Goal: Find specific page/section: Find specific page/section

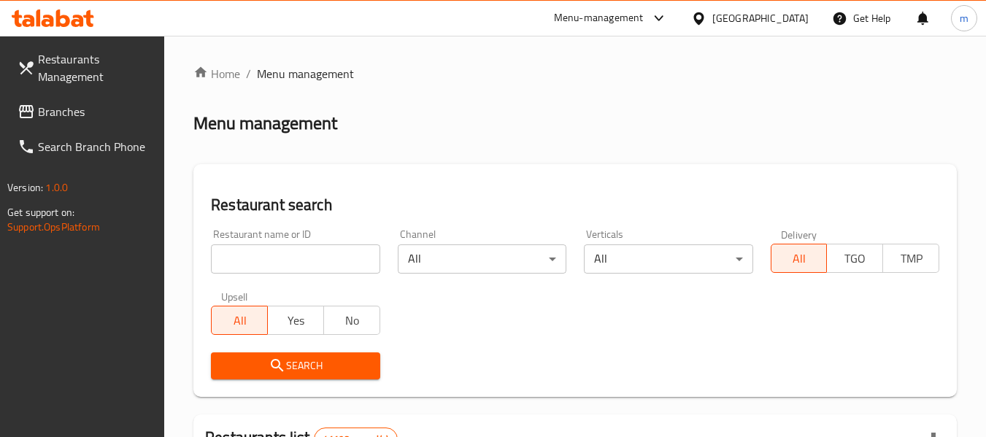
click at [70, 15] on icon at bounding box center [53, 18] width 83 height 18
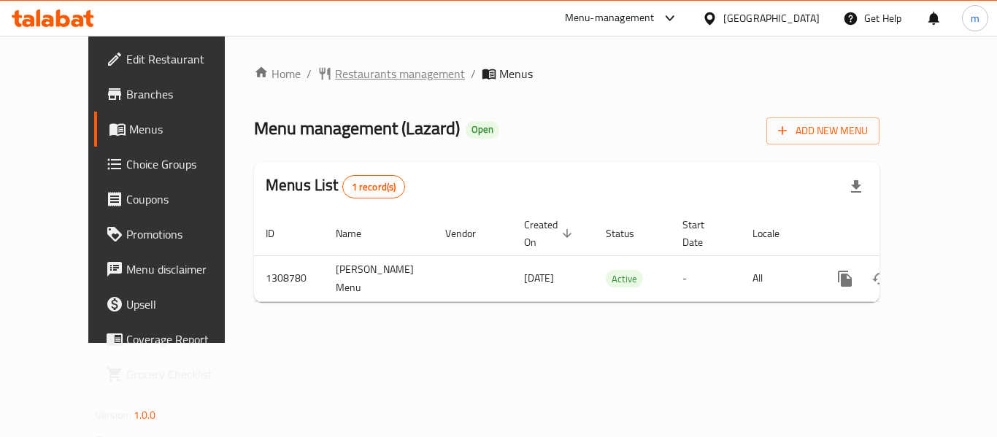
click at [343, 76] on span "Restaurants management" at bounding box center [400, 74] width 130 height 18
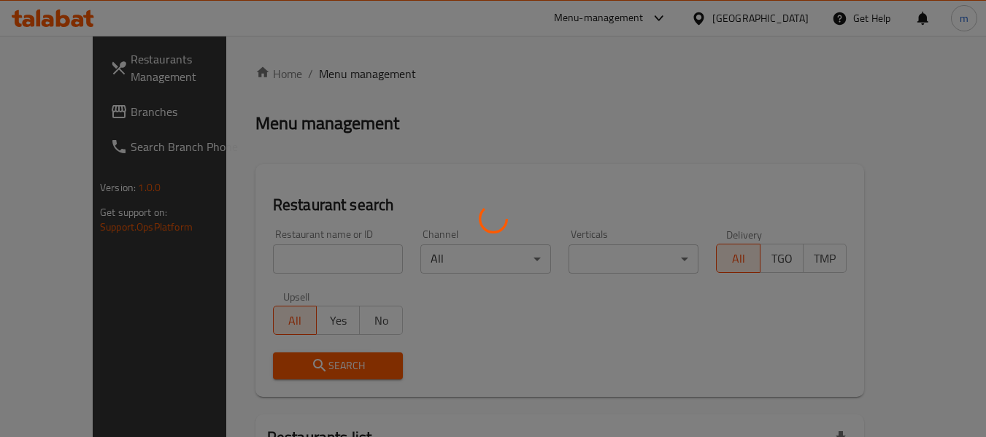
click at [270, 263] on div at bounding box center [493, 218] width 986 height 437
click at [269, 262] on div at bounding box center [493, 218] width 986 height 437
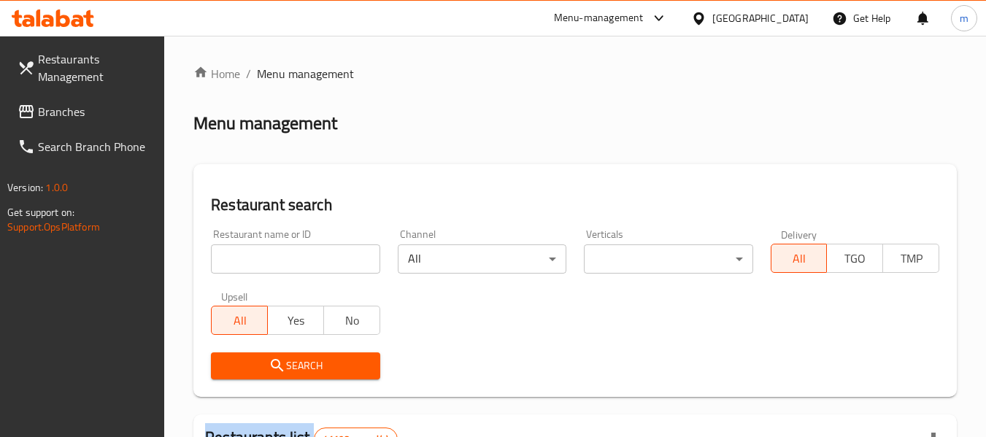
click at [269, 262] on input "search" at bounding box center [295, 259] width 169 height 29
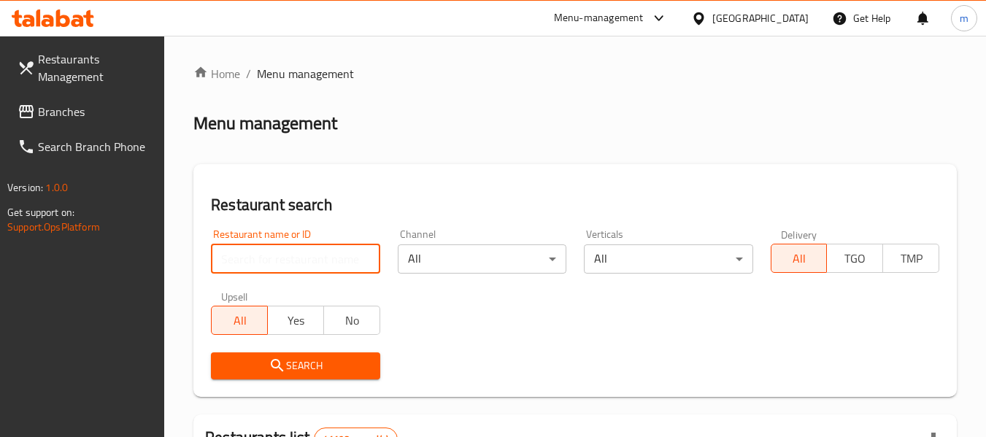
paste input "704655"
type input "704655"
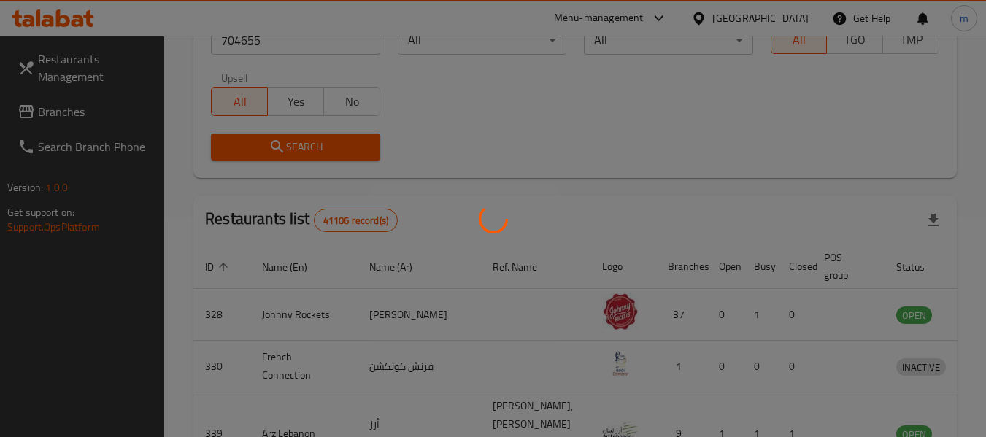
scroll to position [202, 0]
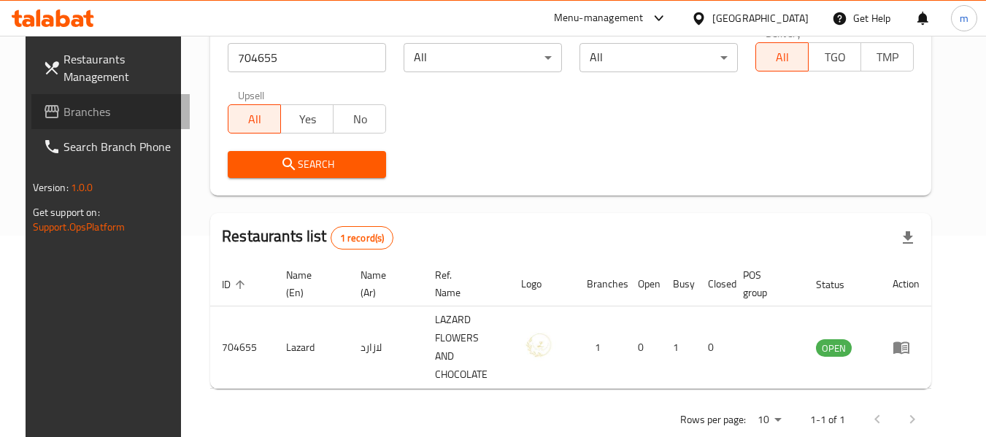
click at [88, 114] on span "Branches" at bounding box center [121, 112] width 115 height 18
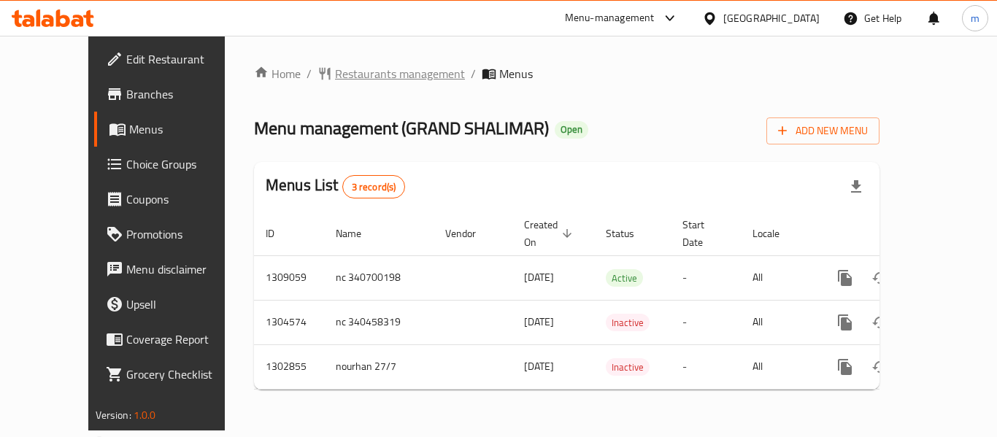
click at [346, 72] on span "Restaurants management" at bounding box center [400, 74] width 130 height 18
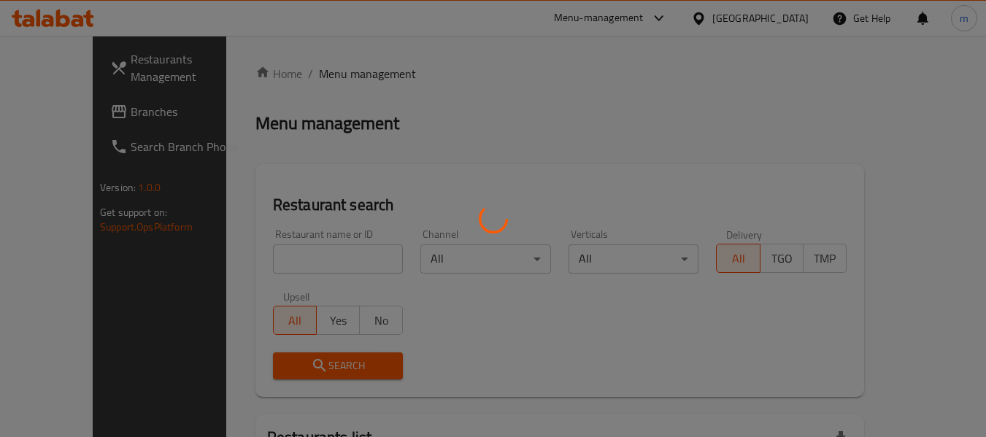
click at [301, 261] on div at bounding box center [493, 218] width 986 height 437
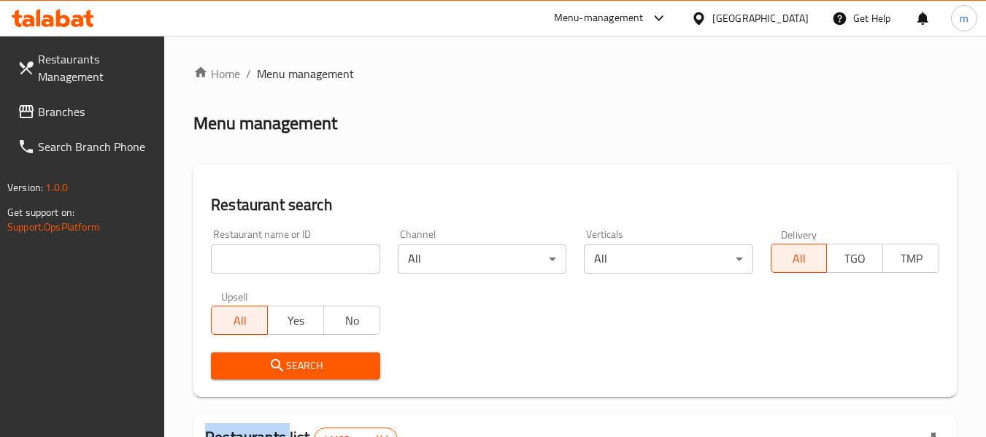
click at [301, 261] on div at bounding box center [493, 218] width 986 height 437
click at [301, 261] on input "search" at bounding box center [295, 259] width 169 height 29
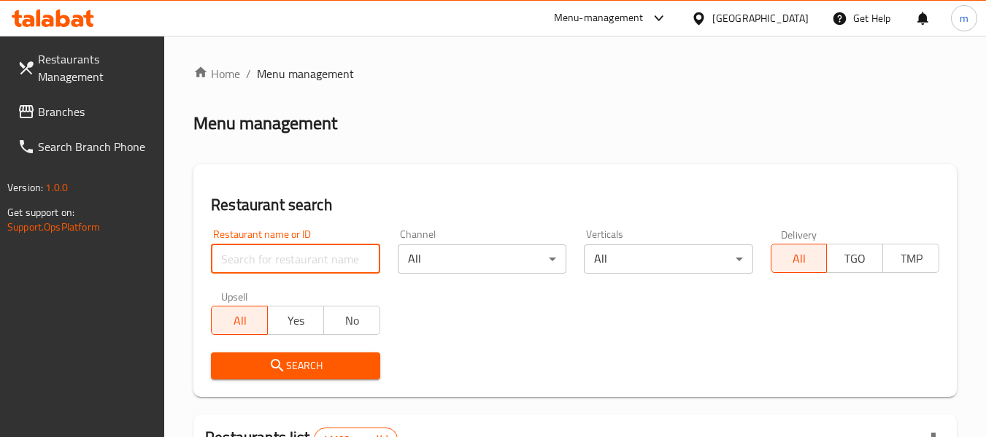
paste input "701805"
type input "701805"
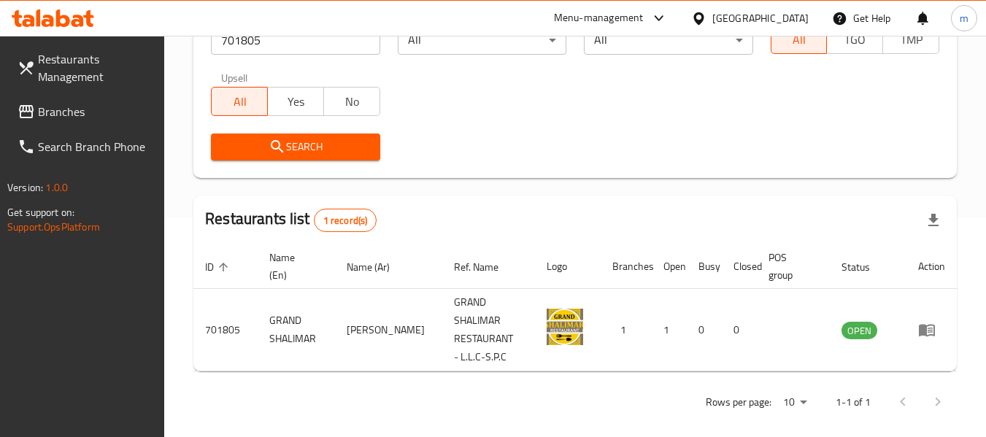
scroll to position [214, 0]
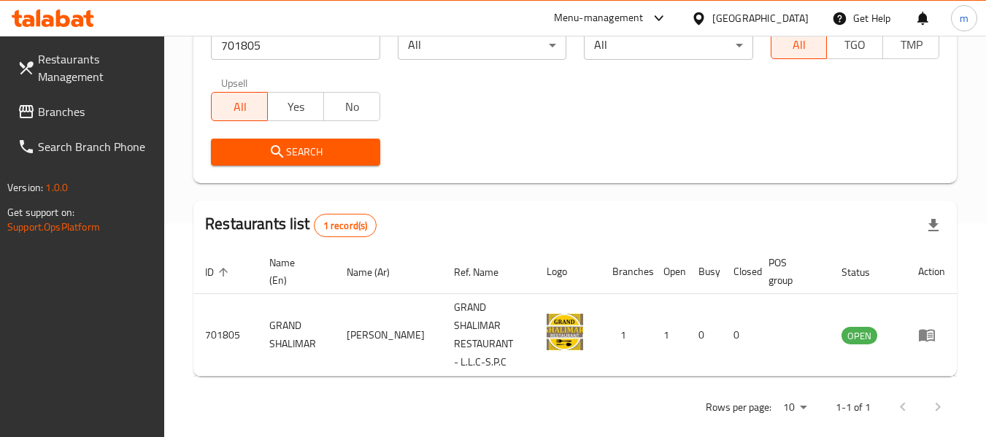
click at [696, 18] on icon at bounding box center [699, 18] width 10 height 12
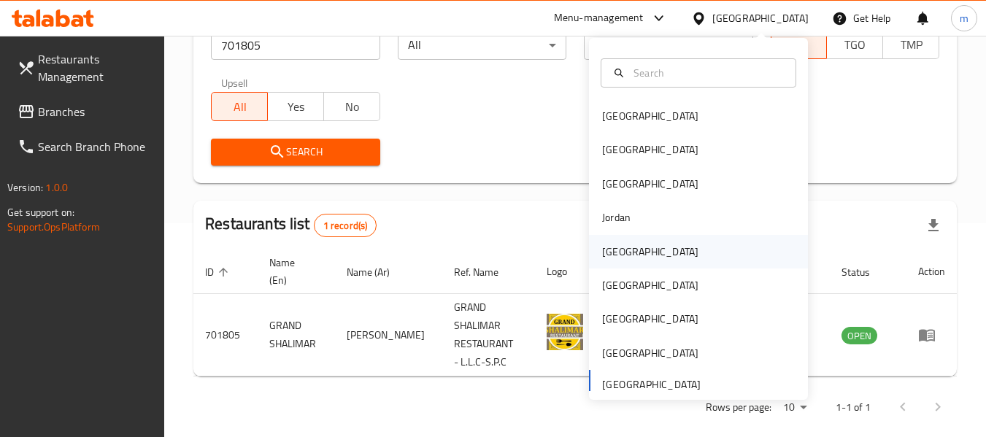
click at [602, 253] on div "[GEOGRAPHIC_DATA]" at bounding box center [650, 252] width 96 height 16
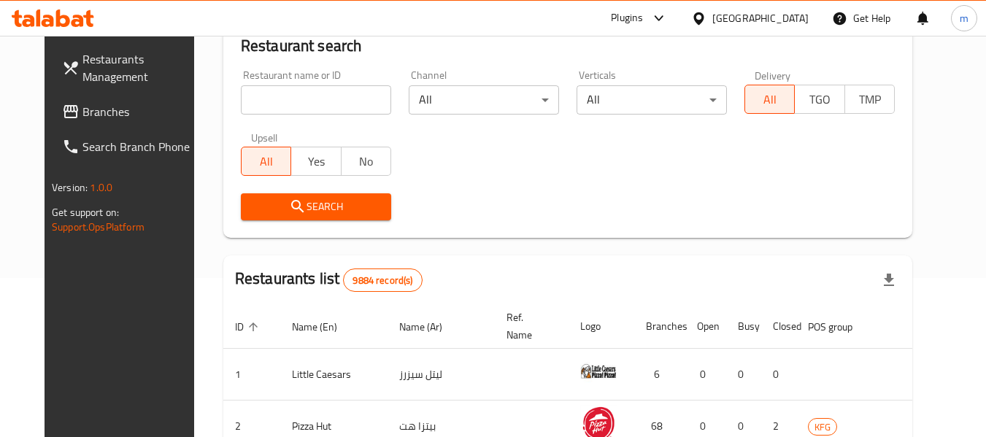
scroll to position [214, 0]
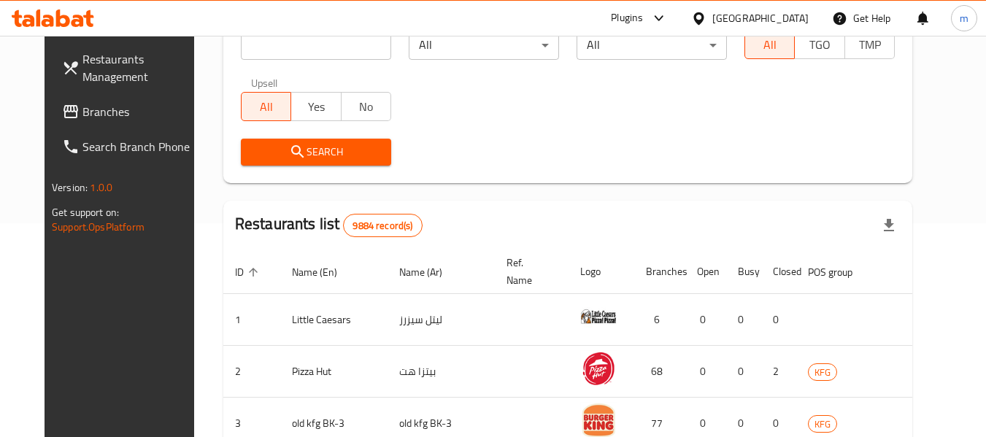
drag, startPoint x: 99, startPoint y: 110, endPoint x: 85, endPoint y: 120, distance: 16.2
click at [99, 110] on span "Branches" at bounding box center [140, 112] width 115 height 18
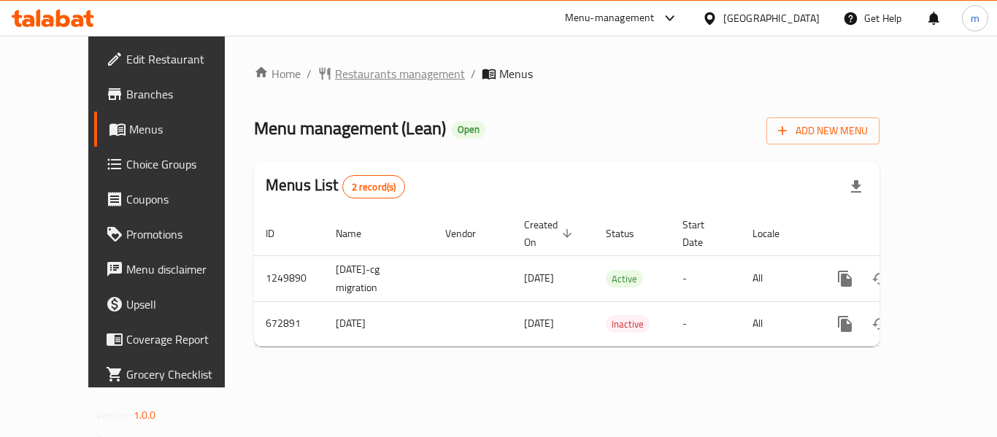
click at [357, 78] on span "Restaurants management" at bounding box center [400, 74] width 130 height 18
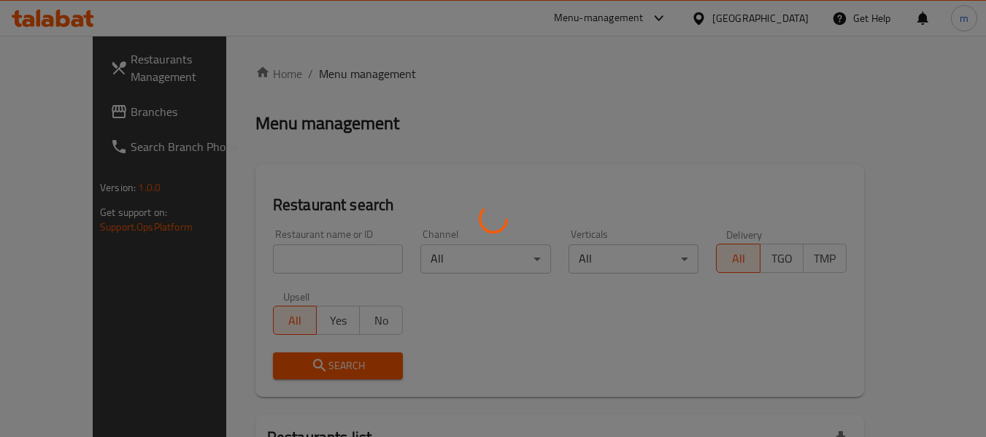
click at [270, 262] on div at bounding box center [493, 218] width 986 height 437
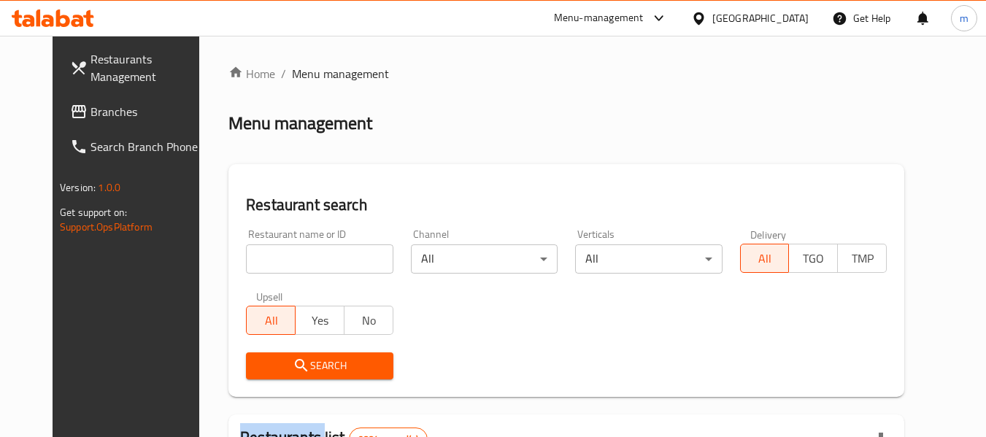
click at [270, 262] on input "search" at bounding box center [319, 259] width 147 height 29
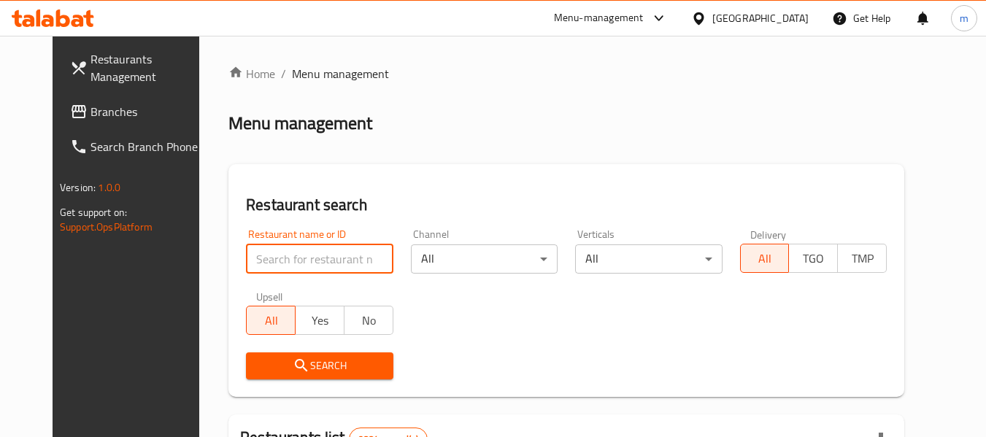
drag, startPoint x: 270, startPoint y: 262, endPoint x: 277, endPoint y: 256, distance: 9.3
click at [271, 262] on input "search" at bounding box center [319, 259] width 147 height 29
paste input "642305"
type input "642305"
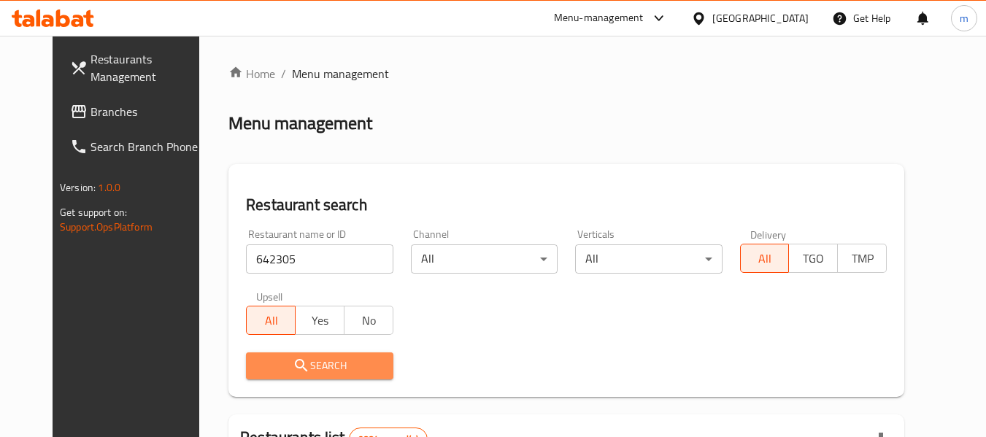
click at [288, 365] on span "Search" at bounding box center [319, 366] width 123 height 18
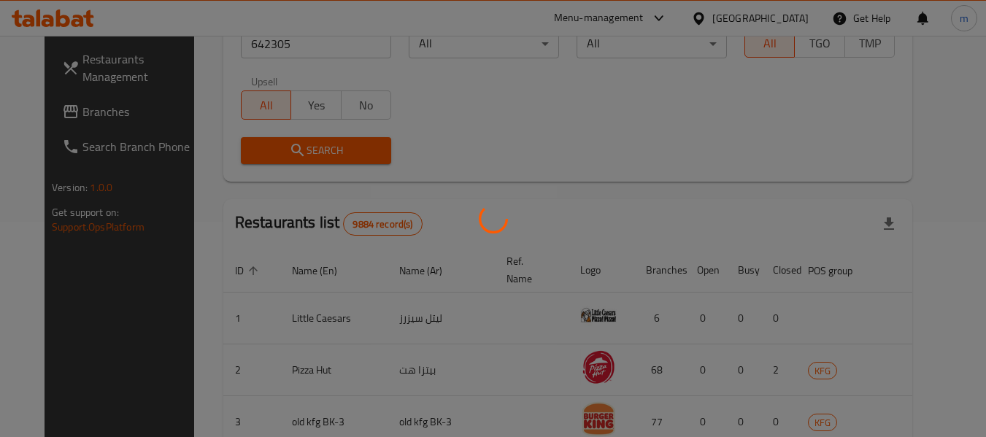
scroll to position [214, 0]
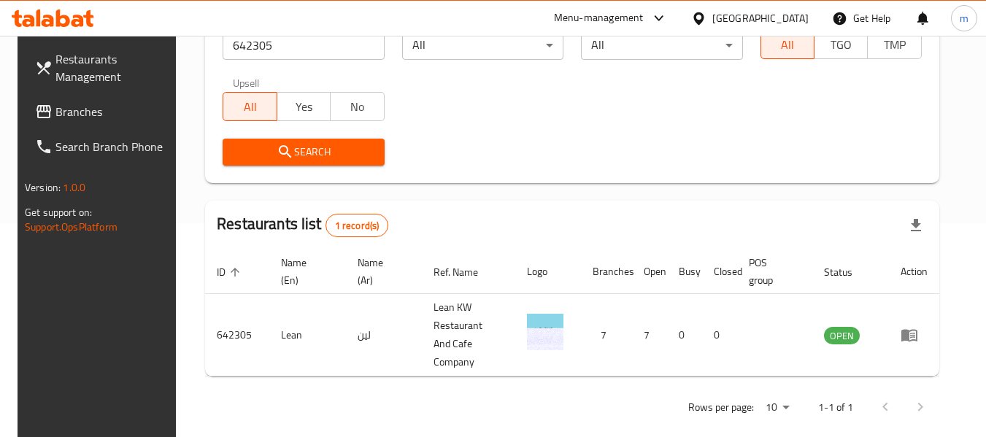
click at [713, 25] on div at bounding box center [701, 18] width 21 height 16
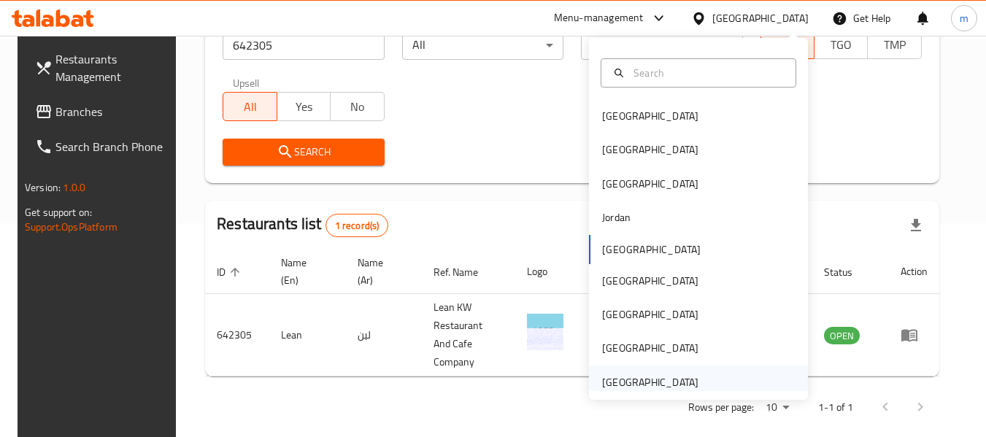
click at [631, 385] on div "[GEOGRAPHIC_DATA]" at bounding box center [650, 383] width 96 height 16
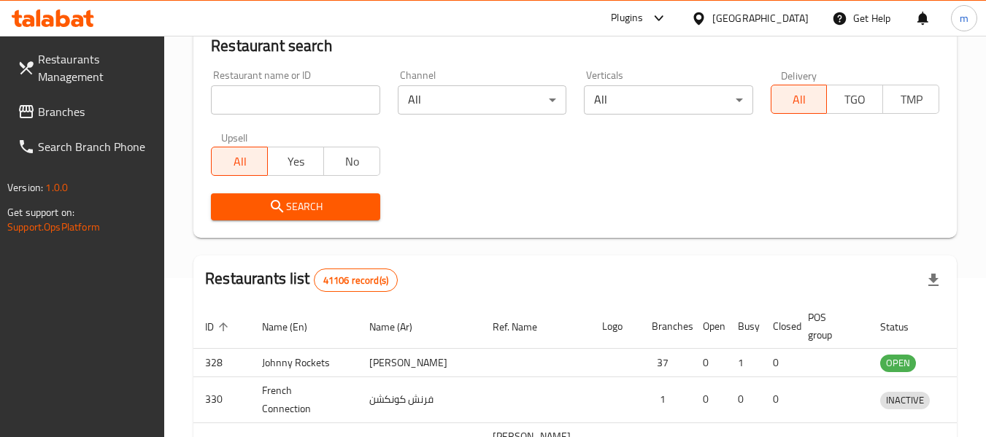
scroll to position [214, 0]
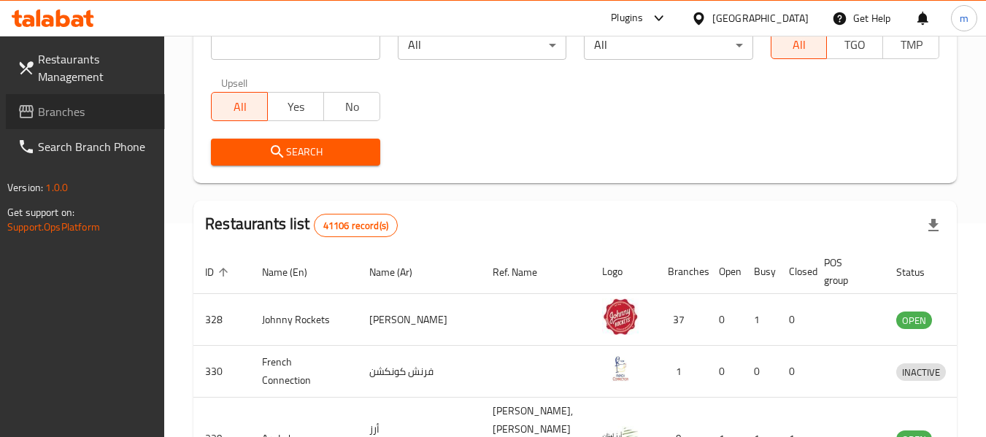
click at [80, 110] on span "Branches" at bounding box center [95, 112] width 115 height 18
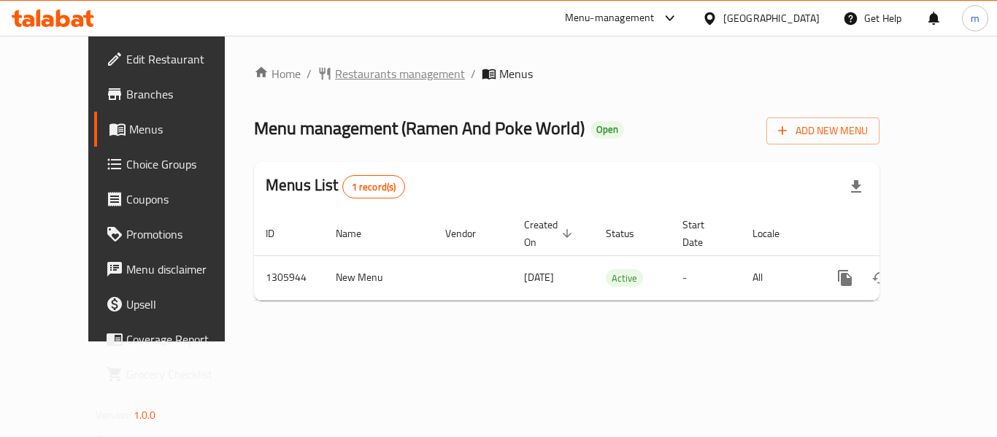
click at [348, 79] on span "Restaurants management" at bounding box center [400, 74] width 130 height 18
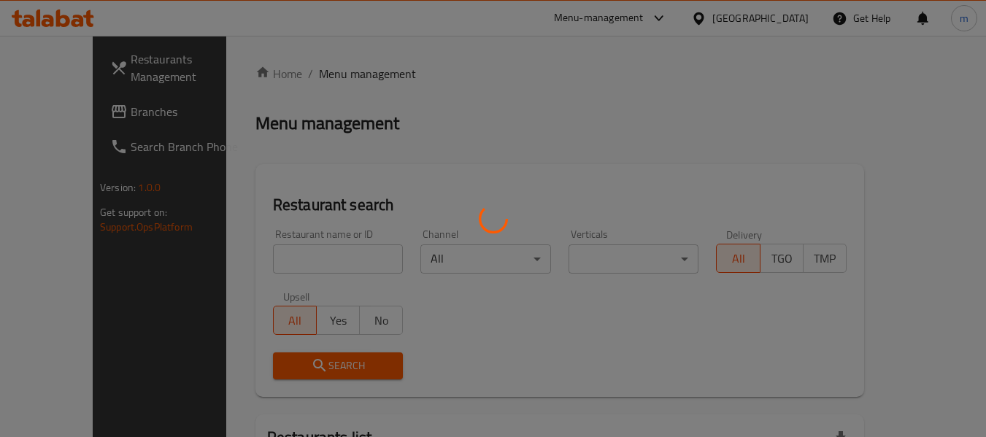
click at [273, 258] on div at bounding box center [493, 218] width 986 height 437
click at [272, 258] on div at bounding box center [493, 218] width 986 height 437
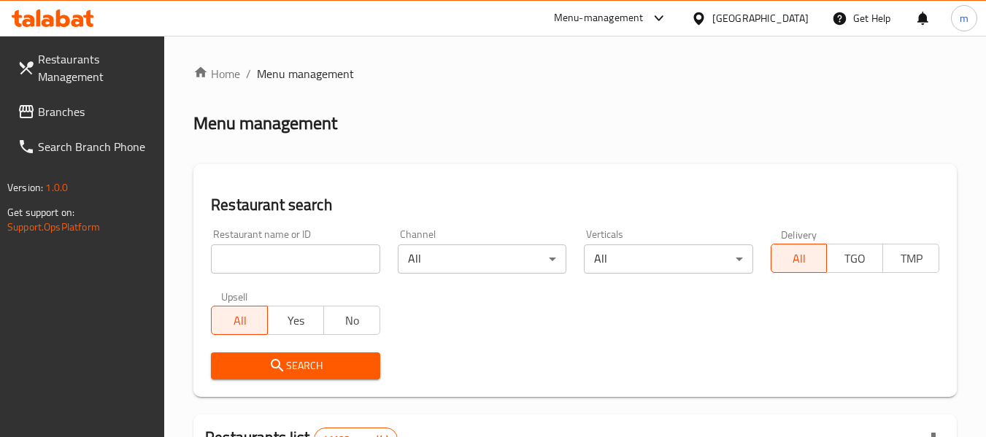
click at [271, 261] on input "search" at bounding box center [295, 259] width 169 height 29
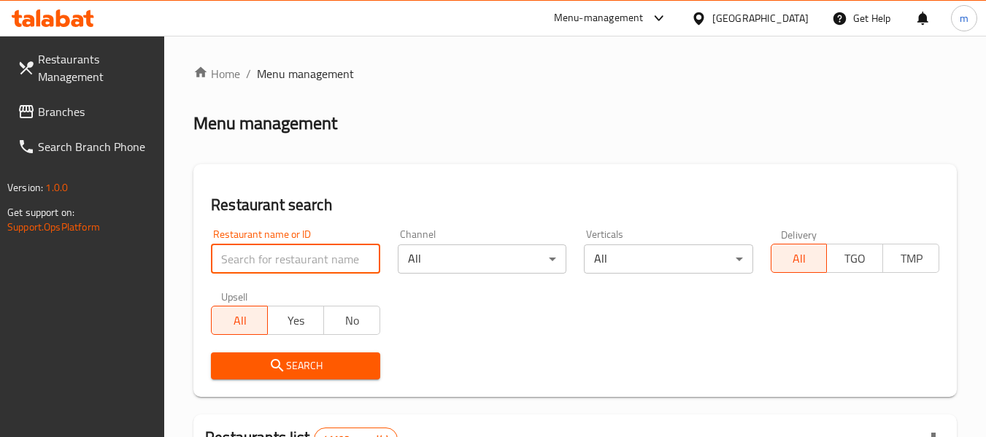
click at [271, 261] on input "search" at bounding box center [295, 259] width 169 height 29
paste input "703922"
type input "703922"
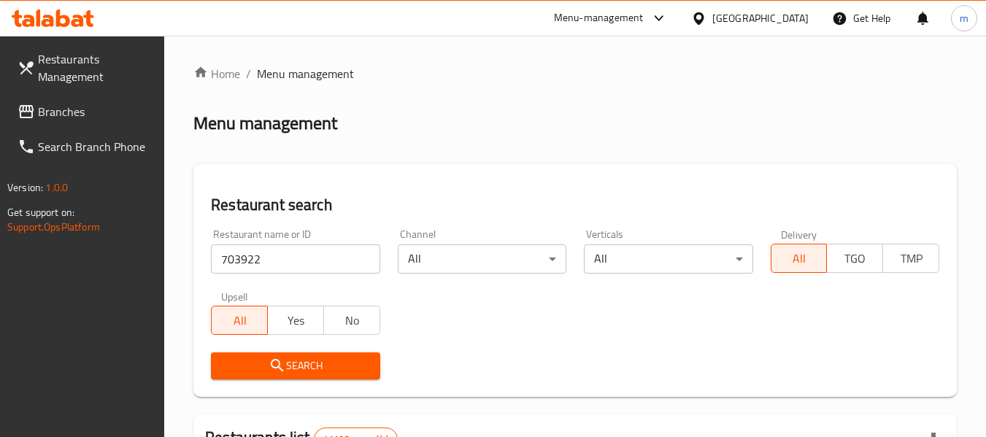
click at [270, 362] on icon "submit" at bounding box center [278, 366] width 18 height 18
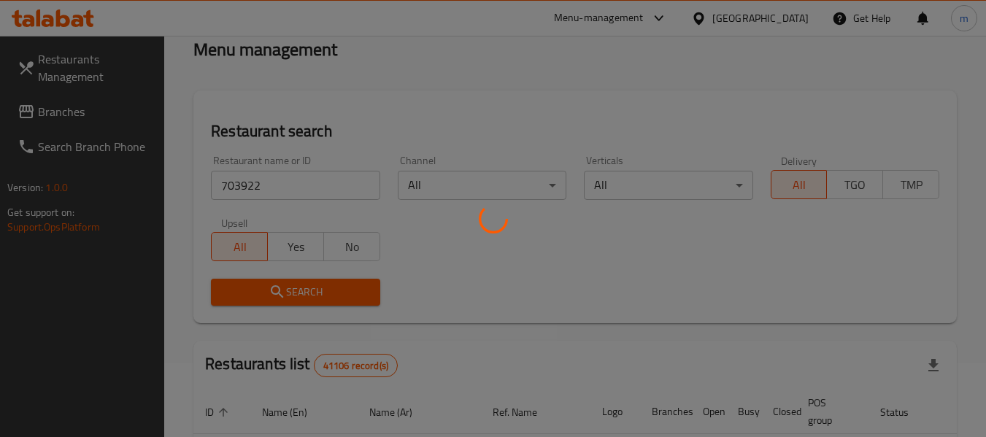
scroll to position [219, 0]
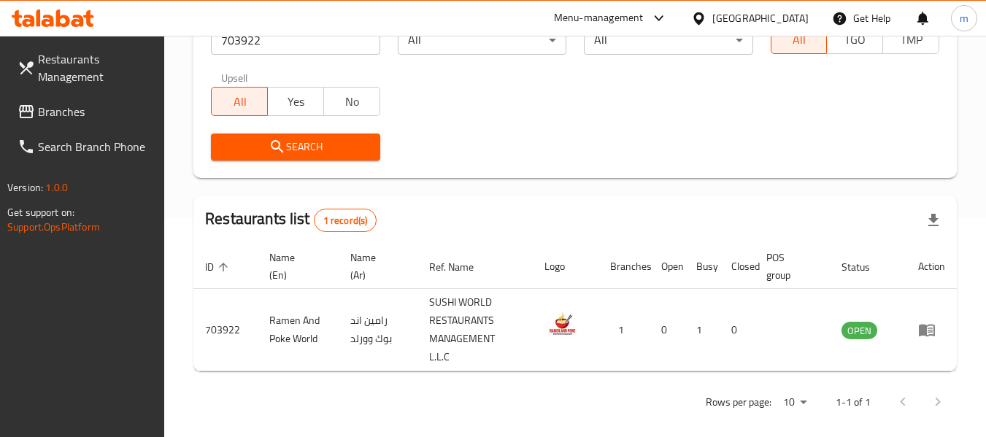
click at [702, 14] on icon at bounding box center [699, 18] width 10 height 12
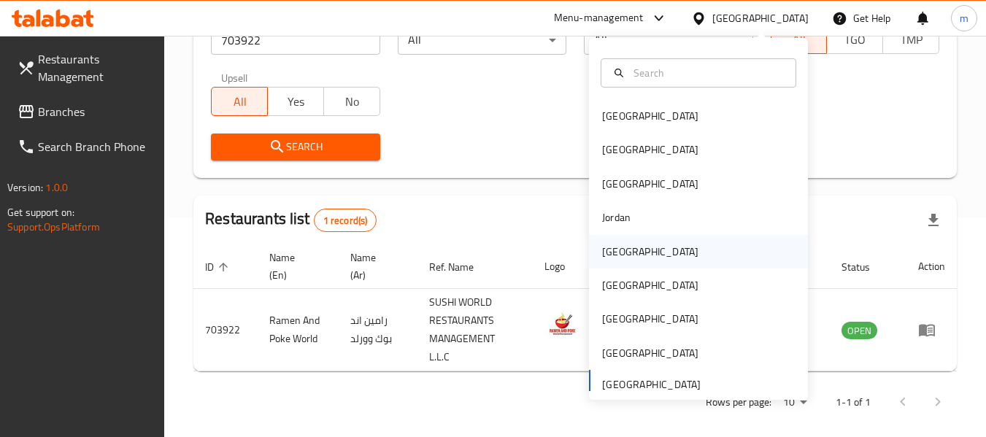
click at [605, 252] on div "[GEOGRAPHIC_DATA]" at bounding box center [650, 252] width 96 height 16
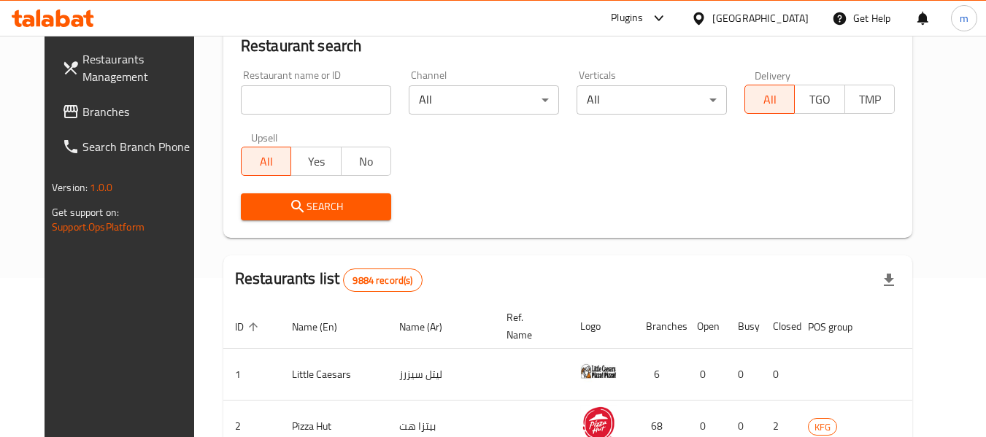
scroll to position [219, 0]
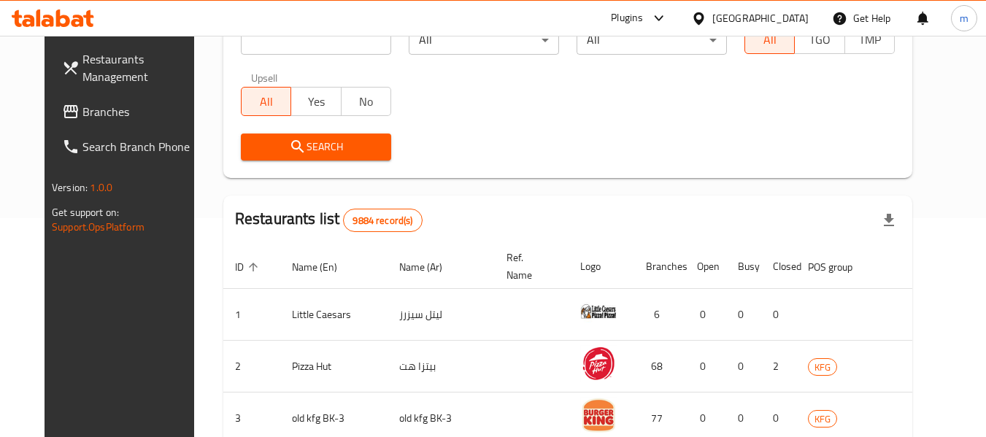
click at [108, 112] on span "Branches" at bounding box center [140, 112] width 115 height 18
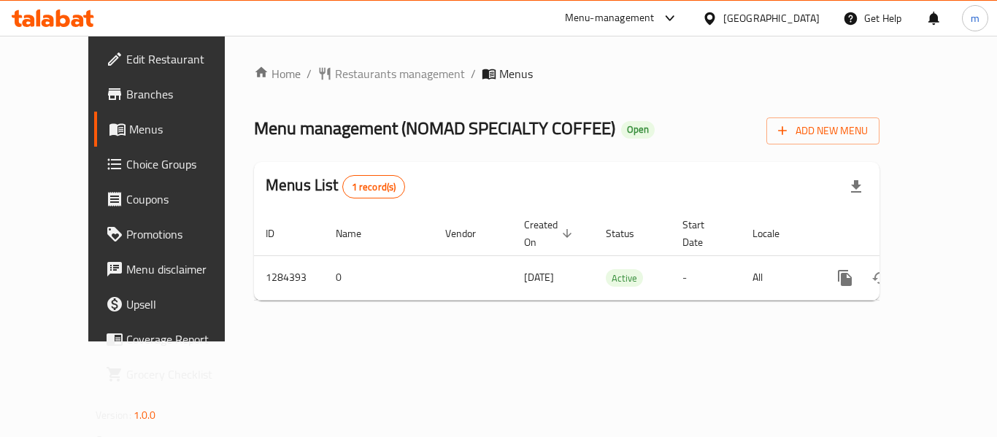
click at [339, 76] on span "Restaurants management" at bounding box center [400, 74] width 130 height 18
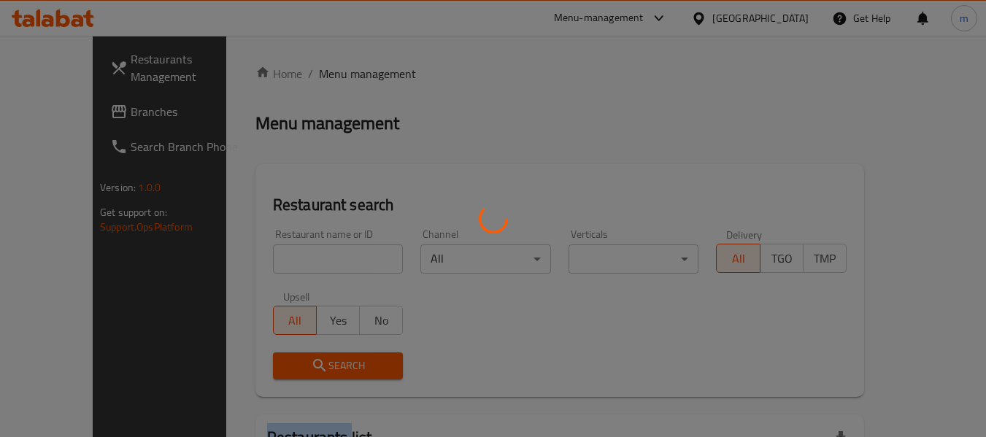
click at [339, 76] on div at bounding box center [493, 218] width 986 height 437
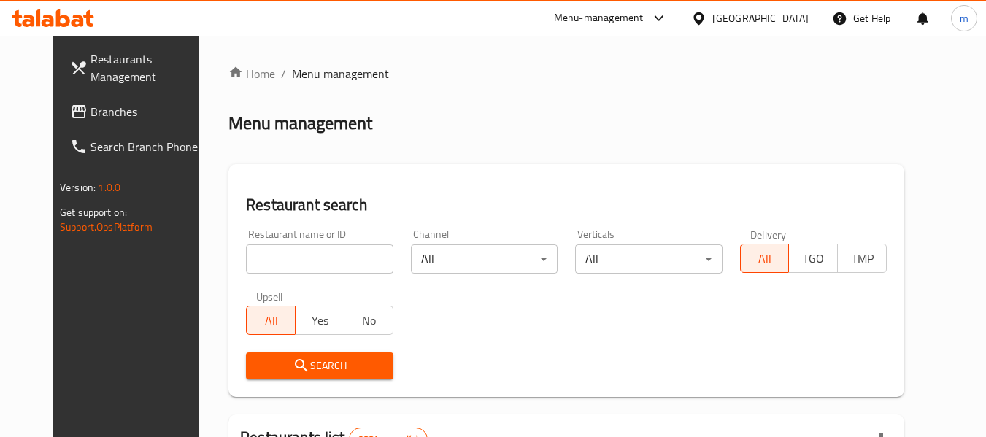
drag, startPoint x: 286, startPoint y: 252, endPoint x: 276, endPoint y: 256, distance: 10.9
click at [284, 253] on div at bounding box center [493, 218] width 986 height 437
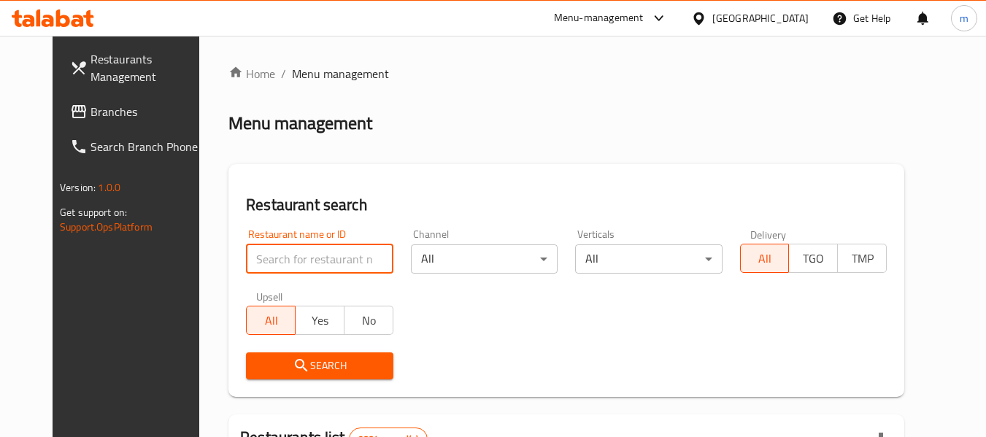
click at [276, 256] on input "search" at bounding box center [319, 259] width 147 height 29
paste input "695641"
type input "695641"
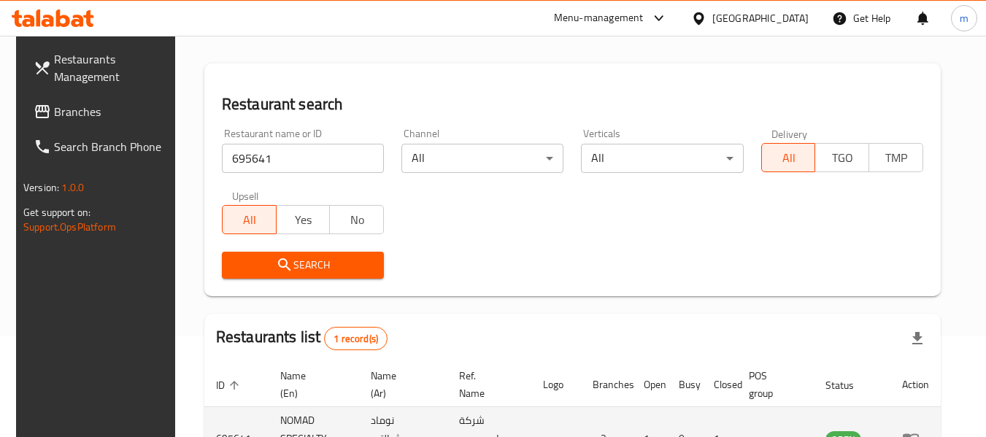
scroll to position [214, 0]
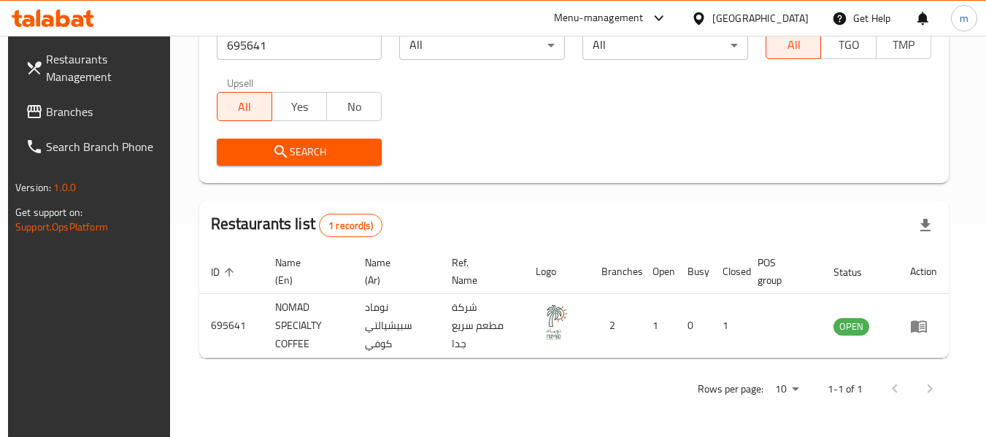
click at [707, 16] on icon at bounding box center [698, 18] width 15 height 15
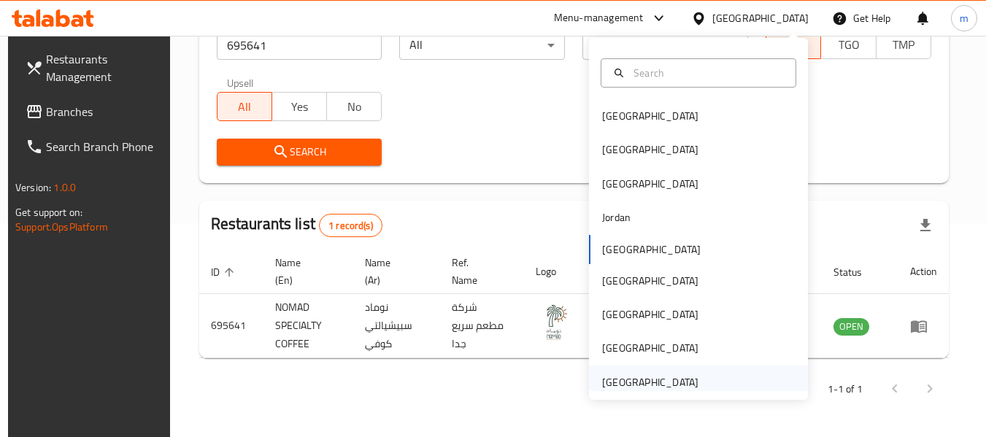
click at [617, 381] on div "[GEOGRAPHIC_DATA]" at bounding box center [650, 383] width 96 height 16
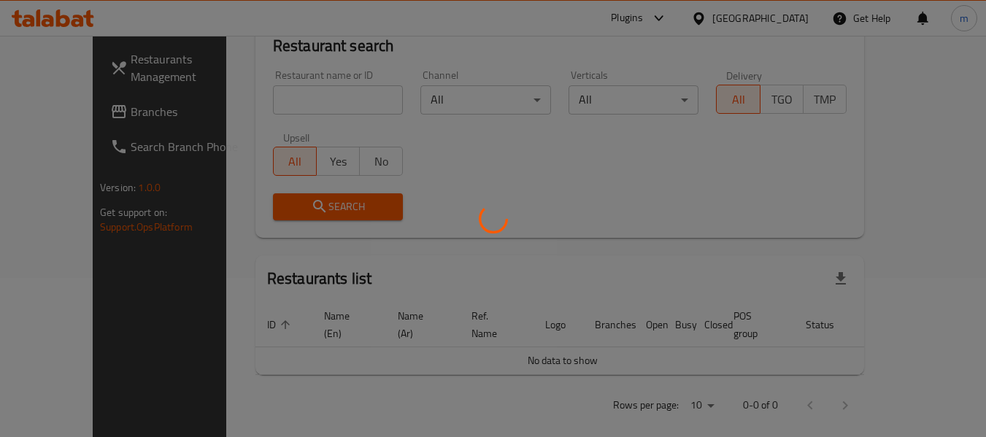
scroll to position [214, 0]
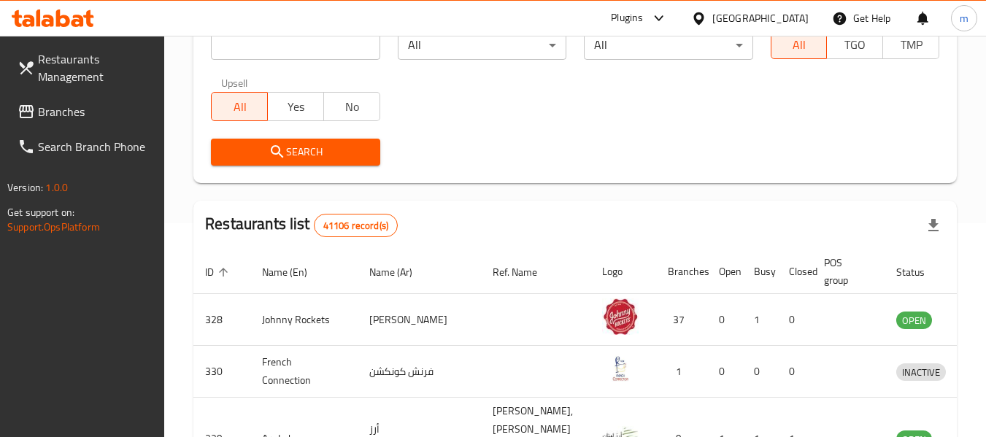
click at [73, 111] on span "Branches" at bounding box center [95, 112] width 115 height 18
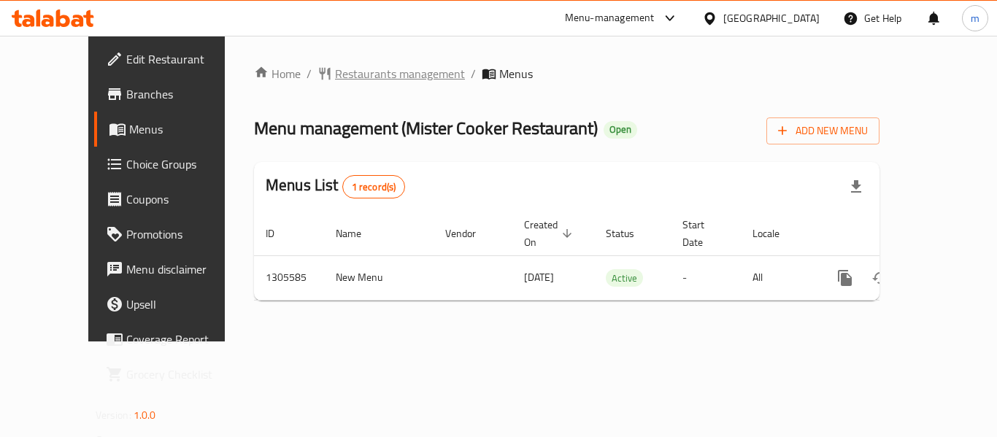
click at [335, 76] on span "Restaurants management" at bounding box center [400, 74] width 130 height 18
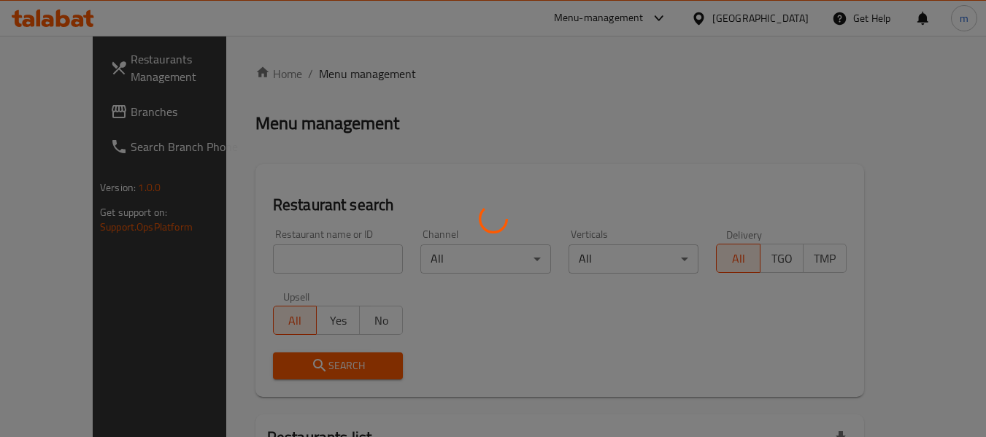
click at [284, 265] on div at bounding box center [493, 218] width 986 height 437
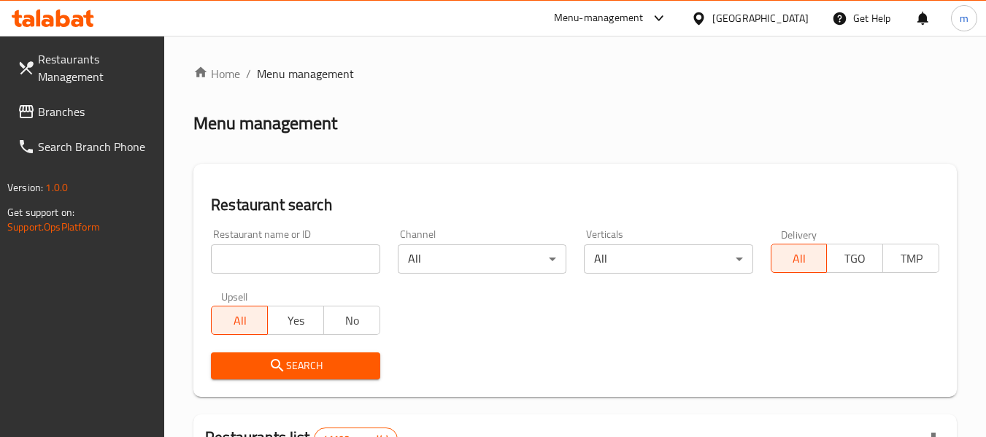
click at [266, 266] on input "search" at bounding box center [295, 259] width 169 height 29
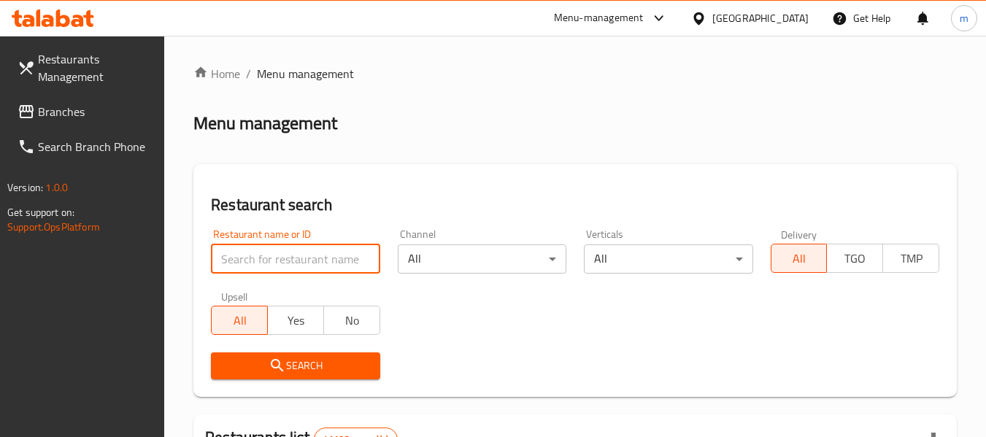
click at [266, 266] on input "search" at bounding box center [295, 259] width 169 height 29
click at [282, 254] on input "search" at bounding box center [295, 259] width 169 height 29
click at [254, 258] on input "search" at bounding box center [295, 259] width 169 height 29
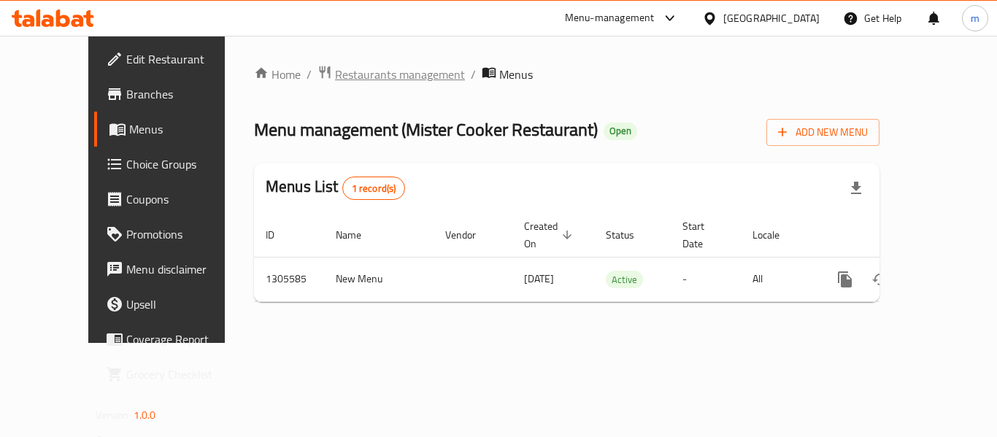
click at [350, 76] on span "Restaurants management" at bounding box center [400, 75] width 130 height 18
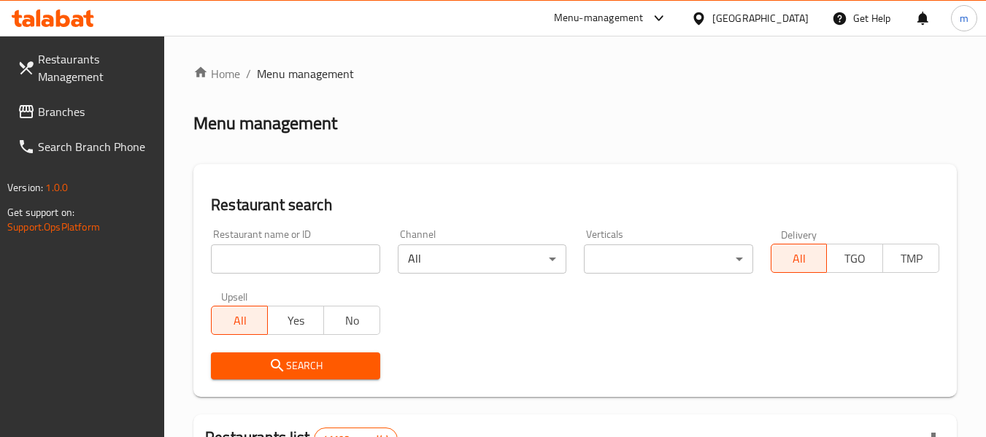
click at [296, 266] on input "search" at bounding box center [295, 259] width 169 height 29
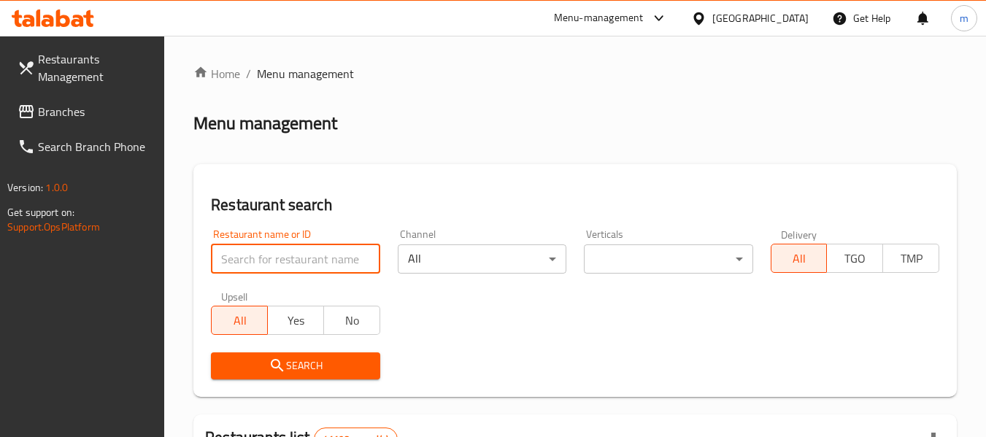
paste input "703408"
type input "703408"
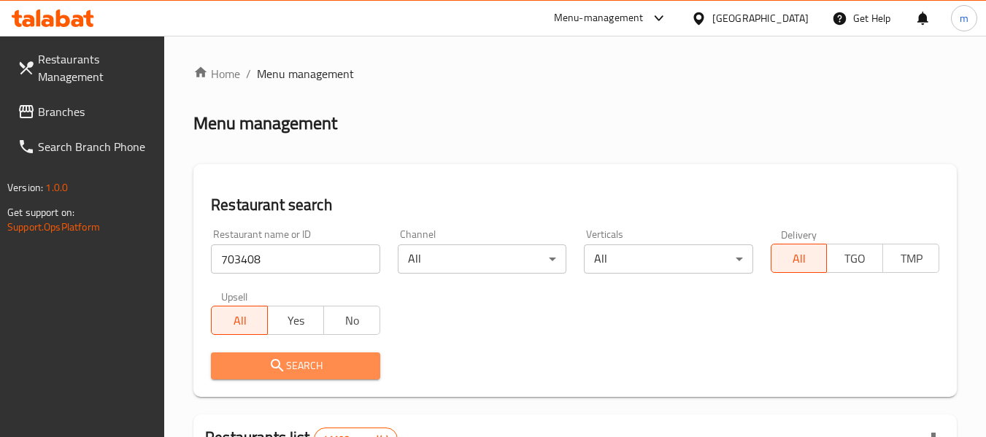
click at [285, 359] on icon "submit" at bounding box center [278, 366] width 18 height 18
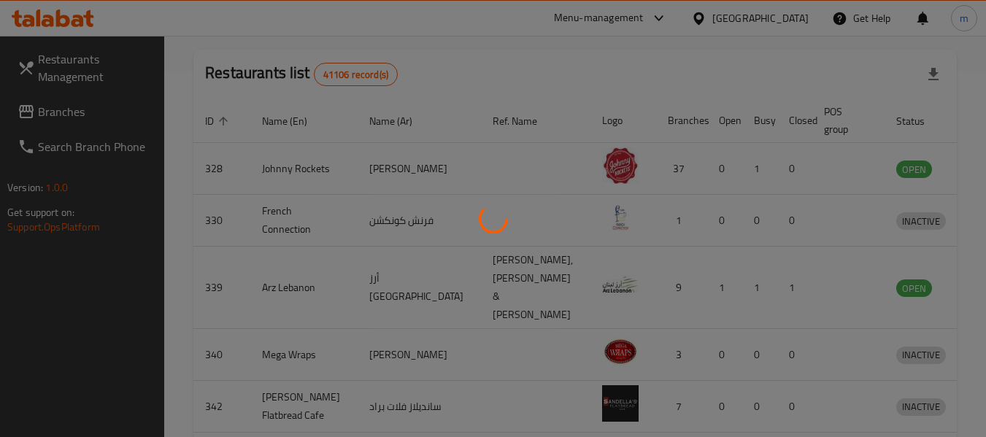
scroll to position [214, 0]
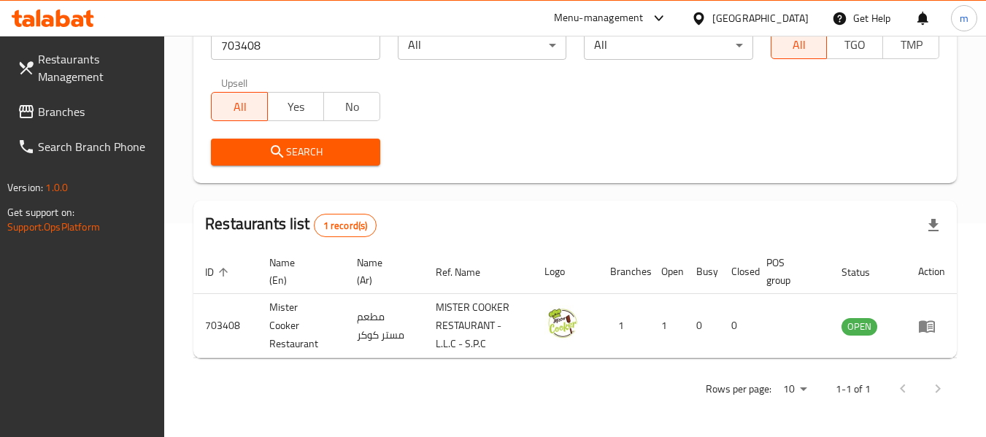
click at [40, 117] on span "Branches" at bounding box center [95, 112] width 115 height 18
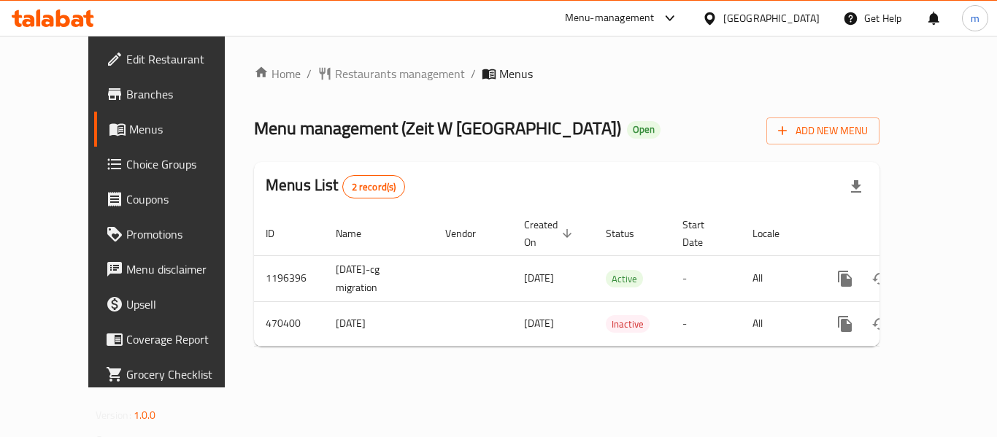
click at [342, 74] on span "Restaurants management" at bounding box center [400, 74] width 130 height 18
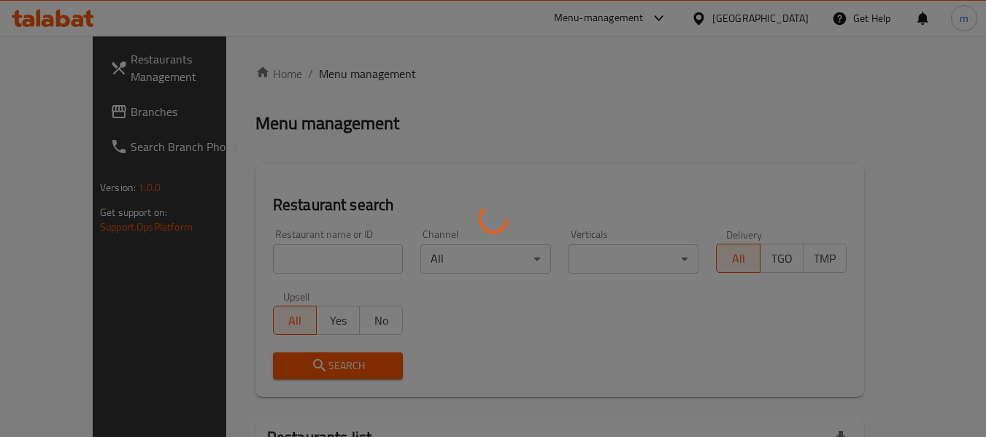
click at [266, 271] on div at bounding box center [493, 218] width 986 height 437
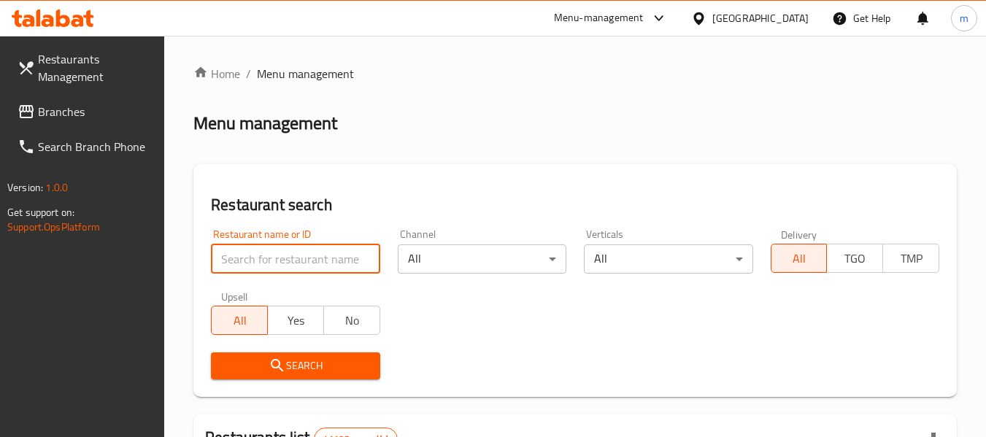
click at [247, 266] on input "search" at bounding box center [295, 259] width 169 height 29
paste input "633617"
type input "633617"
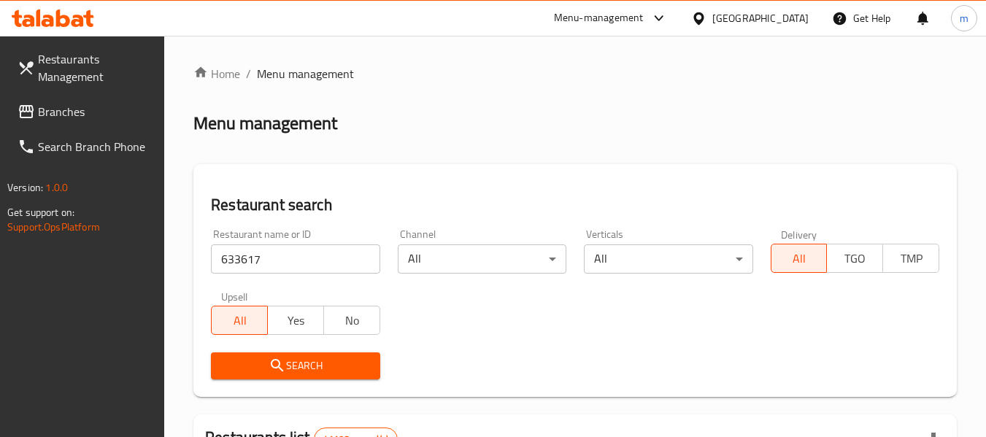
click at [260, 366] on span "Search" at bounding box center [295, 366] width 145 height 18
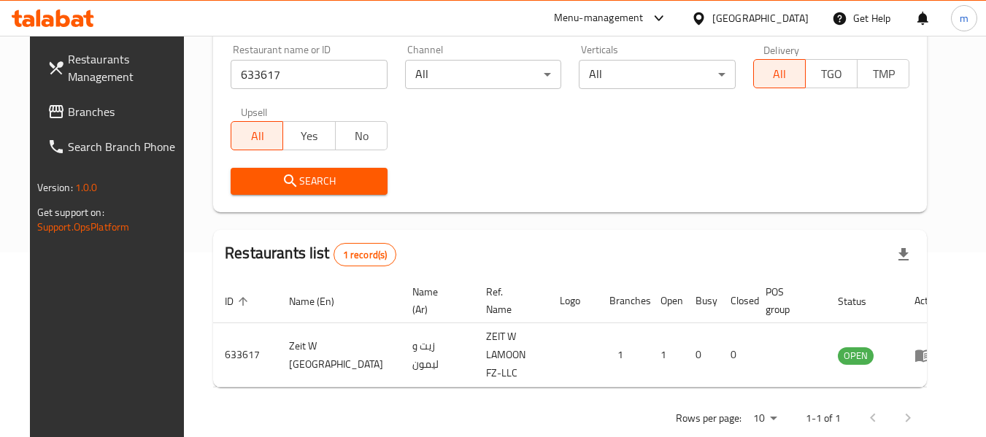
scroll to position [202, 0]
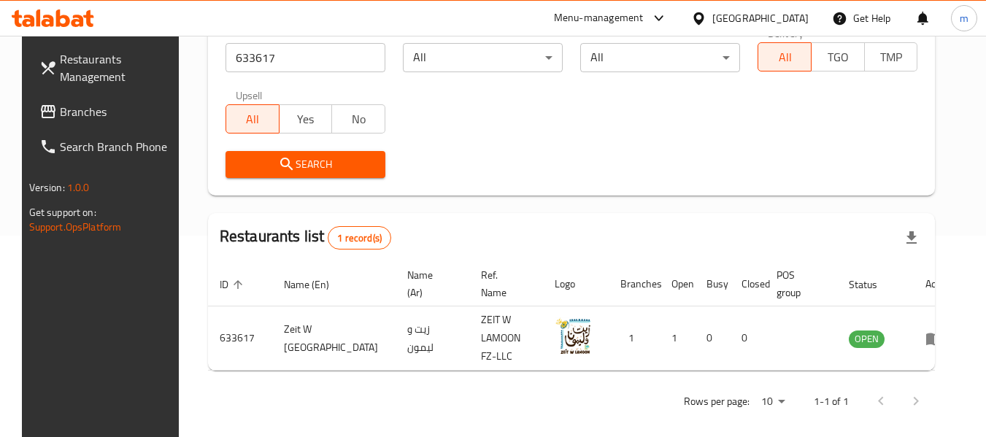
click at [61, 114] on span "Branches" at bounding box center [117, 112] width 115 height 18
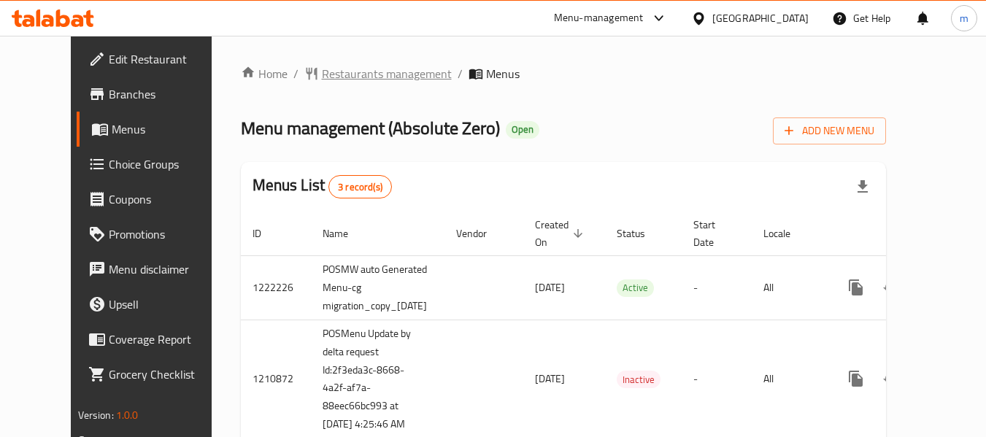
click at [345, 71] on span "Restaurants management" at bounding box center [387, 74] width 130 height 18
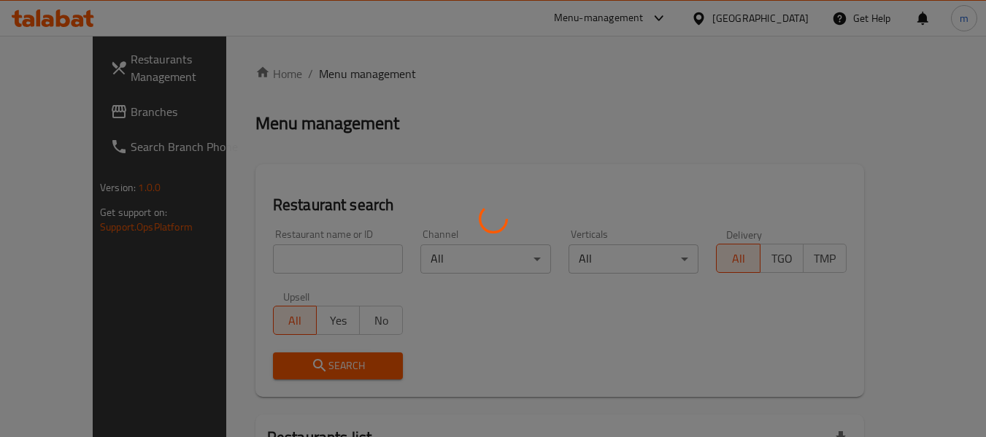
click at [267, 265] on div at bounding box center [493, 218] width 986 height 437
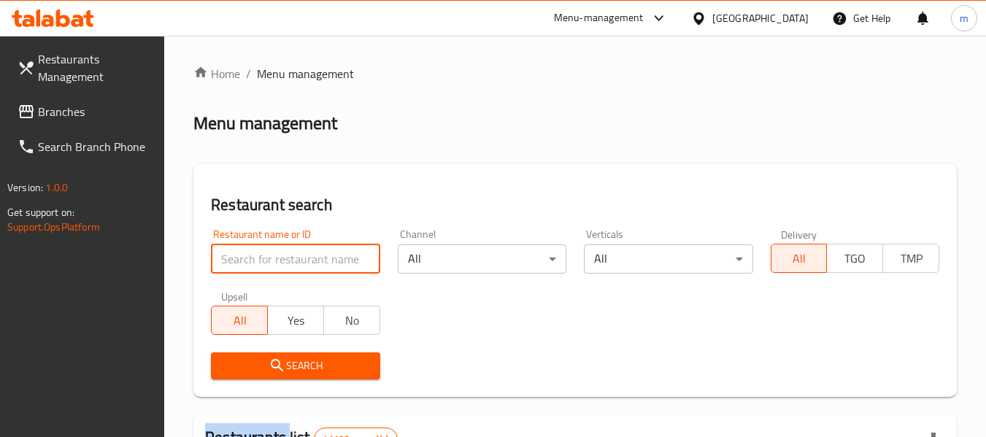
click at [261, 263] on input "search" at bounding box center [295, 259] width 169 height 29
paste input "27306"
type input "27306"
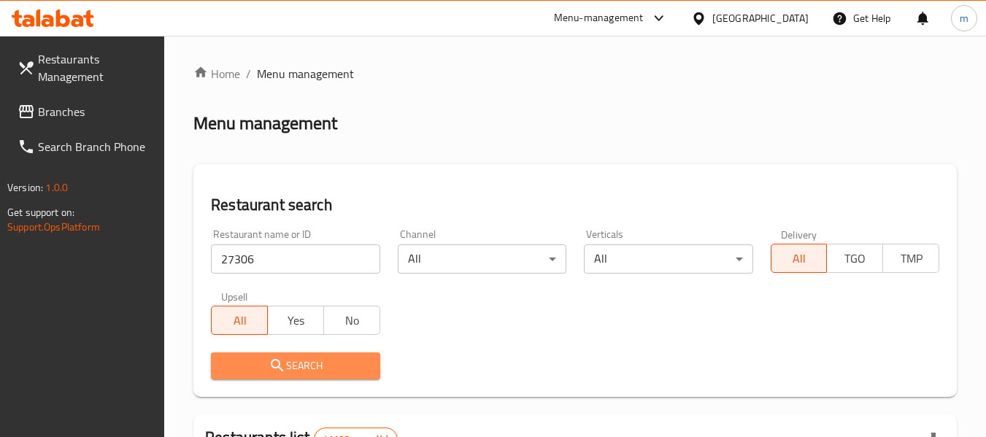
click at [277, 366] on icon "submit" at bounding box center [278, 366] width 18 height 18
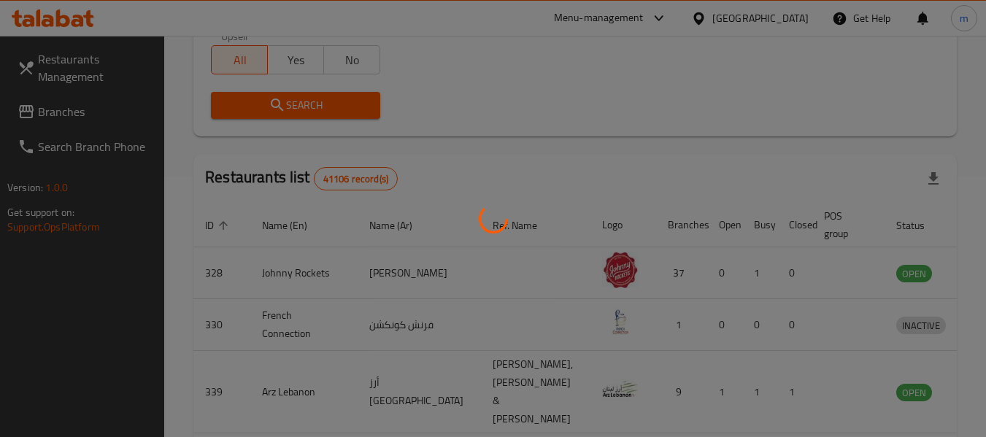
scroll to position [202, 0]
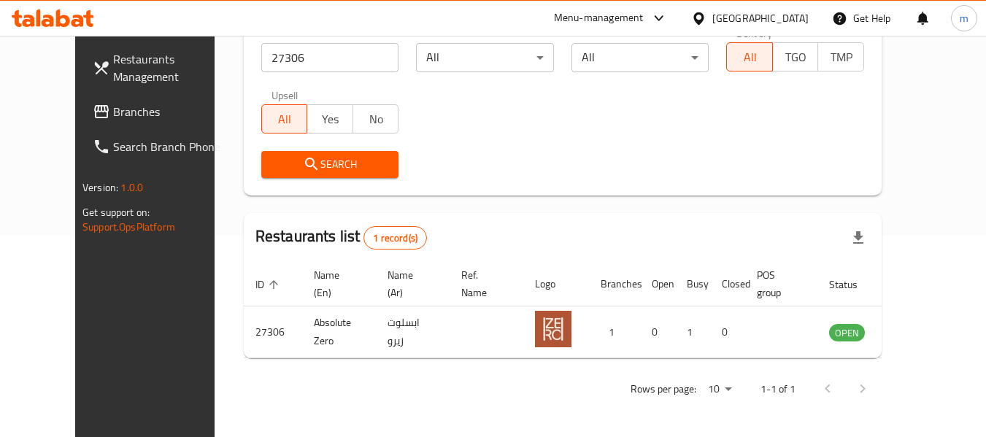
click at [110, 123] on link "Branches" at bounding box center [160, 111] width 159 height 35
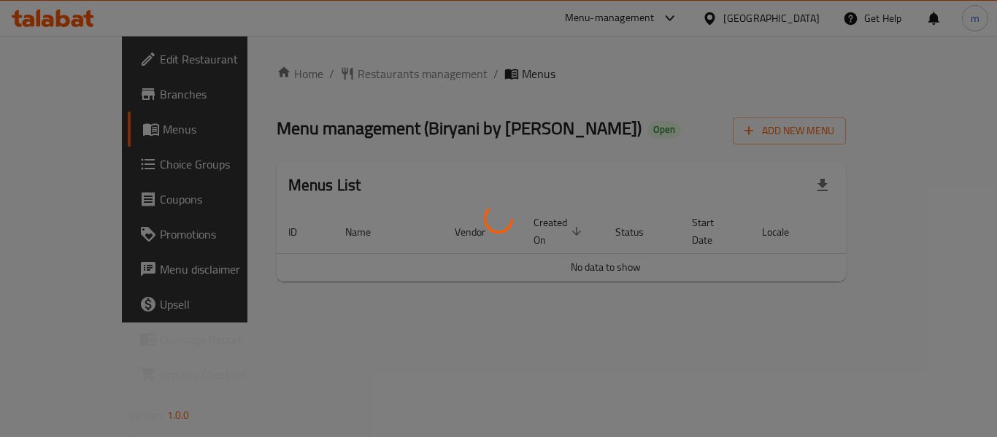
click at [319, 67] on div at bounding box center [498, 218] width 997 height 437
click at [318, 74] on div at bounding box center [498, 218] width 997 height 437
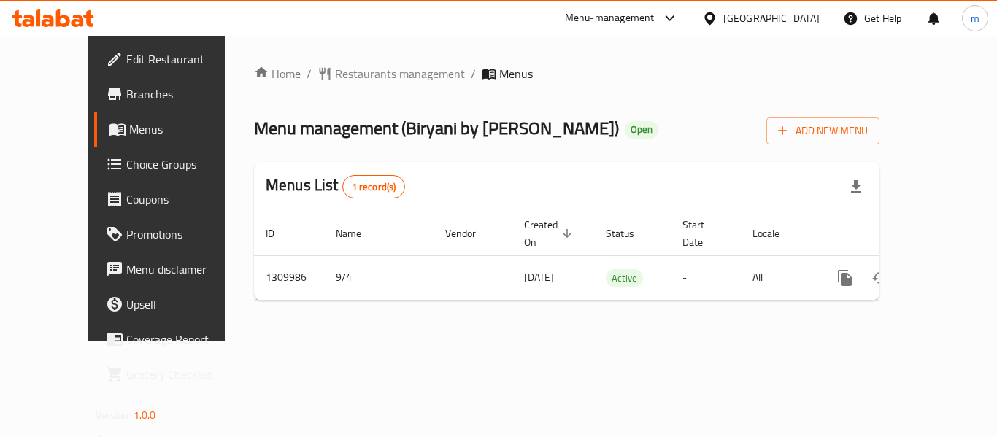
click at [335, 74] on span "Restaurants management" at bounding box center [400, 74] width 130 height 18
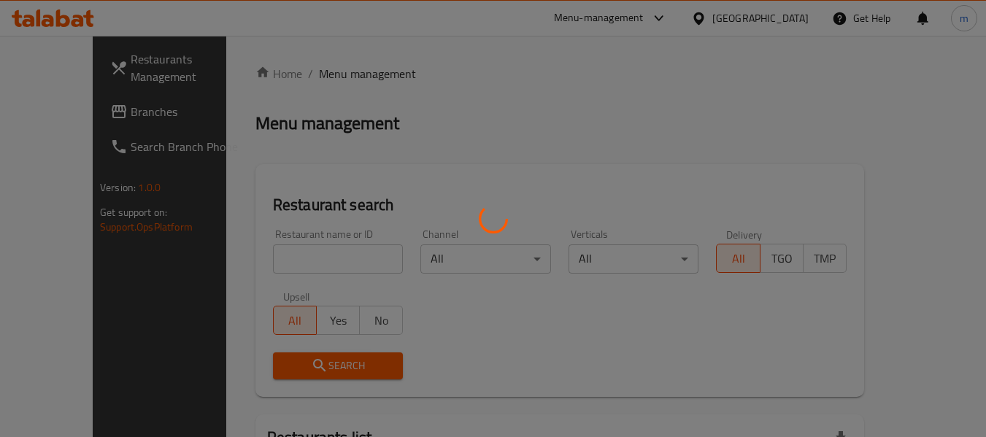
click at [272, 256] on div at bounding box center [493, 218] width 986 height 437
click at [264, 256] on div at bounding box center [493, 218] width 986 height 437
click at [264, 258] on div at bounding box center [493, 218] width 986 height 437
click at [264, 261] on div at bounding box center [493, 218] width 986 height 437
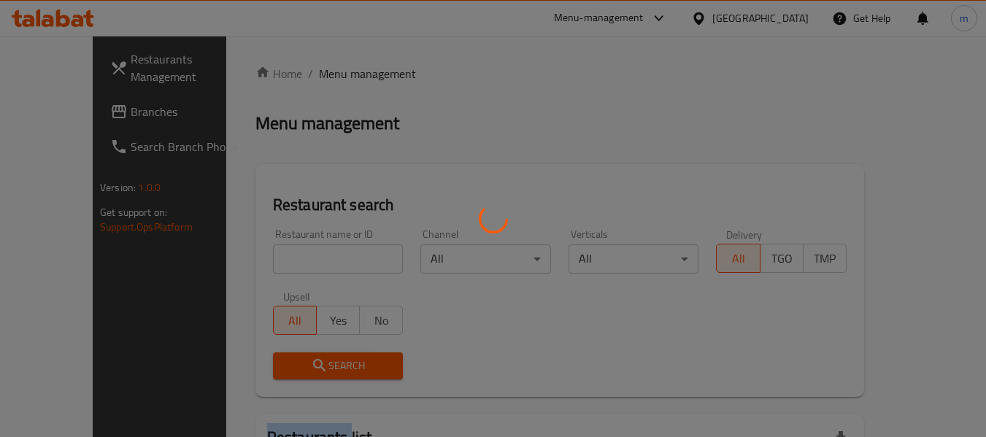
click at [264, 261] on div at bounding box center [493, 218] width 986 height 437
click at [264, 262] on div at bounding box center [493, 218] width 986 height 437
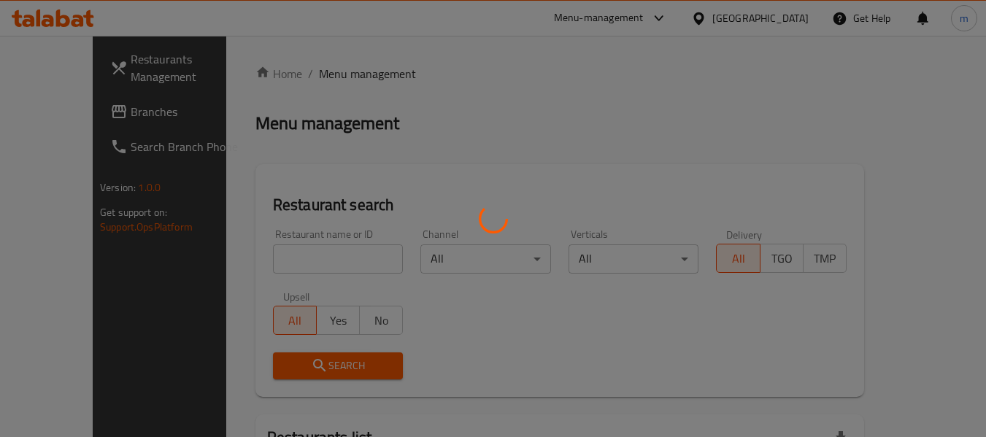
click at [264, 262] on div at bounding box center [493, 218] width 986 height 437
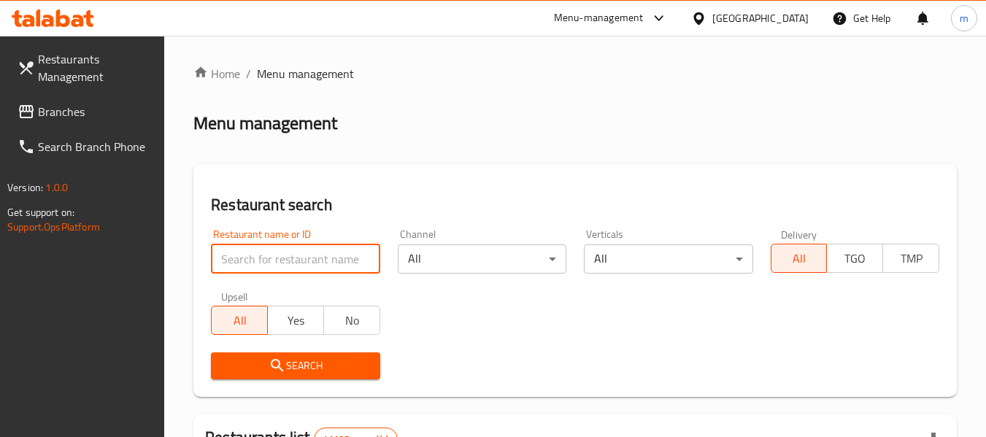
click at [264, 262] on input "search" at bounding box center [295, 259] width 169 height 29
paste input "705295"
type input "705295"
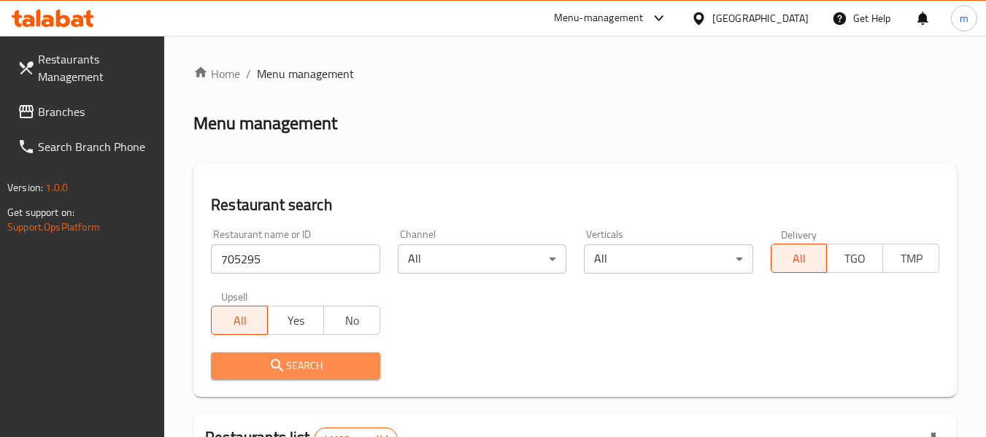
click at [262, 359] on span "Search" at bounding box center [295, 366] width 145 height 18
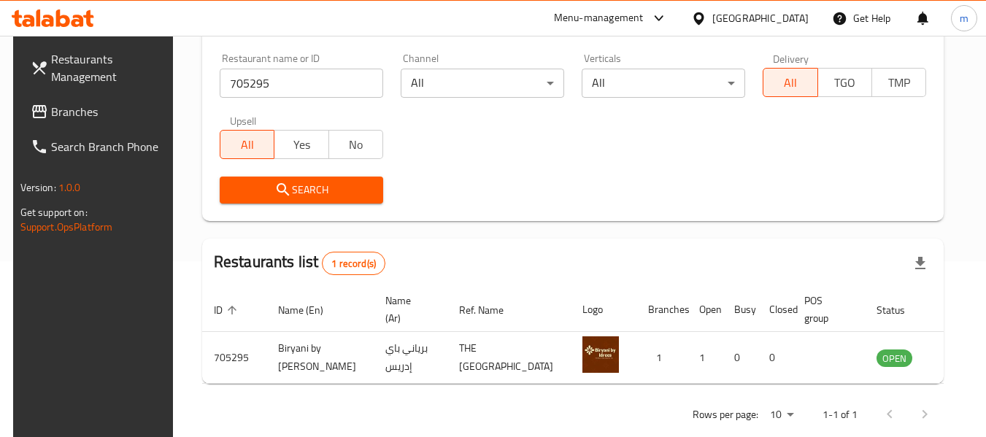
scroll to position [202, 0]
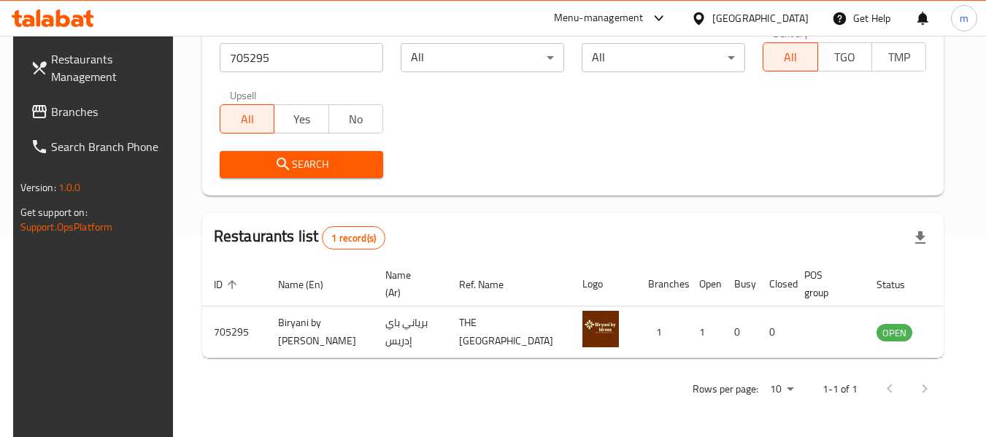
click at [704, 18] on icon at bounding box center [699, 18] width 10 height 12
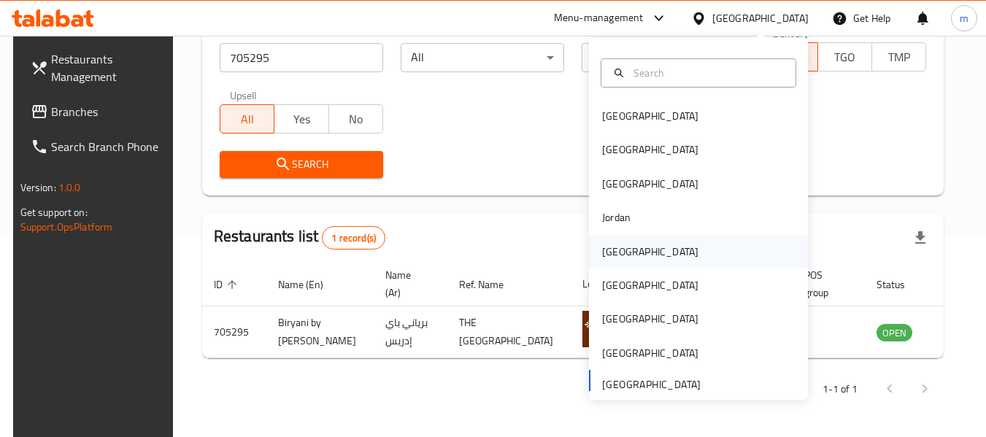
click at [609, 252] on div "[GEOGRAPHIC_DATA]" at bounding box center [650, 252] width 96 height 16
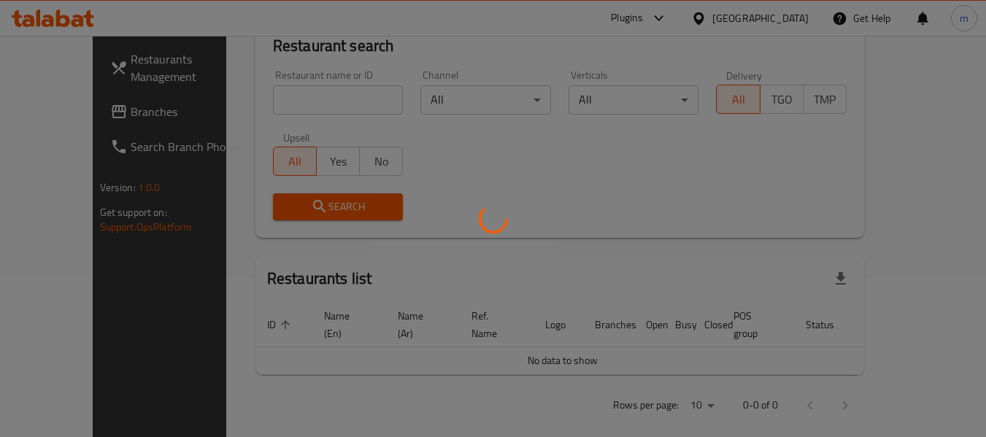
scroll to position [202, 0]
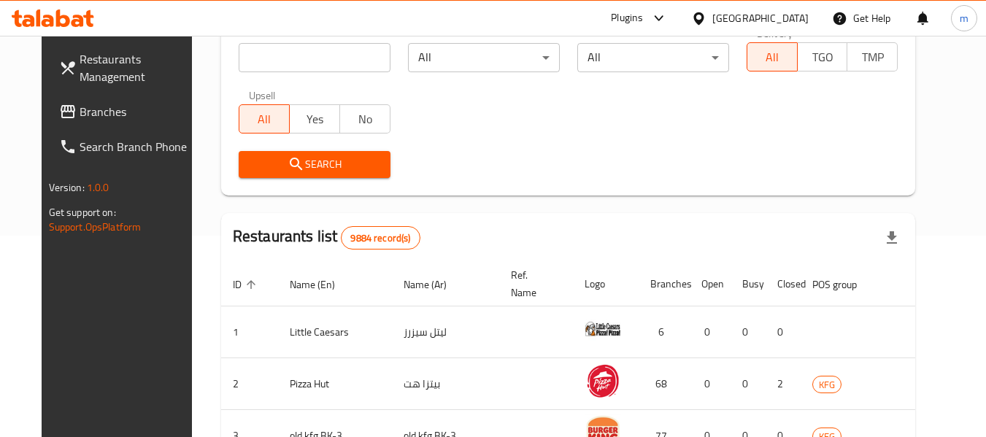
drag, startPoint x: 73, startPoint y: 109, endPoint x: 100, endPoint y: 101, distance: 28.2
click at [80, 109] on span "Branches" at bounding box center [137, 112] width 115 height 18
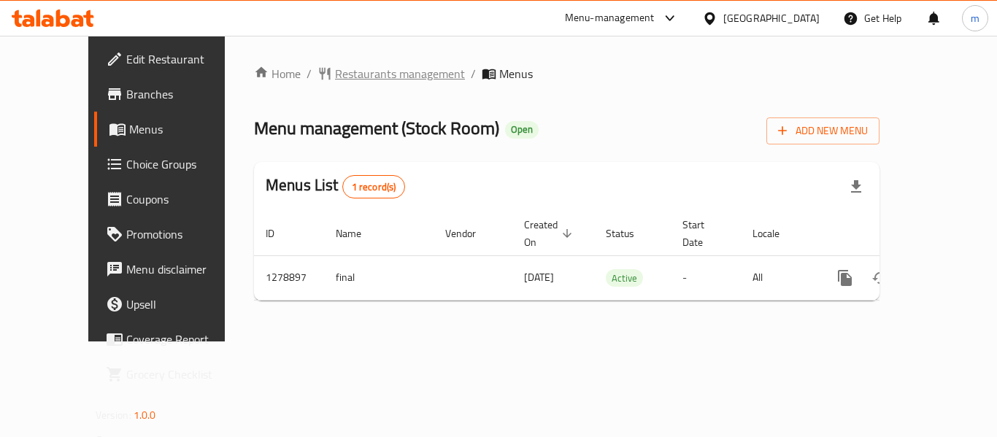
click at [350, 74] on span "Restaurants management" at bounding box center [400, 74] width 130 height 18
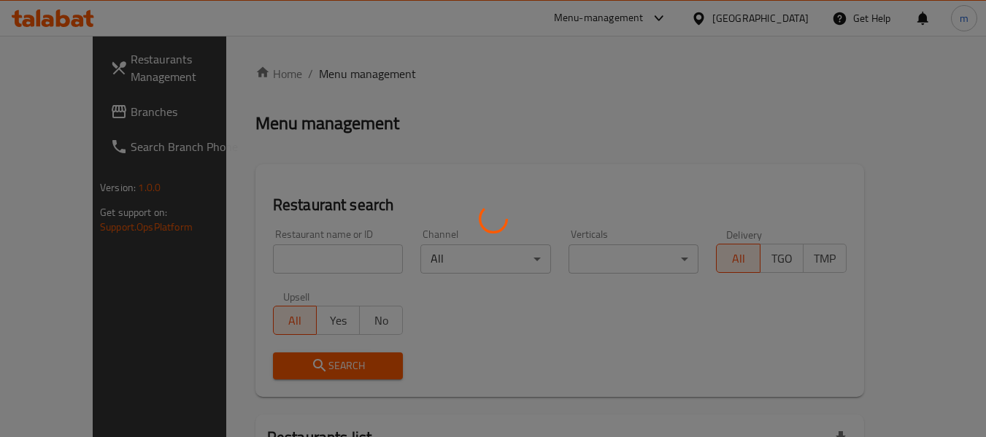
click at [311, 266] on div at bounding box center [493, 218] width 986 height 437
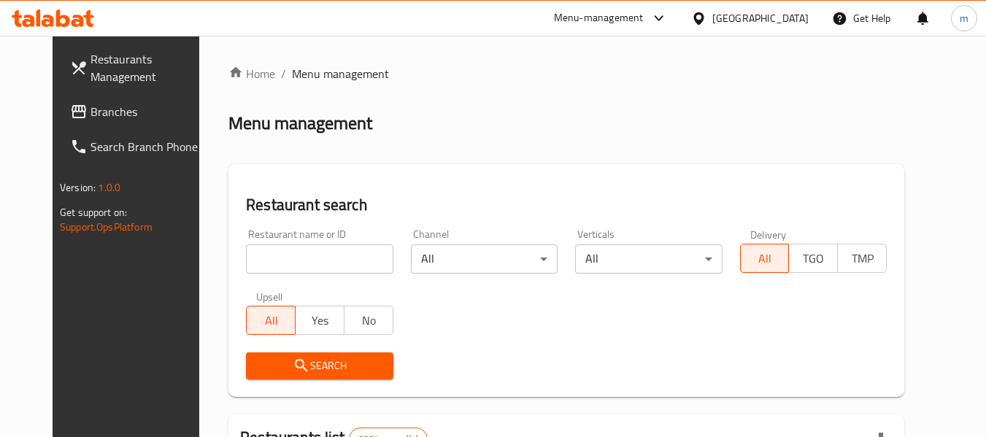
click at [311, 263] on input "search" at bounding box center [319, 259] width 147 height 29
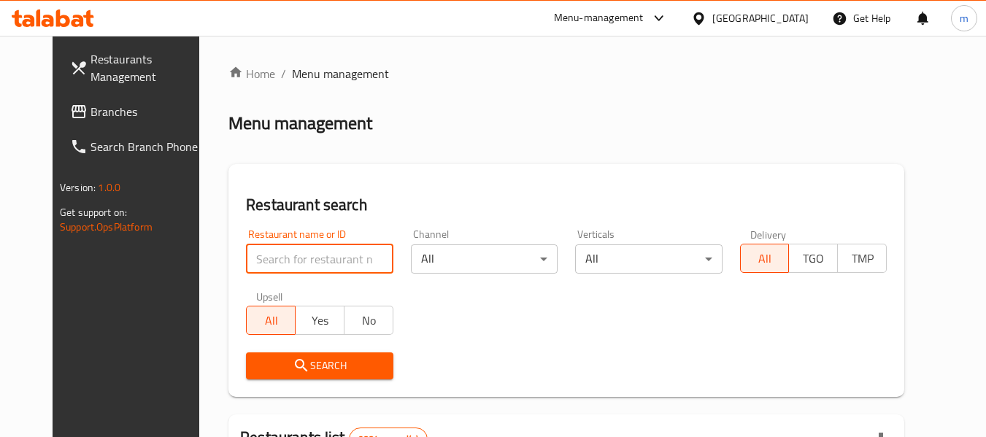
click at [312, 263] on input "search" at bounding box center [319, 259] width 147 height 29
paste input "693039"
type input "693039"
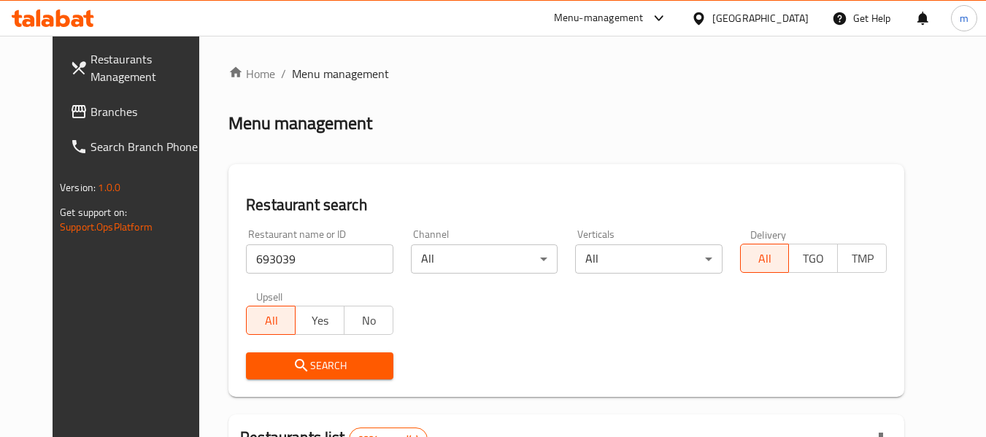
click at [293, 357] on icon "submit" at bounding box center [302, 366] width 18 height 18
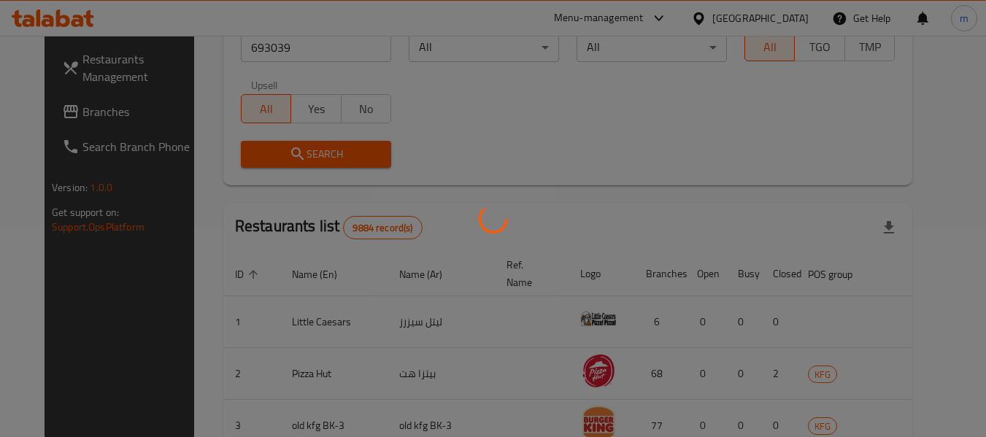
scroll to position [219, 0]
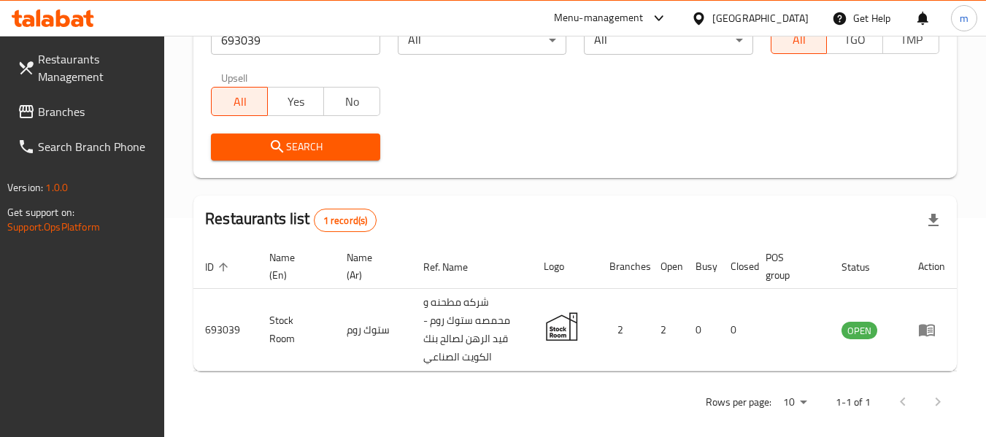
click at [707, 22] on icon at bounding box center [698, 18] width 15 height 15
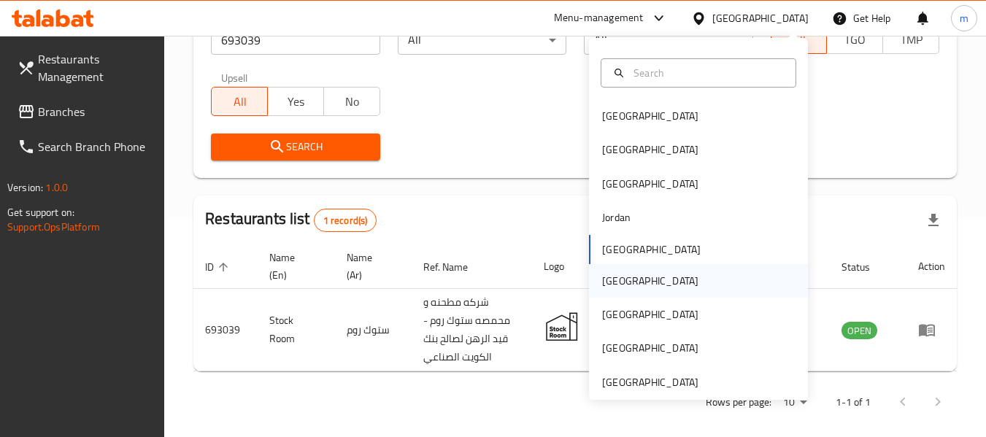
click at [602, 278] on div "[GEOGRAPHIC_DATA]" at bounding box center [650, 281] width 96 height 16
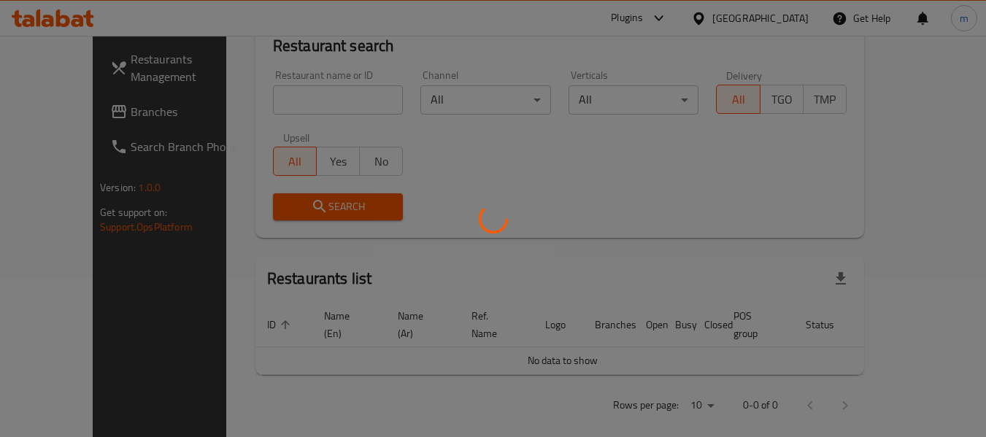
scroll to position [219, 0]
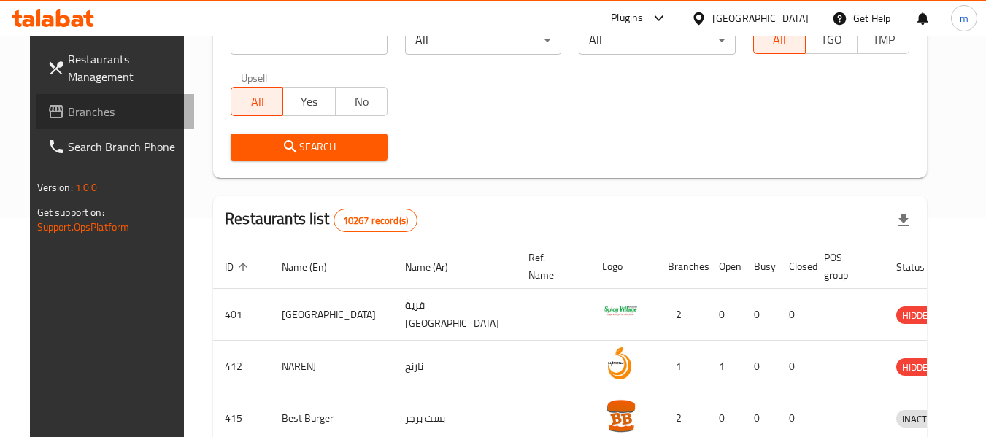
click at [95, 108] on span "Branches" at bounding box center [125, 112] width 115 height 18
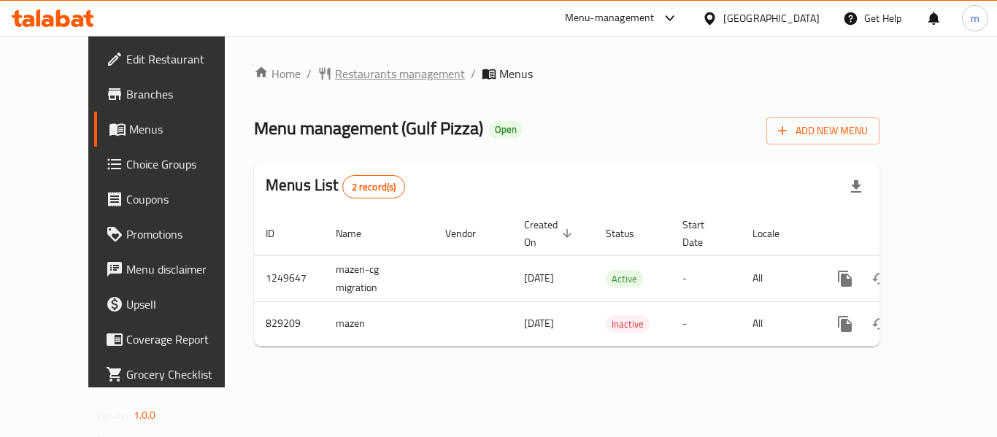
click at [337, 74] on span "Restaurants management" at bounding box center [400, 74] width 130 height 18
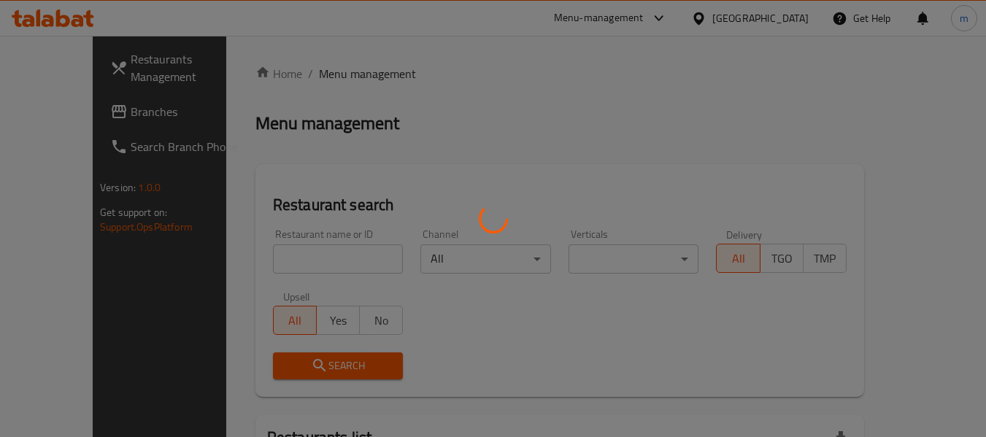
click at [284, 264] on div at bounding box center [493, 218] width 986 height 437
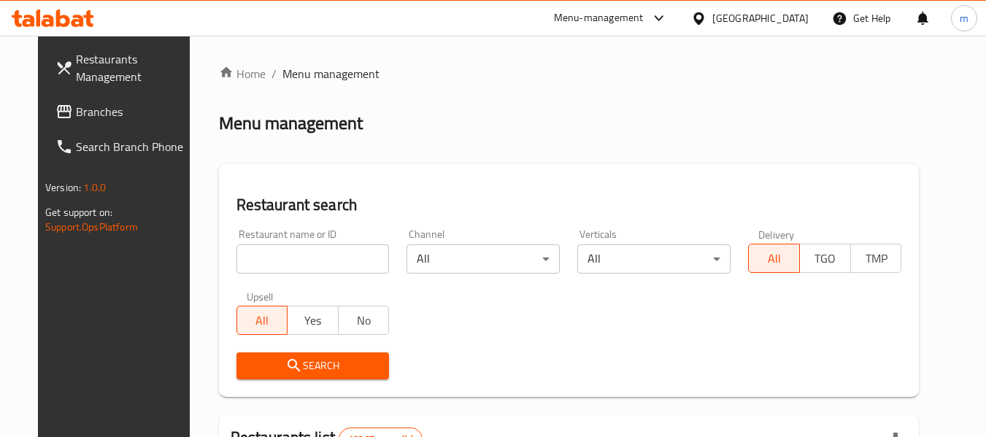
click at [284, 264] on input "search" at bounding box center [313, 259] width 153 height 29
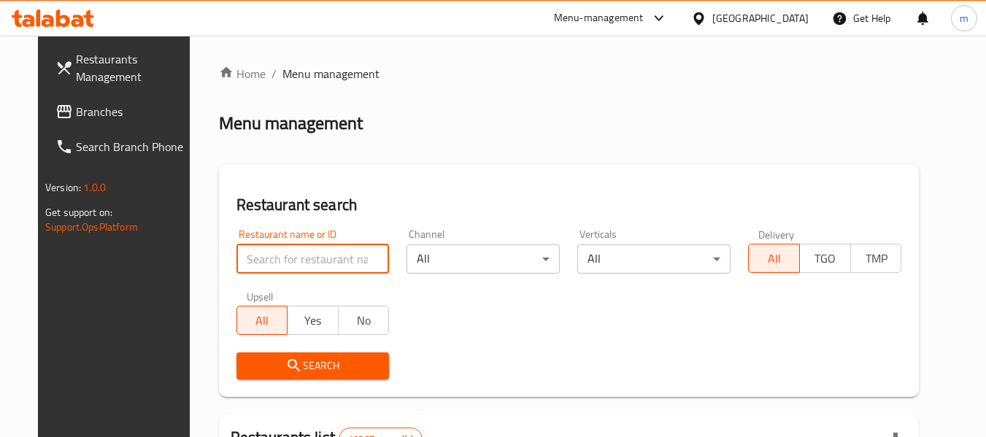
click at [284, 264] on input "search" at bounding box center [313, 259] width 153 height 29
paste input "655548"
type input "655548"
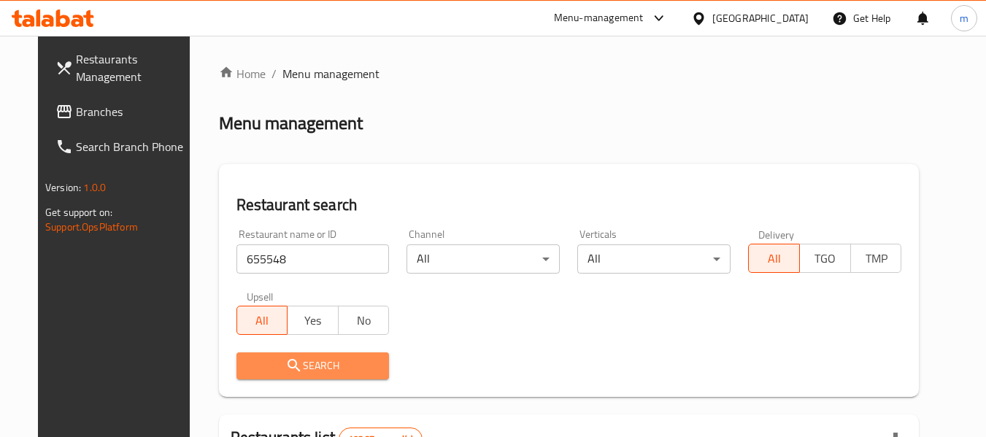
click at [288, 360] on icon "submit" at bounding box center [294, 365] width 12 height 12
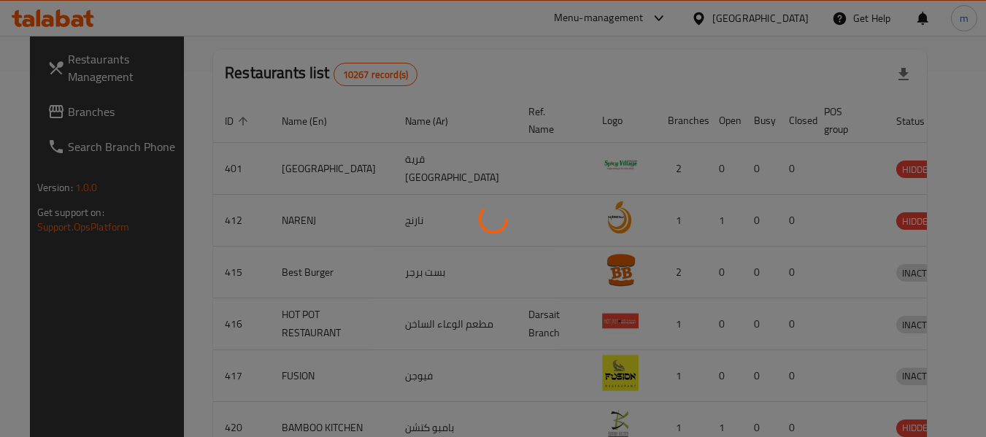
scroll to position [202, 0]
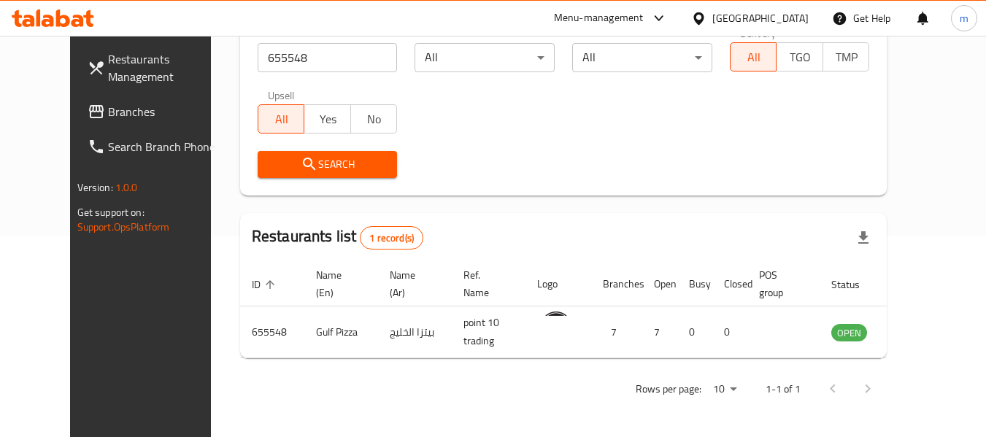
click at [707, 18] on icon at bounding box center [698, 18] width 15 height 15
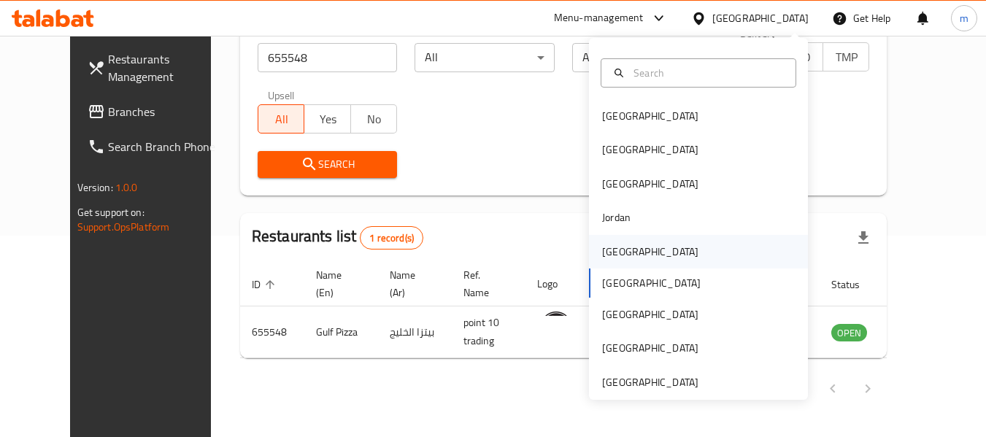
click at [612, 253] on div "[GEOGRAPHIC_DATA]" at bounding box center [650, 252] width 96 height 16
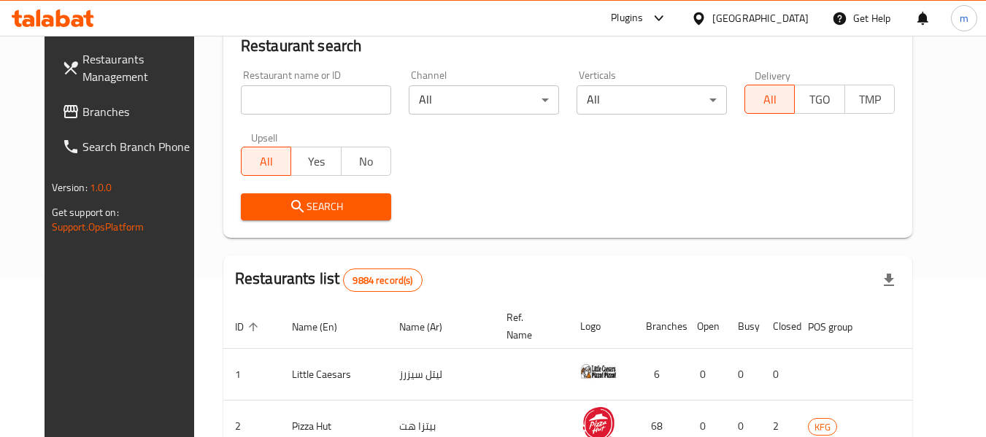
scroll to position [202, 0]
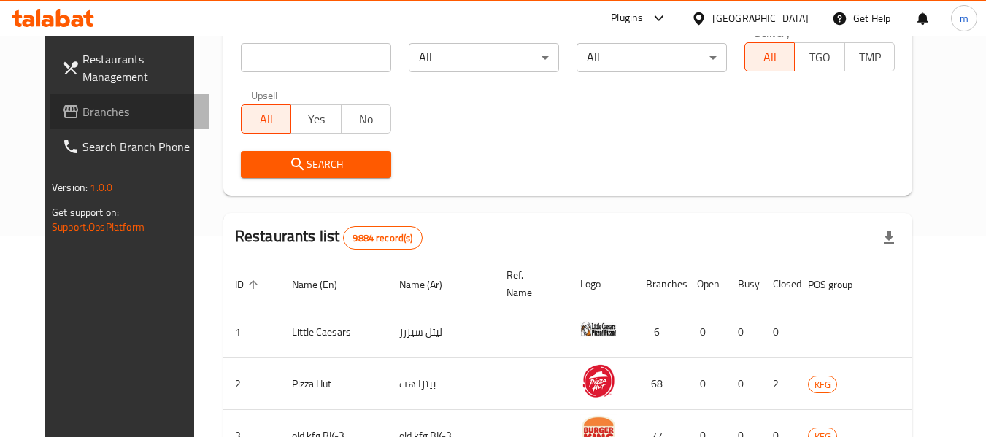
click at [83, 109] on span "Branches" at bounding box center [140, 112] width 115 height 18
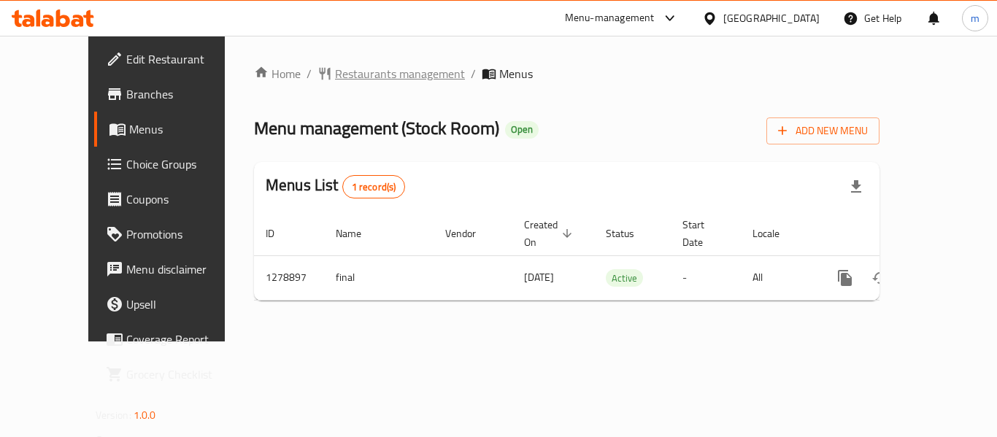
click at [335, 72] on span "Restaurants management" at bounding box center [400, 74] width 130 height 18
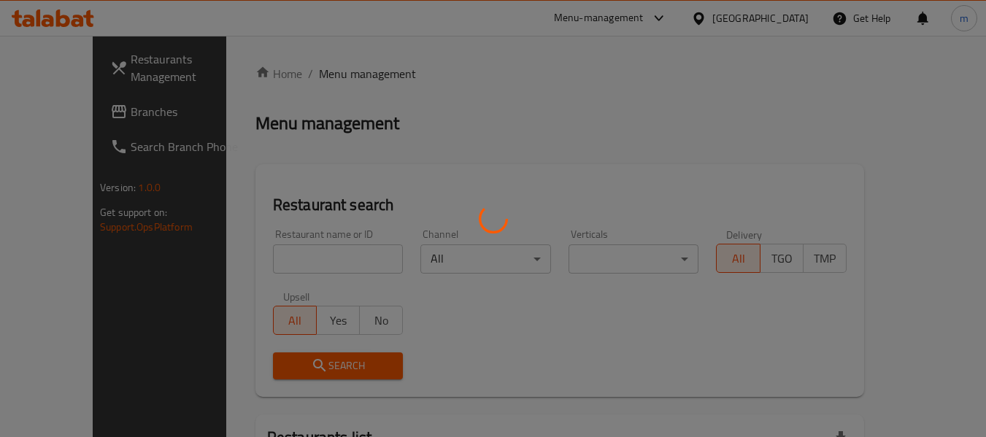
click at [273, 261] on div at bounding box center [493, 218] width 986 height 437
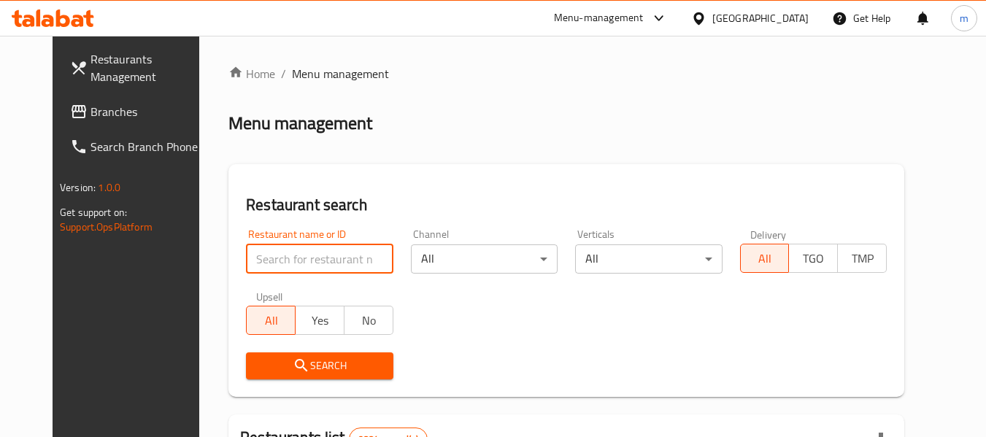
click at [273, 261] on input "search" at bounding box center [319, 259] width 147 height 29
paste input "693039"
type input "693039"
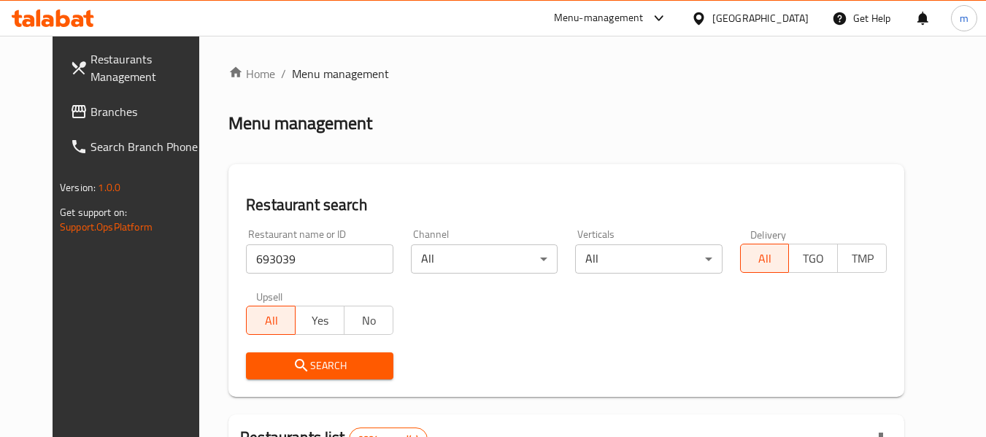
click at [288, 367] on span "Search" at bounding box center [319, 366] width 123 height 18
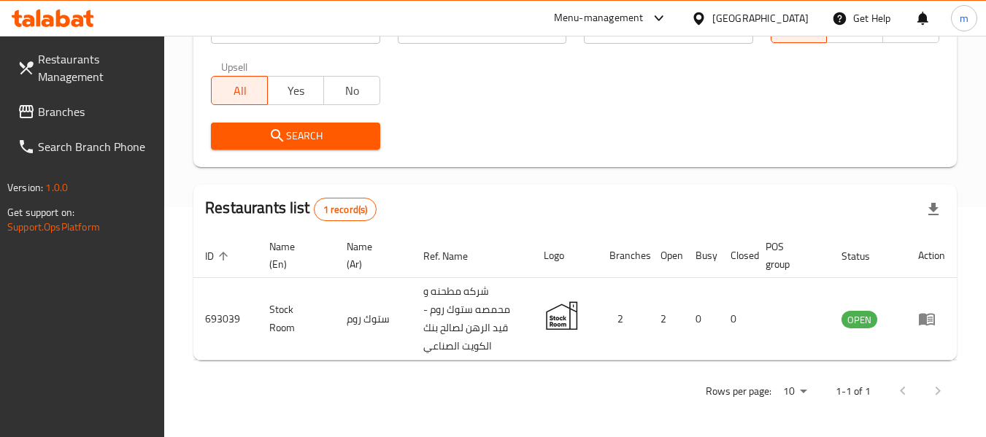
scroll to position [232, 0]
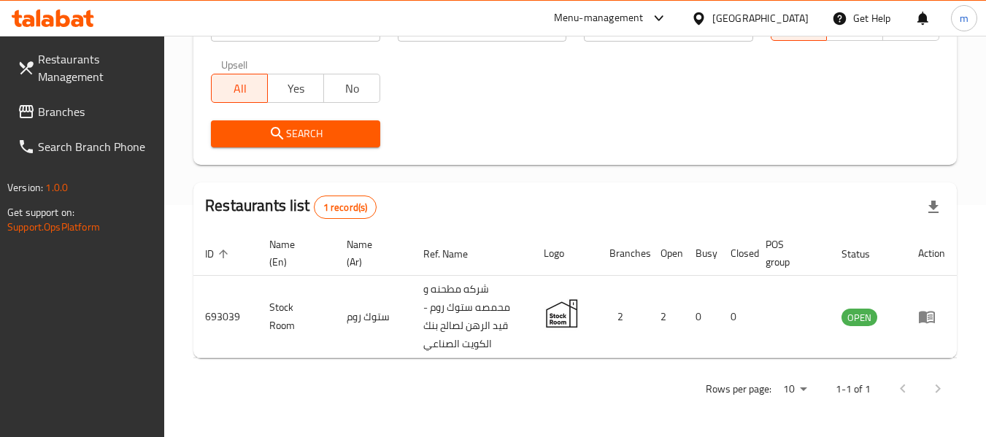
click at [704, 21] on icon at bounding box center [699, 18] width 10 height 12
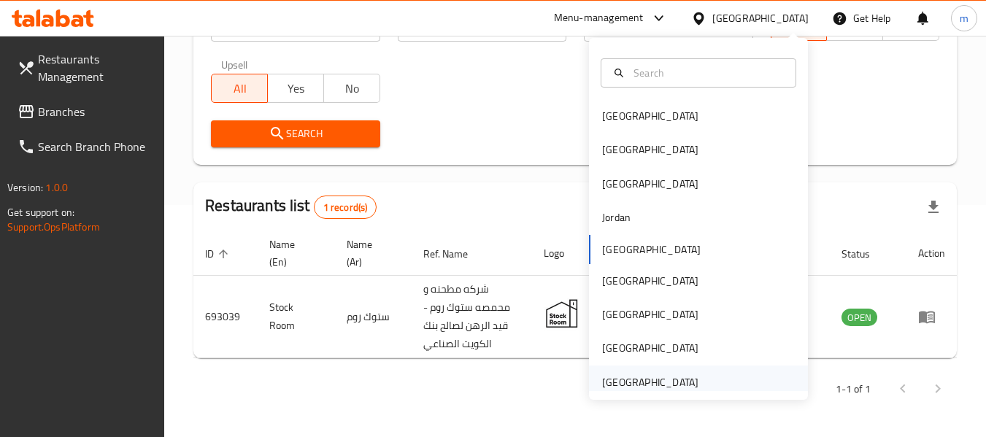
click at [632, 380] on div "[GEOGRAPHIC_DATA]" at bounding box center [650, 383] width 96 height 16
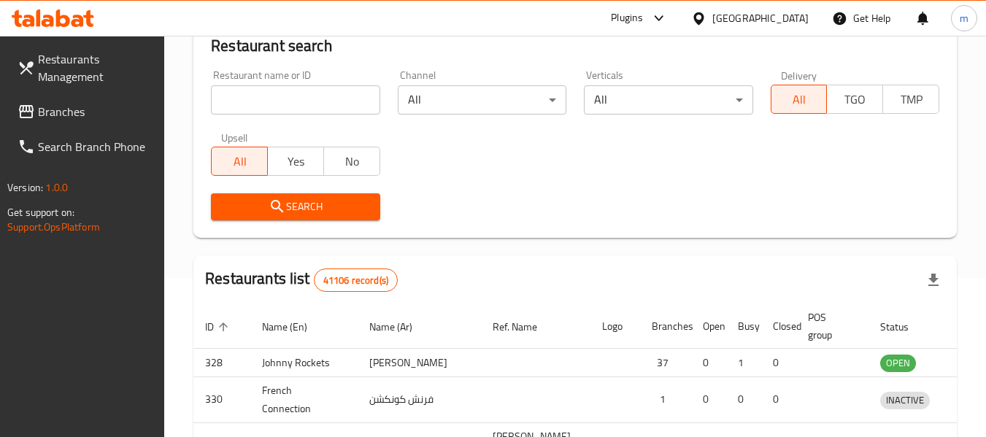
scroll to position [232, 0]
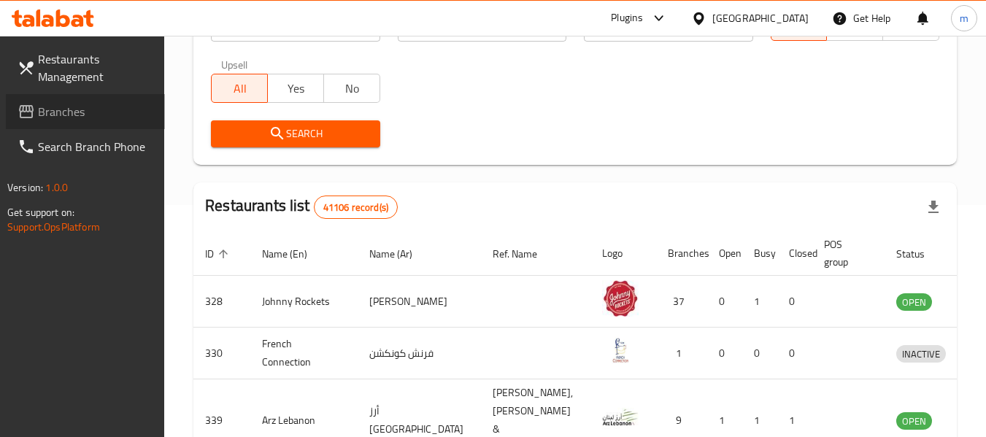
click at [90, 111] on span "Branches" at bounding box center [95, 112] width 115 height 18
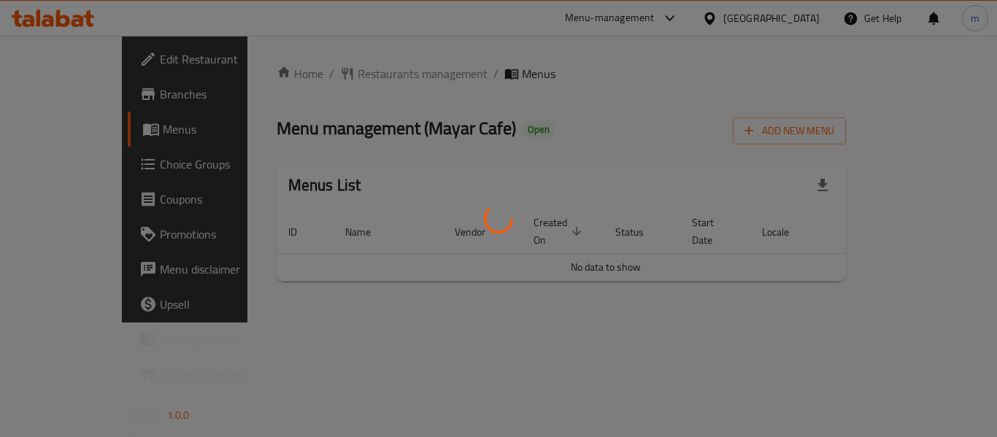
click at [319, 75] on div at bounding box center [498, 218] width 997 height 437
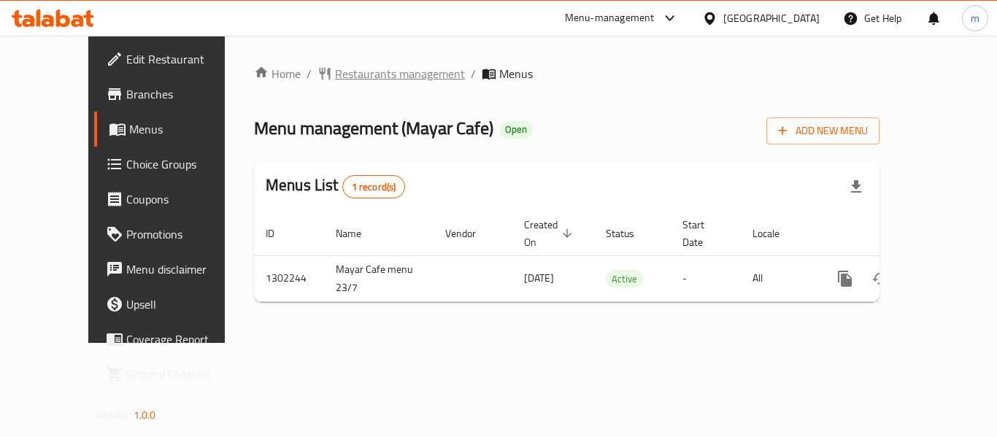
click at [335, 77] on span "Restaurants management" at bounding box center [400, 74] width 130 height 18
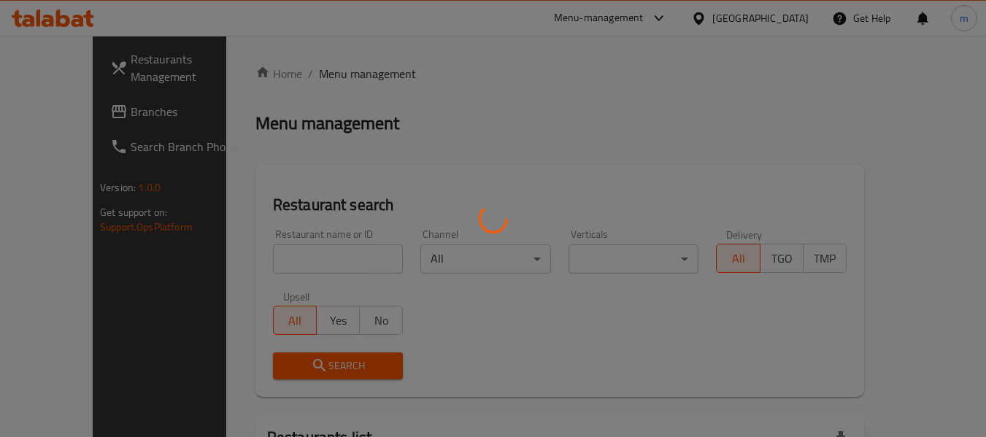
click at [269, 267] on div at bounding box center [493, 218] width 986 height 437
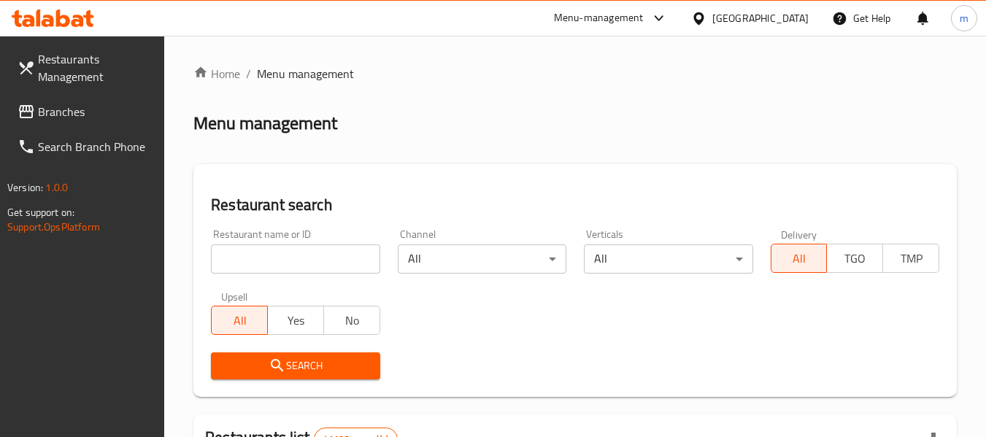
drag, startPoint x: 258, startPoint y: 266, endPoint x: 267, endPoint y: 255, distance: 14.0
click at [258, 266] on input "search" at bounding box center [295, 259] width 169 height 29
paste input "702345"
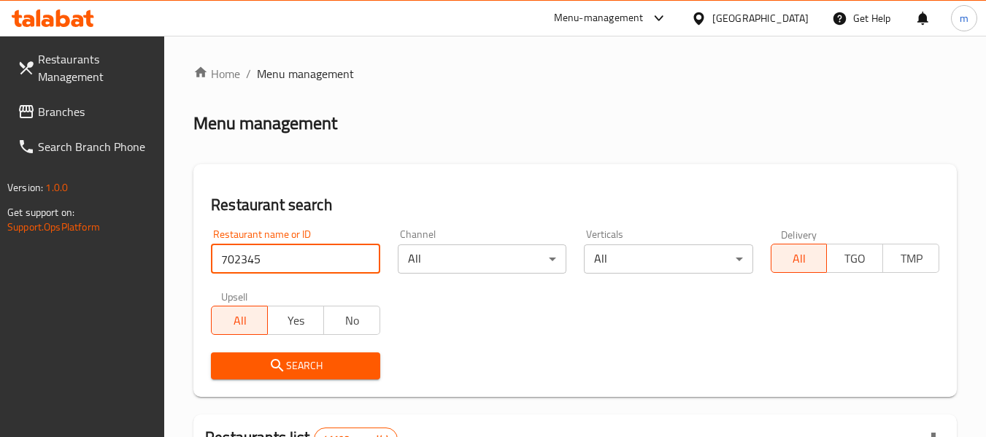
type input "702345"
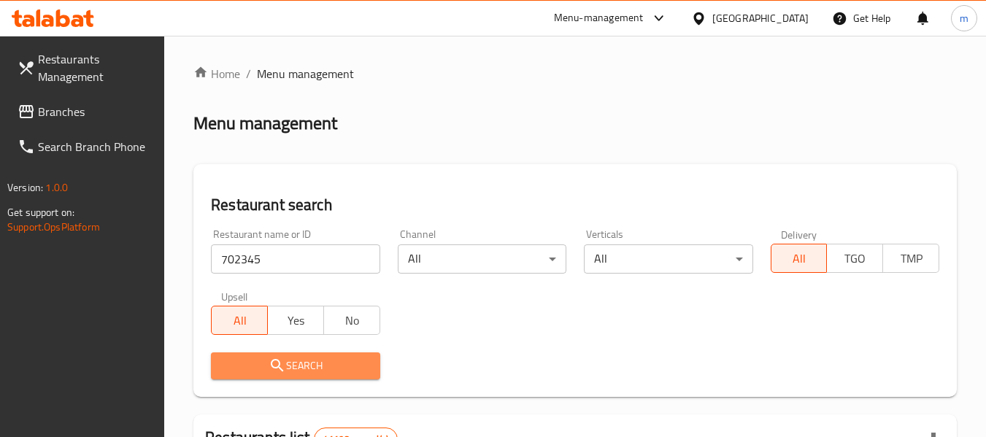
click at [276, 366] on icon "submit" at bounding box center [278, 366] width 18 height 18
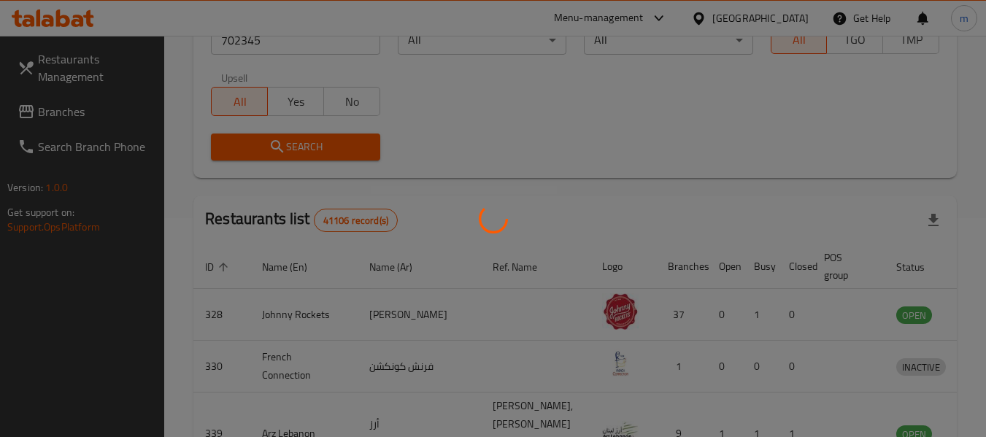
scroll to position [202, 0]
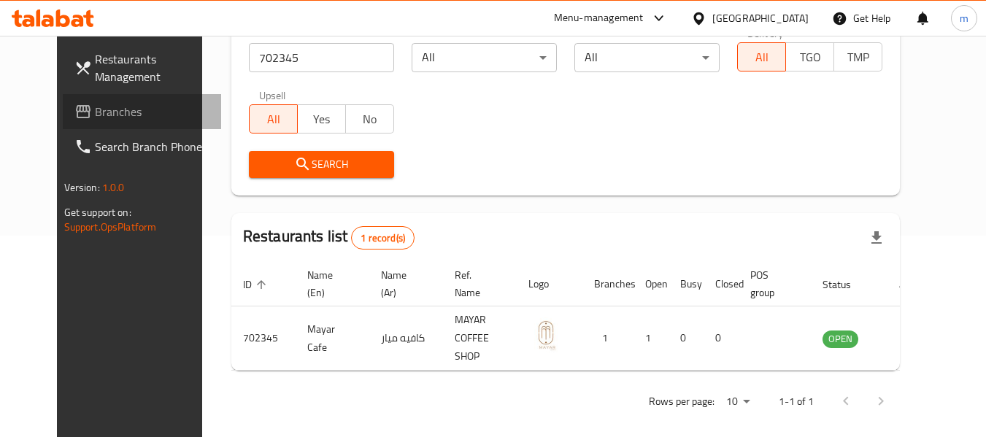
click at [100, 107] on span "Branches" at bounding box center [152, 112] width 115 height 18
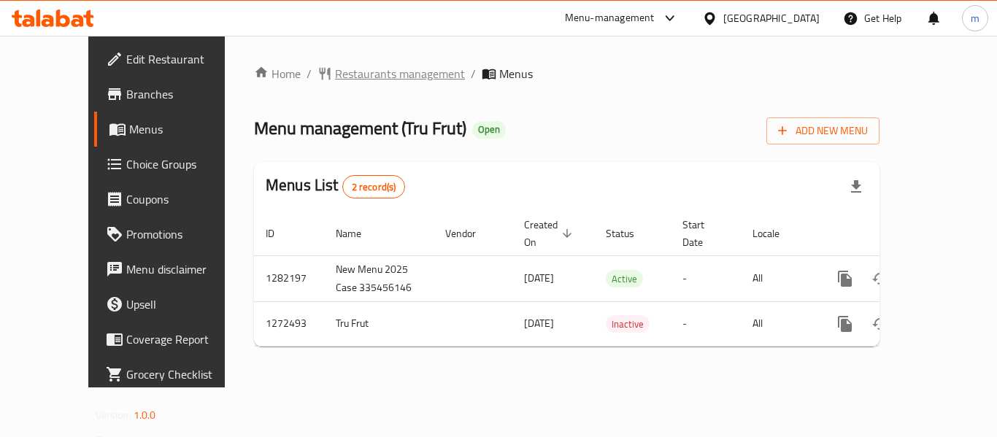
click at [345, 77] on span "Restaurants management" at bounding box center [400, 74] width 130 height 18
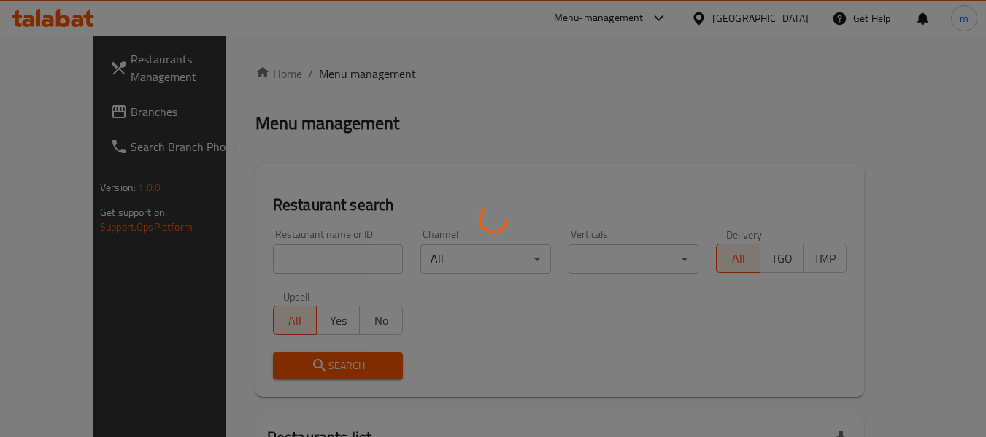
click at [283, 261] on div at bounding box center [493, 218] width 986 height 437
click at [252, 260] on div at bounding box center [493, 218] width 986 height 437
click at [264, 264] on div at bounding box center [493, 218] width 986 height 437
click at [285, 259] on div at bounding box center [493, 218] width 986 height 437
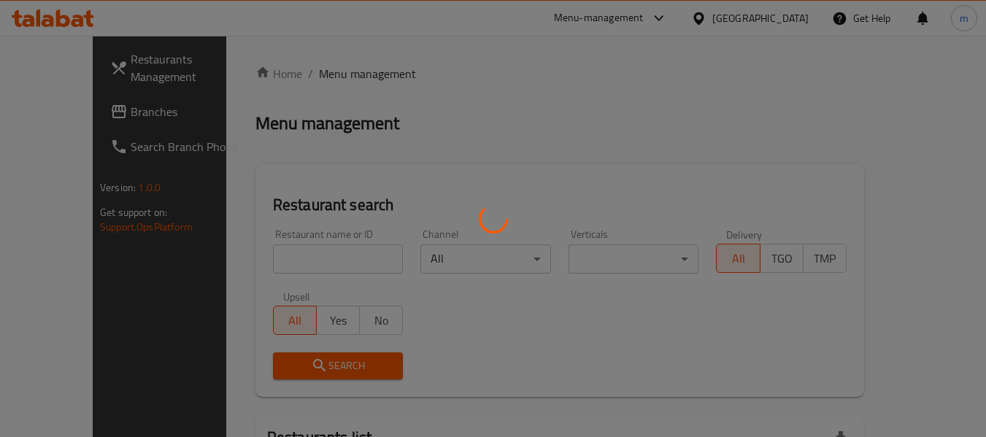
click at [296, 259] on div at bounding box center [493, 218] width 986 height 437
click at [298, 259] on div at bounding box center [493, 218] width 986 height 437
click at [305, 260] on div at bounding box center [493, 218] width 986 height 437
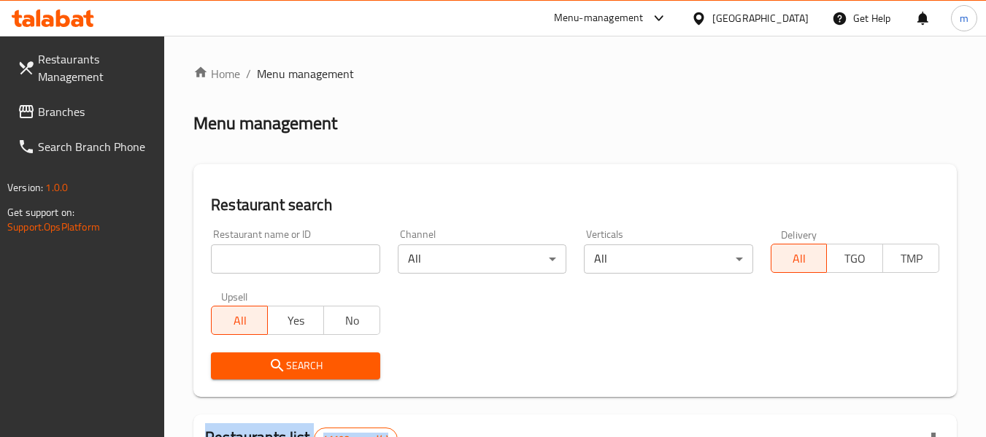
click at [305, 260] on div at bounding box center [493, 218] width 986 height 437
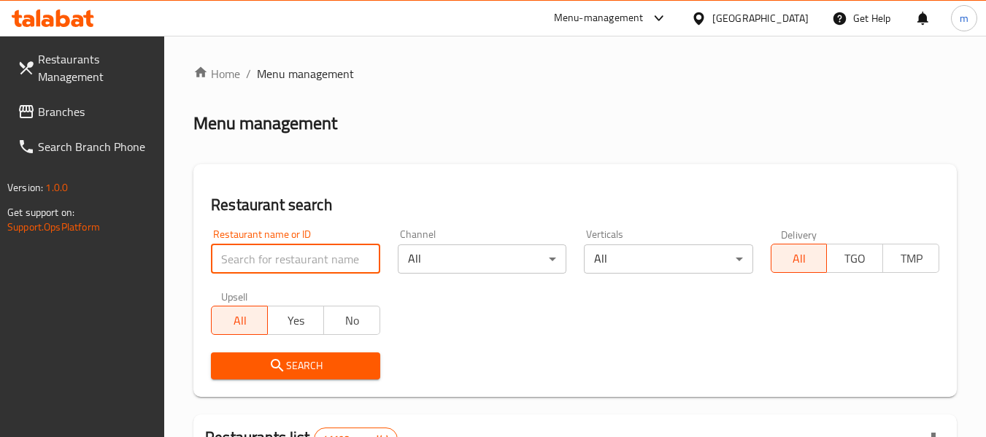
click at [305, 260] on input "search" at bounding box center [295, 259] width 169 height 29
paste input "690294"
type input "690294"
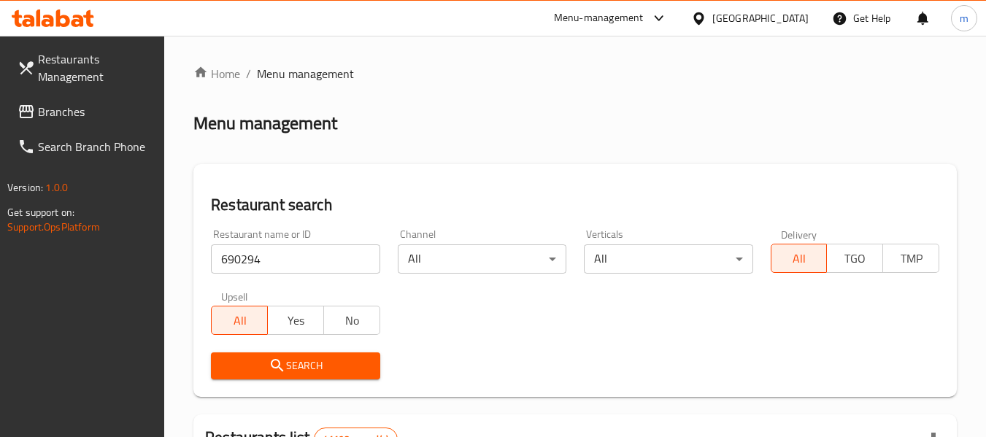
click at [304, 359] on span "Search" at bounding box center [295, 366] width 145 height 18
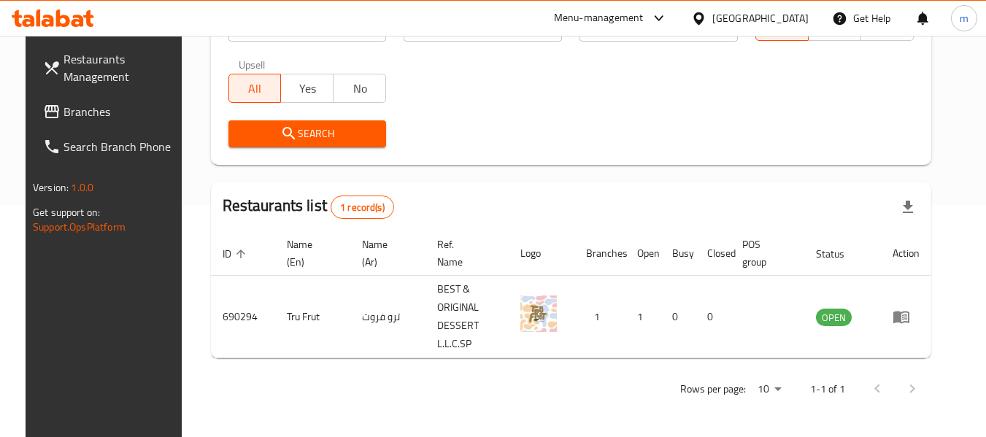
scroll to position [202, 0]
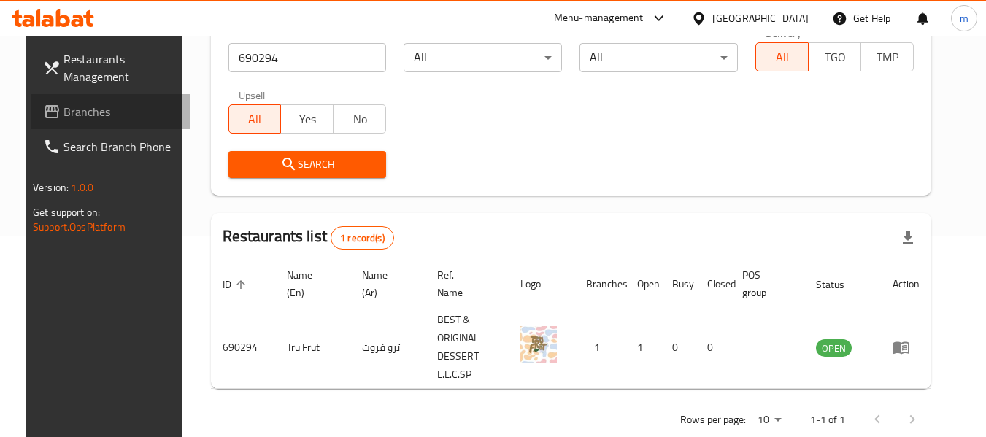
click at [96, 112] on span "Branches" at bounding box center [121, 112] width 115 height 18
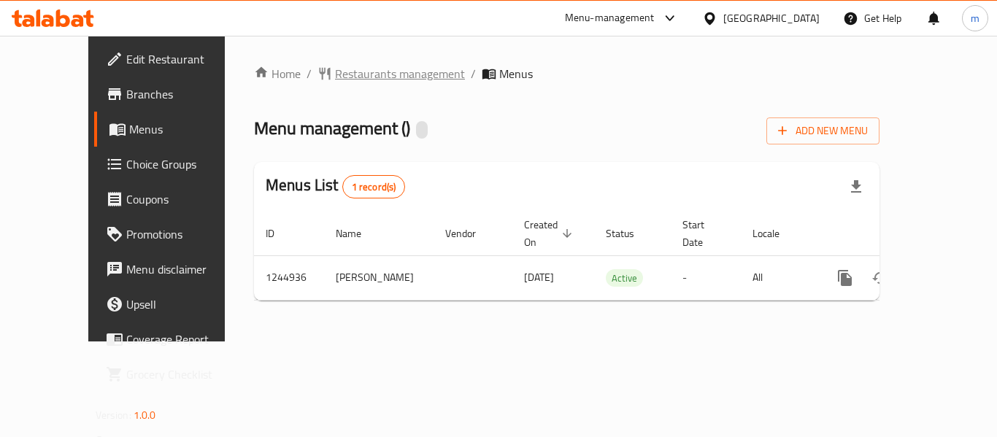
click at [335, 72] on span "Restaurants management" at bounding box center [400, 74] width 130 height 18
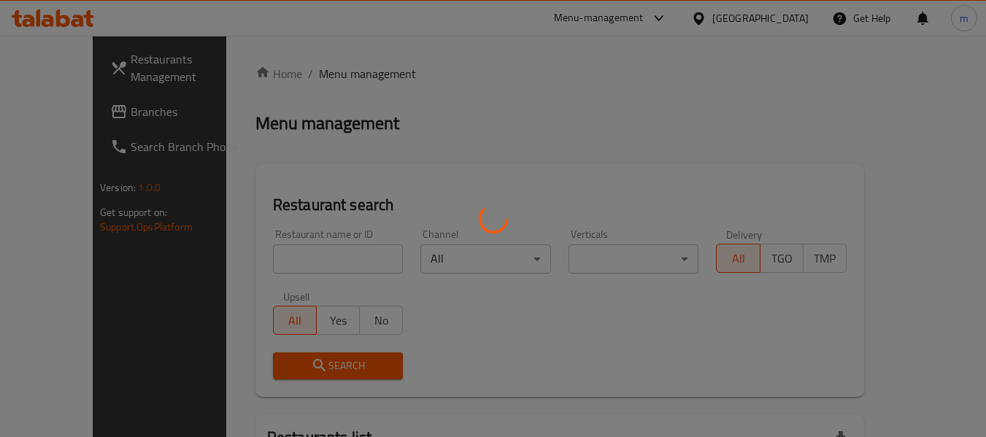
click at [258, 258] on div at bounding box center [493, 218] width 986 height 437
click at [228, 263] on div at bounding box center [493, 218] width 986 height 437
click at [267, 262] on div at bounding box center [493, 218] width 986 height 437
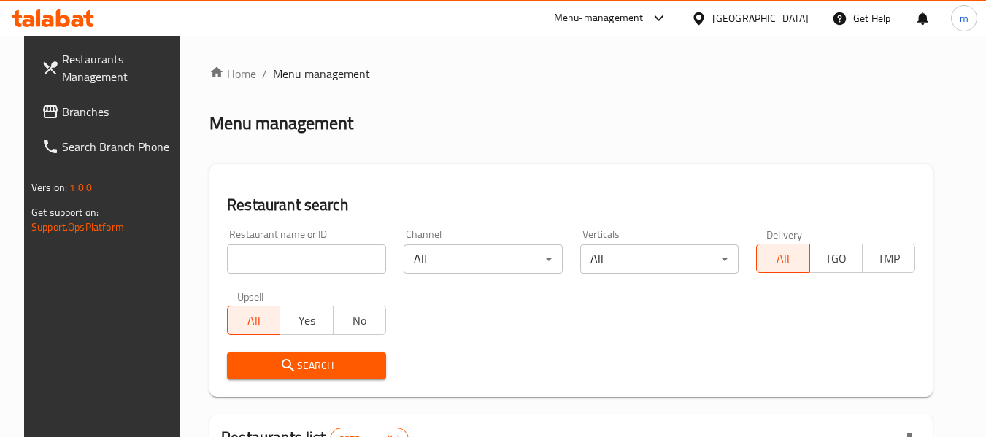
click at [139, 278] on div "Restaurants Management Branches Search Branch Phone Version: 1.0.0 Get support …" at bounding box center [106, 254] width 165 height 437
click at [277, 263] on input "search" at bounding box center [306, 259] width 159 height 29
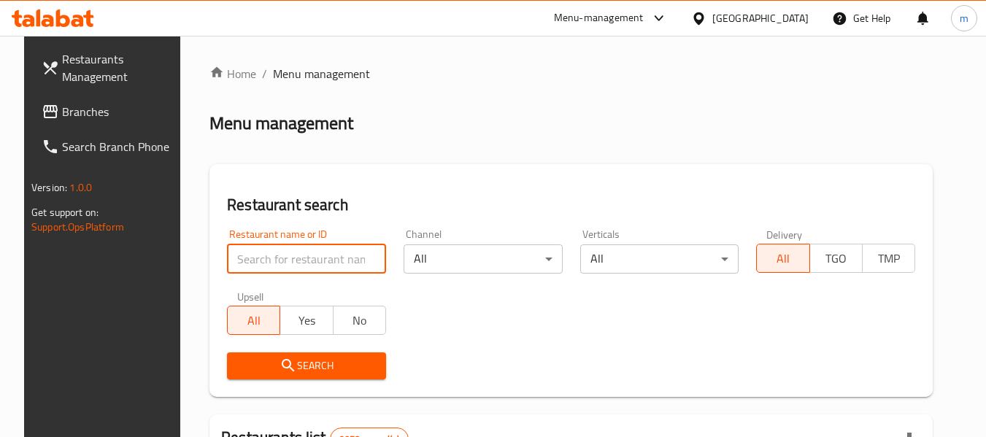
paste input "682284"
type input "682284"
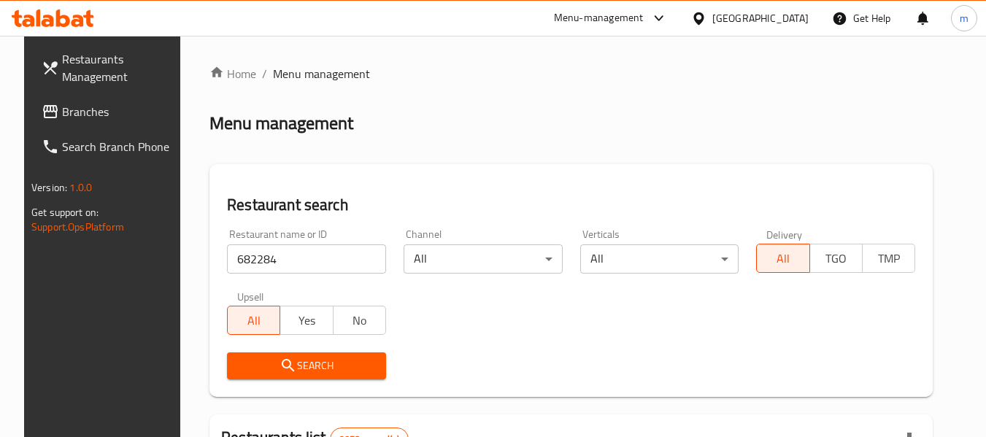
click at [298, 375] on button "Search" at bounding box center [306, 366] width 159 height 27
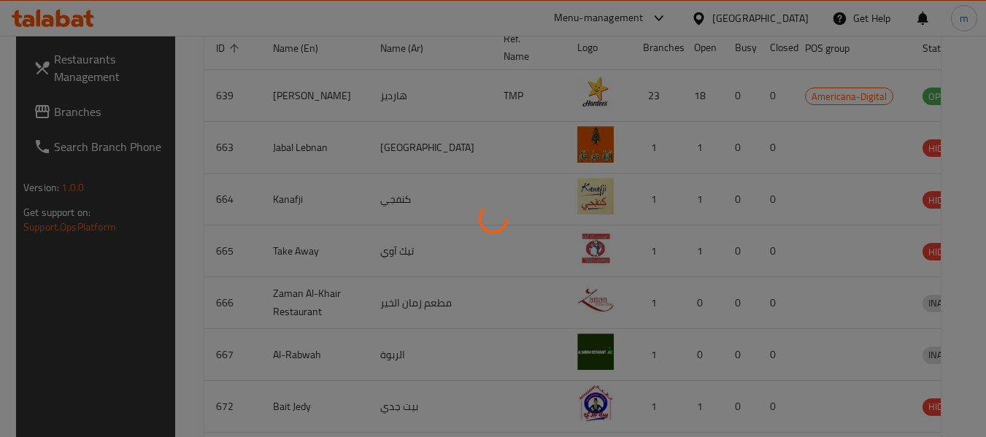
scroll to position [202, 0]
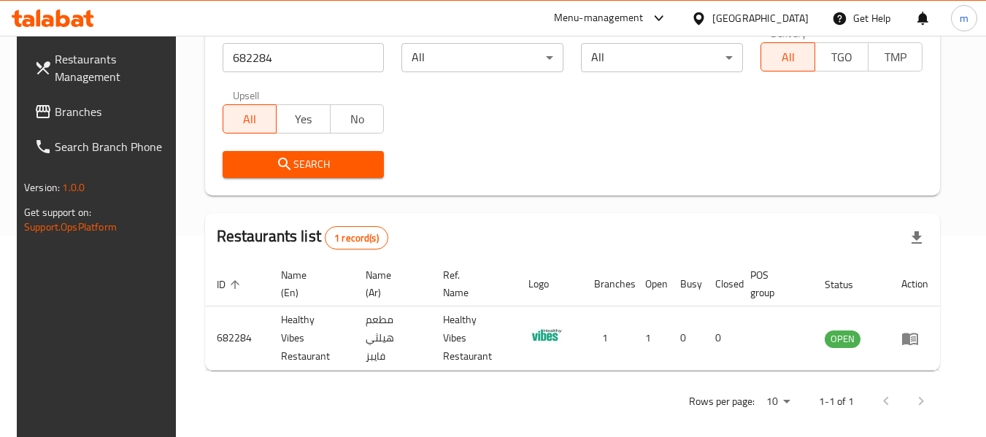
click at [704, 17] on icon at bounding box center [699, 18] width 10 height 12
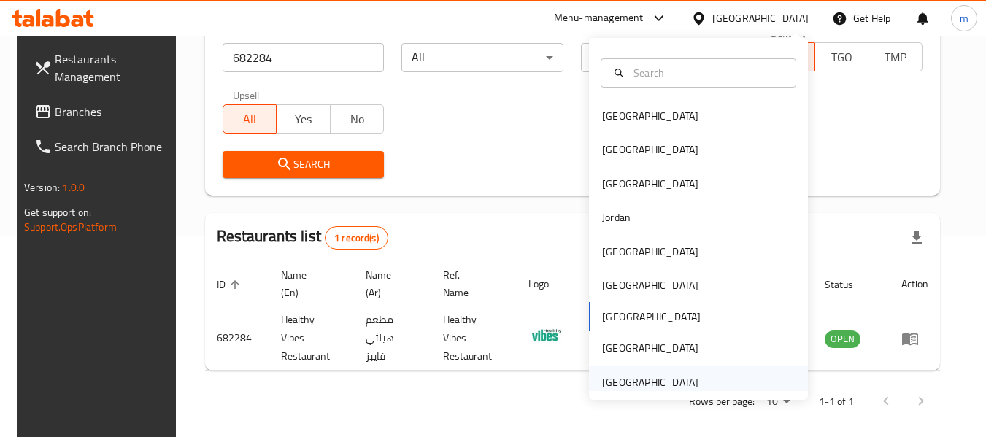
click at [616, 383] on div "[GEOGRAPHIC_DATA]" at bounding box center [650, 383] width 96 height 16
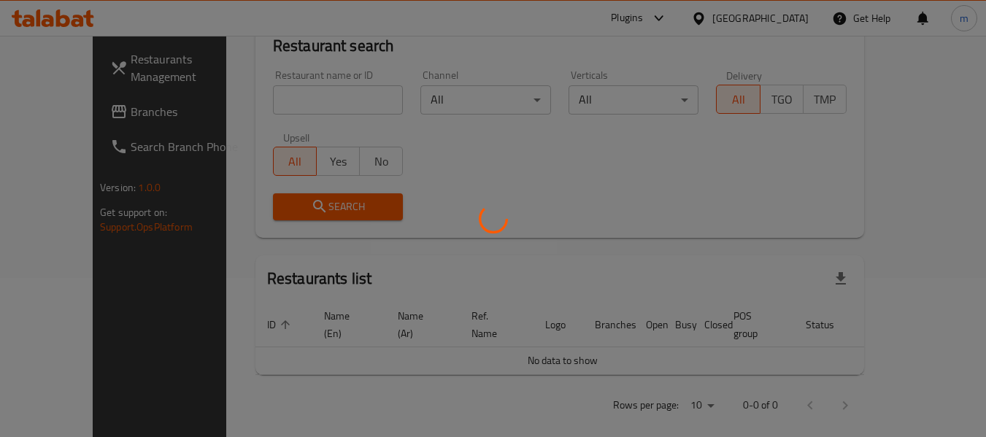
scroll to position [202, 0]
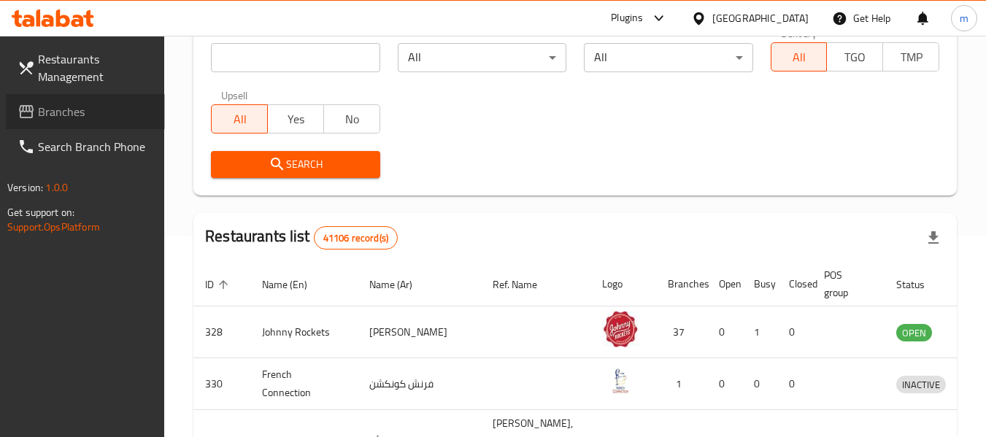
click at [66, 109] on span "Branches" at bounding box center [95, 112] width 115 height 18
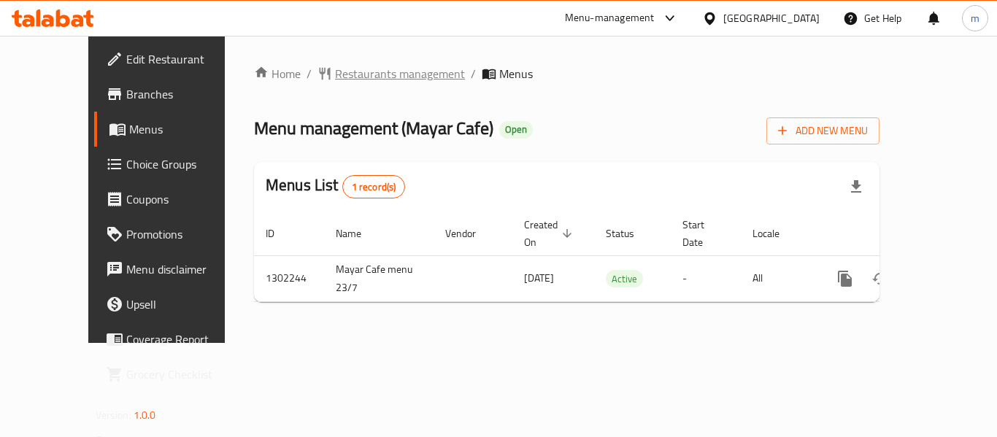
click at [352, 73] on span "Restaurants management" at bounding box center [400, 74] width 130 height 18
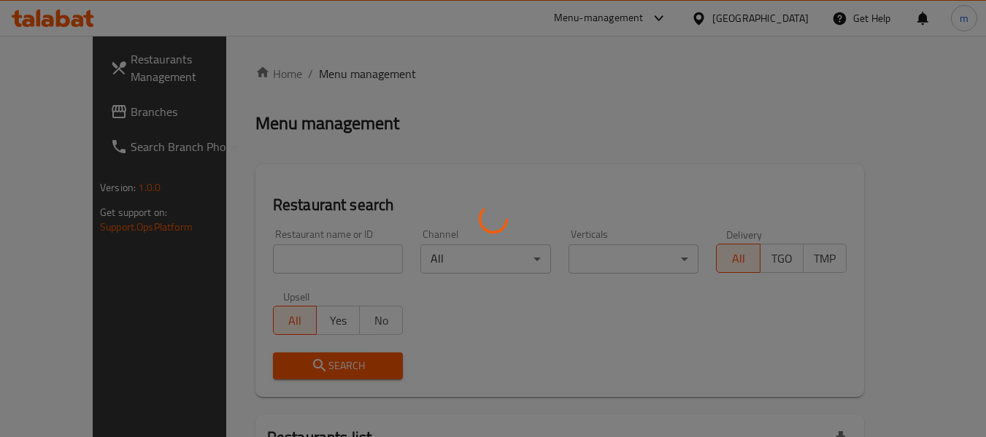
drag, startPoint x: 272, startPoint y: 270, endPoint x: 268, endPoint y: 263, distance: 8.5
click at [272, 271] on div at bounding box center [493, 218] width 986 height 437
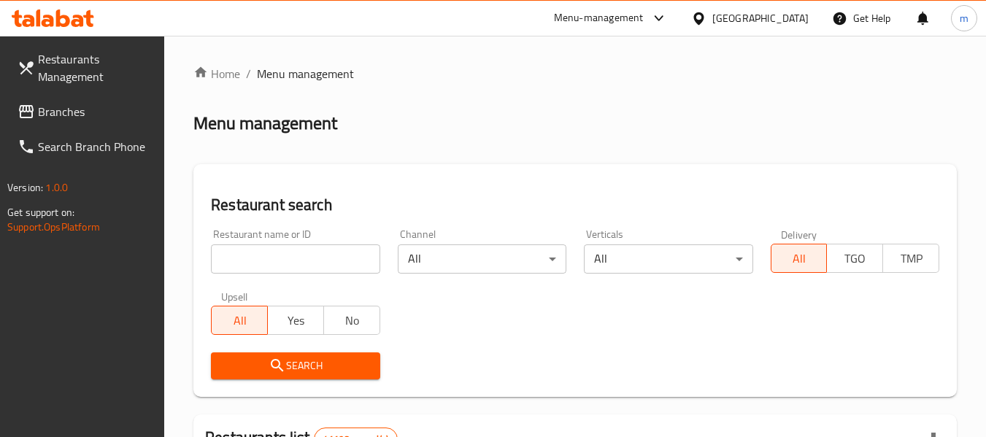
click at [268, 263] on div at bounding box center [493, 218] width 986 height 437
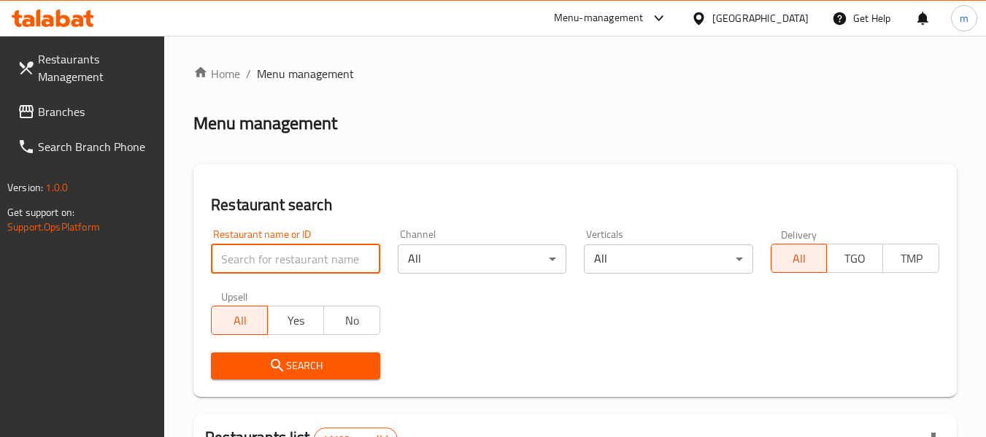
click at [268, 263] on input "search" at bounding box center [295, 259] width 169 height 29
paste input "702345"
type input "702345"
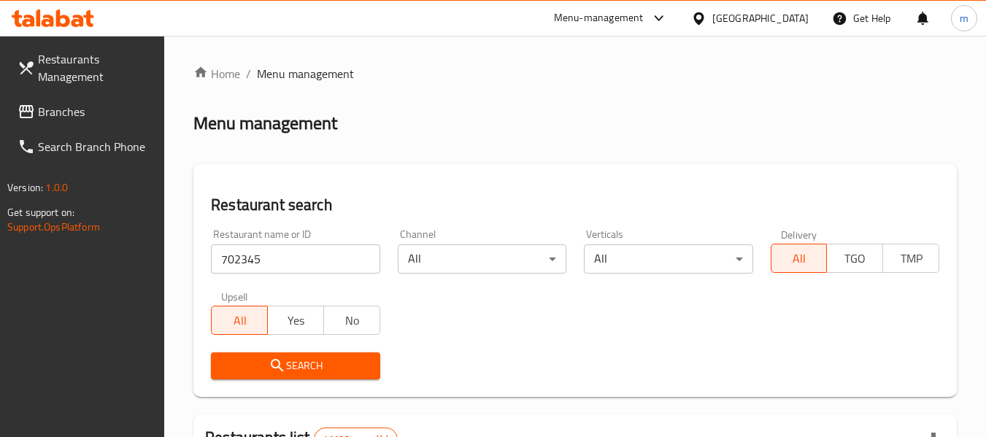
click at [282, 370] on icon "submit" at bounding box center [277, 365] width 12 height 12
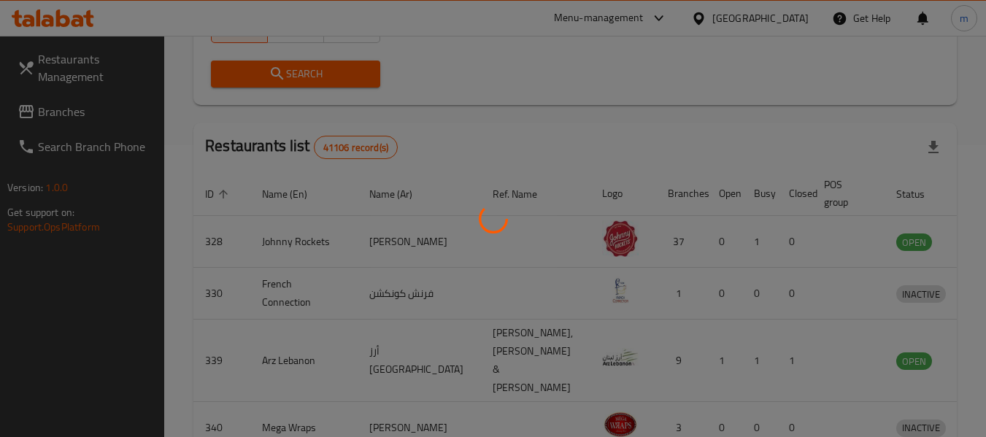
scroll to position [202, 0]
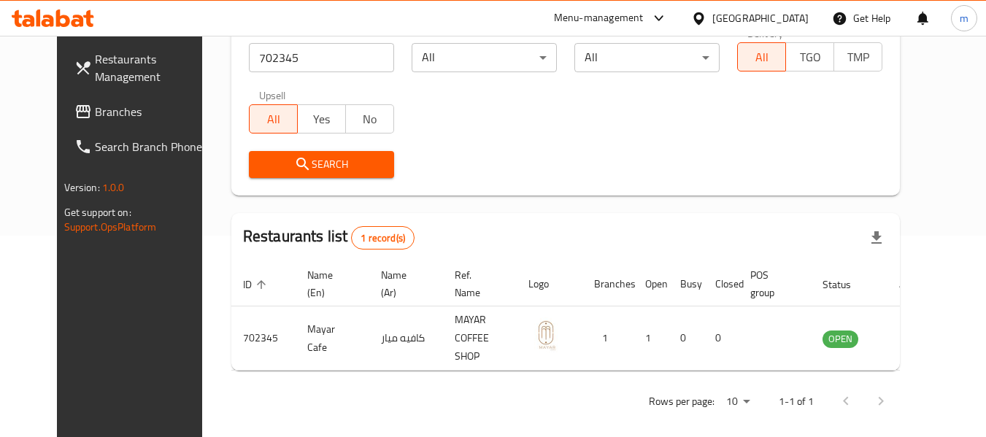
click at [703, 15] on icon at bounding box center [699, 18] width 10 height 12
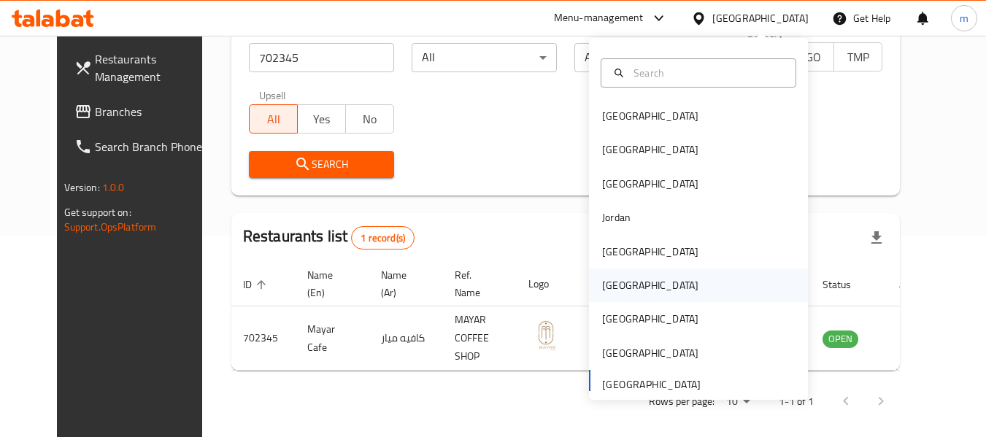
click at [612, 288] on div "[GEOGRAPHIC_DATA]" at bounding box center [650, 285] width 96 height 16
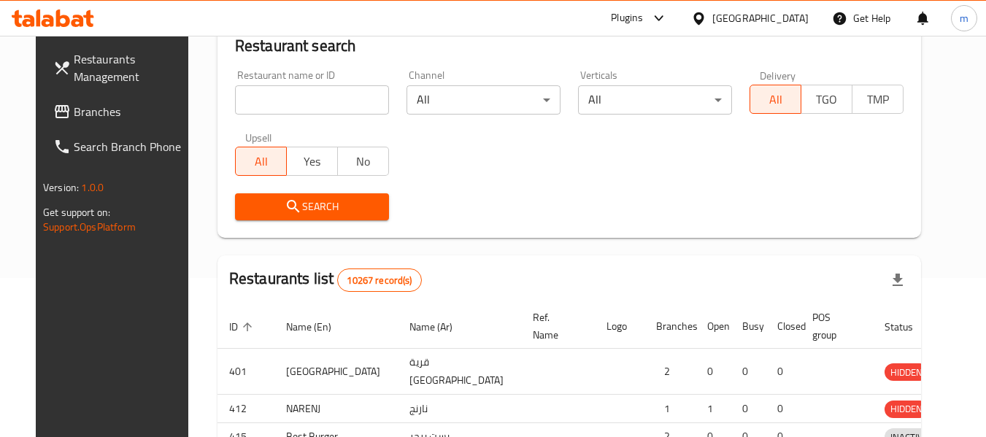
scroll to position [202, 0]
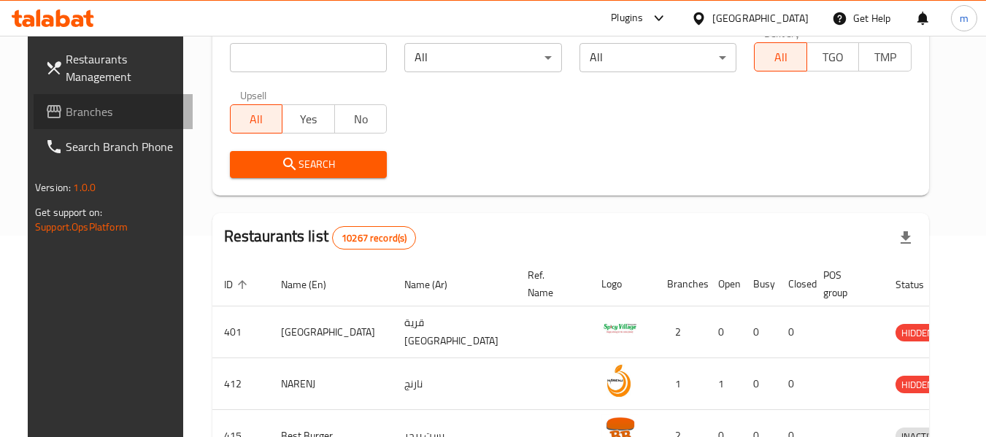
click at [95, 118] on span "Branches" at bounding box center [123, 112] width 115 height 18
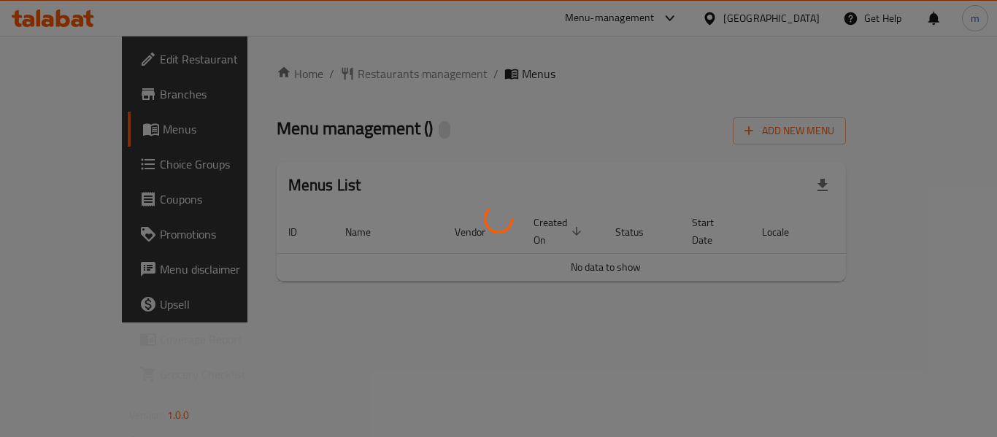
click at [303, 69] on div at bounding box center [498, 218] width 997 height 437
click at [337, 77] on div at bounding box center [498, 218] width 997 height 437
click at [340, 69] on div at bounding box center [498, 218] width 997 height 437
click at [342, 75] on div at bounding box center [498, 218] width 997 height 437
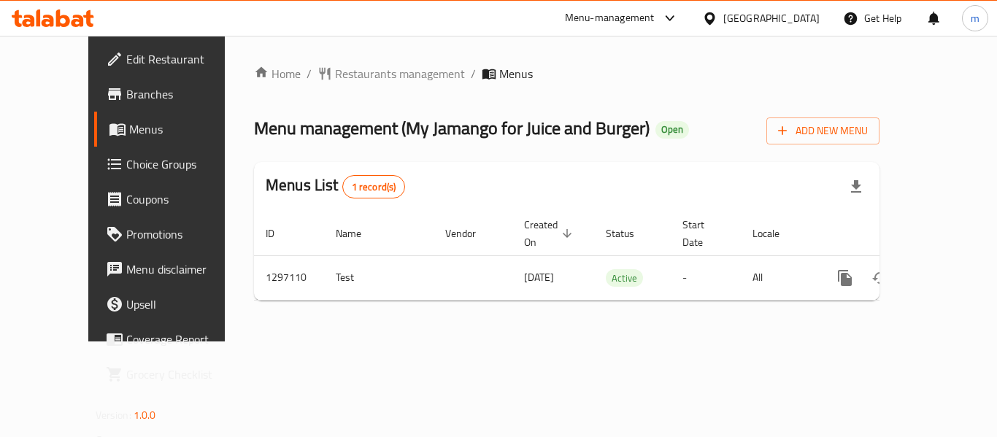
click at [342, 75] on span "Restaurants management" at bounding box center [400, 74] width 130 height 18
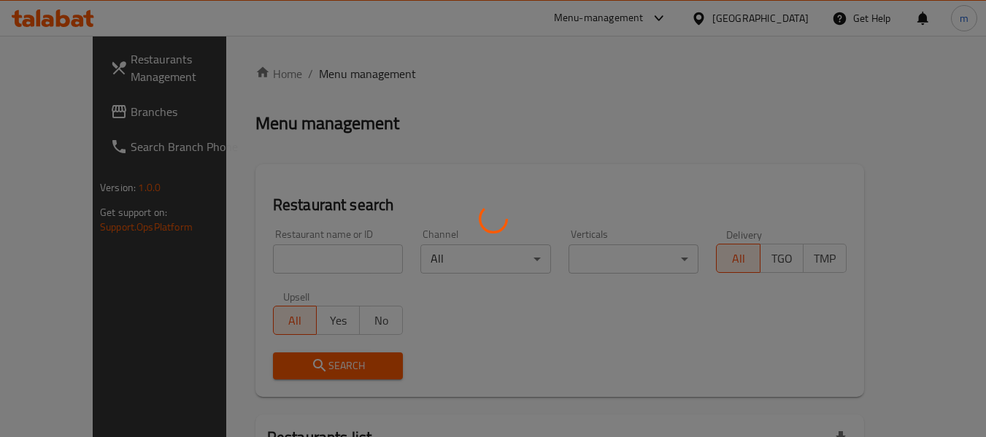
click at [279, 262] on div at bounding box center [493, 218] width 986 height 437
click at [254, 262] on div at bounding box center [493, 218] width 986 height 437
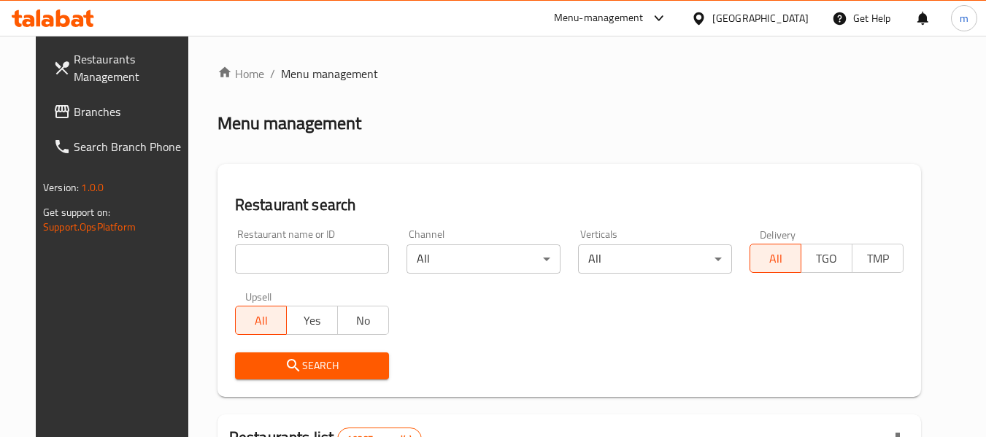
click at [286, 253] on input "search" at bounding box center [312, 259] width 154 height 29
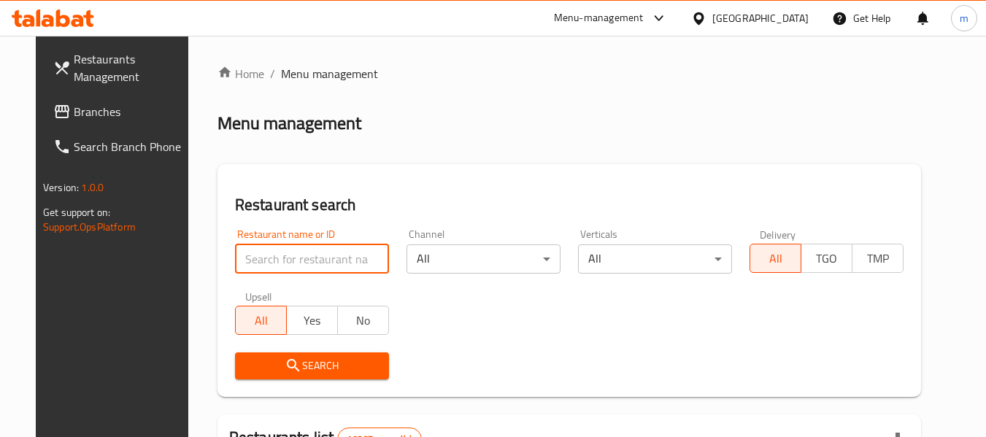
paste input "700305"
type input "700305"
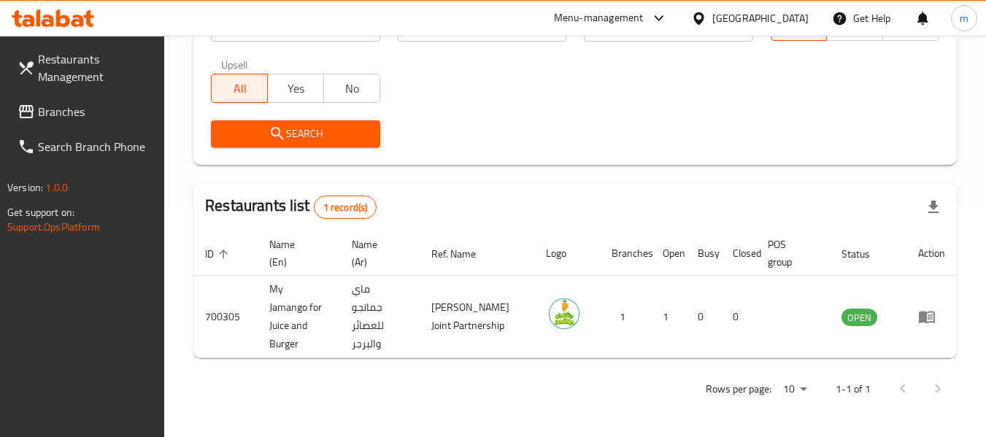
scroll to position [232, 0]
click at [707, 19] on icon at bounding box center [698, 18] width 15 height 15
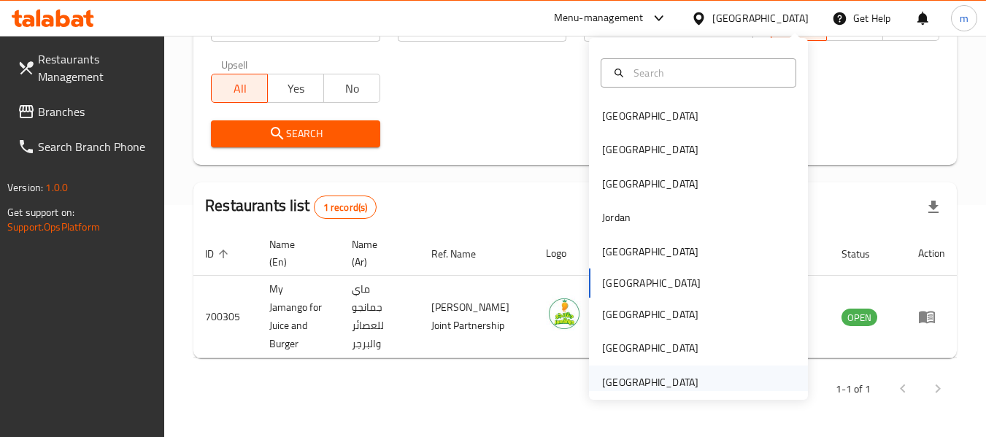
click at [620, 382] on div "[GEOGRAPHIC_DATA]" at bounding box center [650, 383] width 96 height 16
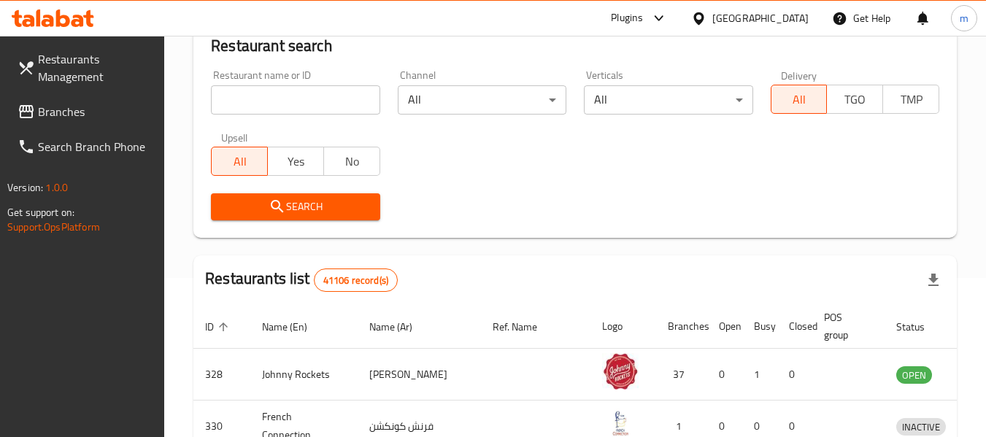
scroll to position [232, 0]
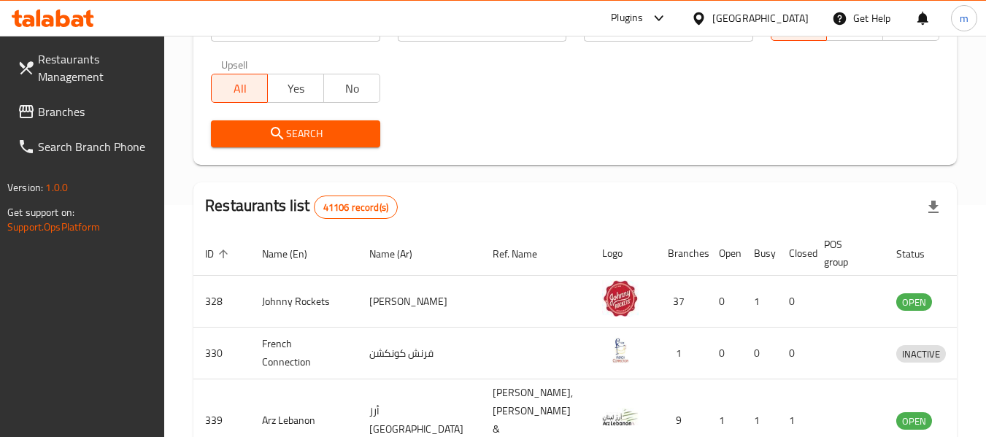
click at [78, 115] on span "Branches" at bounding box center [95, 112] width 115 height 18
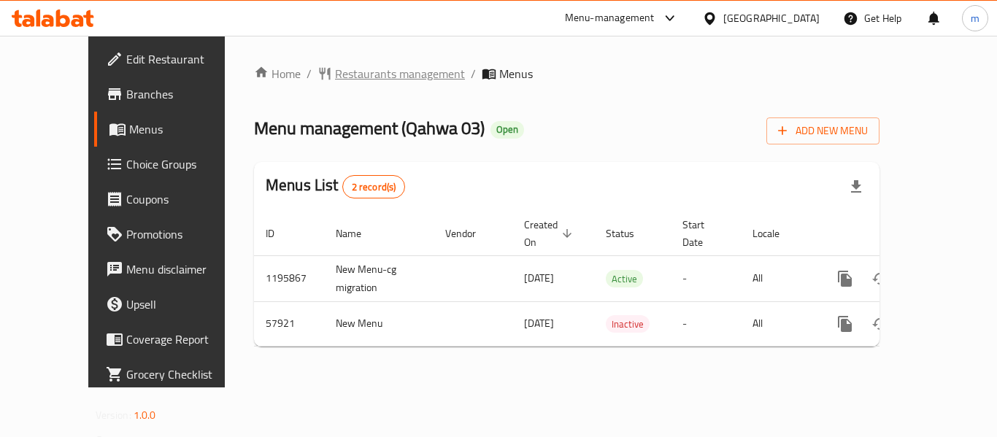
click at [335, 76] on span "Restaurants management" at bounding box center [400, 74] width 130 height 18
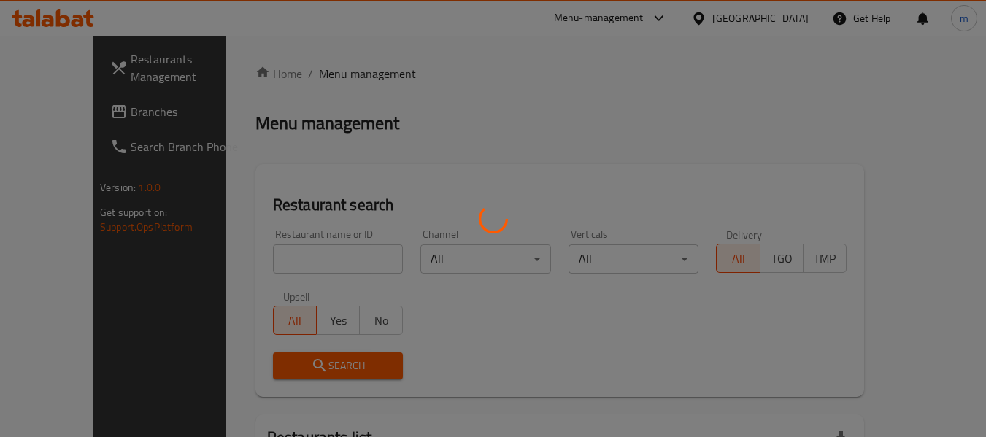
click at [283, 258] on div at bounding box center [493, 218] width 986 height 437
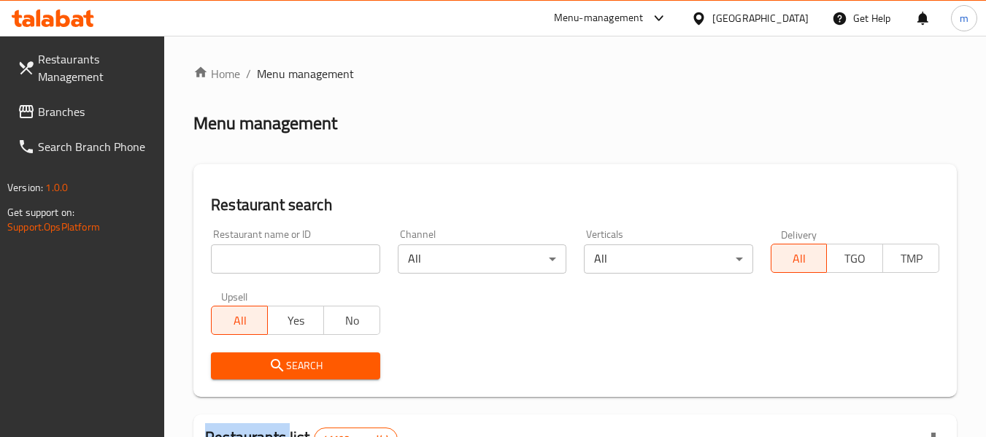
click at [283, 258] on div at bounding box center [493, 218] width 986 height 437
click at [283, 258] on input "search" at bounding box center [295, 259] width 169 height 29
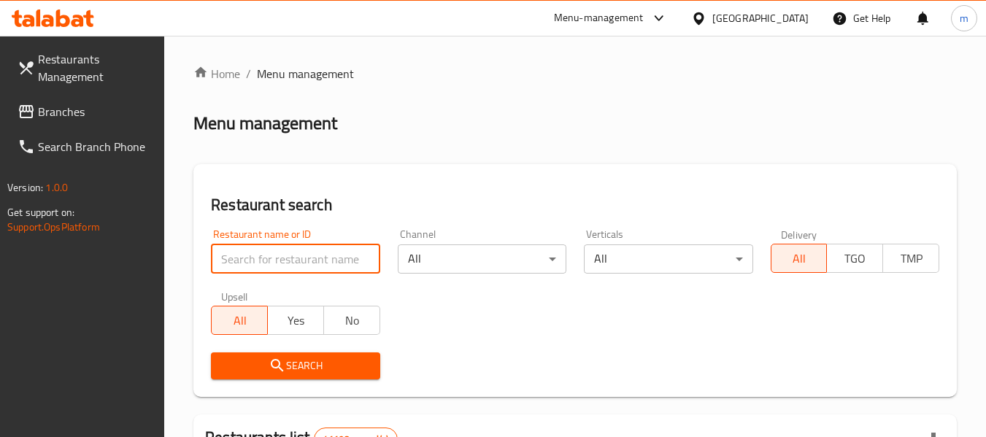
click at [283, 258] on input "search" at bounding box center [295, 259] width 169 height 29
paste input "28222"
type input "28222"
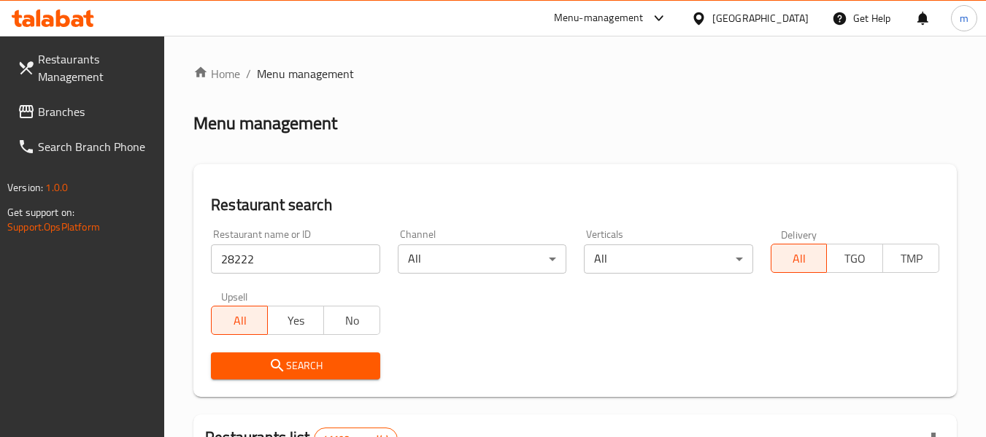
click at [300, 360] on span "Search" at bounding box center [295, 366] width 145 height 18
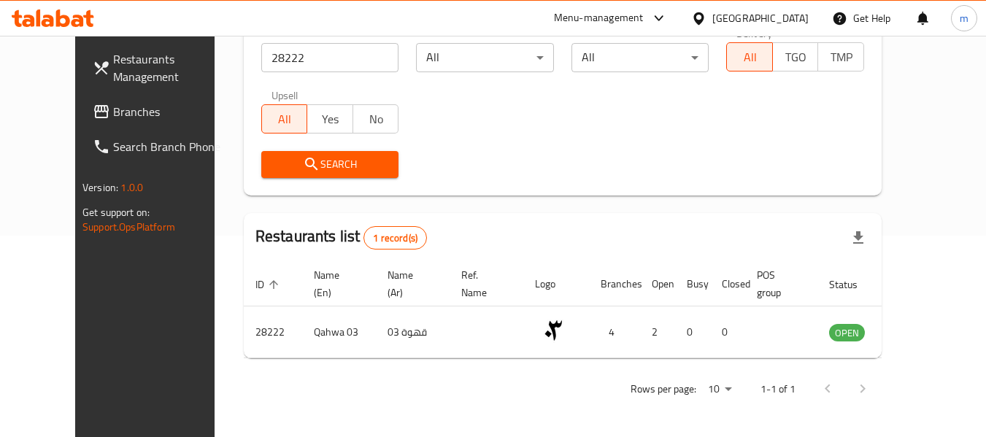
scroll to position [202, 0]
click at [702, 16] on icon at bounding box center [698, 18] width 15 height 15
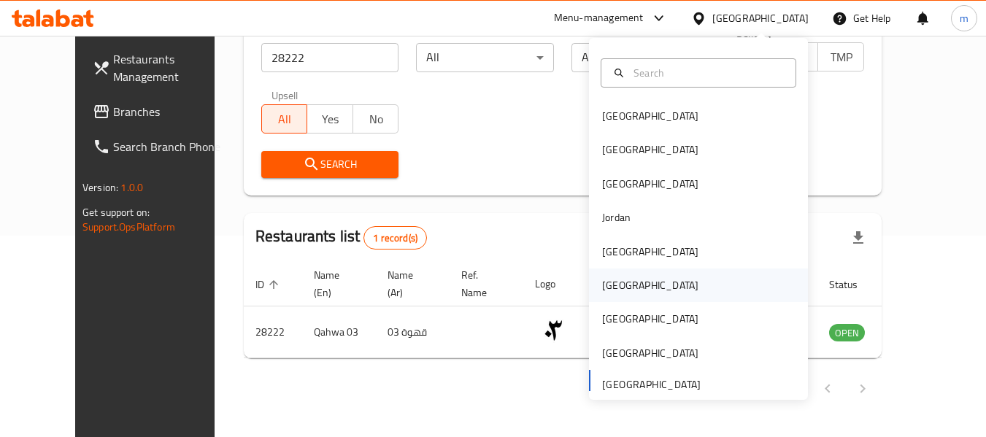
click at [602, 286] on div "[GEOGRAPHIC_DATA]" at bounding box center [650, 285] width 96 height 16
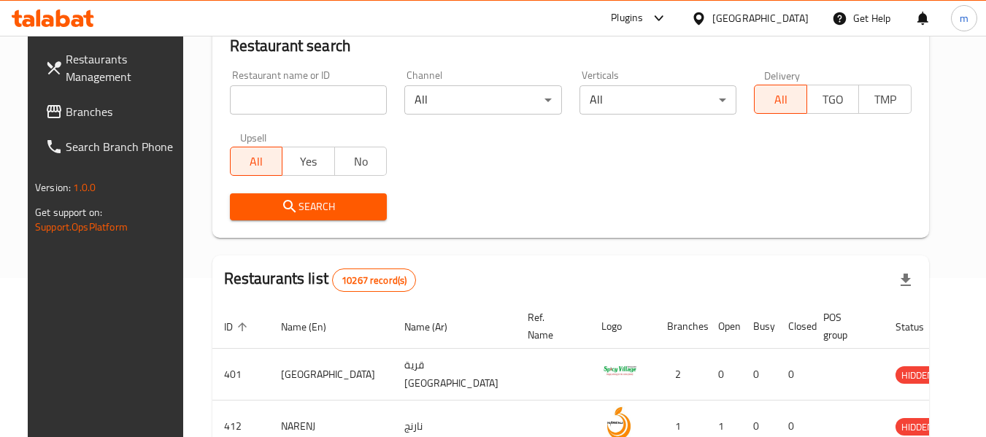
scroll to position [202, 0]
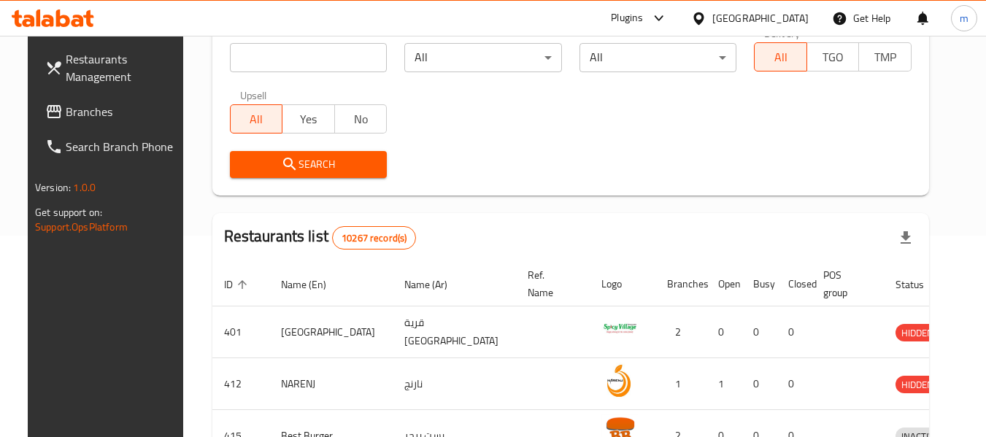
click at [88, 110] on span "Branches" at bounding box center [123, 112] width 115 height 18
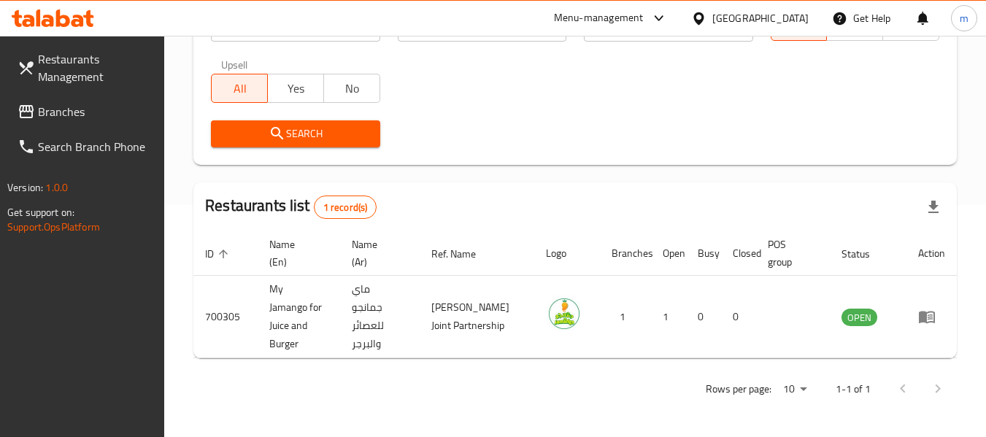
scroll to position [232, 0]
click at [707, 11] on icon at bounding box center [698, 18] width 15 height 15
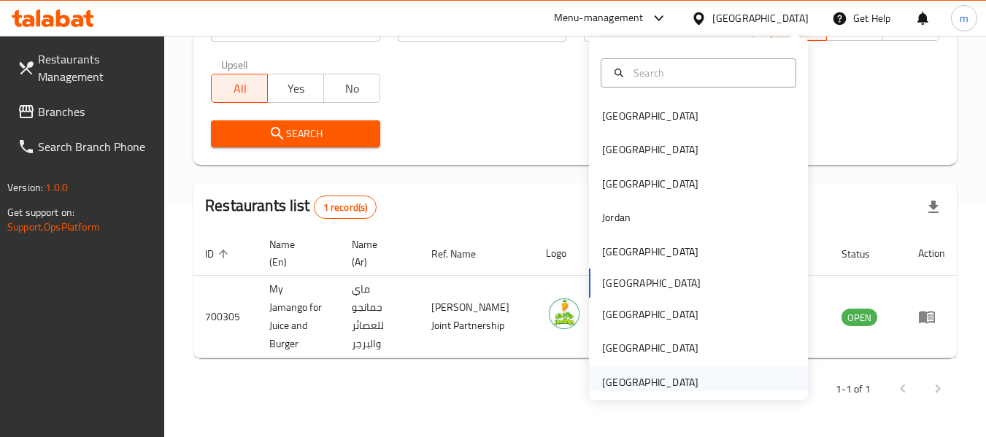
click at [626, 380] on div "[GEOGRAPHIC_DATA]" at bounding box center [650, 383] width 96 height 16
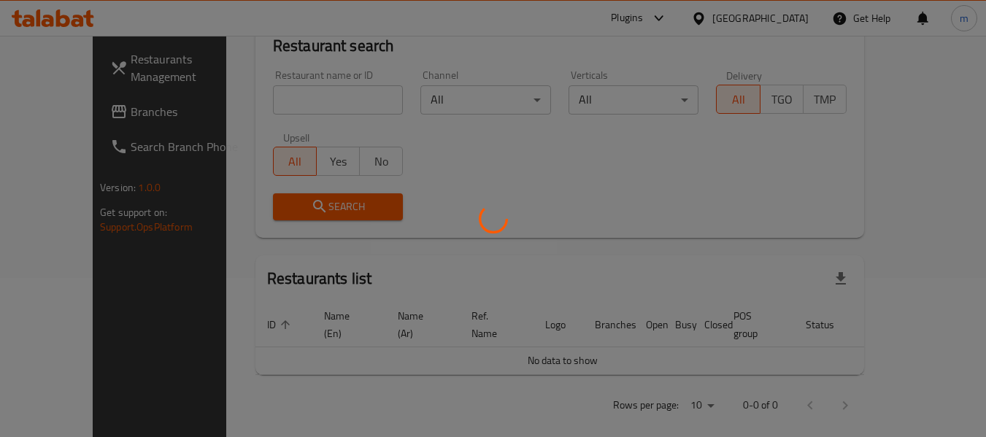
scroll to position [232, 0]
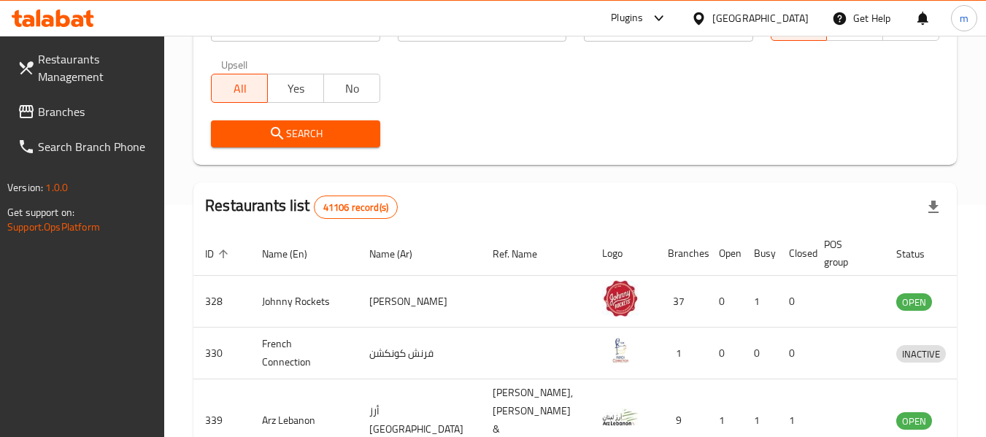
click at [72, 109] on span "Branches" at bounding box center [95, 112] width 115 height 18
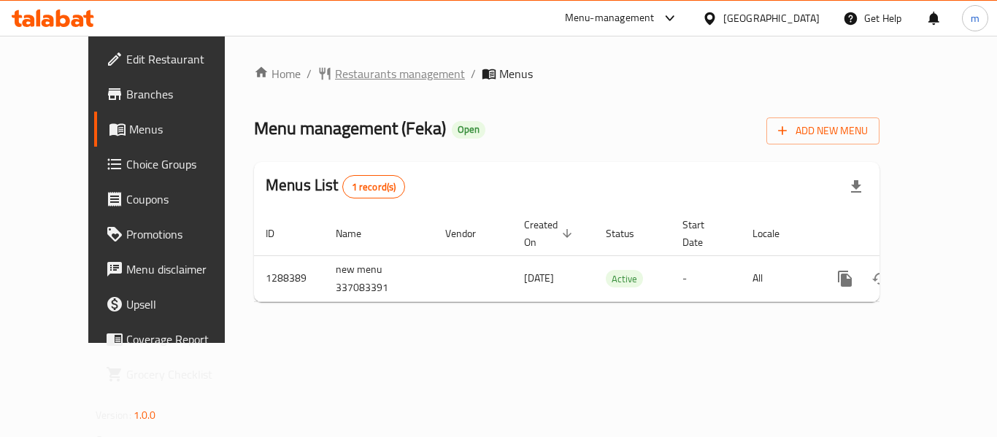
click at [335, 74] on span "Restaurants management" at bounding box center [400, 74] width 130 height 18
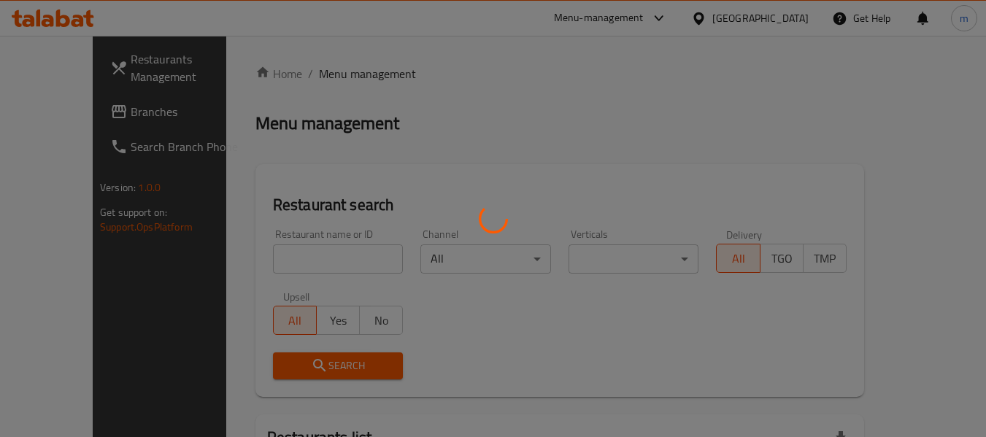
click at [290, 255] on div at bounding box center [493, 218] width 986 height 437
click at [265, 261] on div at bounding box center [493, 218] width 986 height 437
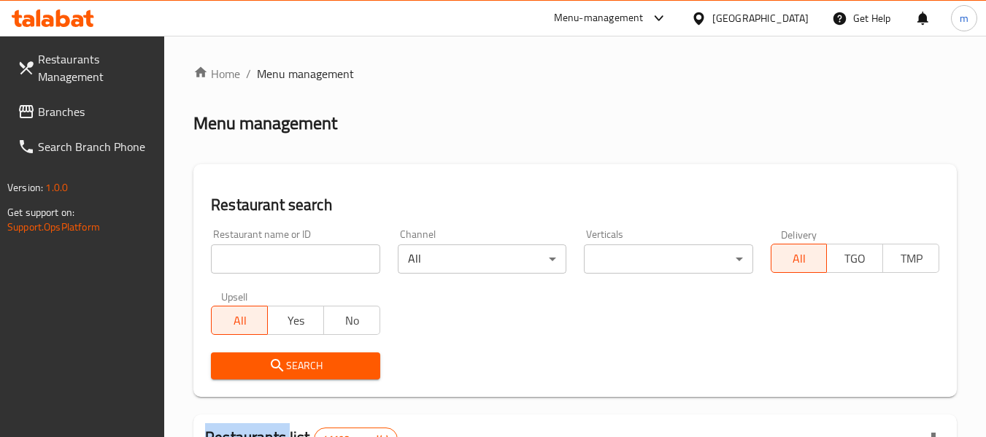
click at [264, 261] on input "search" at bounding box center [295, 259] width 169 height 29
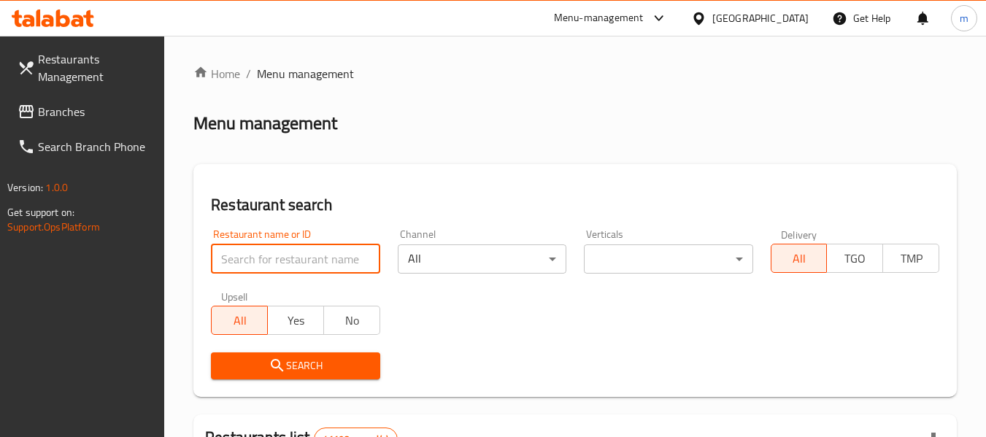
paste input "697172"
type input "697172"
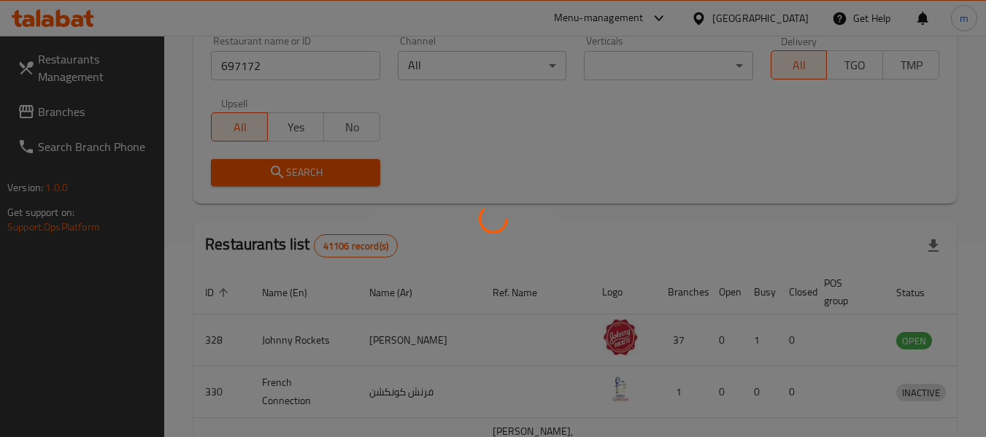
scroll to position [214, 0]
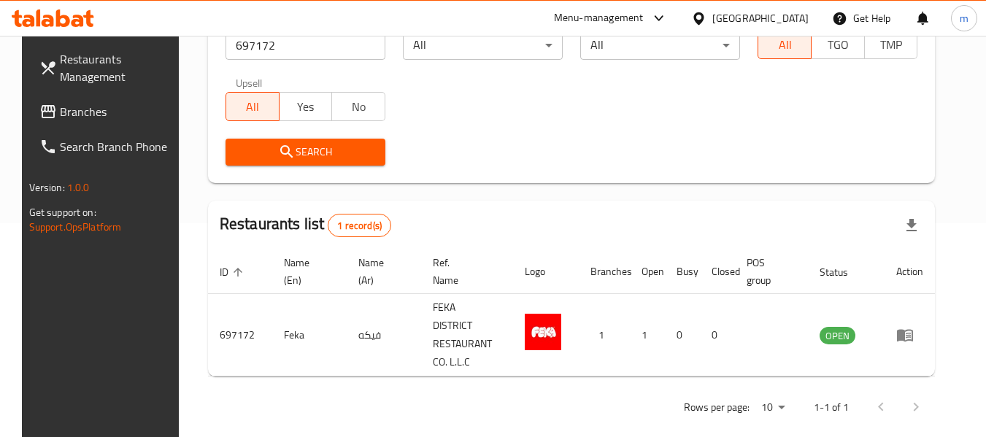
click at [702, 17] on icon at bounding box center [698, 18] width 15 height 15
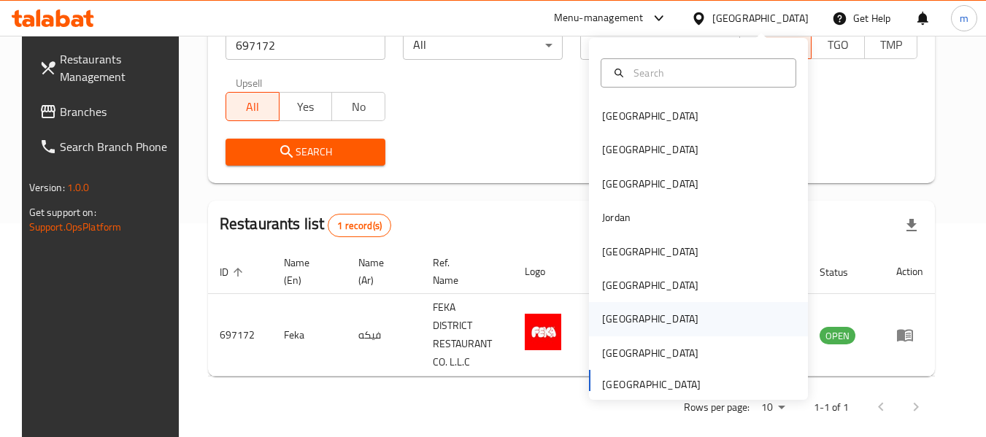
click at [609, 316] on div "[GEOGRAPHIC_DATA]" at bounding box center [650, 319] width 96 height 16
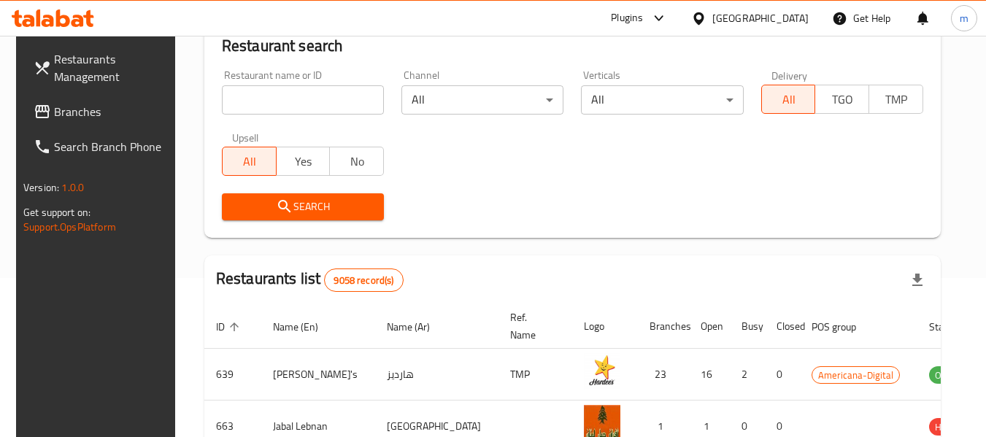
scroll to position [214, 0]
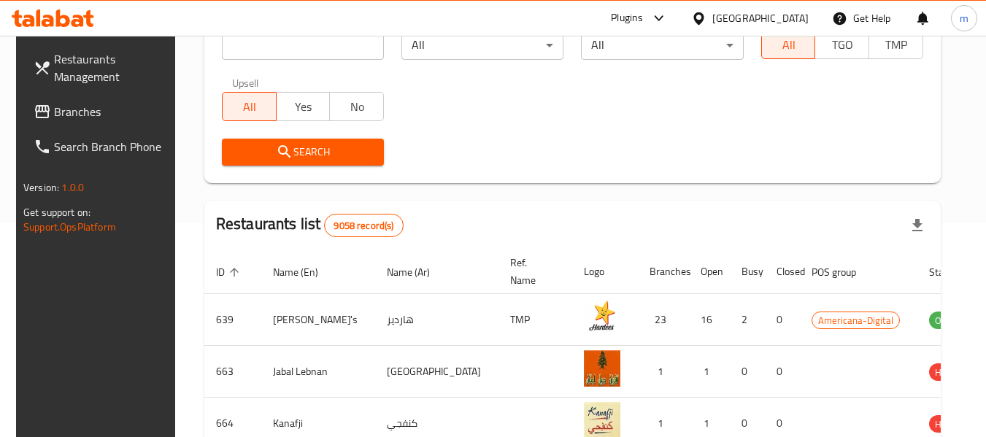
click at [73, 117] on span "Branches" at bounding box center [111, 112] width 115 height 18
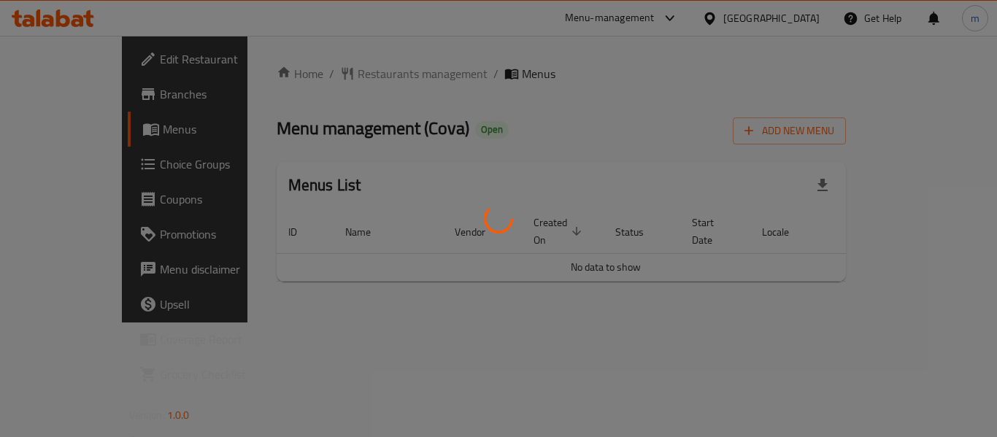
click at [340, 76] on div at bounding box center [498, 218] width 997 height 437
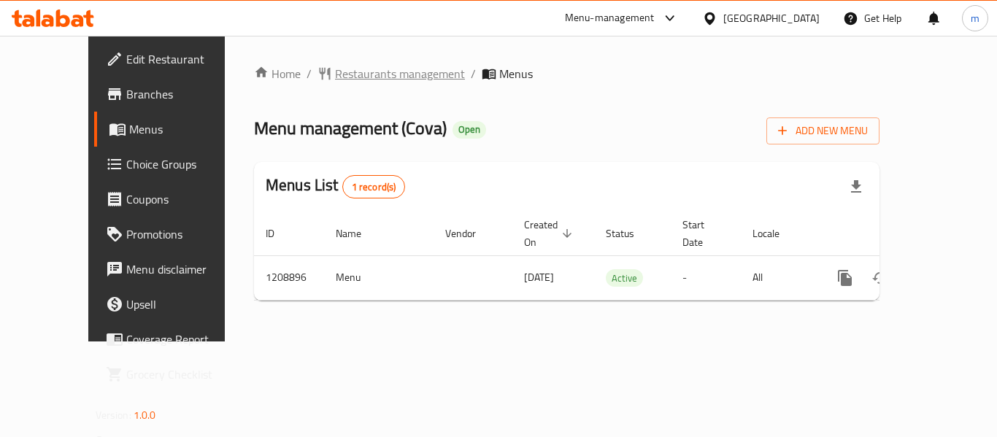
click at [335, 76] on span "Restaurants management" at bounding box center [400, 74] width 130 height 18
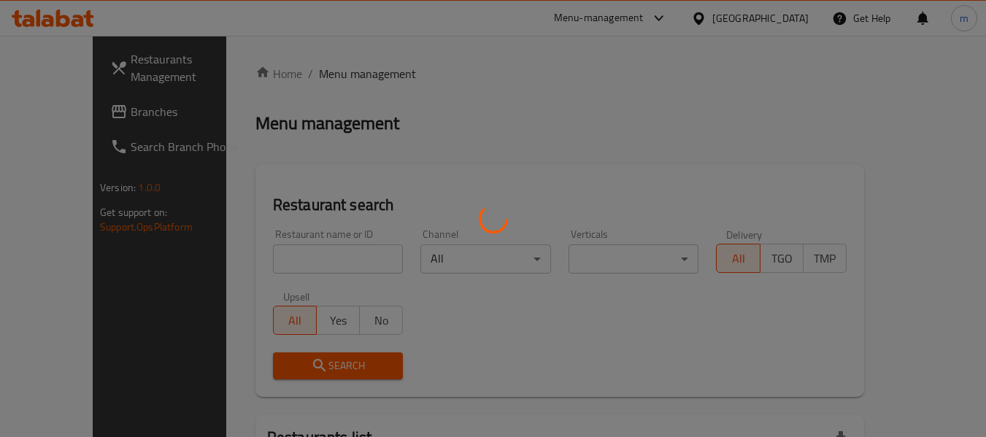
click at [263, 261] on div at bounding box center [493, 218] width 986 height 437
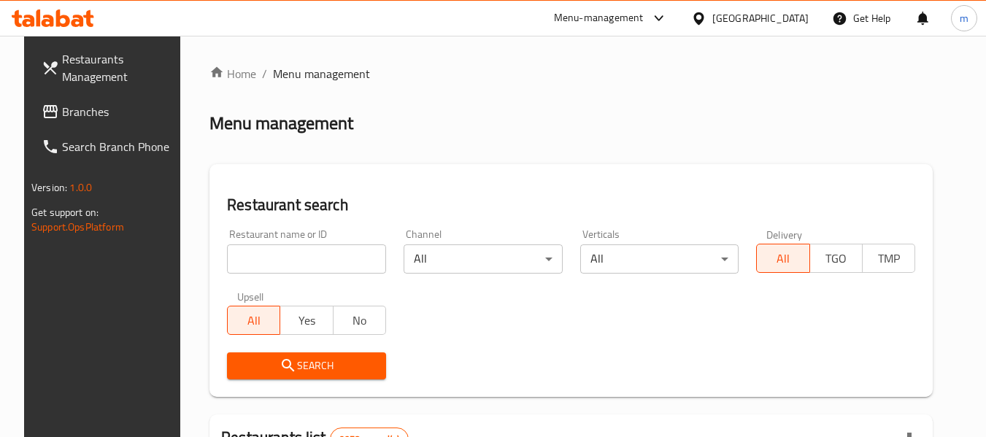
click at [258, 262] on input "search" at bounding box center [306, 259] width 159 height 29
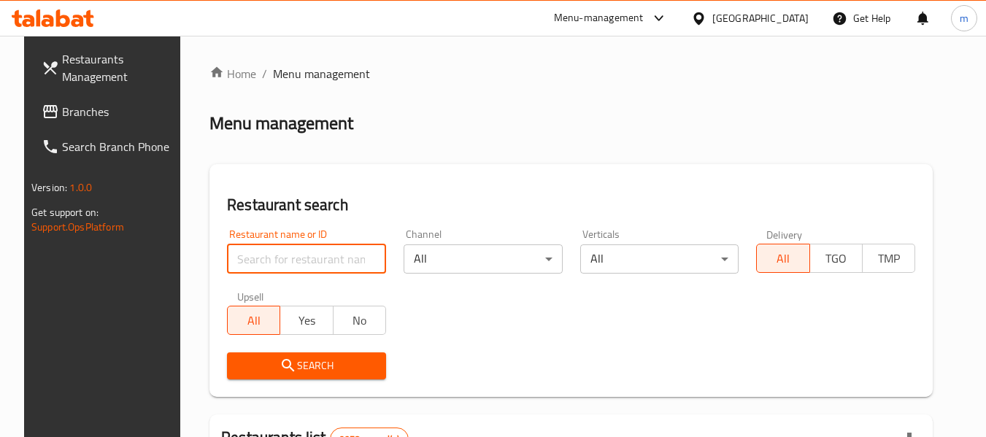
paste input "670844"
type input "670844"
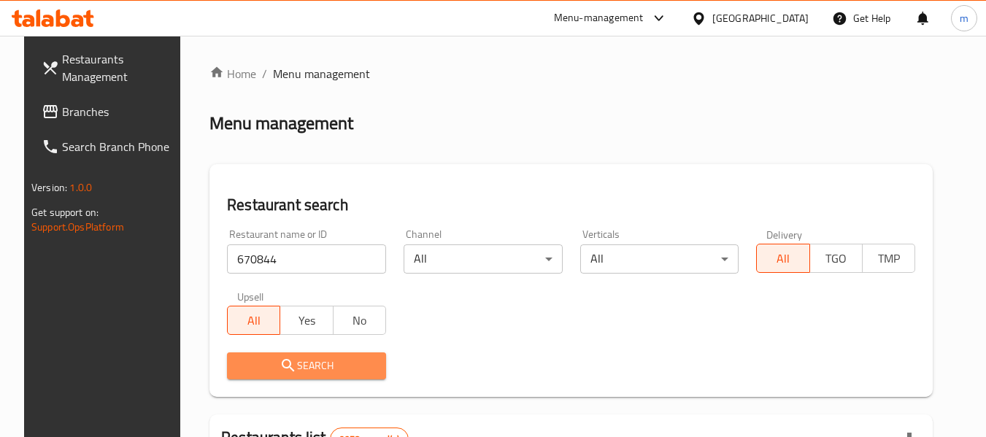
click at [256, 365] on span "Search" at bounding box center [307, 366] width 136 height 18
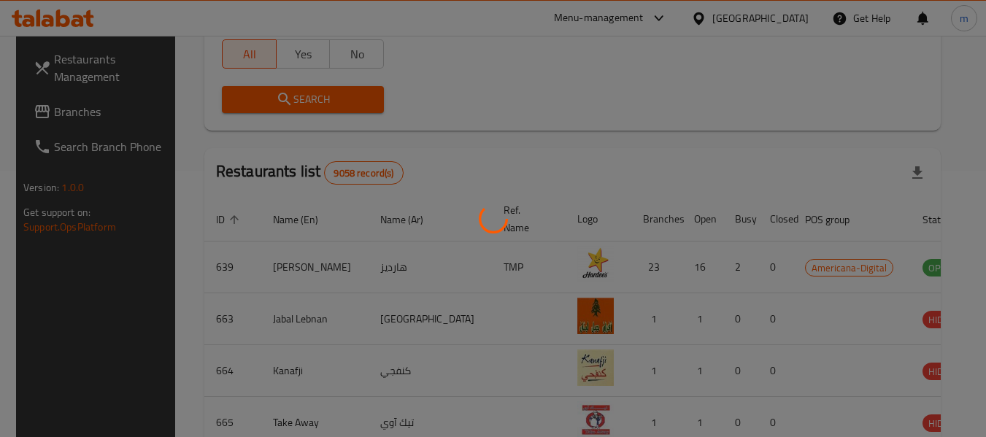
scroll to position [202, 0]
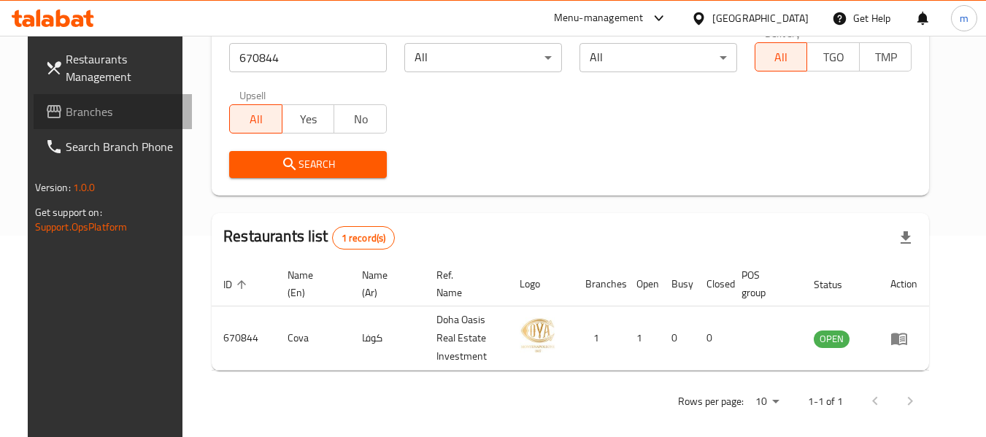
click at [108, 102] on link "Branches" at bounding box center [113, 111] width 159 height 35
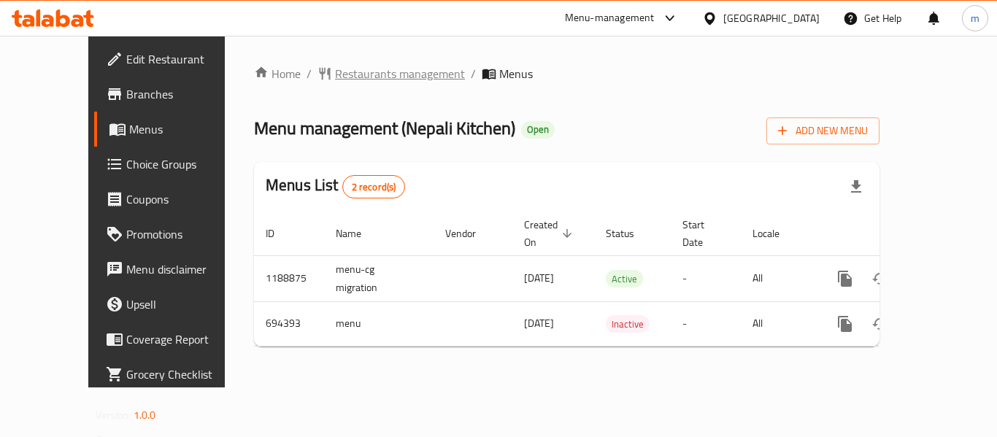
click at [335, 80] on span "Restaurants management" at bounding box center [400, 74] width 130 height 18
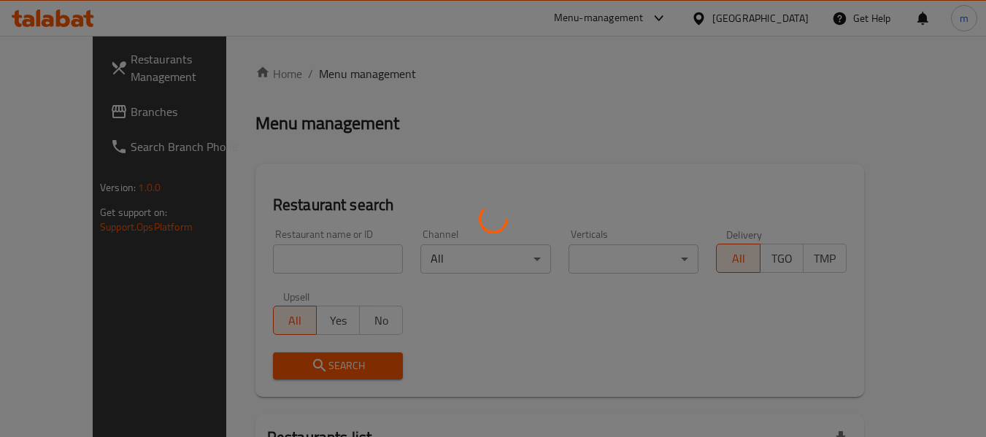
click at [275, 263] on div at bounding box center [493, 218] width 986 height 437
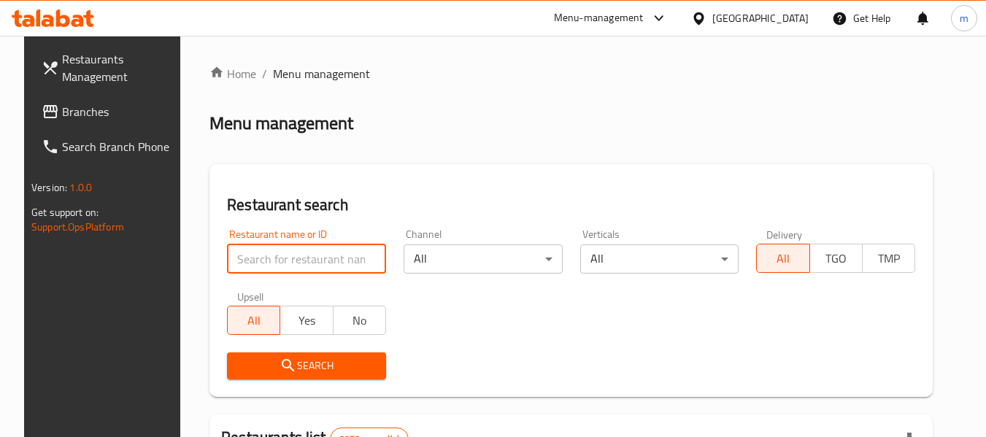
click at [274, 263] on input "search" at bounding box center [306, 259] width 159 height 29
paste input "643778"
type input "643778"
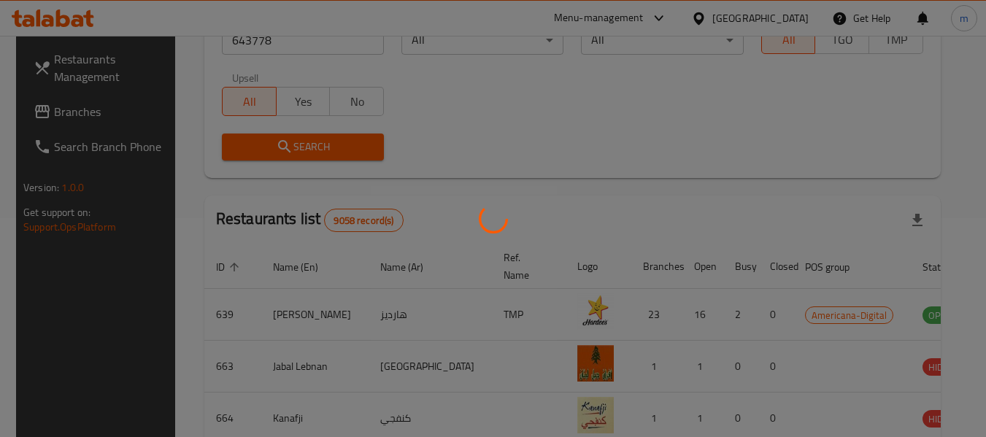
scroll to position [202, 0]
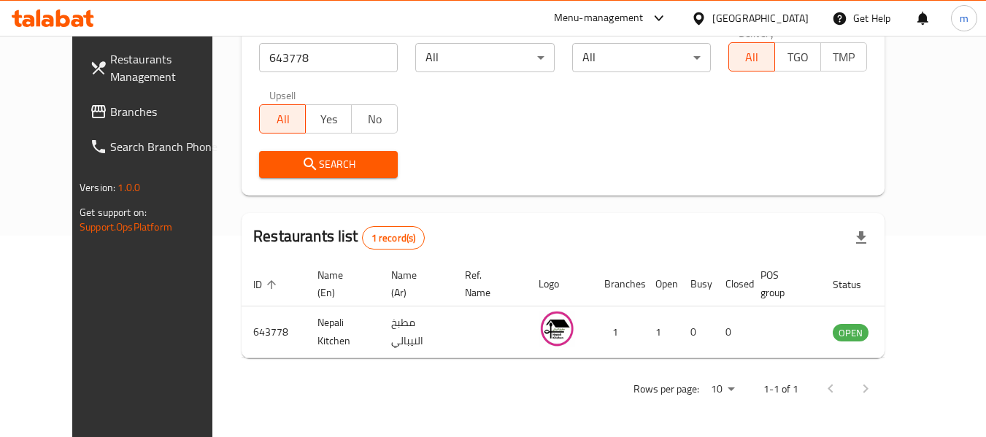
click at [707, 23] on icon at bounding box center [698, 18] width 15 height 15
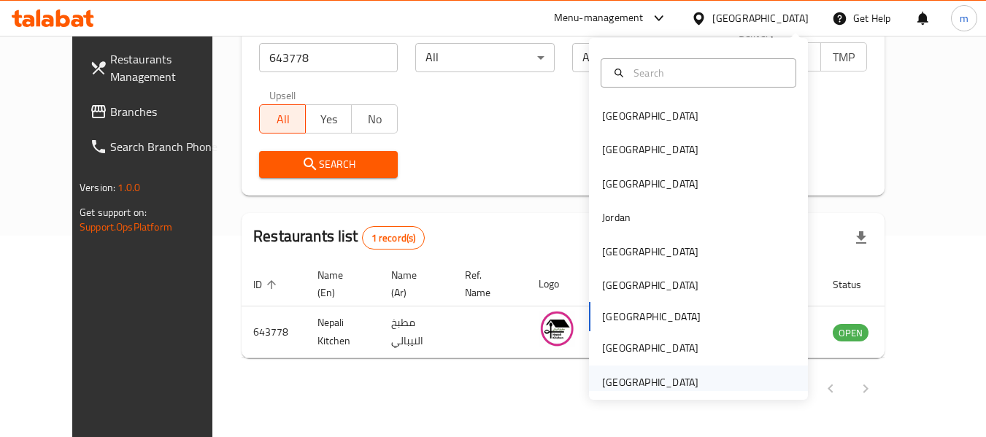
click at [629, 381] on div "[GEOGRAPHIC_DATA]" at bounding box center [650, 383] width 96 height 16
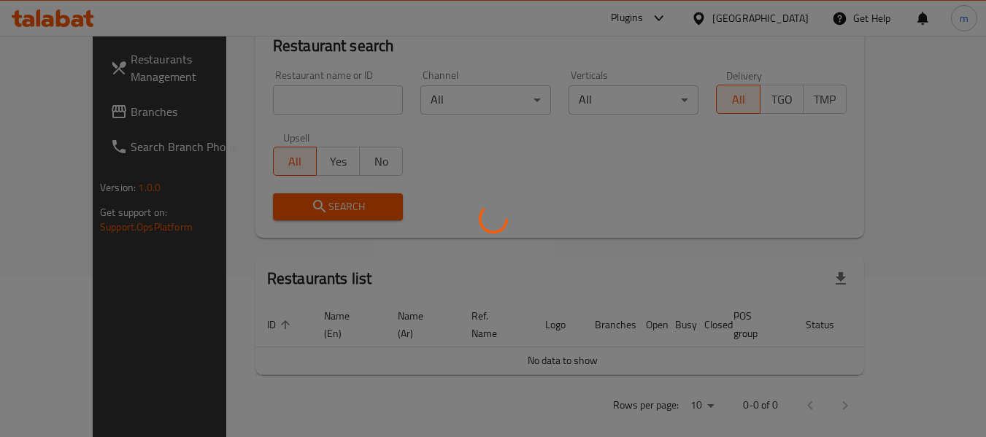
scroll to position [202, 0]
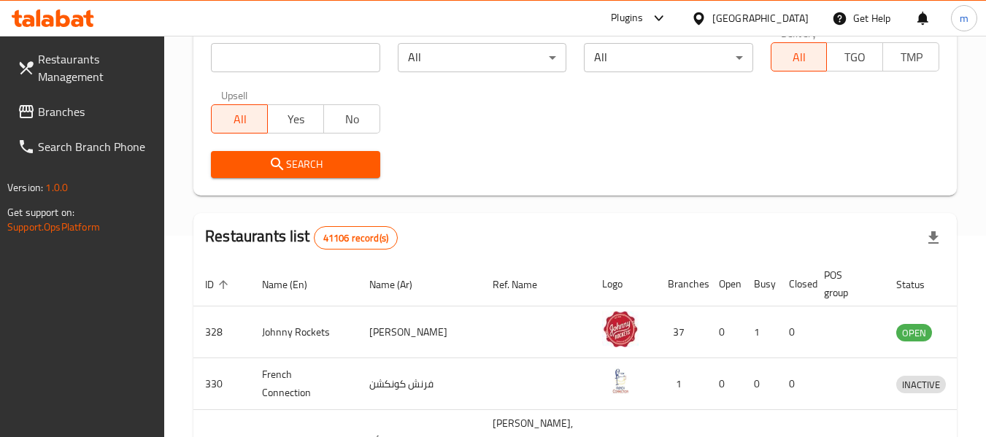
click at [704, 16] on icon at bounding box center [699, 18] width 10 height 12
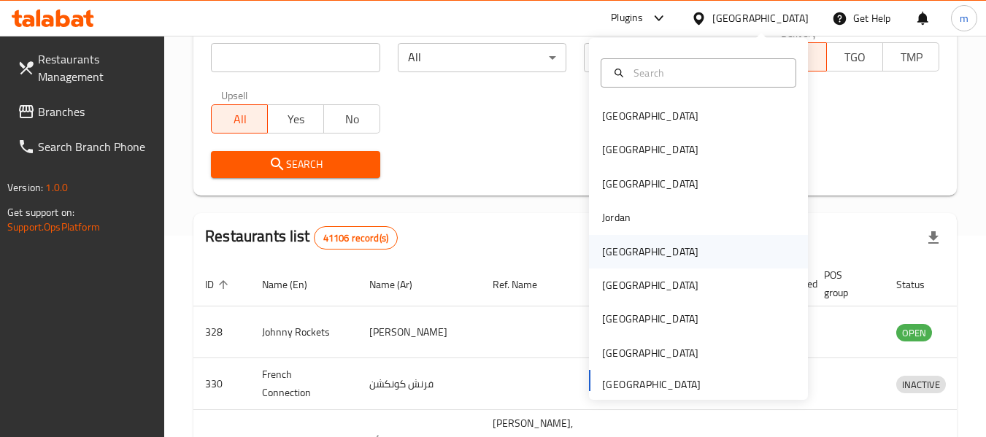
click at [620, 248] on div "[GEOGRAPHIC_DATA]" at bounding box center [650, 252] width 96 height 16
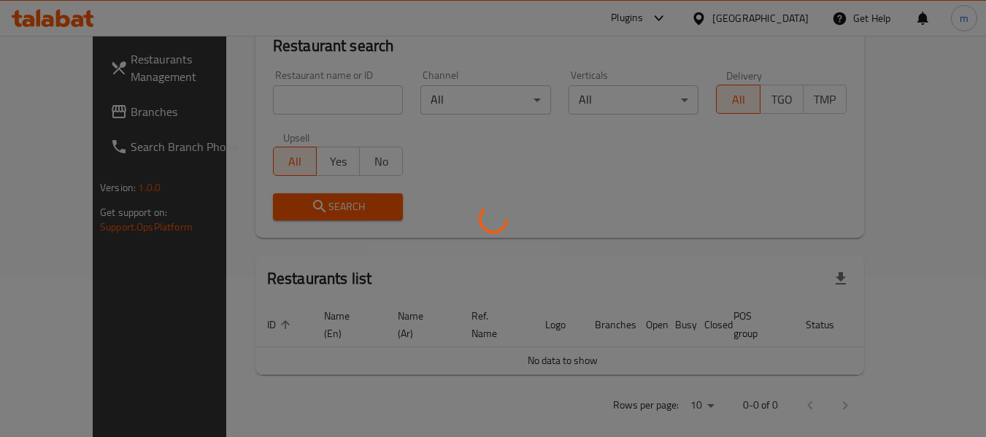
scroll to position [202, 0]
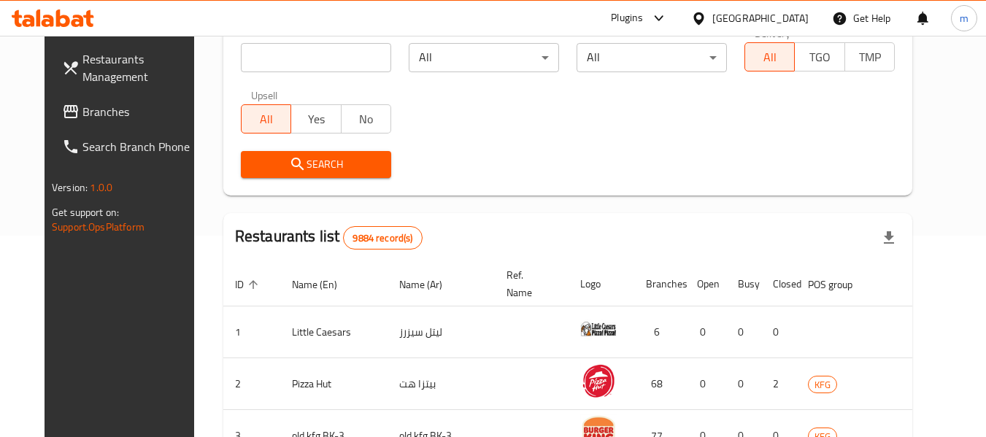
click at [99, 112] on span "Branches" at bounding box center [140, 112] width 115 height 18
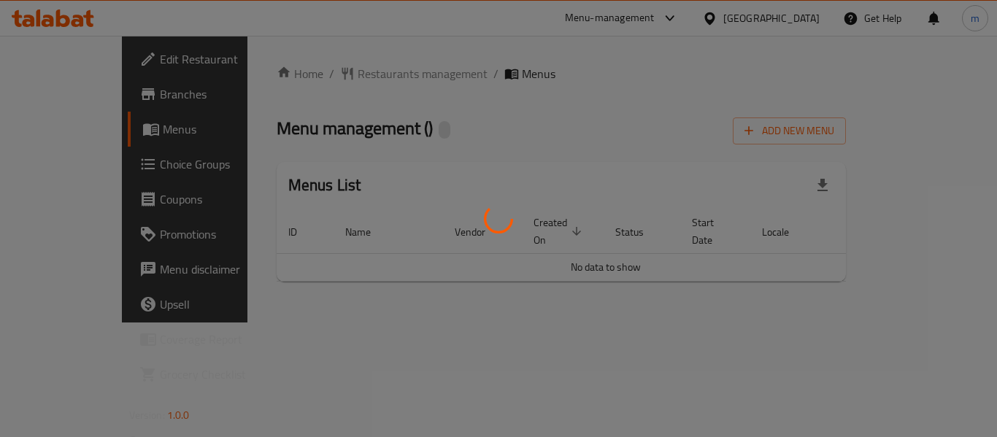
click at [310, 74] on div at bounding box center [498, 218] width 997 height 437
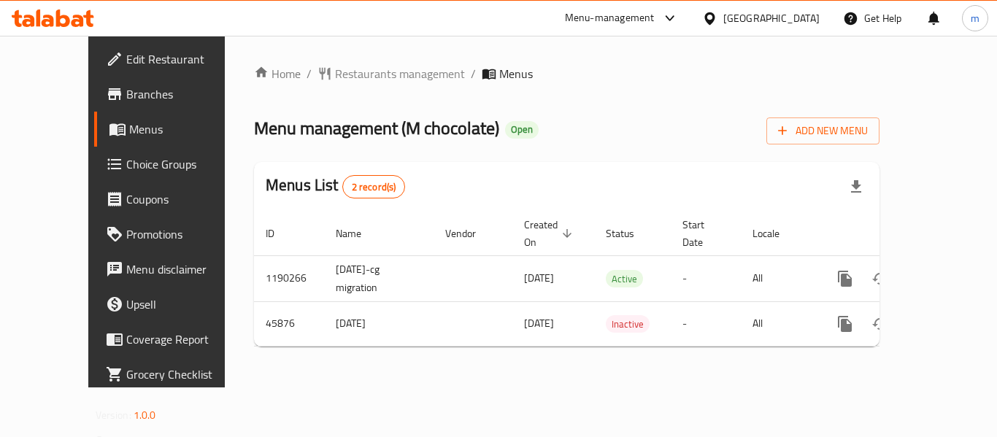
click at [313, 74] on div "Home / Restaurants management / Menus Menu management ( M chocolate ) Open Add …" at bounding box center [567, 212] width 626 height 294
click at [335, 74] on span "Restaurants management" at bounding box center [400, 74] width 130 height 18
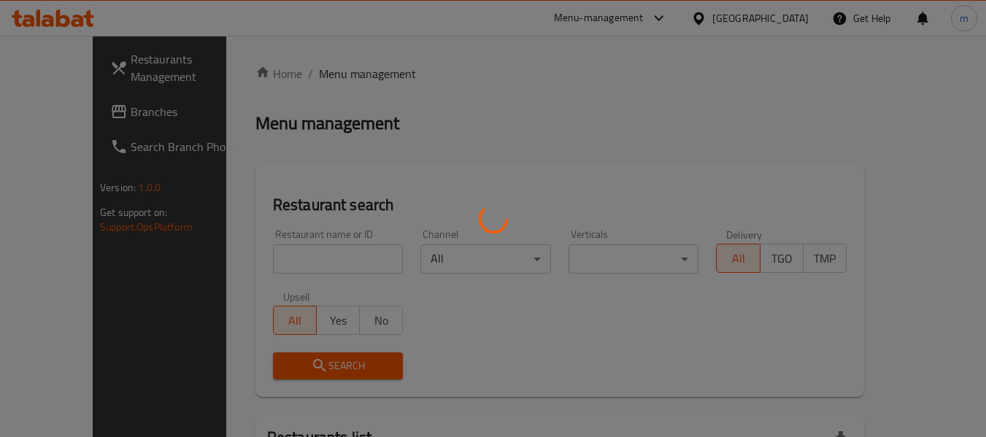
click at [267, 261] on div at bounding box center [493, 218] width 986 height 437
click at [261, 260] on div at bounding box center [493, 218] width 986 height 437
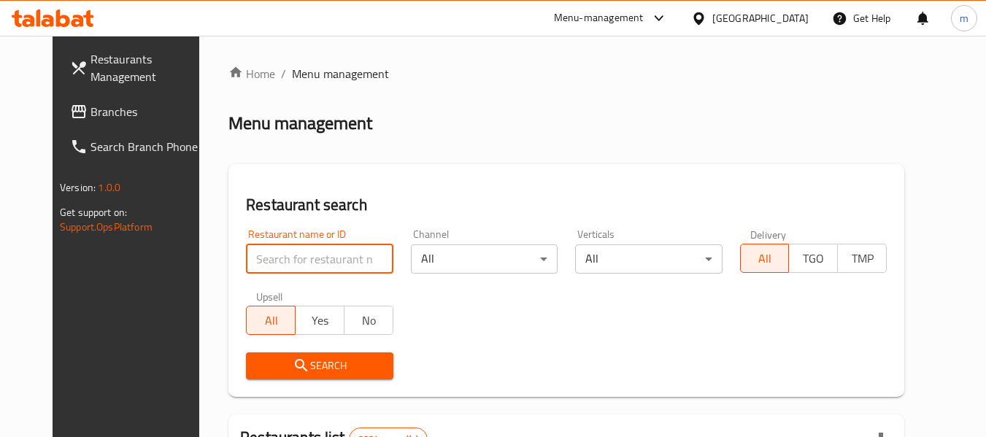
click at [265, 261] on input "search" at bounding box center [319, 259] width 147 height 29
paste input "23449"
type input "23449"
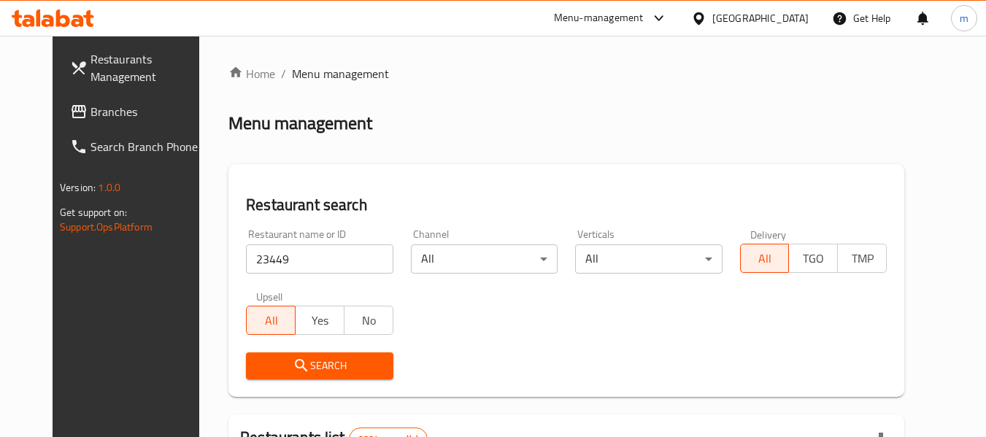
click at [293, 370] on icon "submit" at bounding box center [302, 366] width 18 height 18
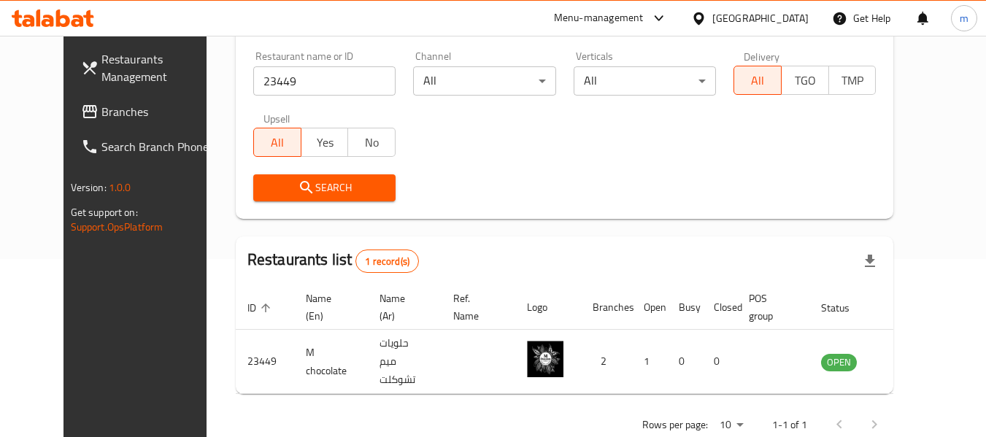
scroll to position [202, 0]
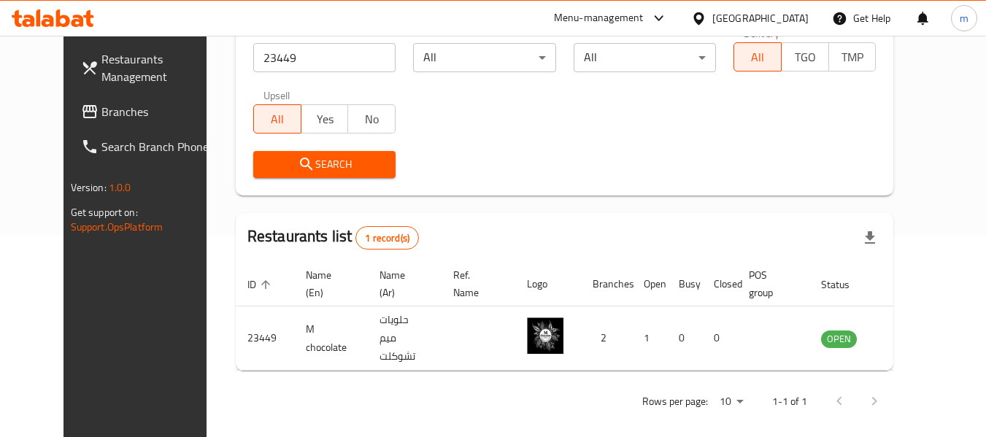
click at [704, 22] on icon at bounding box center [699, 18] width 10 height 12
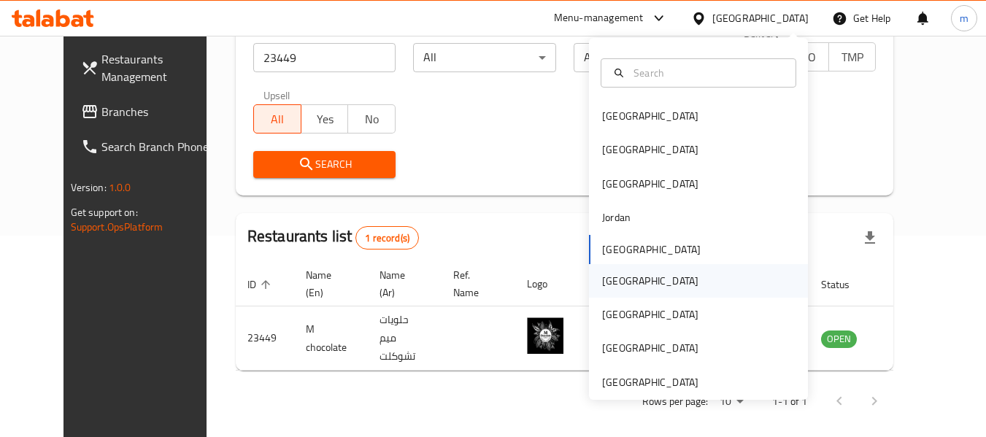
click at [602, 283] on div "[GEOGRAPHIC_DATA]" at bounding box center [650, 281] width 96 height 16
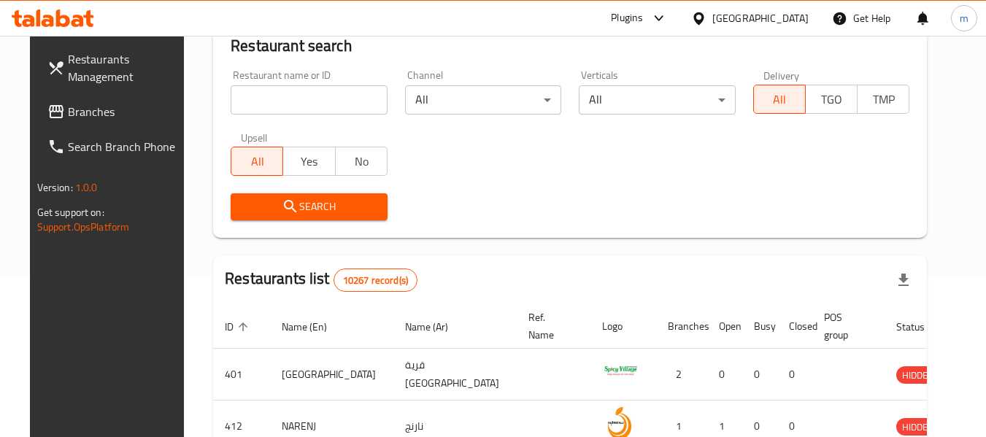
scroll to position [202, 0]
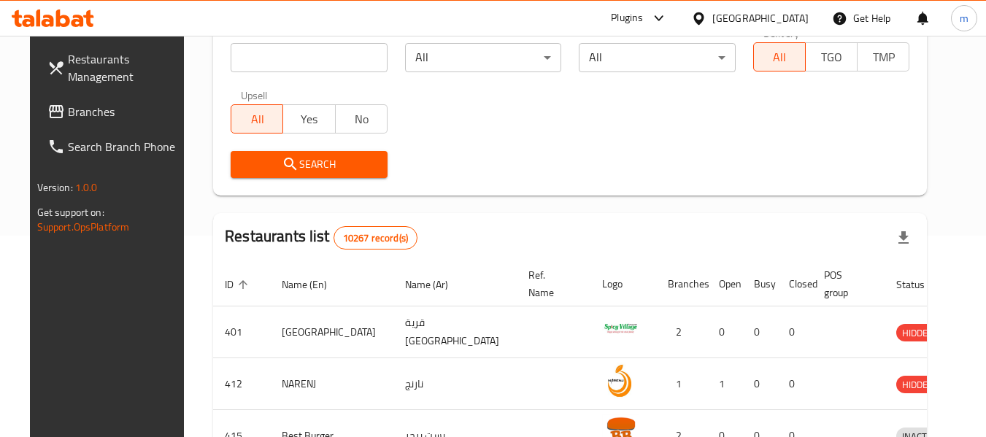
click at [68, 111] on span "Branches" at bounding box center [125, 112] width 115 height 18
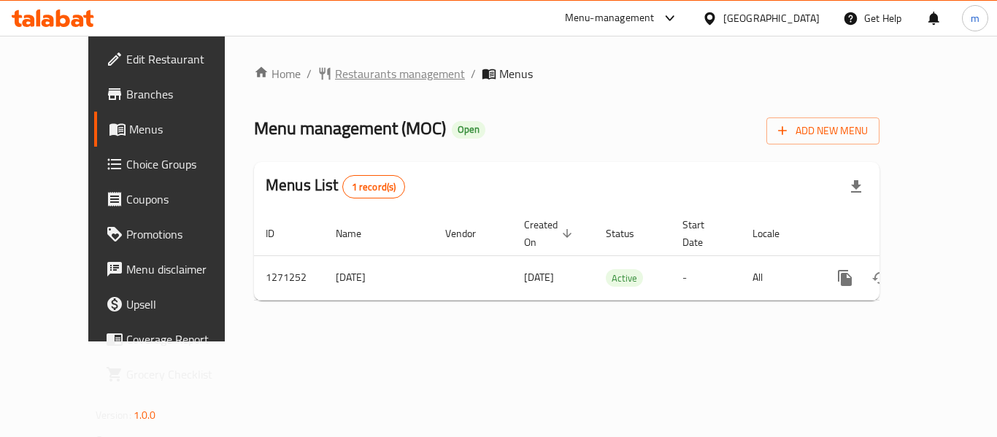
click at [335, 74] on span "Restaurants management" at bounding box center [400, 74] width 130 height 18
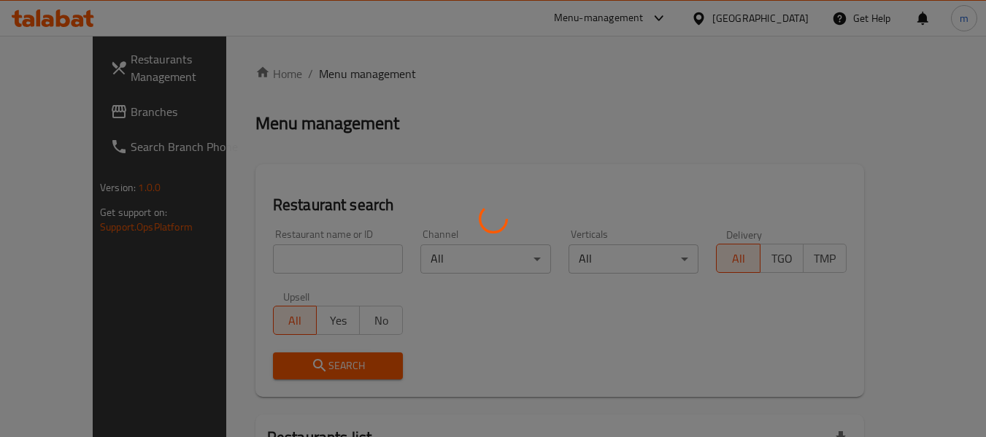
drag, startPoint x: 263, startPoint y: 258, endPoint x: 253, endPoint y: 264, distance: 11.5
click at [261, 261] on div at bounding box center [493, 218] width 986 height 437
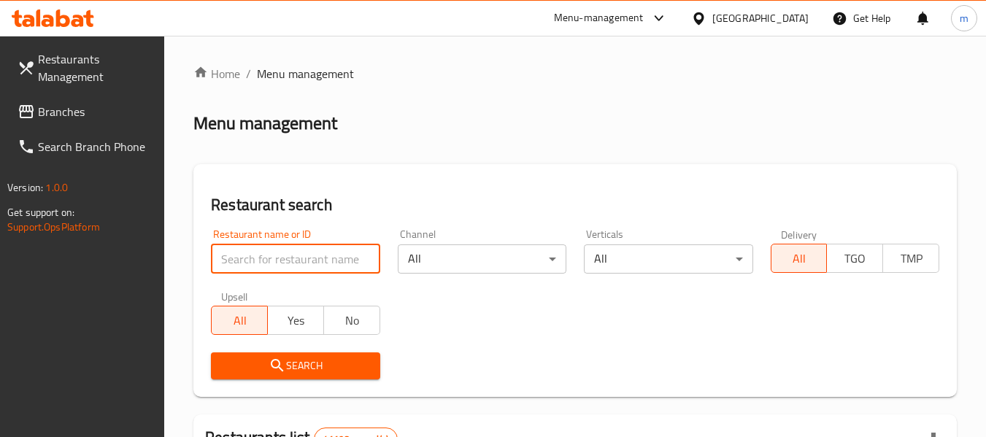
click at [253, 264] on input "search" at bounding box center [295, 259] width 169 height 29
paste input "689636"
type input "689636"
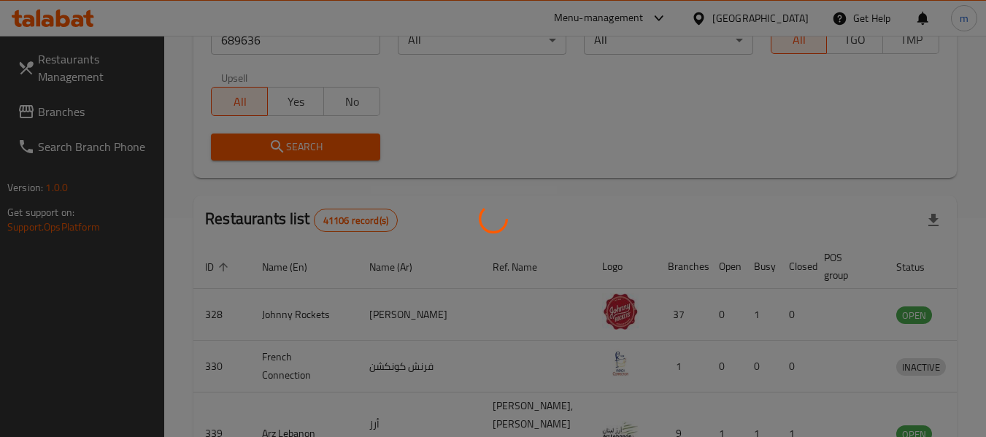
scroll to position [202, 0]
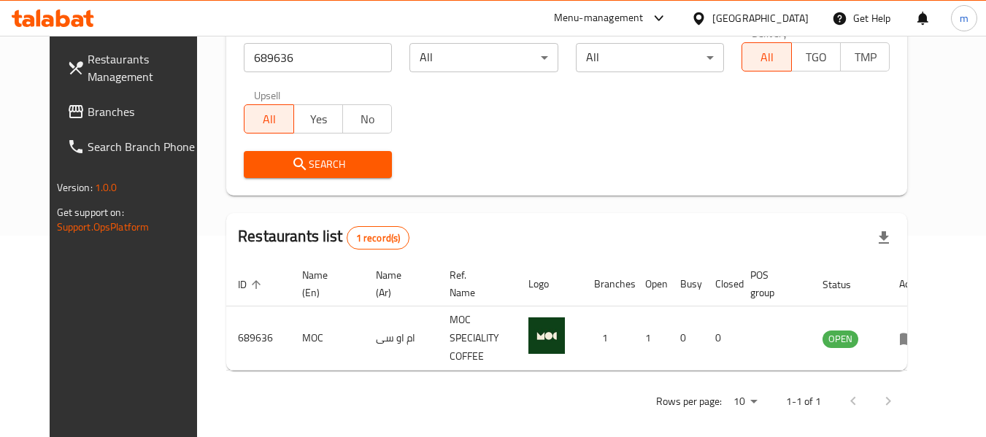
click at [701, 12] on icon at bounding box center [698, 18] width 15 height 15
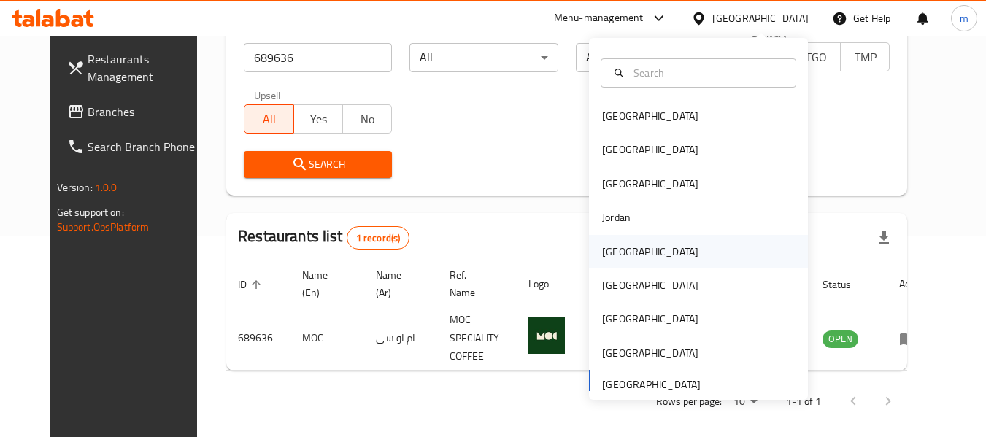
click at [614, 248] on div "[GEOGRAPHIC_DATA]" at bounding box center [650, 252] width 96 height 16
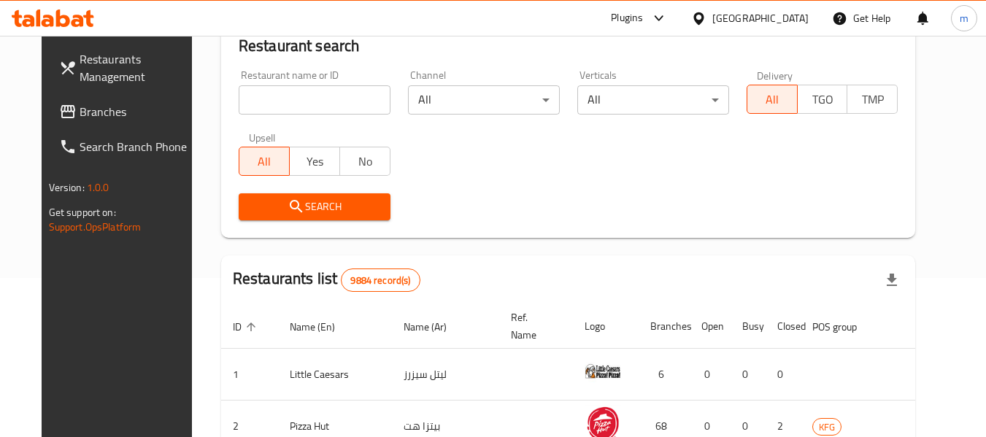
scroll to position [202, 0]
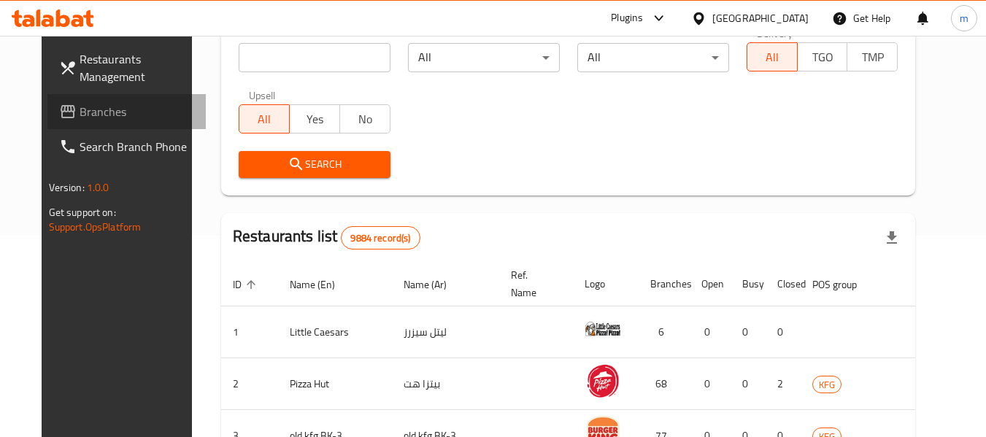
click at [80, 111] on span "Branches" at bounding box center [137, 112] width 115 height 18
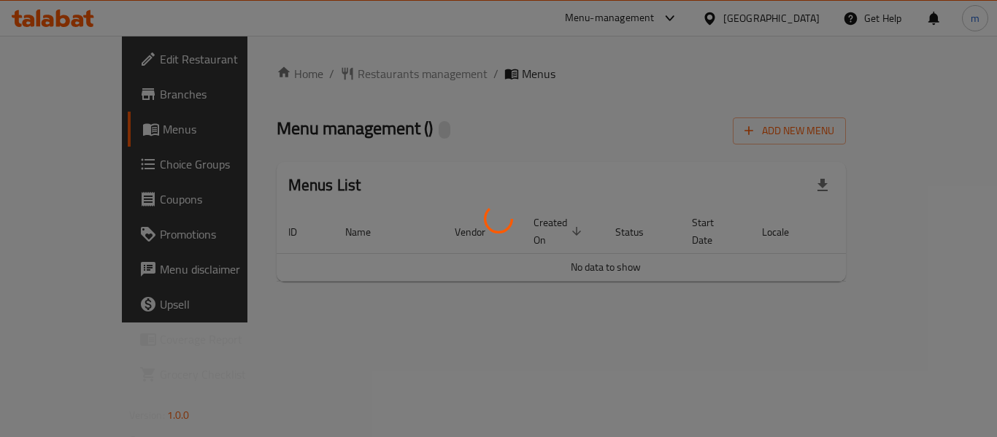
click at [318, 76] on div at bounding box center [498, 218] width 997 height 437
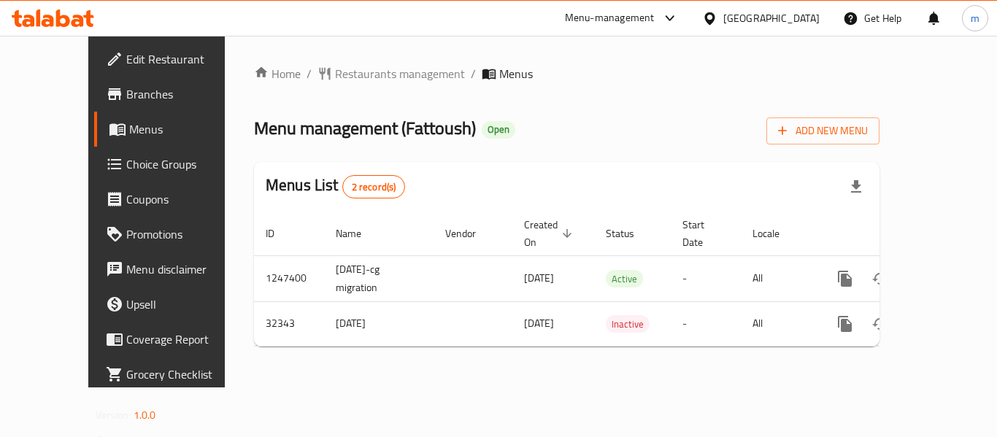
click at [335, 73] on span "Restaurants management" at bounding box center [400, 74] width 130 height 18
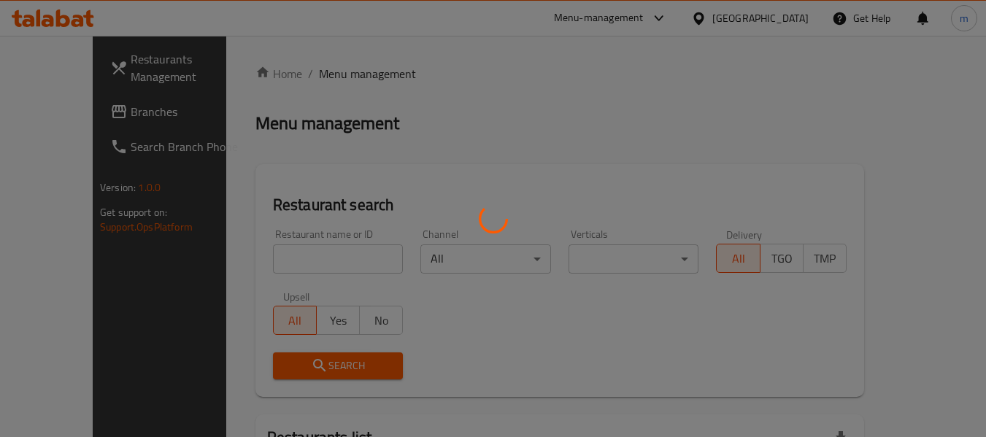
click at [264, 260] on div at bounding box center [493, 218] width 986 height 437
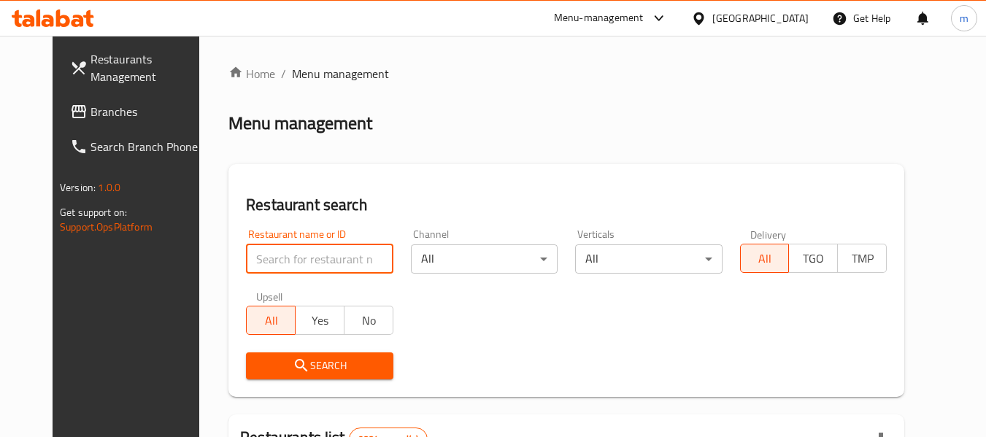
click at [256, 262] on input "search" at bounding box center [319, 259] width 147 height 29
paste input "16553"
type input "16553"
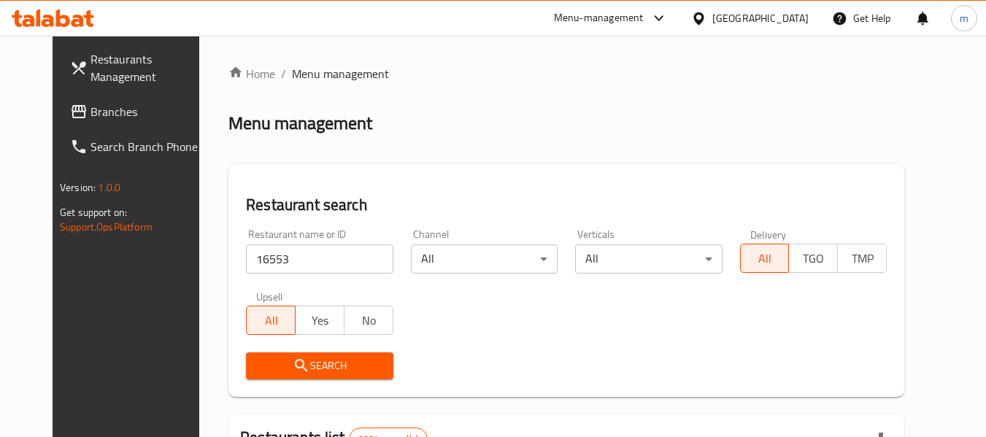
click at [258, 364] on span "Search" at bounding box center [319, 366] width 123 height 18
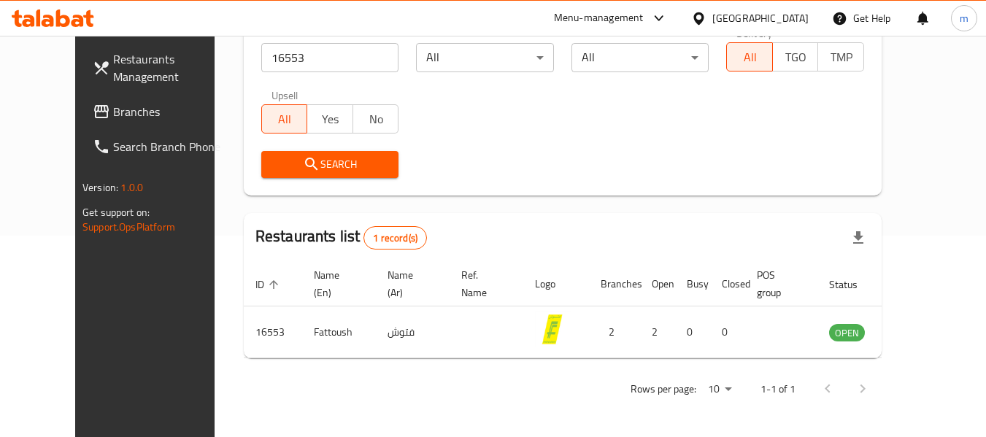
scroll to position [202, 0]
click at [707, 16] on icon at bounding box center [698, 18] width 15 height 15
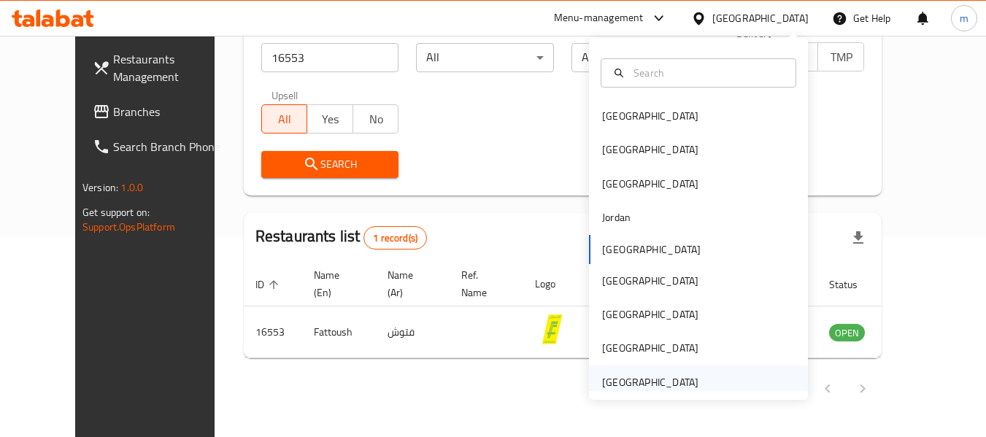
click at [624, 383] on div "[GEOGRAPHIC_DATA]" at bounding box center [650, 383] width 96 height 16
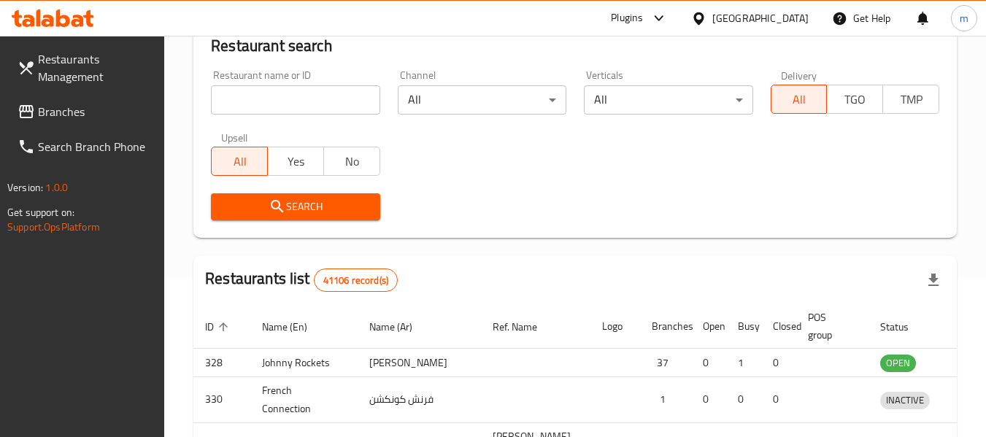
scroll to position [202, 0]
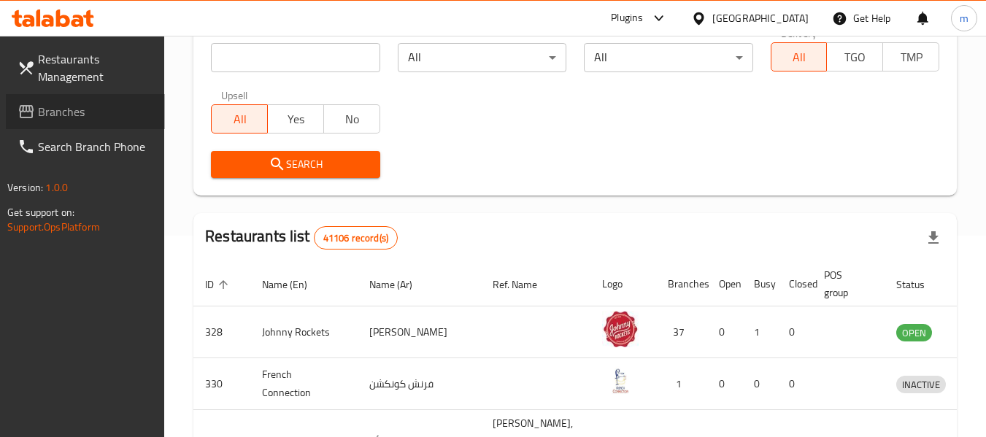
click at [66, 118] on span "Branches" at bounding box center [95, 112] width 115 height 18
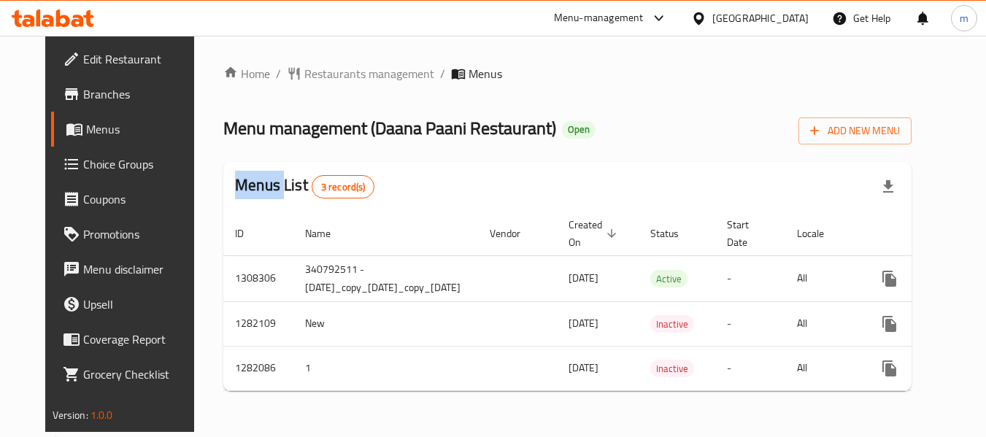
click at [318, 76] on span "Restaurants management" at bounding box center [369, 74] width 130 height 18
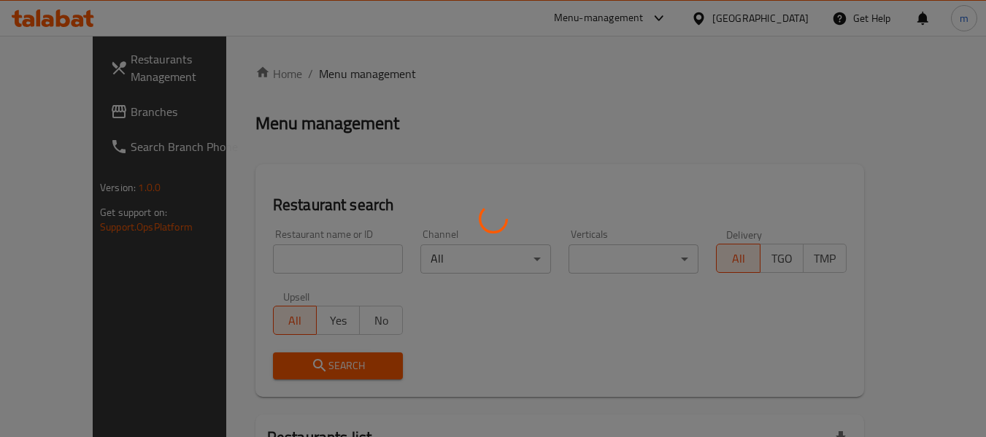
click at [293, 269] on div at bounding box center [493, 218] width 986 height 437
click at [267, 264] on div at bounding box center [493, 218] width 986 height 437
click at [264, 264] on div at bounding box center [493, 218] width 986 height 437
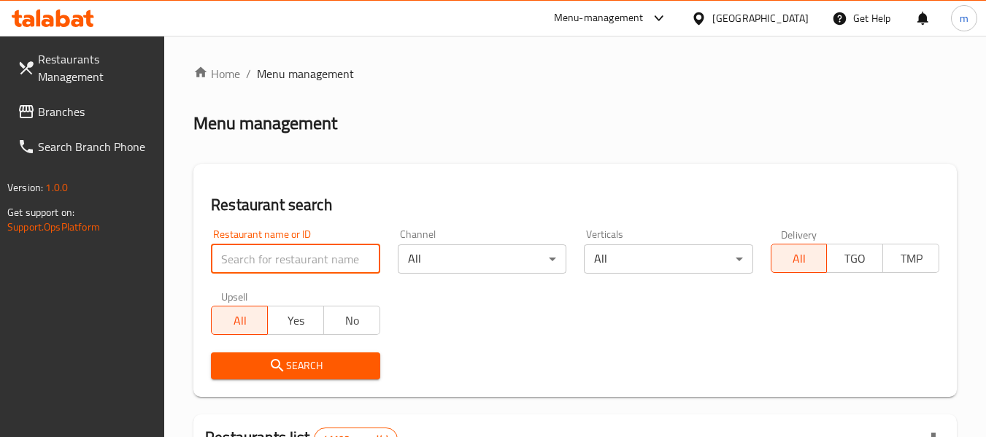
click at [259, 264] on input "search" at bounding box center [295, 259] width 169 height 29
paste input "694673"
type input "694673"
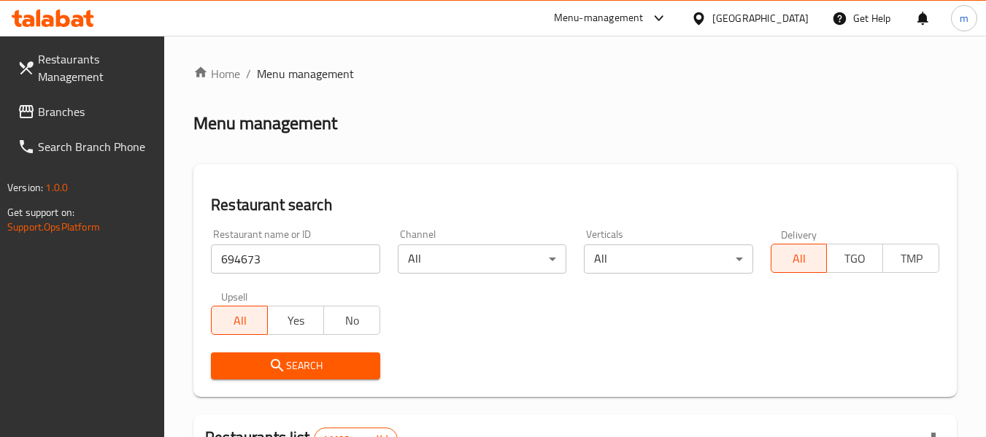
click at [283, 369] on icon "submit" at bounding box center [278, 366] width 18 height 18
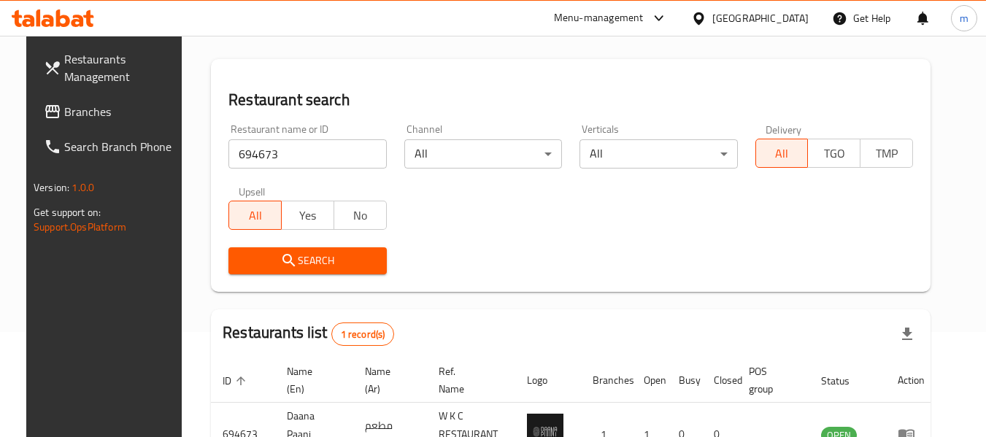
scroll to position [146, 0]
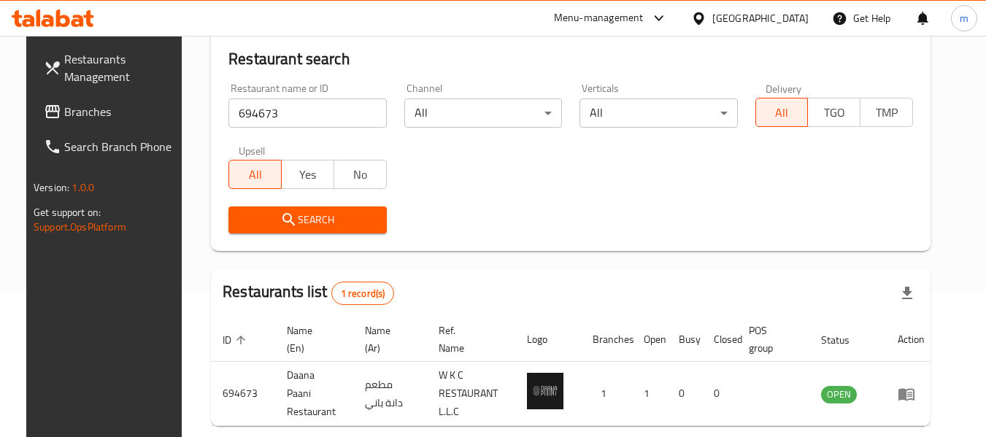
click at [64, 118] on span "Branches" at bounding box center [121, 112] width 115 height 18
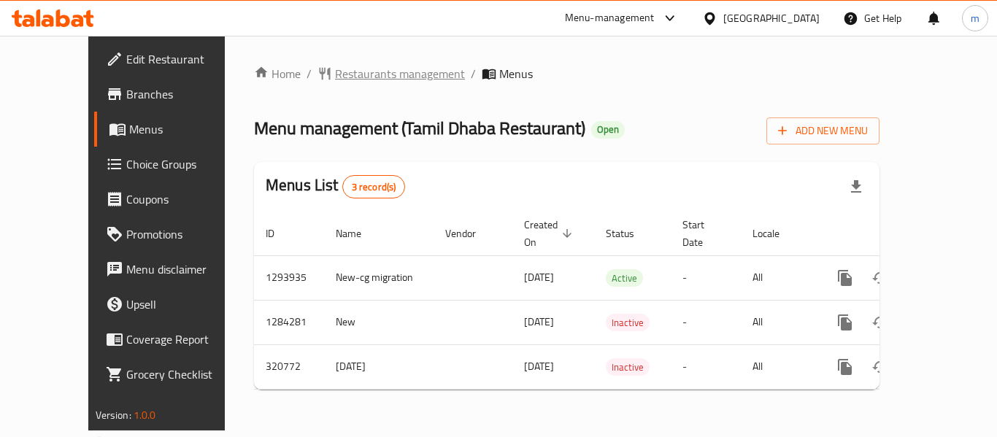
click at [346, 78] on span "Restaurants management" at bounding box center [400, 74] width 130 height 18
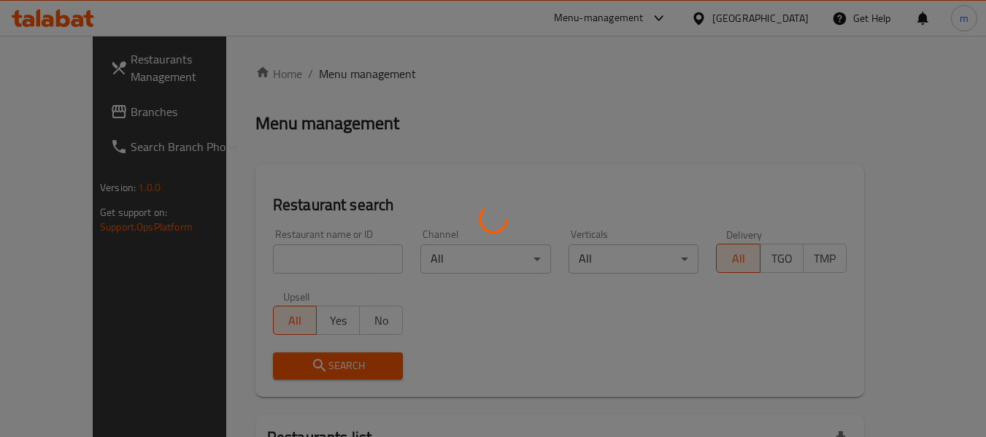
click at [267, 275] on div at bounding box center [493, 218] width 986 height 437
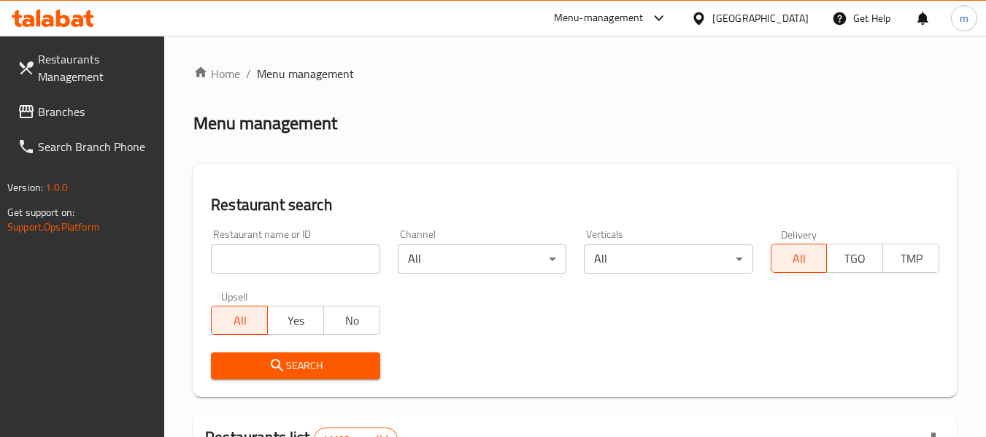
click at [264, 264] on input "search" at bounding box center [295, 259] width 169 height 29
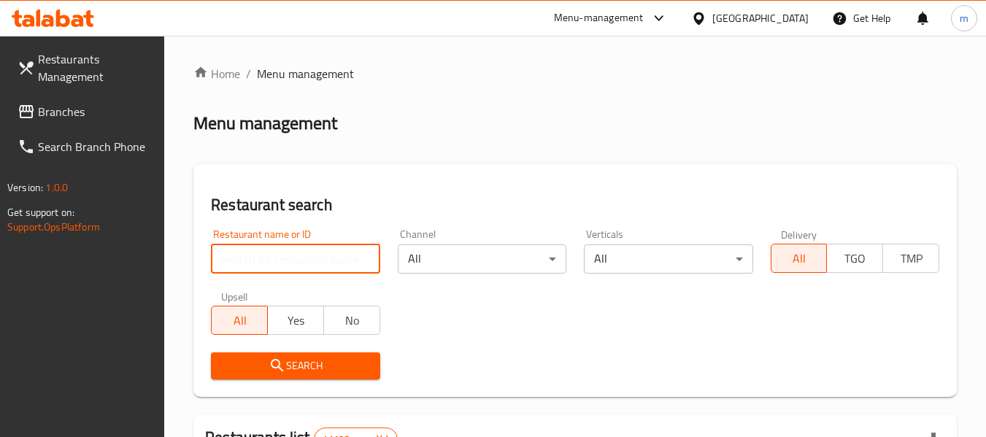
paste input "629347"
type input "629347"
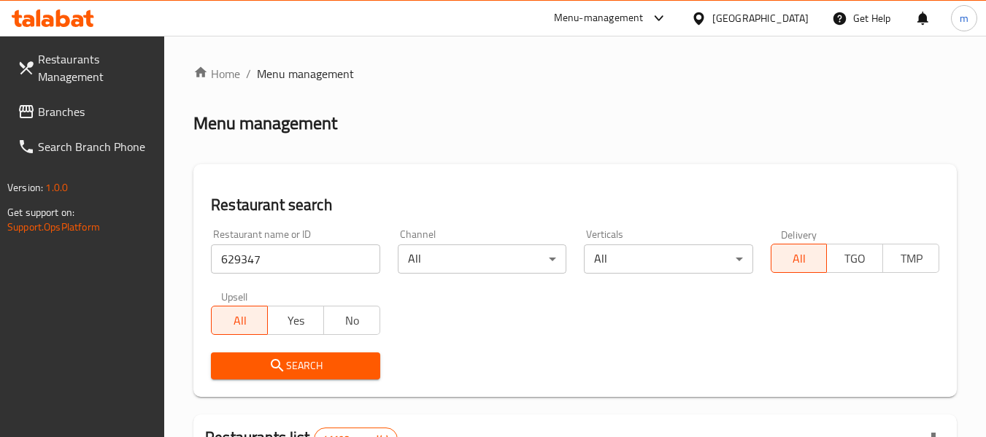
drag, startPoint x: 284, startPoint y: 364, endPoint x: 306, endPoint y: 354, distance: 23.9
click at [285, 364] on icon "submit" at bounding box center [278, 366] width 18 height 18
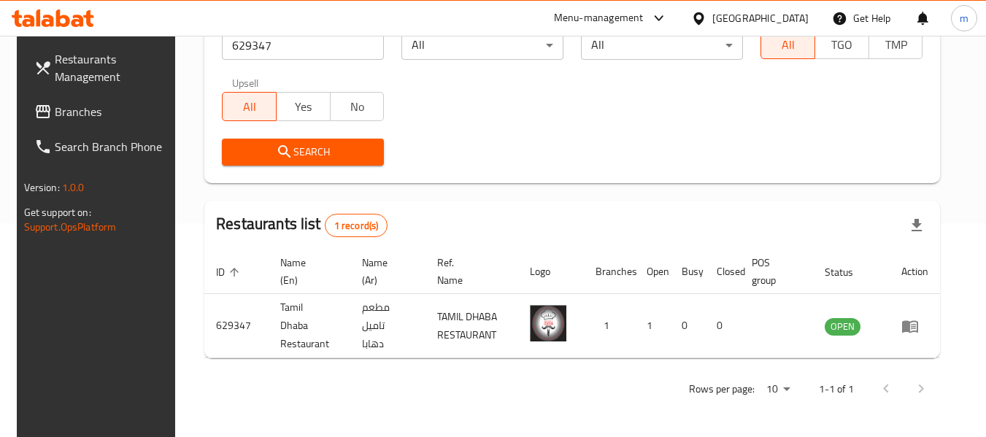
scroll to position [202, 0]
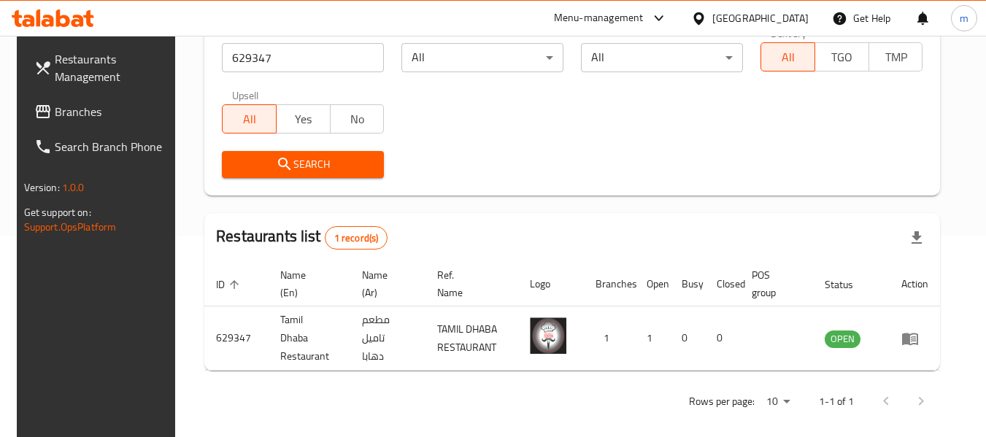
click at [708, 15] on div at bounding box center [701, 18] width 21 height 16
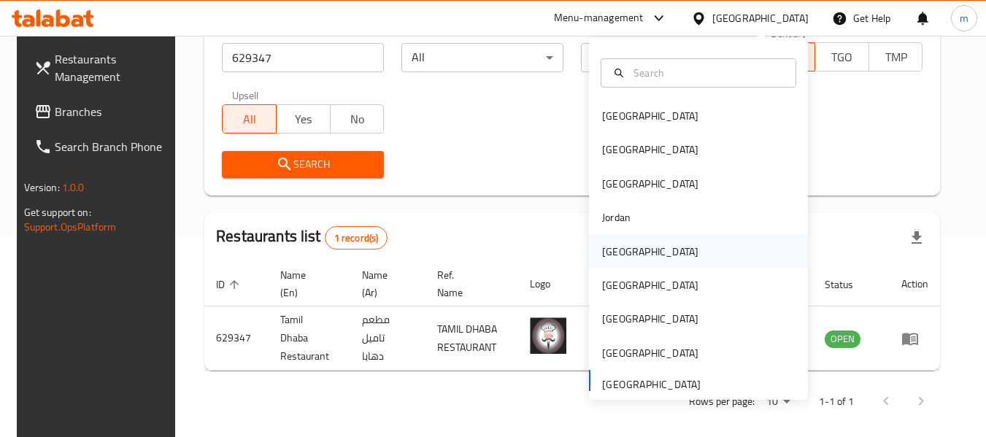
click at [603, 256] on div "[GEOGRAPHIC_DATA]" at bounding box center [650, 252] width 96 height 16
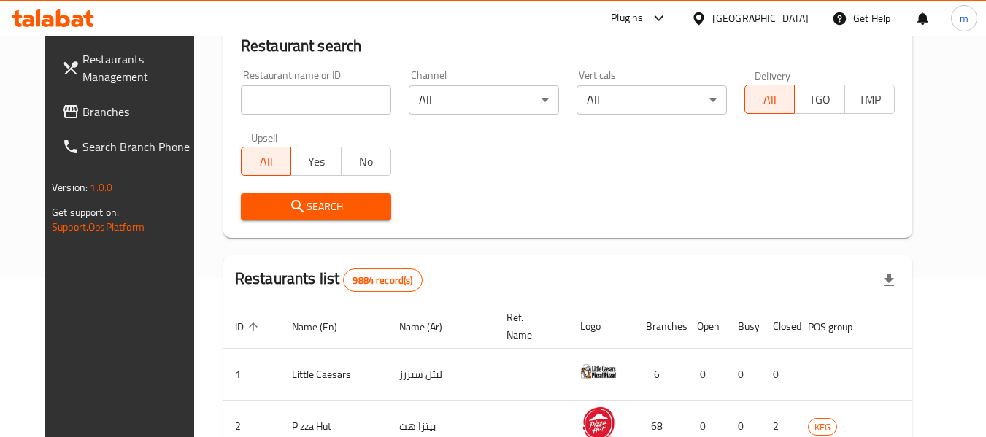
scroll to position [202, 0]
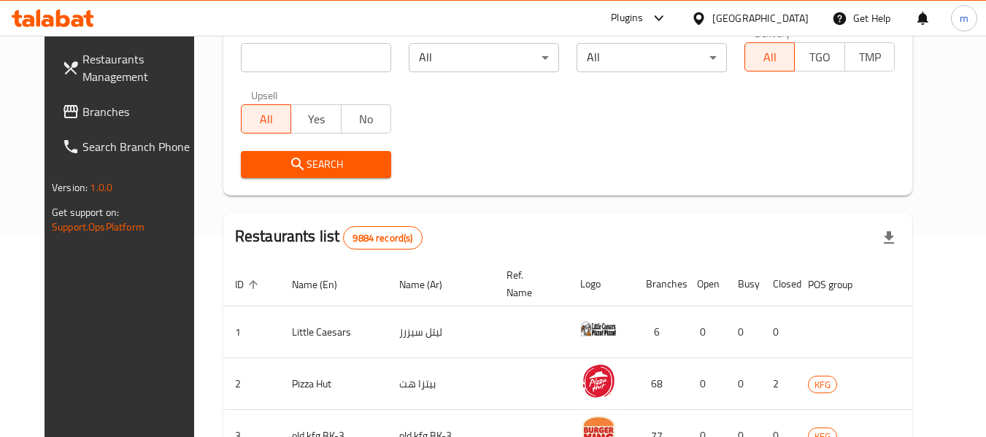
click at [83, 120] on span "Branches" at bounding box center [140, 112] width 115 height 18
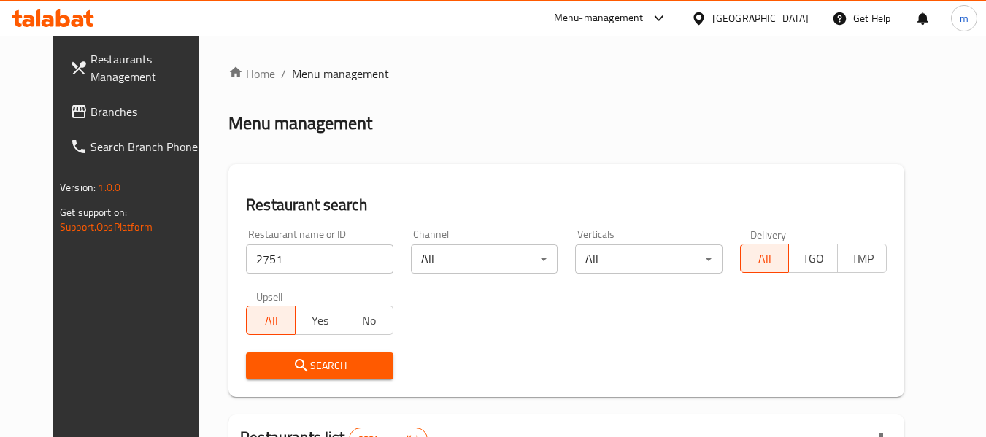
drag, startPoint x: 0, startPoint y: 0, endPoint x: 291, endPoint y: 359, distance: 462.1
click at [293, 369] on icon "submit" at bounding box center [302, 366] width 18 height 18
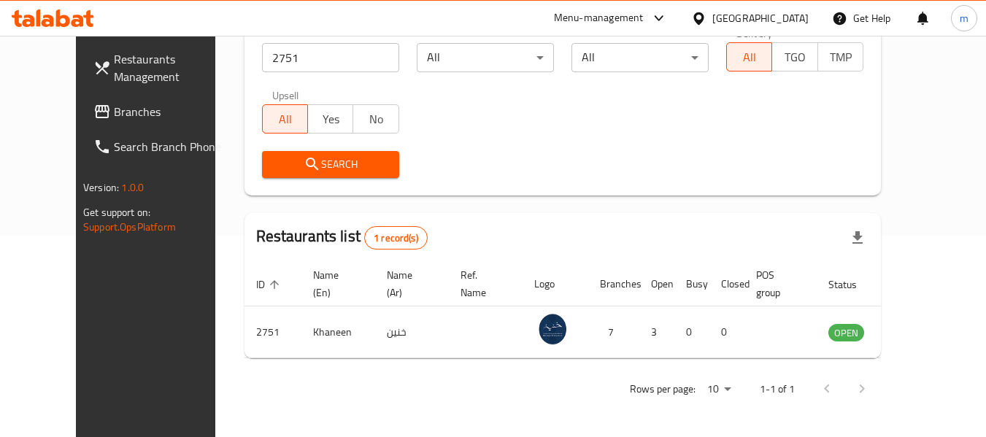
scroll to position [202, 0]
click at [704, 22] on icon at bounding box center [699, 18] width 10 height 12
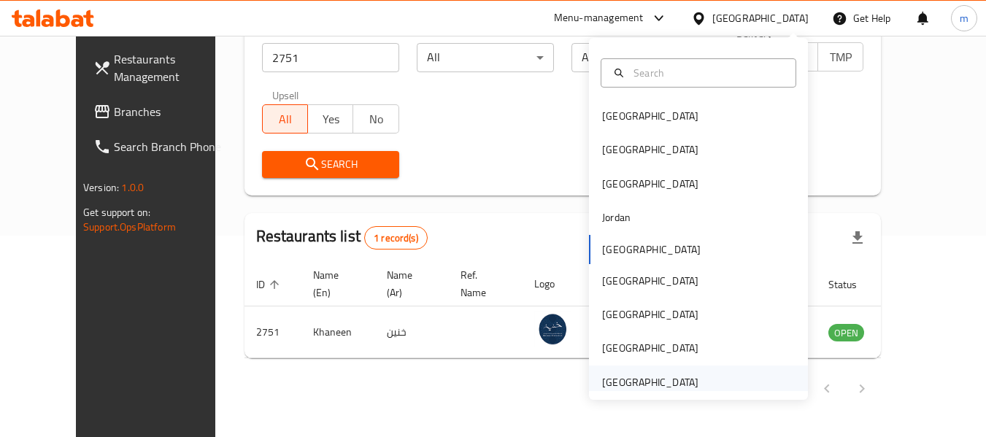
click at [629, 386] on div "[GEOGRAPHIC_DATA]" at bounding box center [650, 383] width 96 height 16
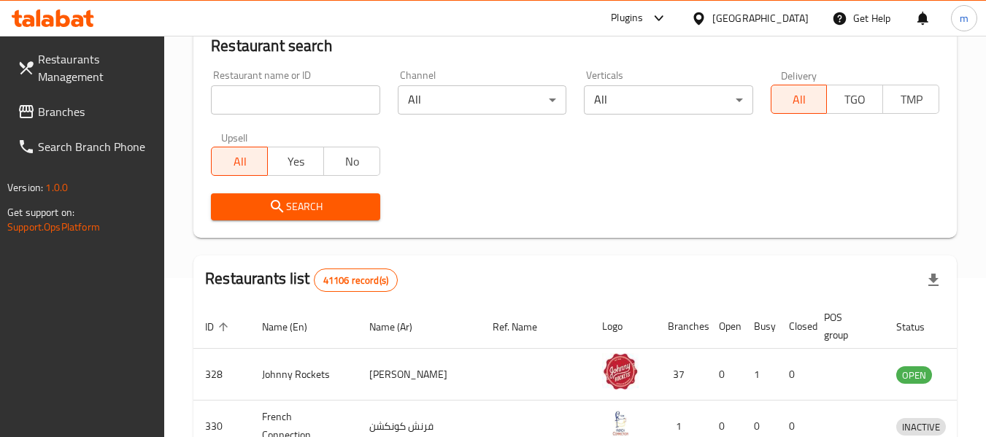
scroll to position [202, 0]
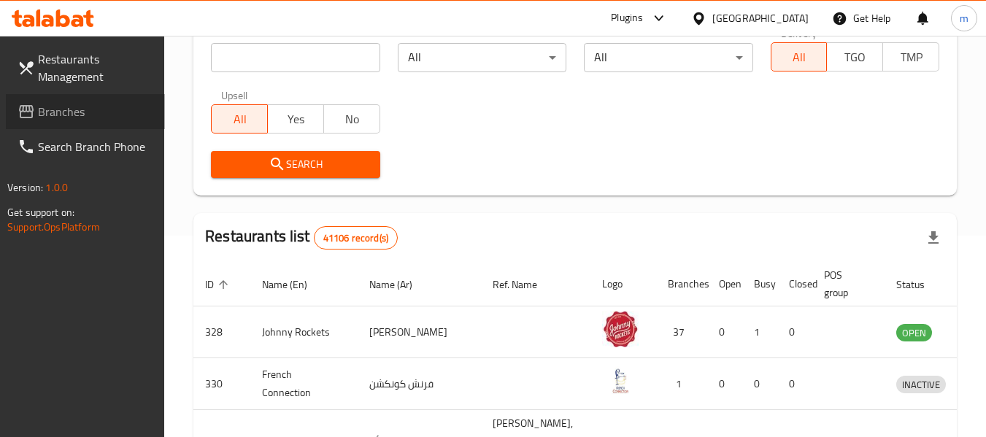
click at [80, 110] on span "Branches" at bounding box center [95, 112] width 115 height 18
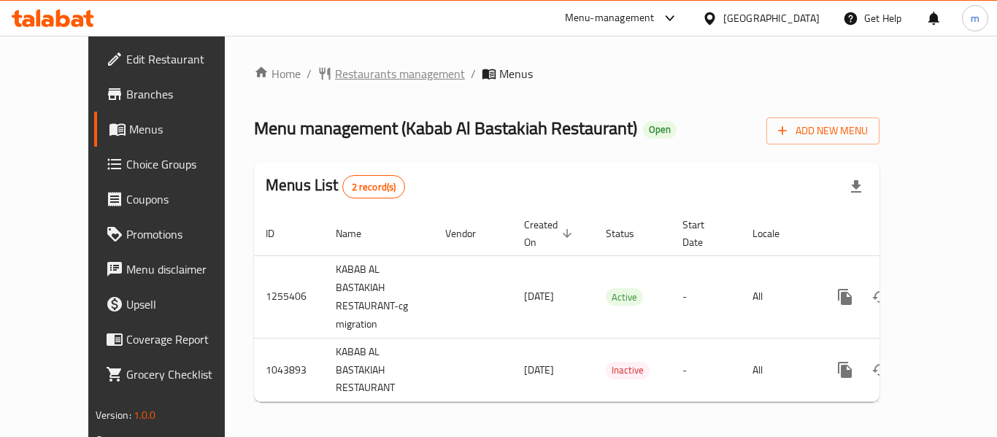
click at [335, 79] on span "Restaurants management" at bounding box center [400, 74] width 130 height 18
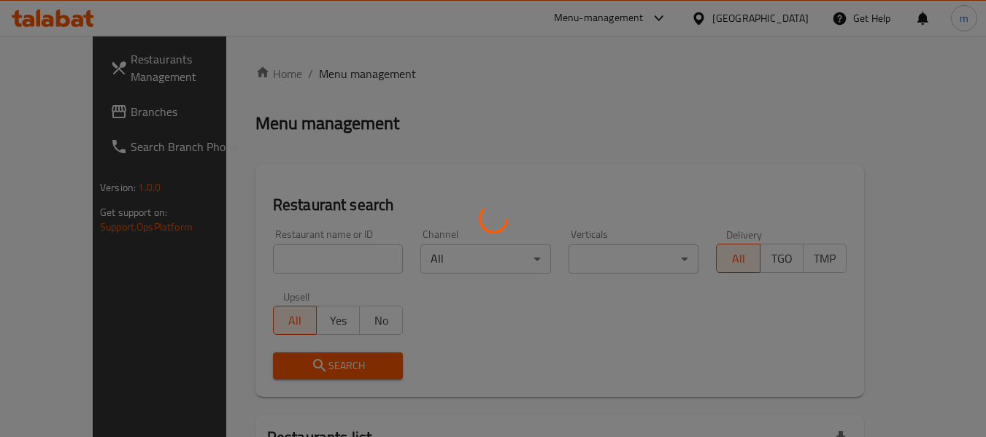
click at [271, 252] on div at bounding box center [493, 218] width 986 height 437
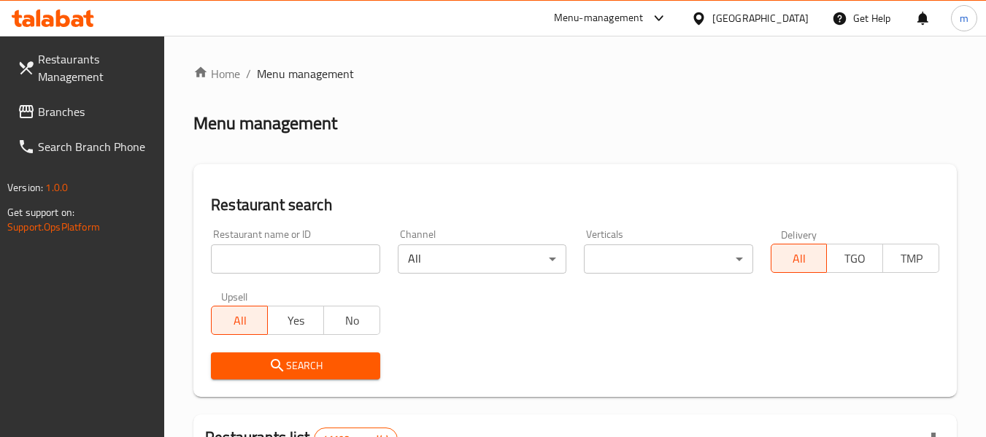
click at [264, 262] on div at bounding box center [493, 218] width 986 height 437
click at [263, 263] on input "search" at bounding box center [295, 259] width 169 height 29
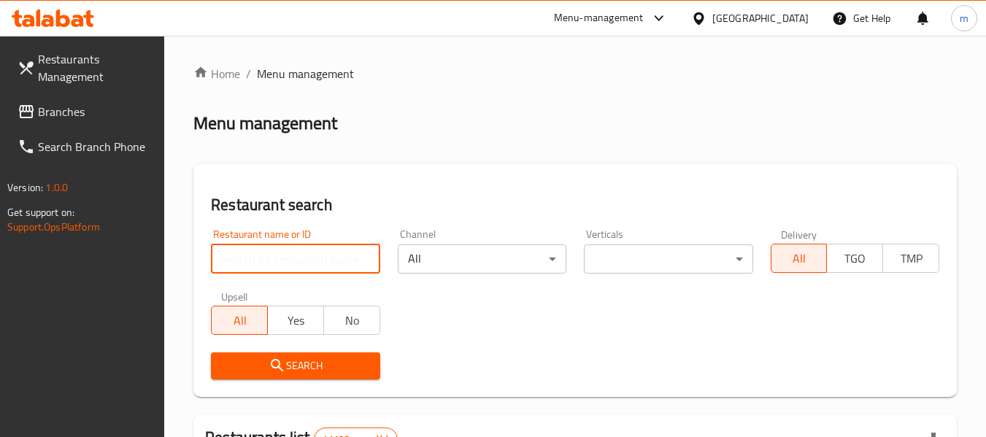
paste input "662252"
type input "662252"
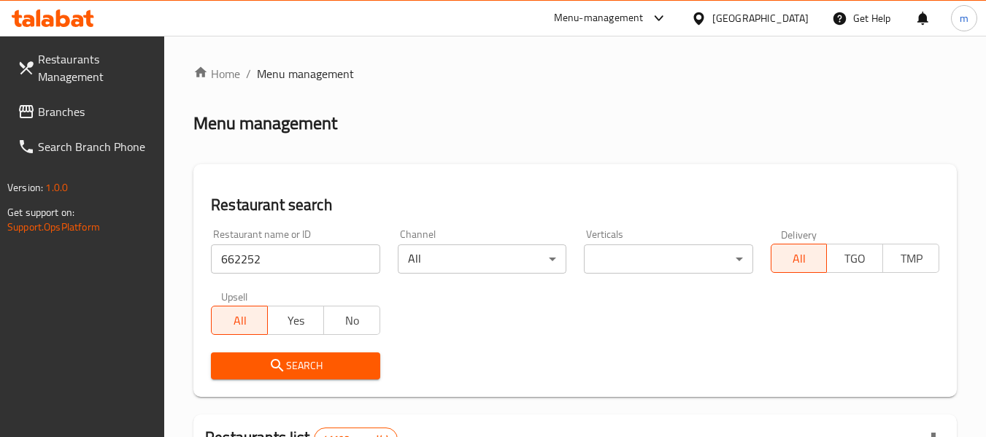
drag, startPoint x: 267, startPoint y: 368, endPoint x: 277, endPoint y: 358, distance: 14.5
click at [267, 369] on span "Search" at bounding box center [295, 366] width 145 height 18
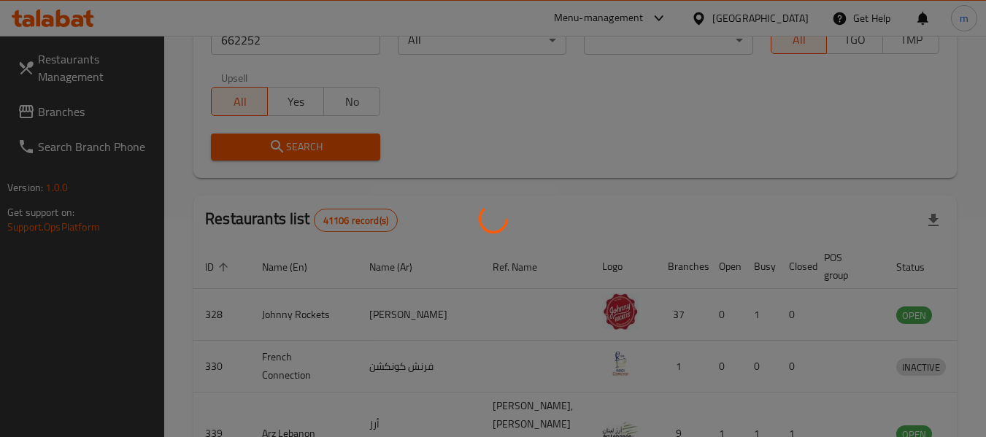
scroll to position [214, 0]
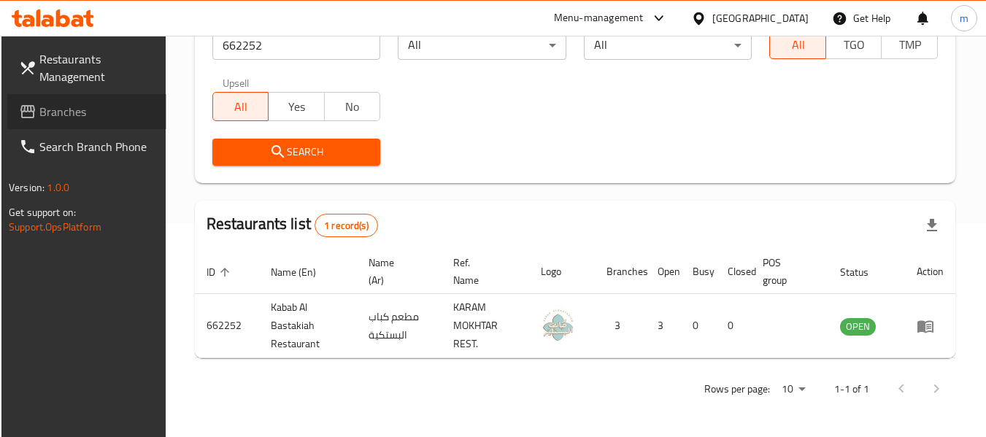
click at [69, 118] on span "Branches" at bounding box center [96, 112] width 115 height 18
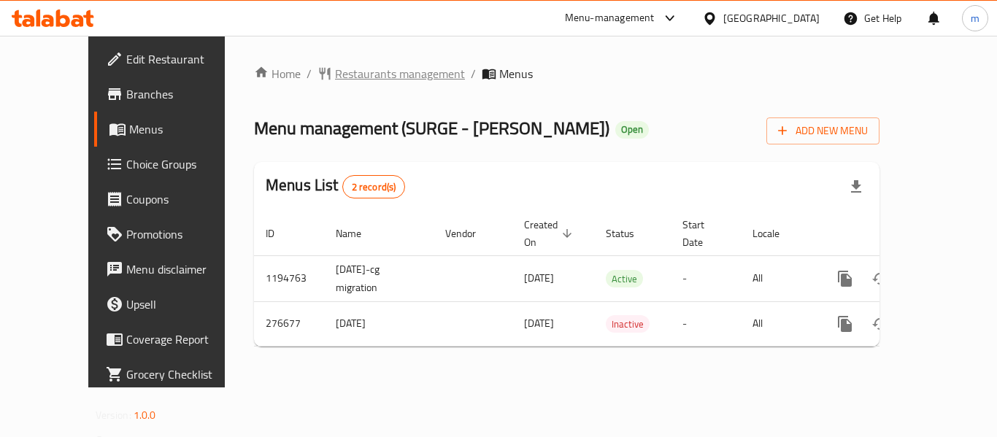
click at [335, 76] on span "Restaurants management" at bounding box center [400, 74] width 130 height 18
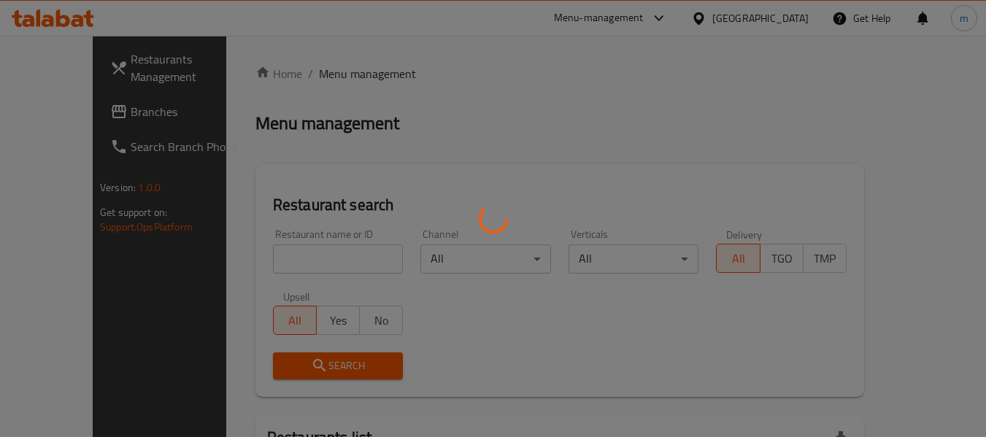
click at [257, 267] on div at bounding box center [493, 218] width 986 height 437
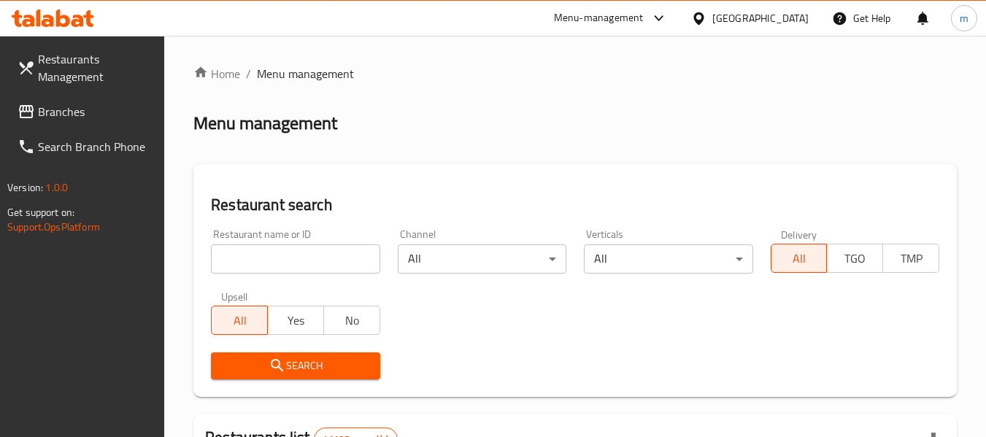
click at [246, 264] on input "search" at bounding box center [295, 259] width 169 height 29
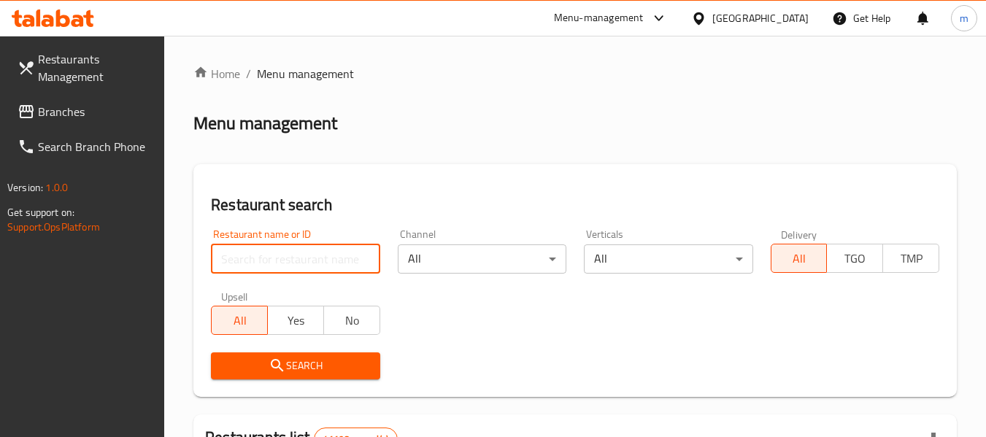
paste input "628021"
type input "628021"
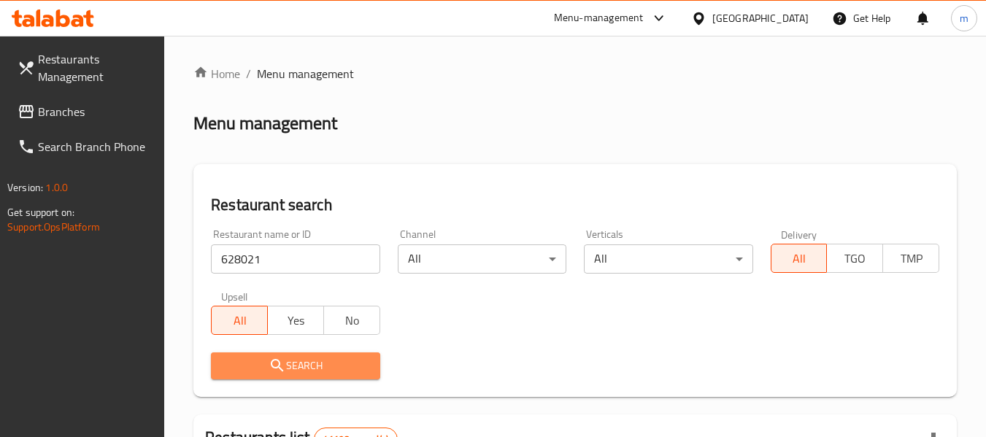
drag, startPoint x: 266, startPoint y: 367, endPoint x: 360, endPoint y: 66, distance: 314.5
click at [267, 367] on span "Search" at bounding box center [295, 366] width 145 height 18
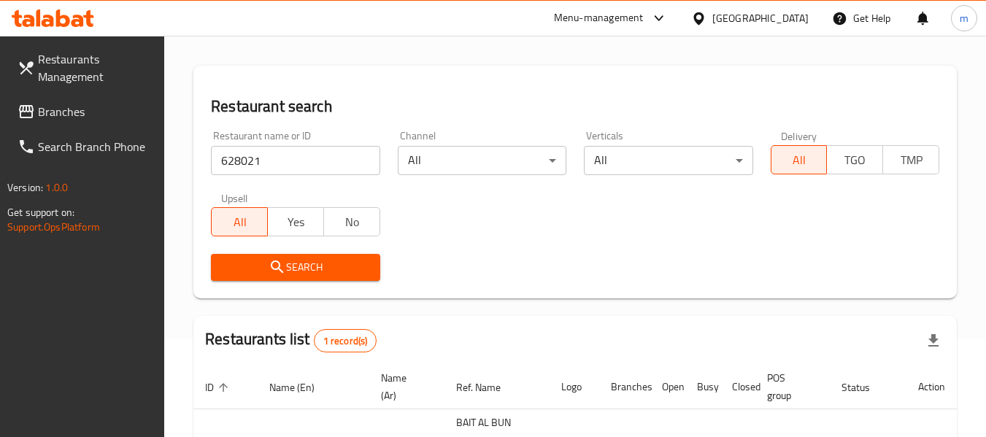
scroll to position [214, 0]
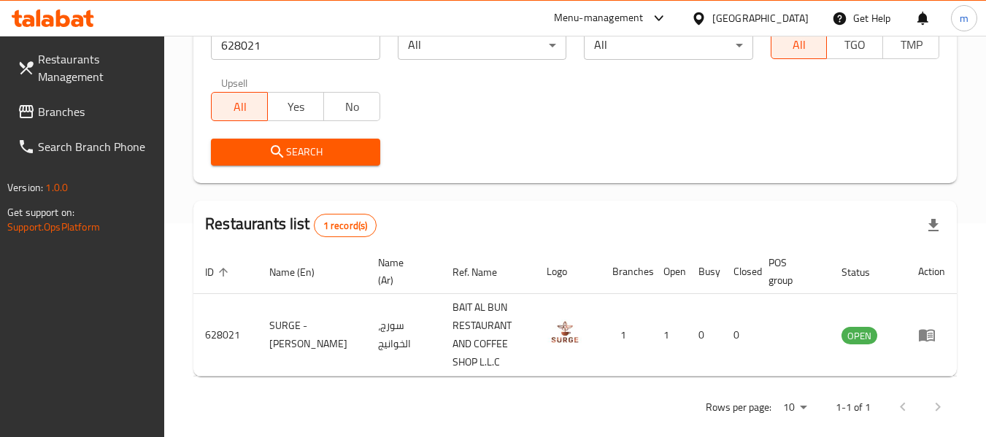
click at [703, 20] on icon at bounding box center [699, 18] width 10 height 12
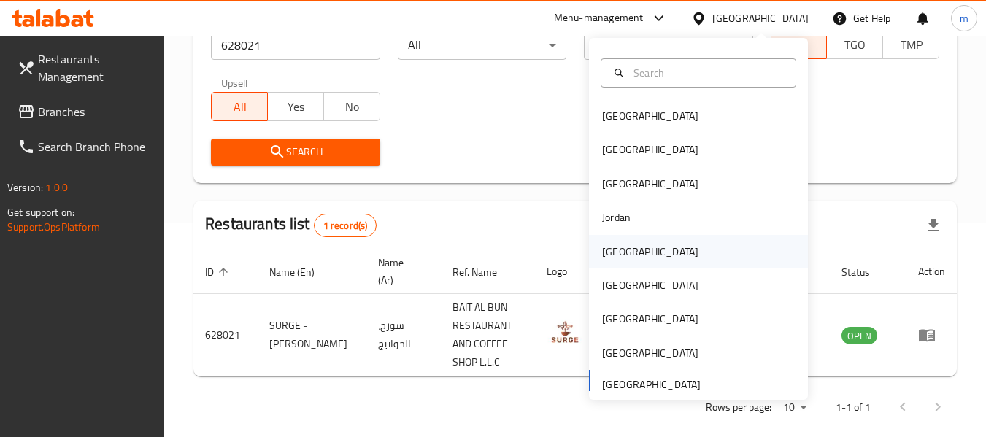
click at [604, 248] on div "[GEOGRAPHIC_DATA]" at bounding box center [650, 252] width 96 height 16
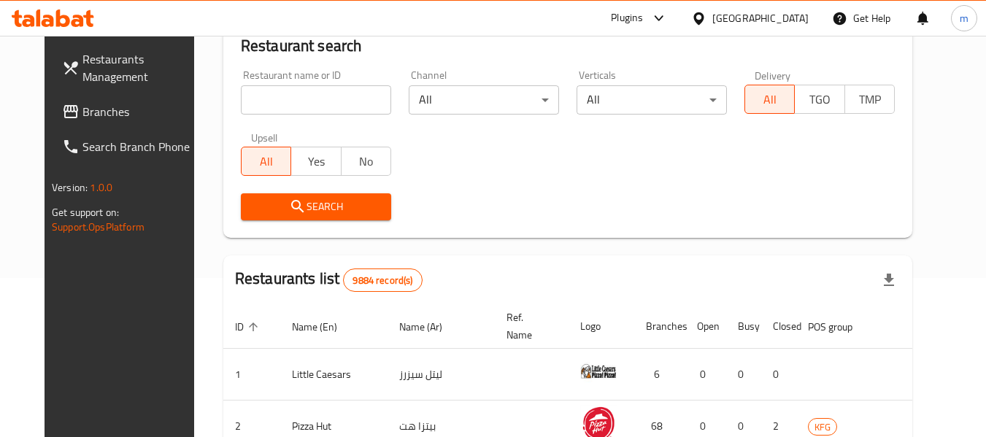
scroll to position [214, 0]
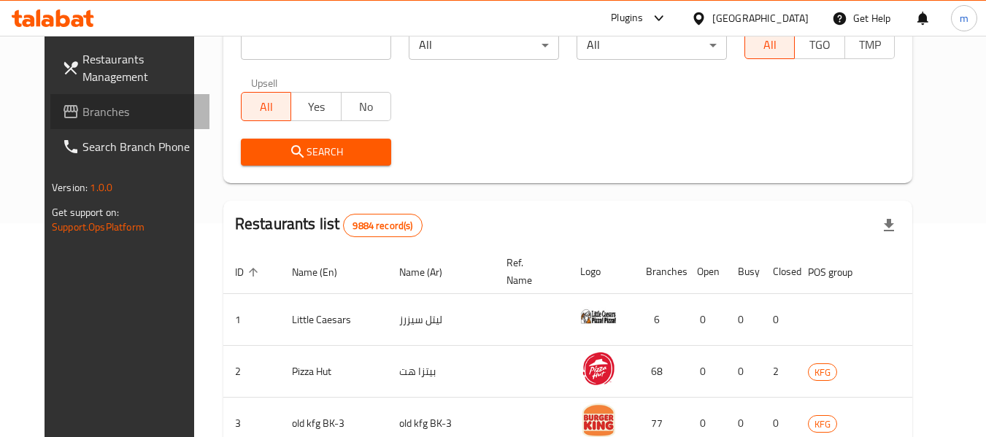
click at [83, 114] on span "Branches" at bounding box center [140, 112] width 115 height 18
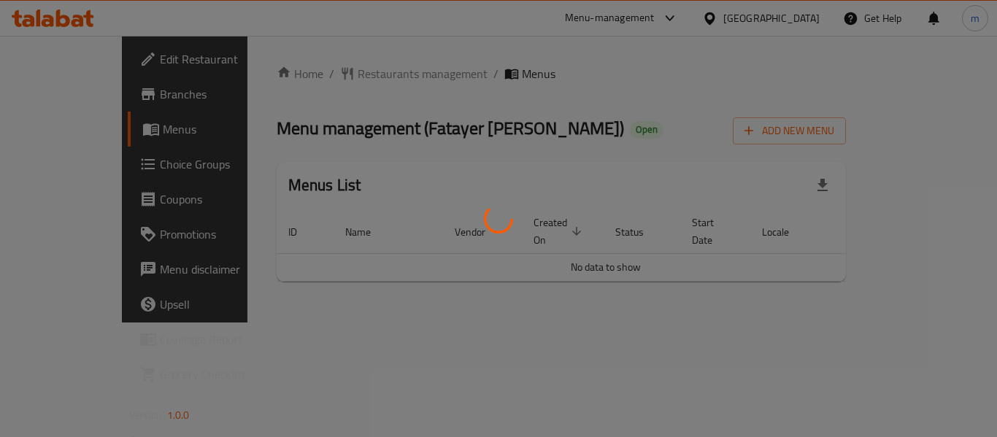
click at [329, 74] on div at bounding box center [498, 218] width 997 height 437
click at [324, 75] on div at bounding box center [498, 218] width 997 height 437
click at [323, 78] on div at bounding box center [498, 218] width 997 height 437
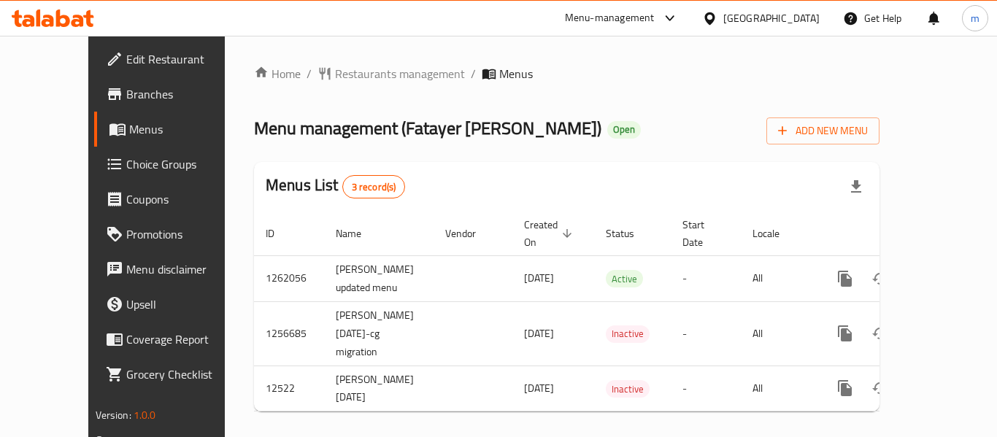
click at [350, 75] on span "Restaurants management" at bounding box center [400, 74] width 130 height 18
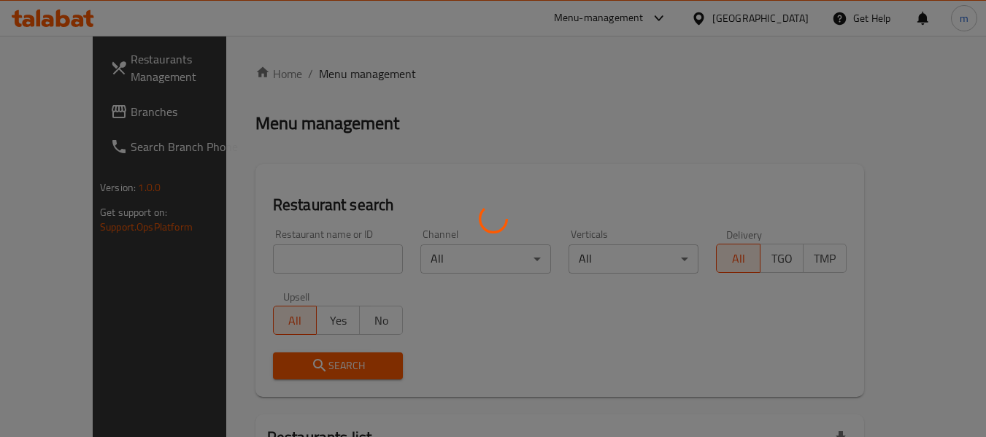
click at [257, 255] on div at bounding box center [493, 218] width 986 height 437
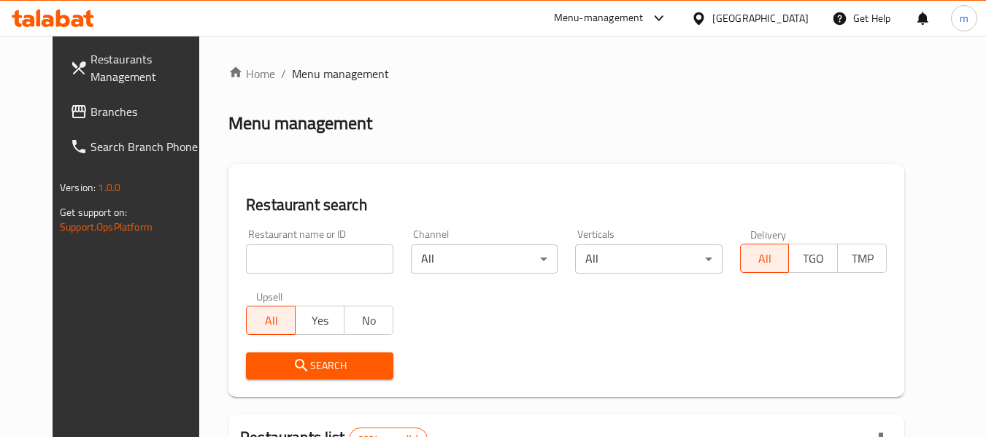
click at [257, 257] on input "search" at bounding box center [319, 259] width 147 height 29
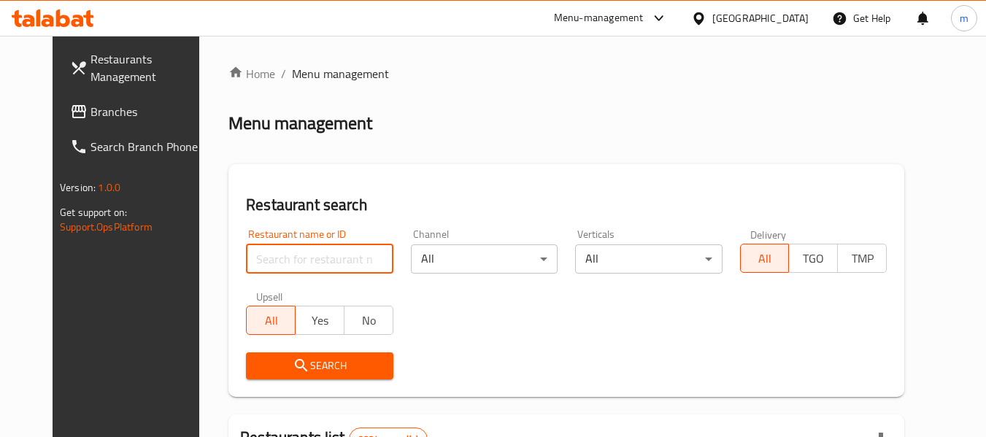
paste input "7701"
type input "7701"
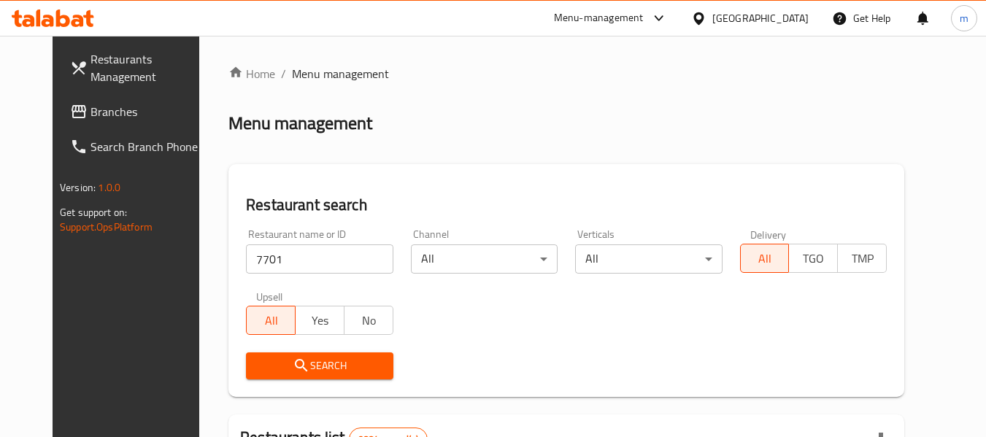
click at [261, 358] on span "Search" at bounding box center [319, 366] width 123 height 18
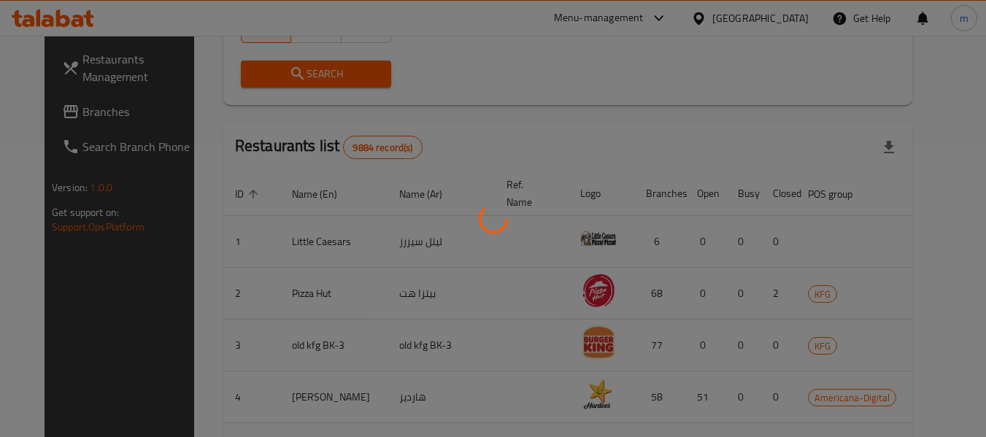
scroll to position [202, 0]
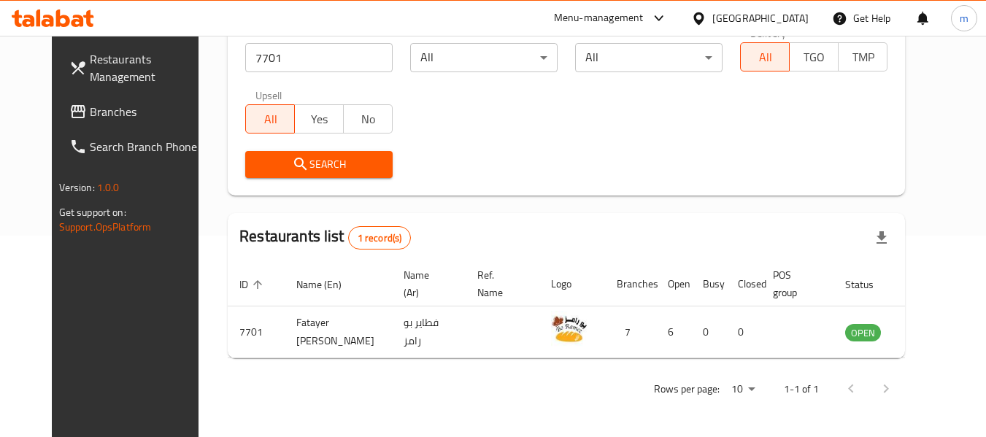
click at [707, 17] on icon at bounding box center [698, 18] width 15 height 15
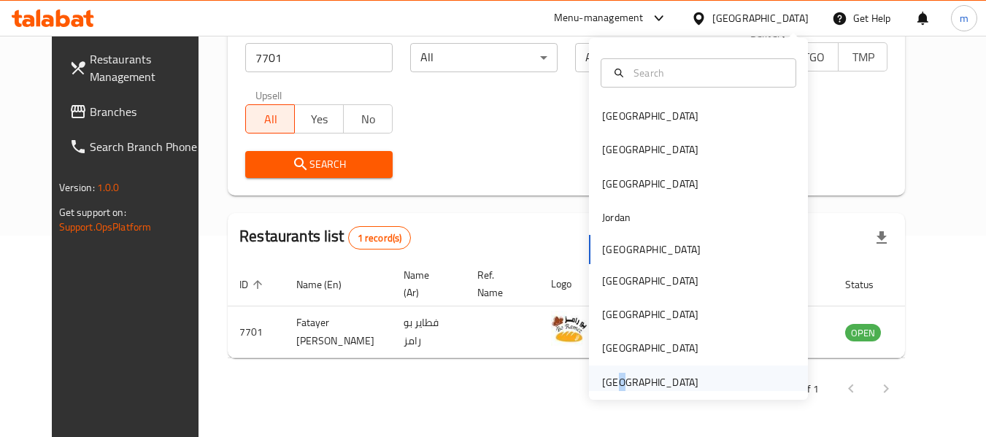
click at [608, 384] on div "[GEOGRAPHIC_DATA]" at bounding box center [651, 383] width 120 height 34
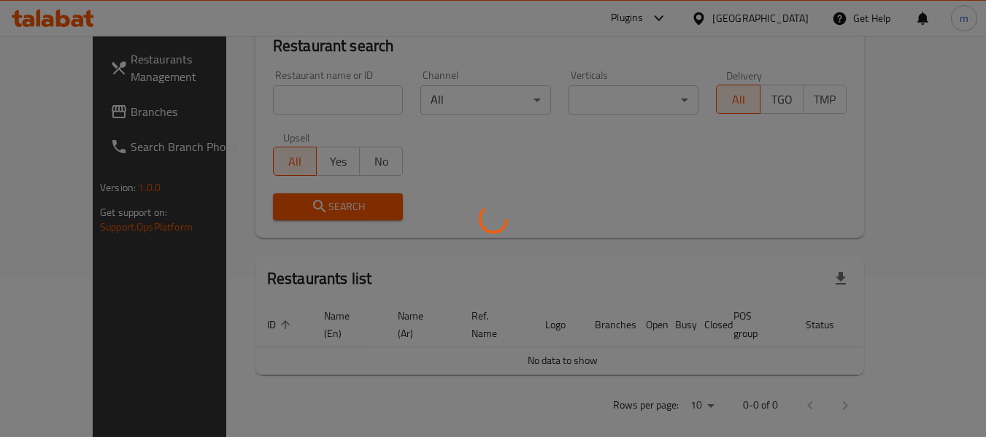
scroll to position [202, 0]
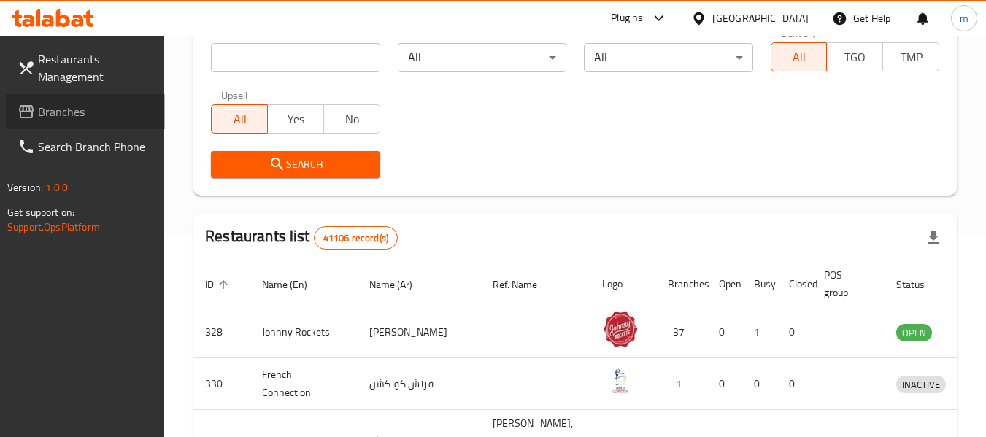
click at [37, 107] on span at bounding box center [28, 112] width 20 height 18
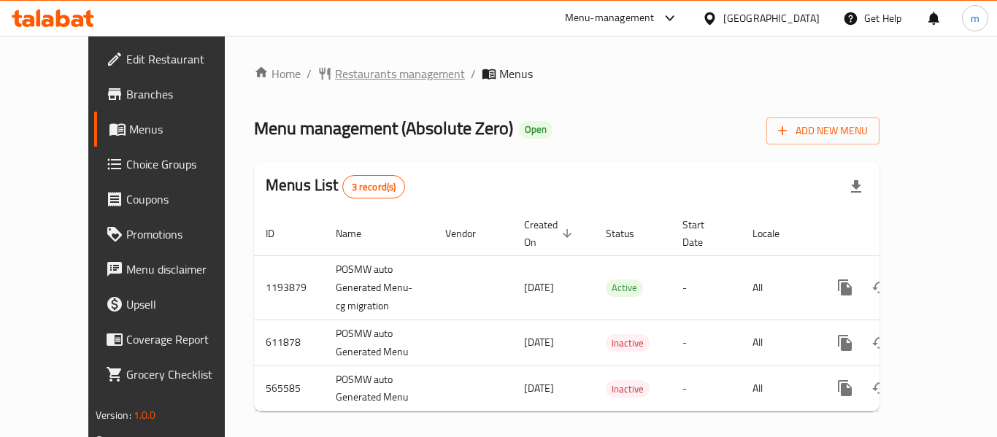
click at [350, 77] on span "Restaurants management" at bounding box center [400, 74] width 130 height 18
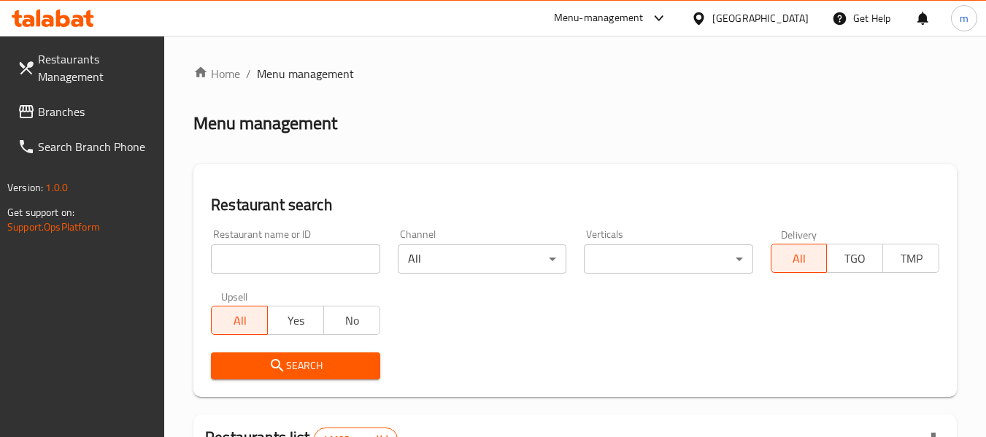
click at [279, 268] on input "search" at bounding box center [295, 259] width 169 height 29
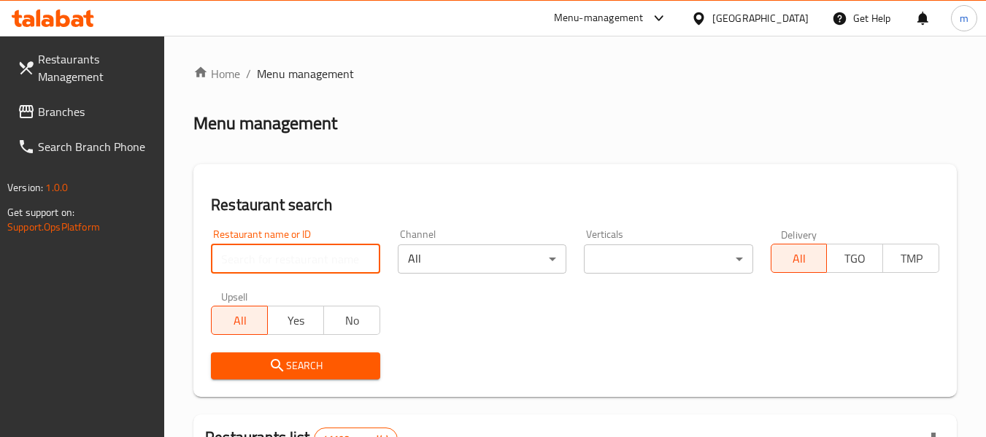
paste input "24693"
type input "24693"
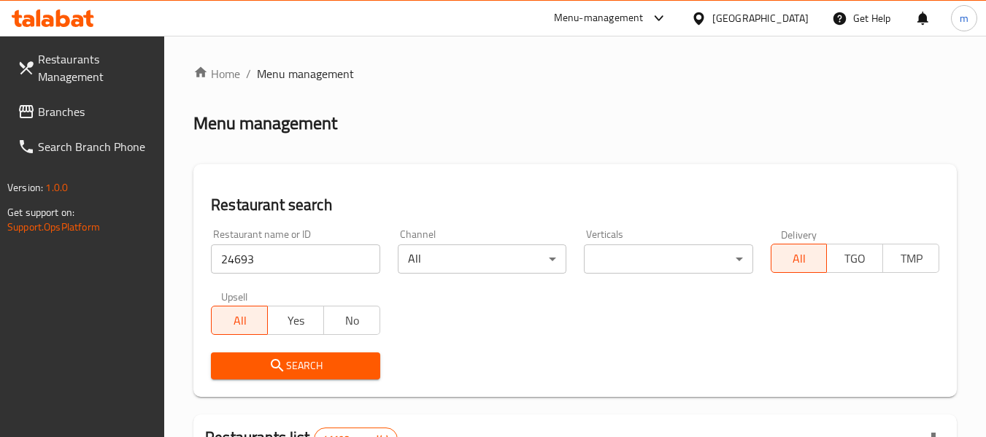
click at [286, 367] on span "Search" at bounding box center [295, 366] width 145 height 18
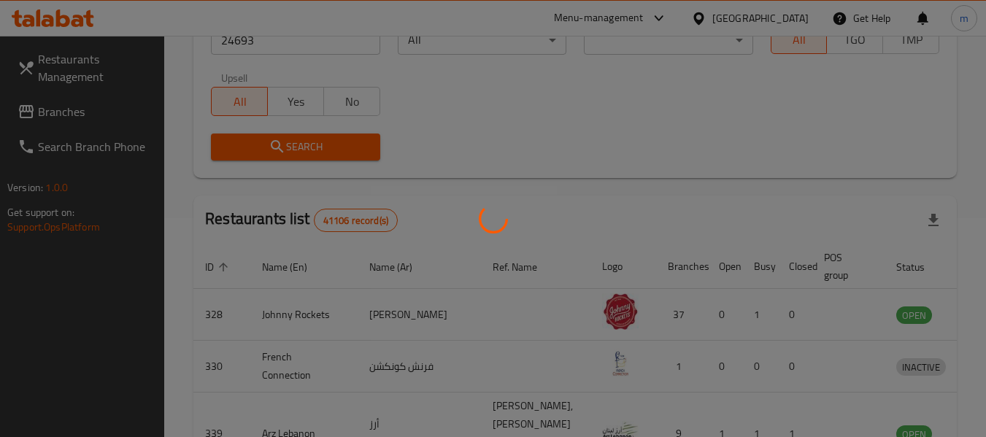
scroll to position [202, 0]
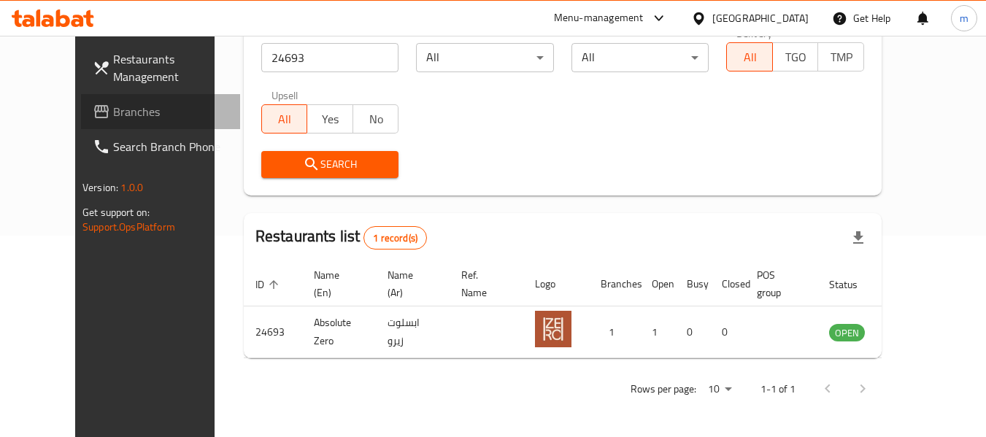
click at [113, 116] on span "Branches" at bounding box center [170, 112] width 115 height 18
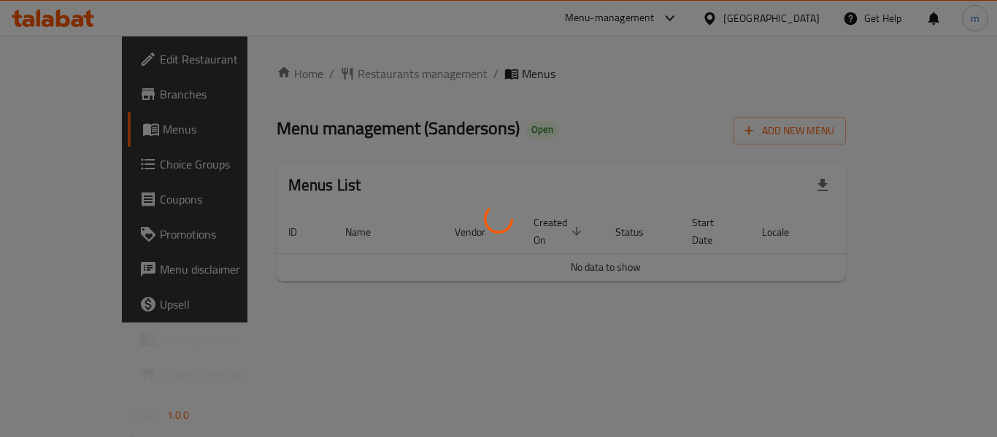
click at [324, 69] on div at bounding box center [498, 218] width 997 height 437
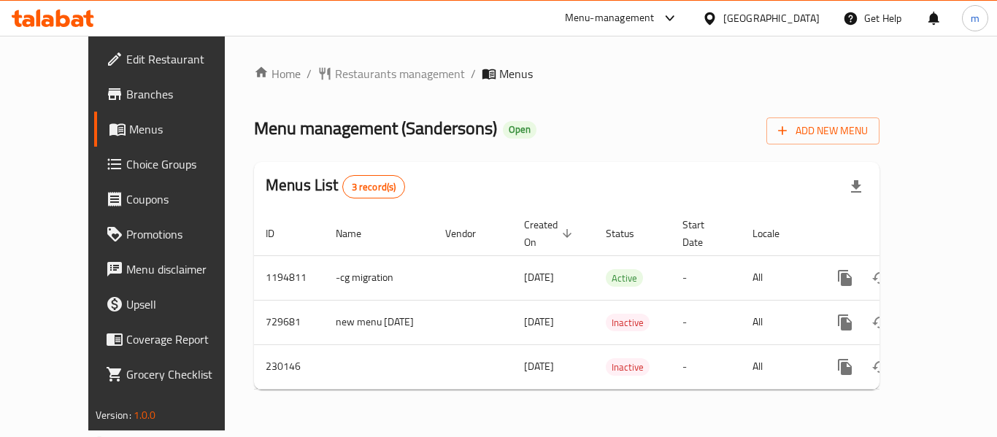
click at [341, 75] on span "Restaurants management" at bounding box center [400, 74] width 130 height 18
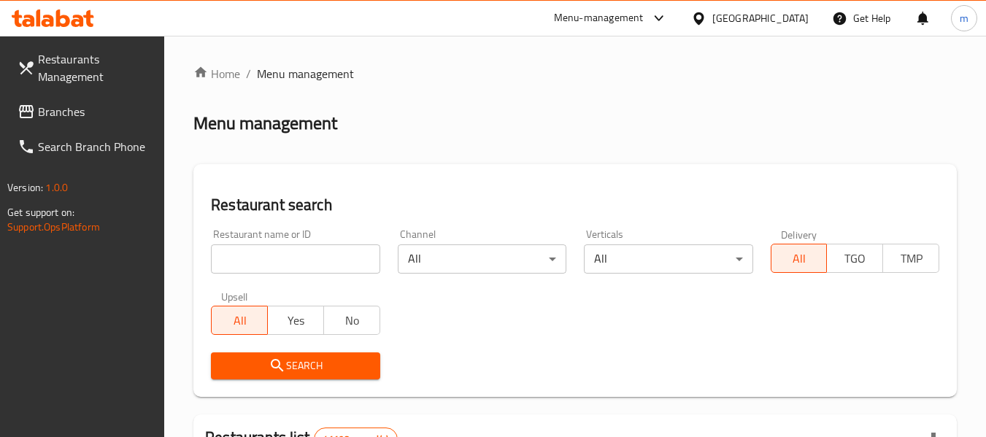
click at [288, 262] on input "search" at bounding box center [295, 259] width 169 height 29
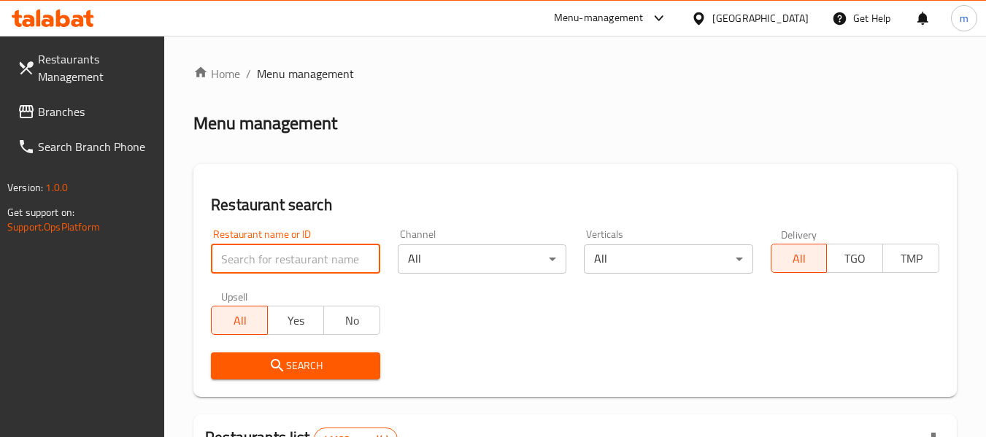
click at [288, 262] on input "search" at bounding box center [295, 259] width 169 height 29
paste input "626016"
type input "626016"
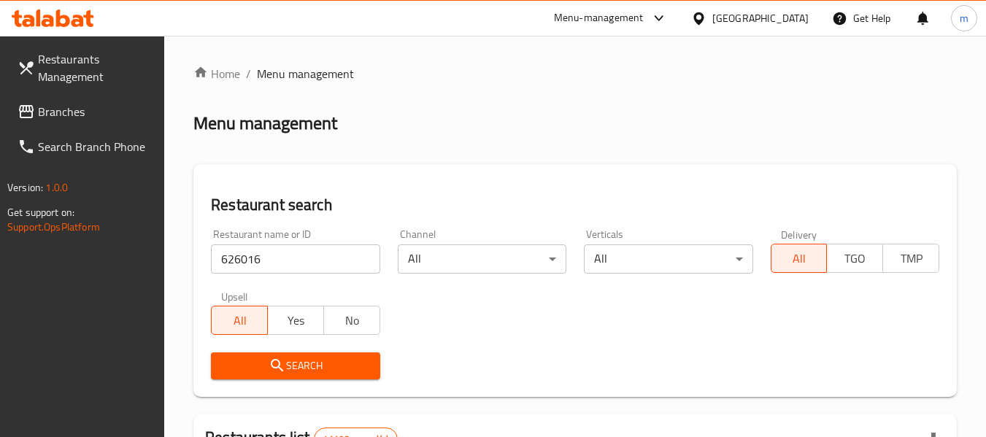
click at [313, 369] on span "Search" at bounding box center [295, 366] width 145 height 18
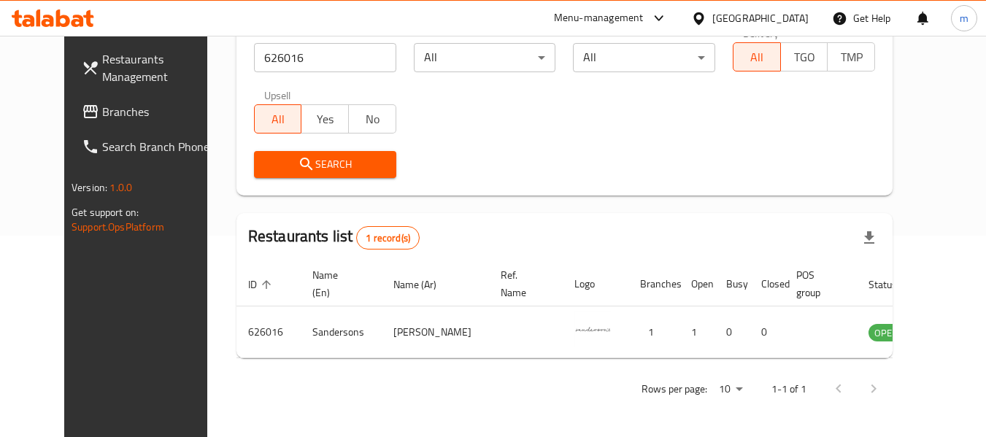
scroll to position [202, 0]
drag, startPoint x: 55, startPoint y: 115, endPoint x: 67, endPoint y: 115, distance: 12.4
click at [102, 115] on span "Branches" at bounding box center [159, 112] width 115 height 18
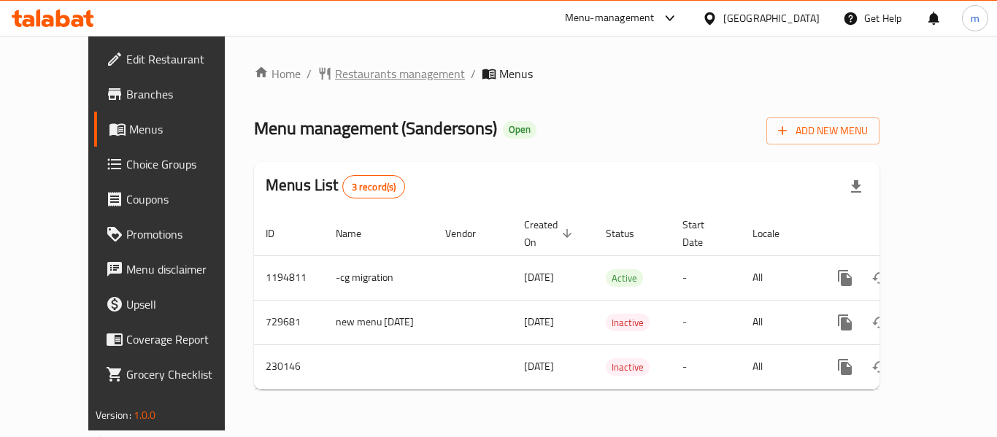
click at [335, 72] on span "Restaurants management" at bounding box center [400, 74] width 130 height 18
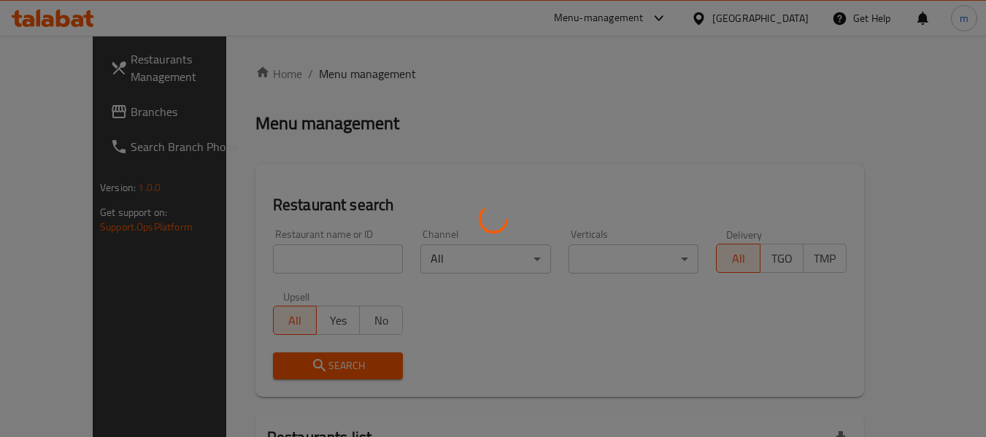
click at [283, 250] on div at bounding box center [493, 218] width 986 height 437
click at [260, 262] on div at bounding box center [493, 218] width 986 height 437
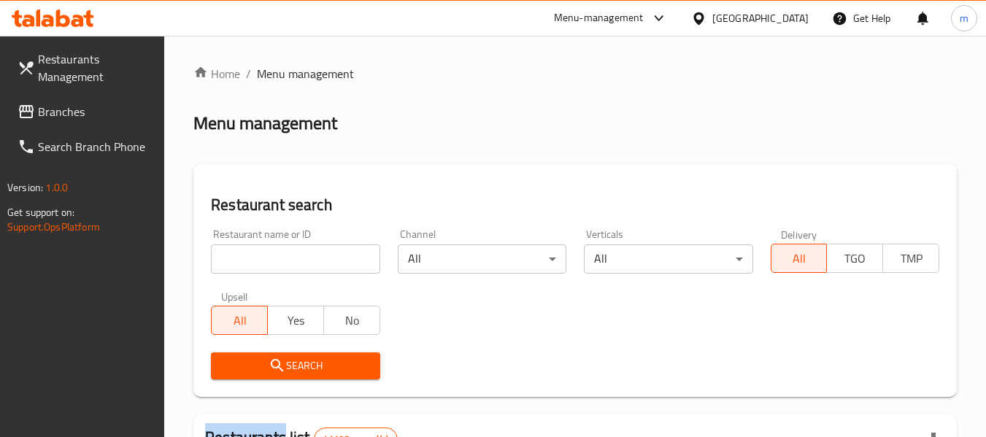
click at [261, 262] on div at bounding box center [493, 218] width 986 height 437
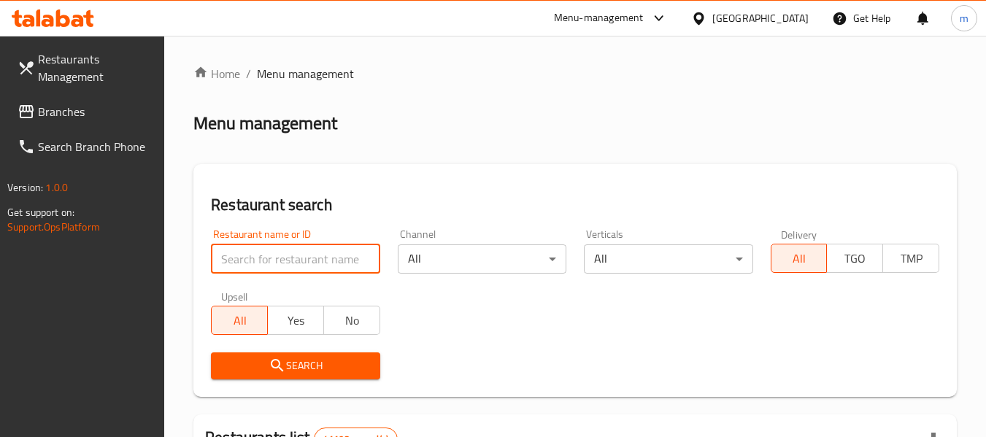
click at [261, 262] on input "search" at bounding box center [295, 259] width 169 height 29
paste input "626016"
type input "626016"
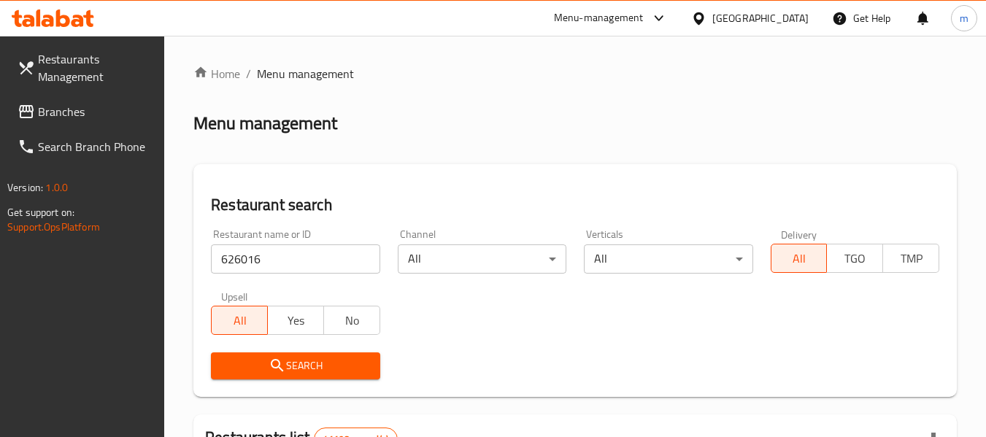
click at [271, 353] on button "Search" at bounding box center [295, 366] width 169 height 27
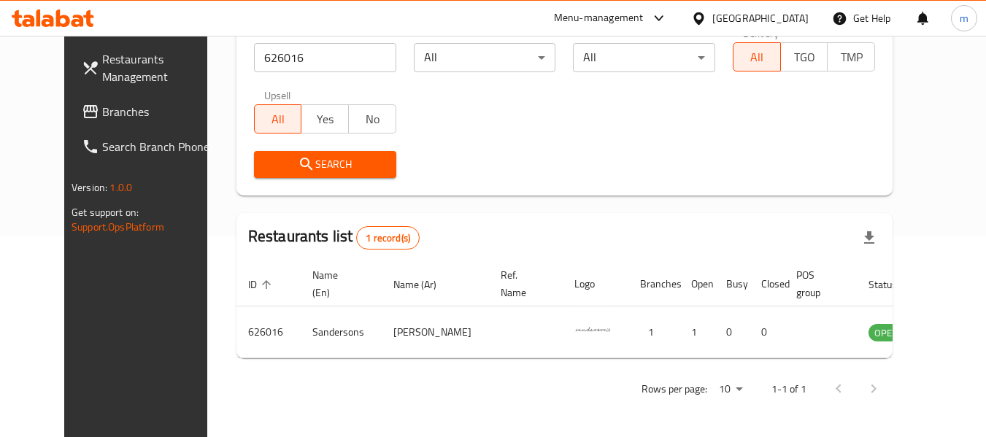
scroll to position [202, 0]
click at [704, 17] on icon at bounding box center [699, 18] width 10 height 12
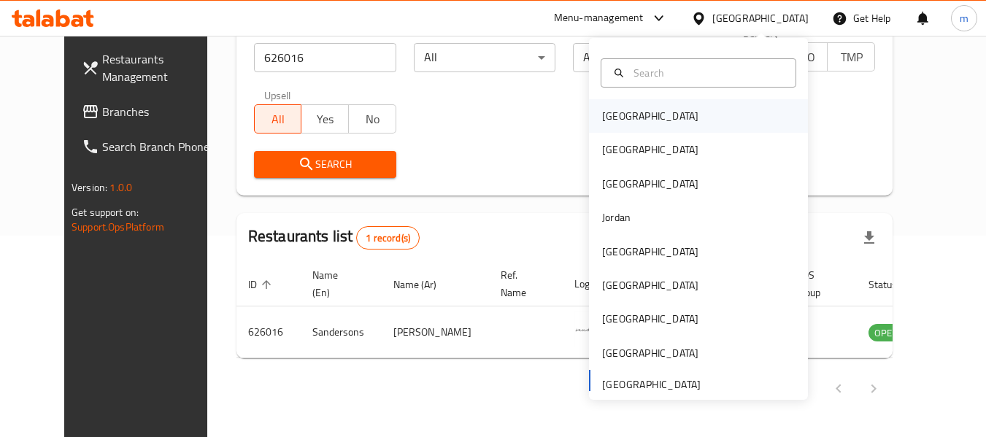
click at [622, 118] on div "[GEOGRAPHIC_DATA]" at bounding box center [650, 116] width 96 height 16
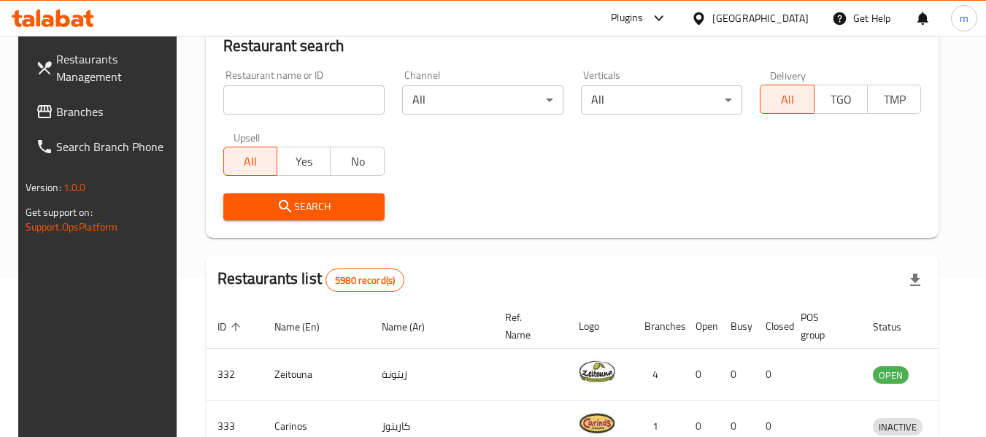
scroll to position [202, 0]
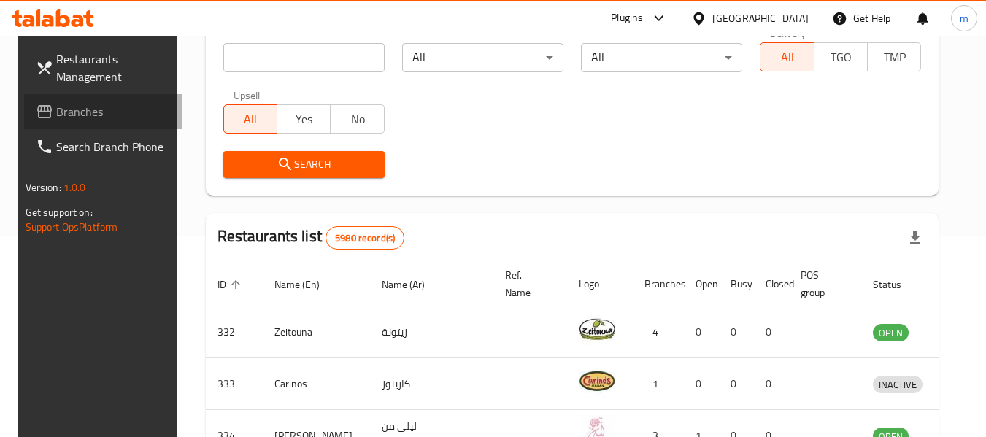
click at [56, 113] on span "Branches" at bounding box center [113, 112] width 115 height 18
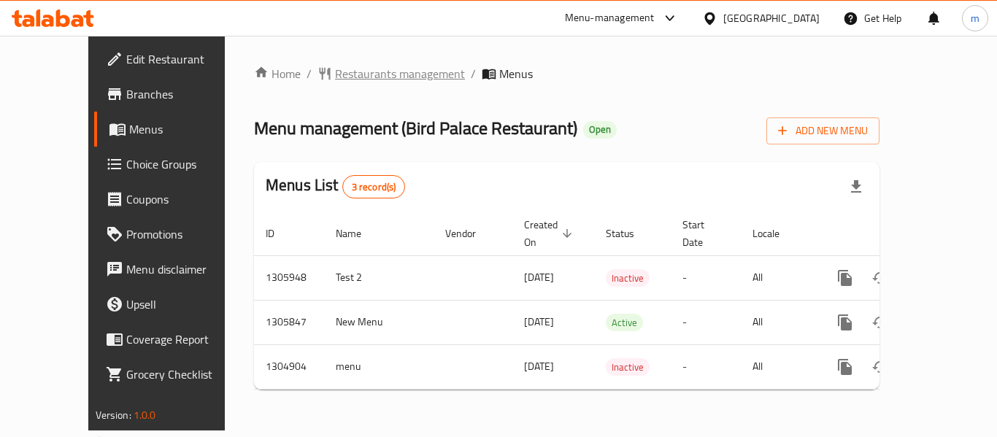
click at [340, 75] on span "Restaurants management" at bounding box center [400, 74] width 130 height 18
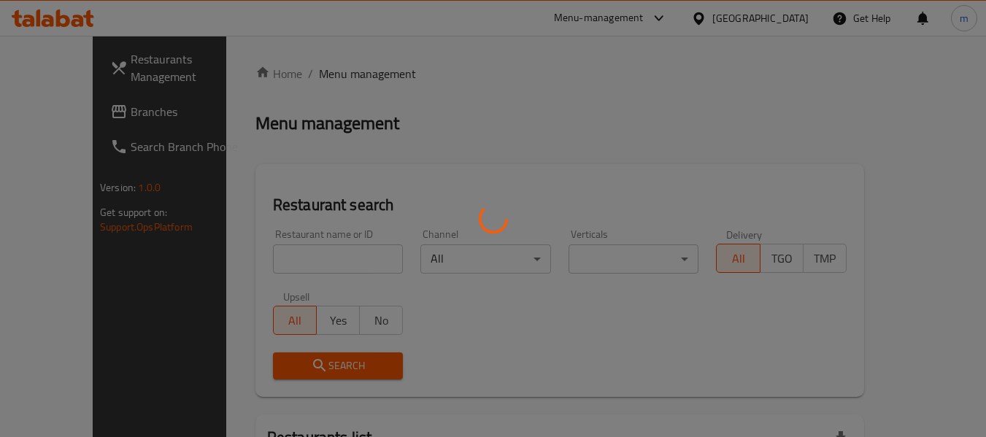
click at [267, 269] on div at bounding box center [493, 218] width 986 height 437
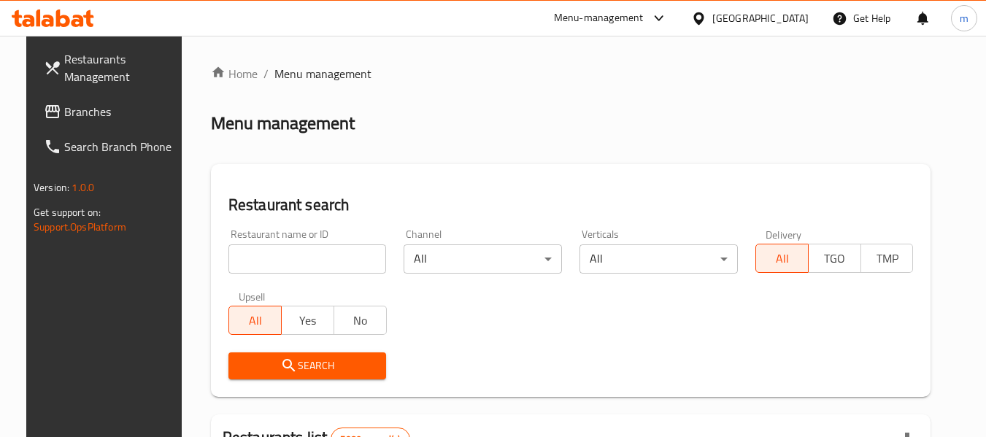
click at [266, 267] on div at bounding box center [493, 218] width 986 height 437
drag, startPoint x: 266, startPoint y: 267, endPoint x: 277, endPoint y: 262, distance: 12.5
click at [266, 267] on input "search" at bounding box center [308, 259] width 158 height 29
paste input "703427"
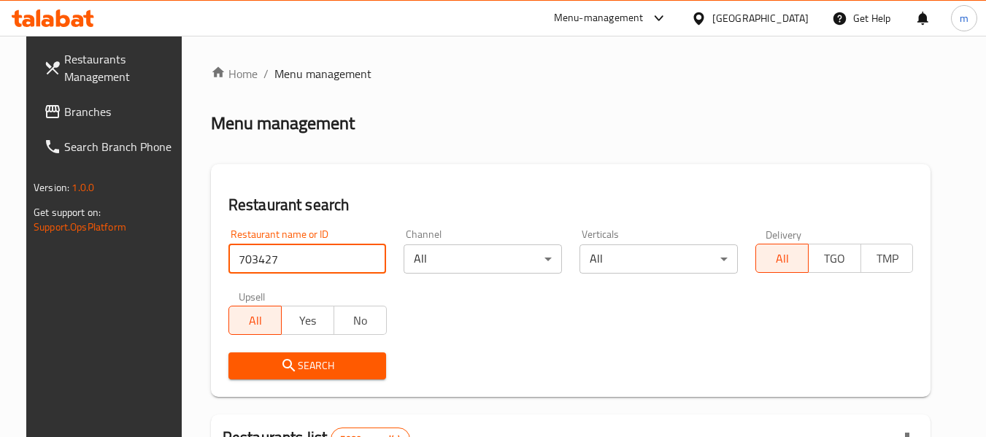
type input "703427"
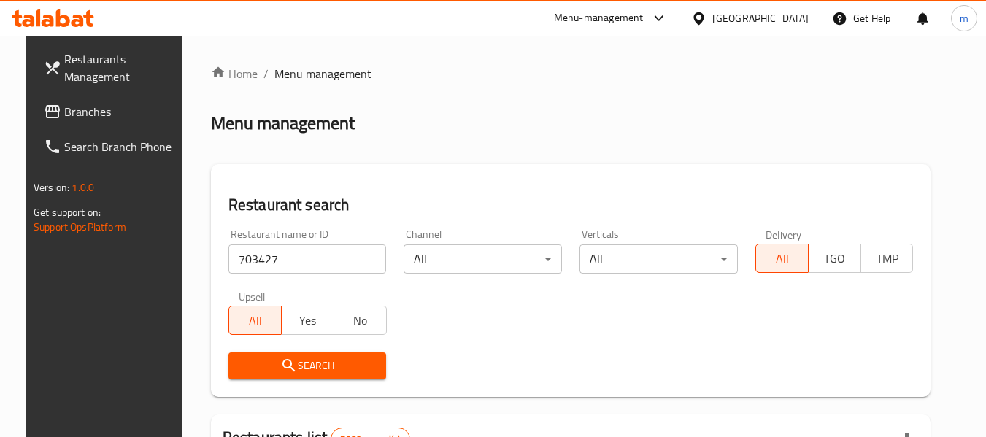
click at [283, 366] on icon "submit" at bounding box center [289, 366] width 18 height 18
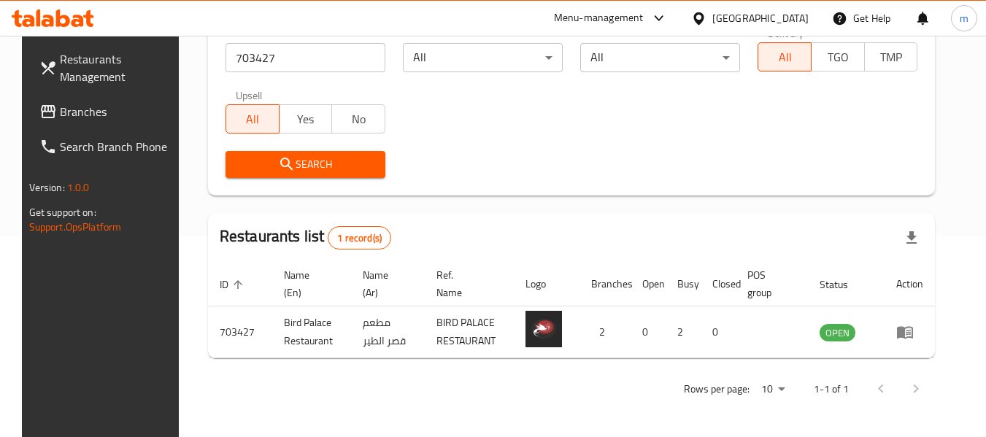
scroll to position [202, 0]
drag, startPoint x: 39, startPoint y: 104, endPoint x: 54, endPoint y: 93, distance: 18.4
click at [60, 104] on span "Branches" at bounding box center [117, 112] width 115 height 18
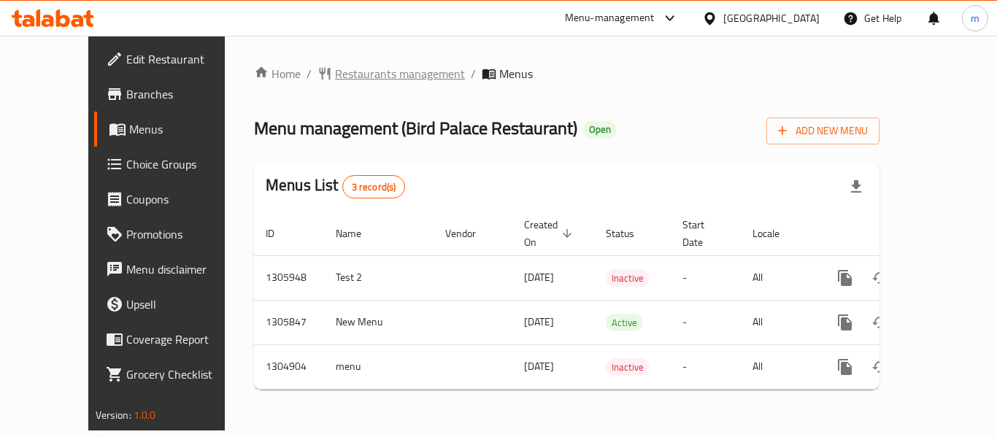
click at [335, 70] on span "Restaurants management" at bounding box center [400, 74] width 130 height 18
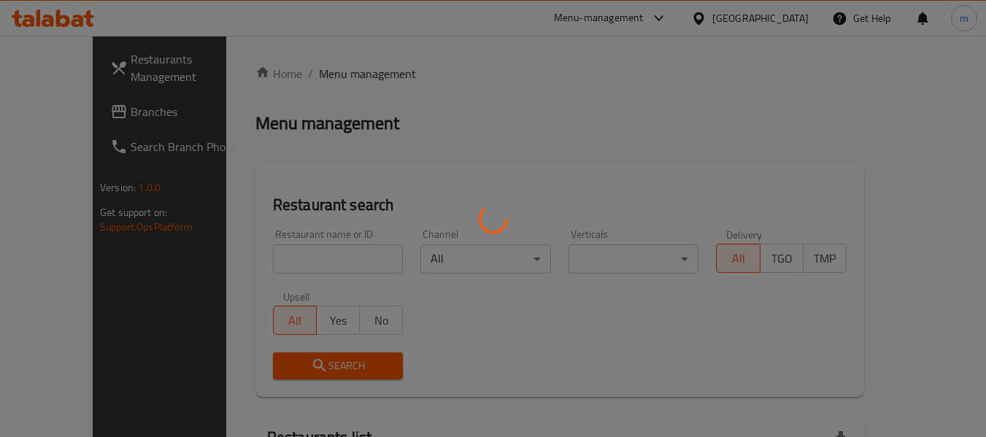
click at [272, 250] on div at bounding box center [493, 218] width 986 height 437
click at [270, 257] on div at bounding box center [493, 218] width 986 height 437
click at [269, 258] on div at bounding box center [493, 218] width 986 height 437
click at [269, 264] on div at bounding box center [493, 218] width 986 height 437
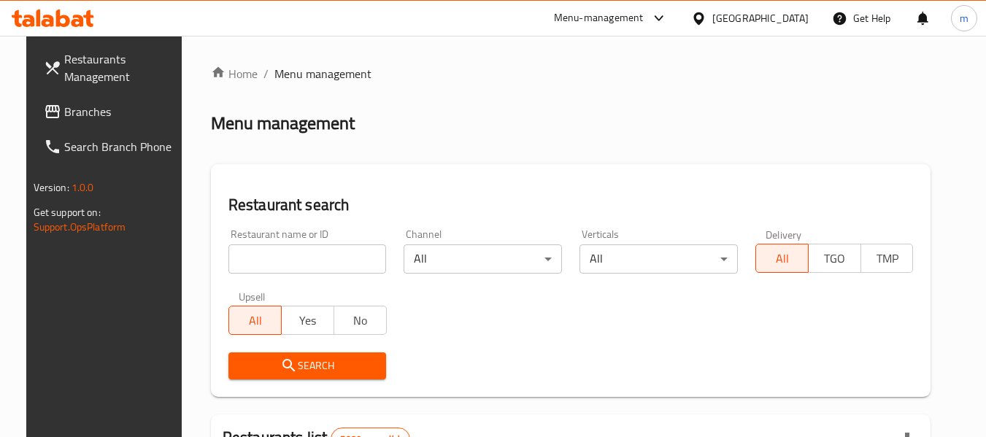
click at [277, 237] on div "Restaurant name or ID Restaurant name or ID" at bounding box center [308, 251] width 158 height 45
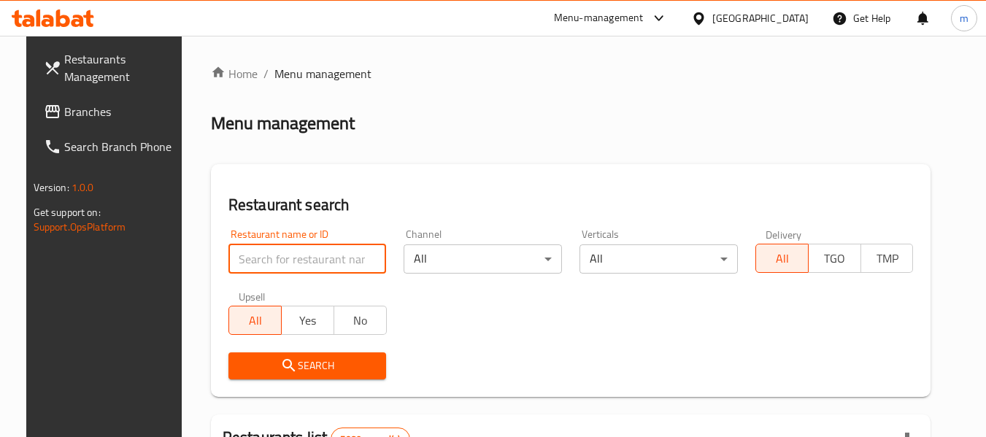
click at [271, 256] on input "search" at bounding box center [308, 259] width 158 height 29
paste input "703427"
type input "703427"
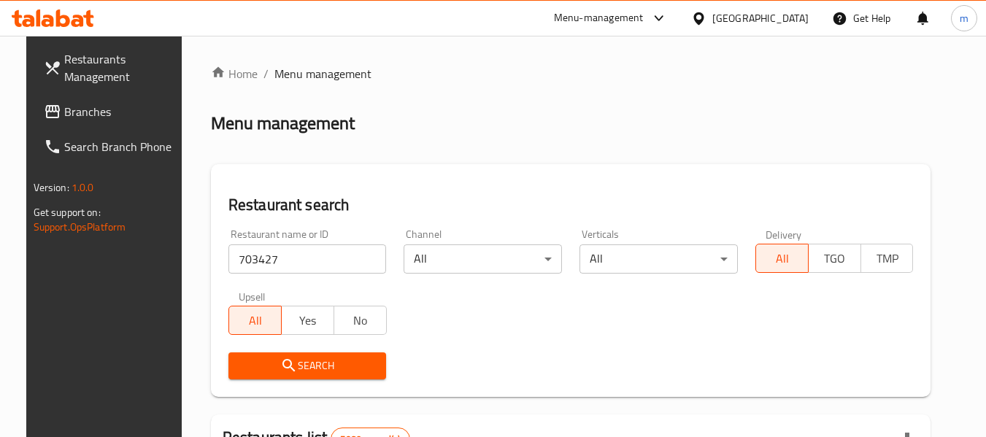
click at [283, 375] on icon "submit" at bounding box center [289, 366] width 18 height 18
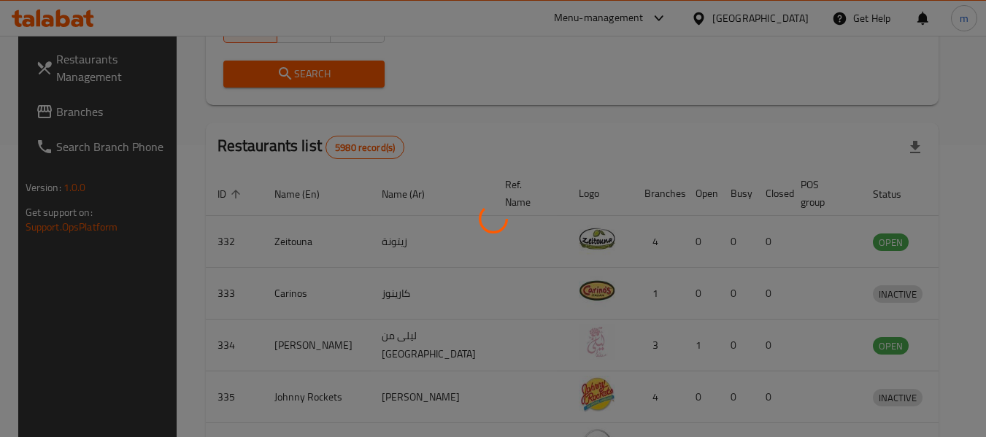
scroll to position [202, 0]
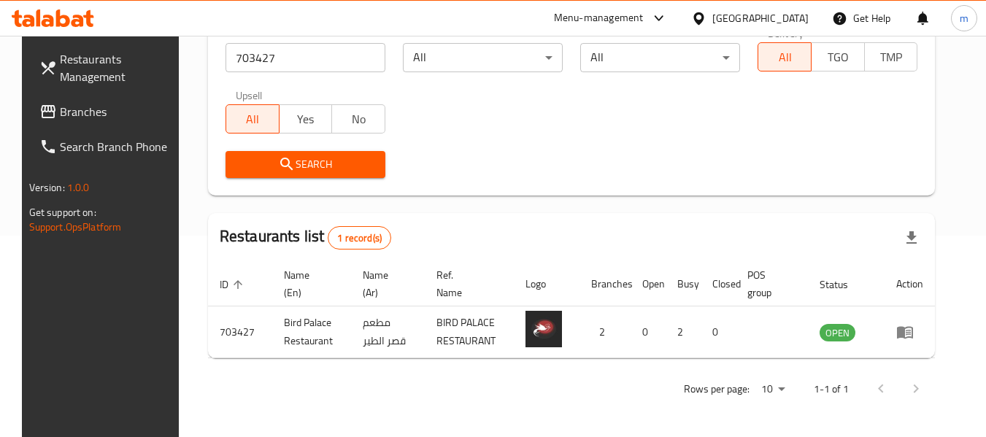
click at [707, 13] on icon at bounding box center [698, 18] width 15 height 15
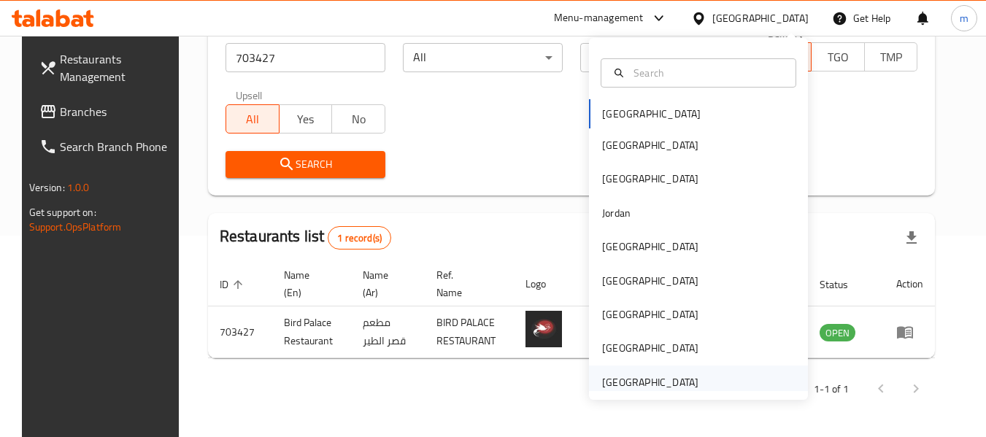
click at [640, 386] on div "[GEOGRAPHIC_DATA]" at bounding box center [650, 383] width 96 height 16
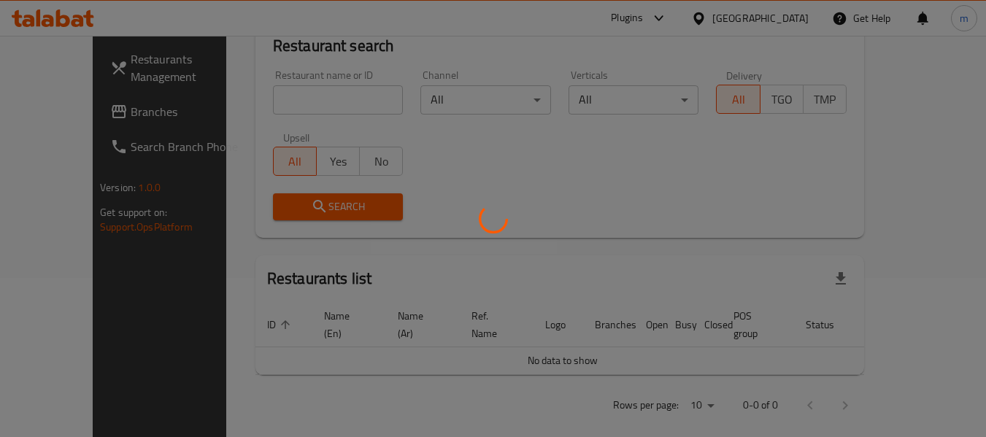
scroll to position [202, 0]
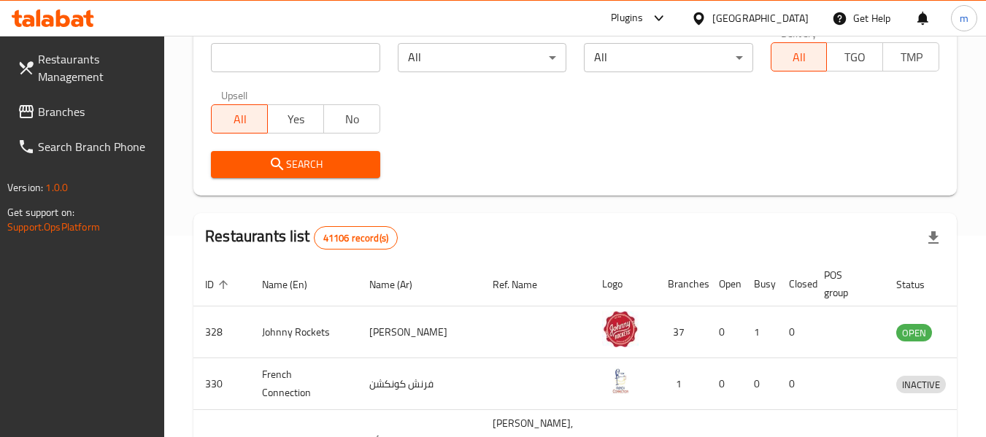
click at [74, 104] on span "Branches" at bounding box center [95, 112] width 115 height 18
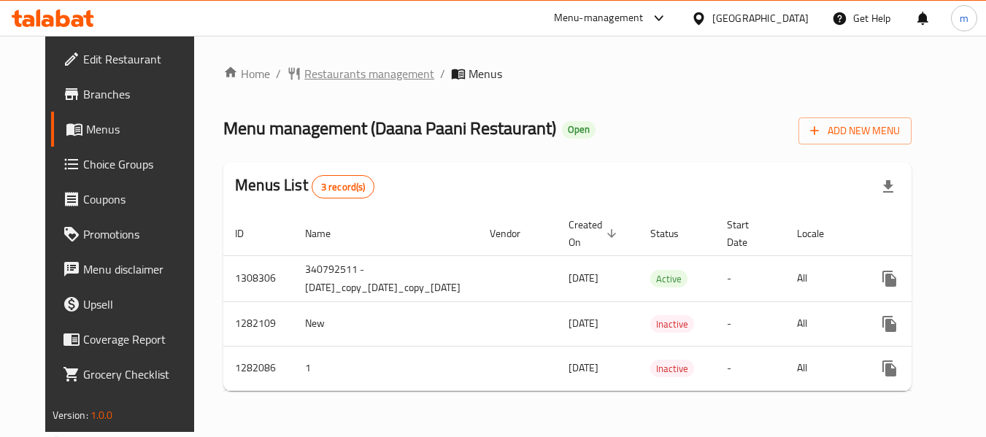
click at [340, 74] on span "Restaurants management" at bounding box center [369, 74] width 130 height 18
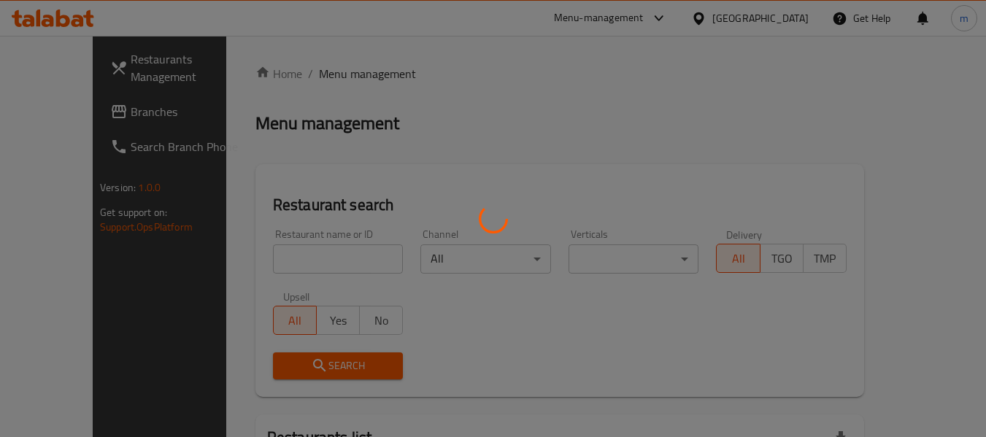
click at [270, 256] on div at bounding box center [493, 218] width 986 height 437
click at [264, 260] on div at bounding box center [493, 218] width 986 height 437
click at [269, 261] on div at bounding box center [493, 218] width 986 height 437
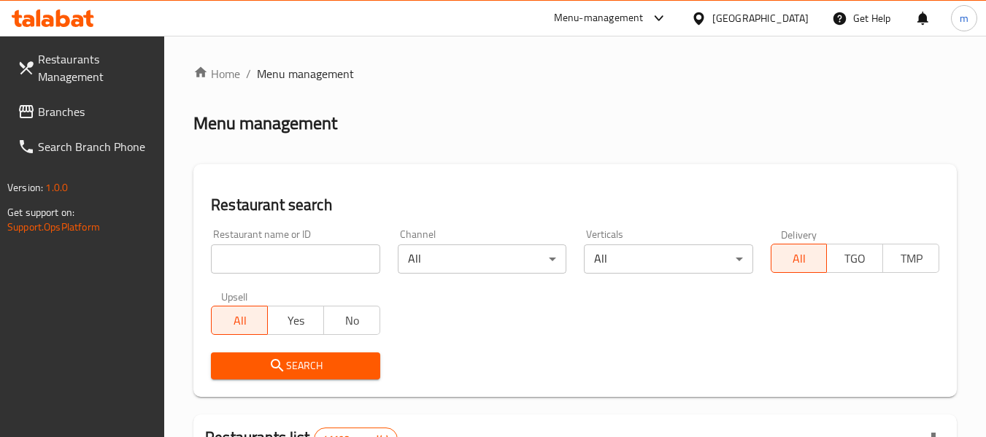
click at [273, 258] on input "search" at bounding box center [295, 259] width 169 height 29
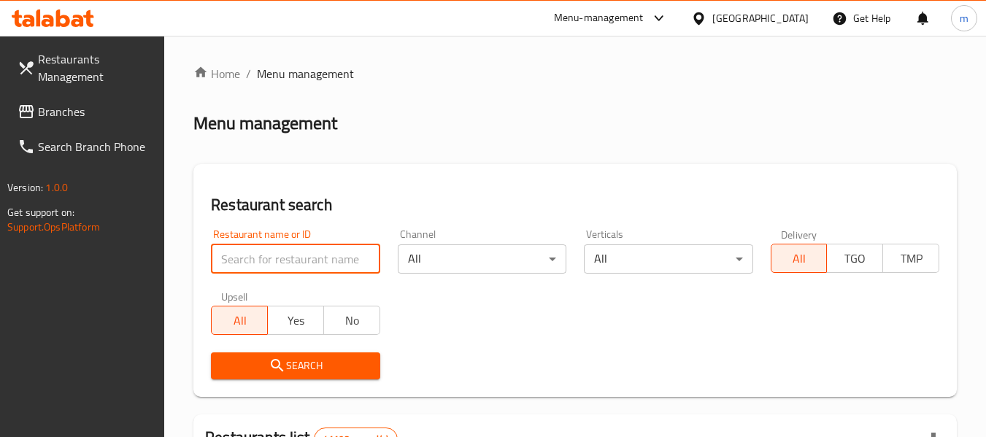
click at [273, 258] on input "search" at bounding box center [295, 259] width 169 height 29
paste input "694673"
type input "694673"
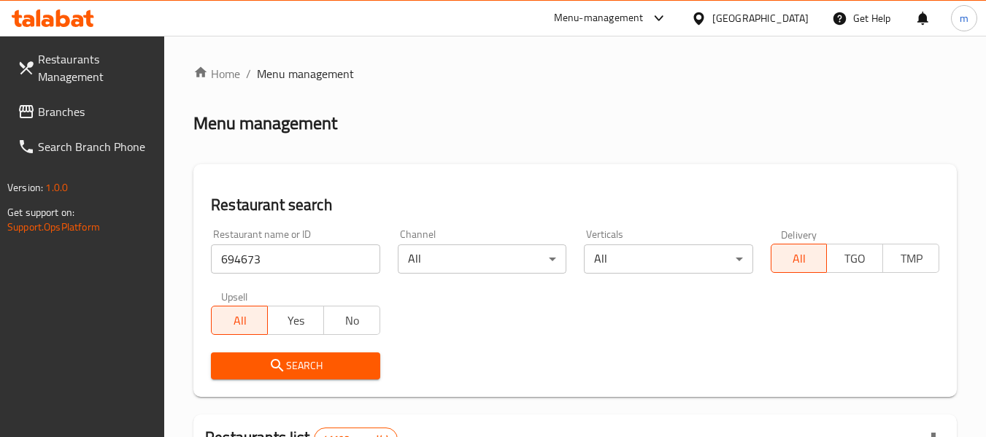
click at [289, 355] on button "Search" at bounding box center [295, 366] width 169 height 27
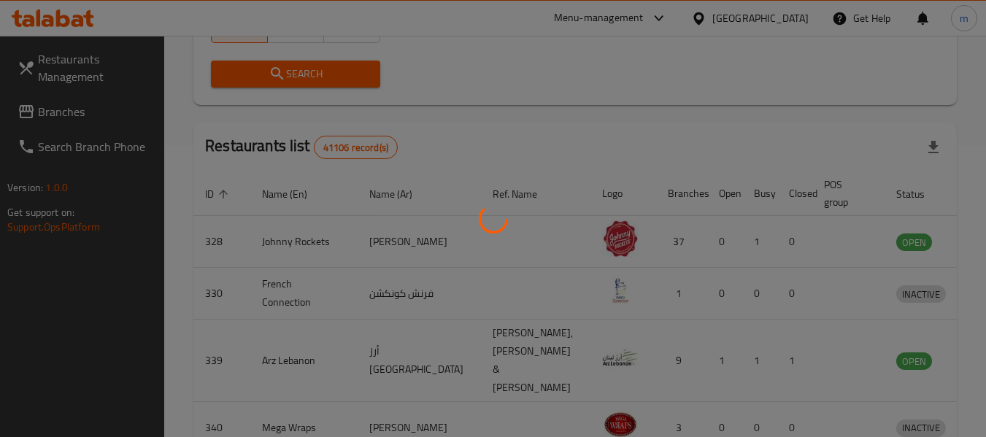
scroll to position [214, 0]
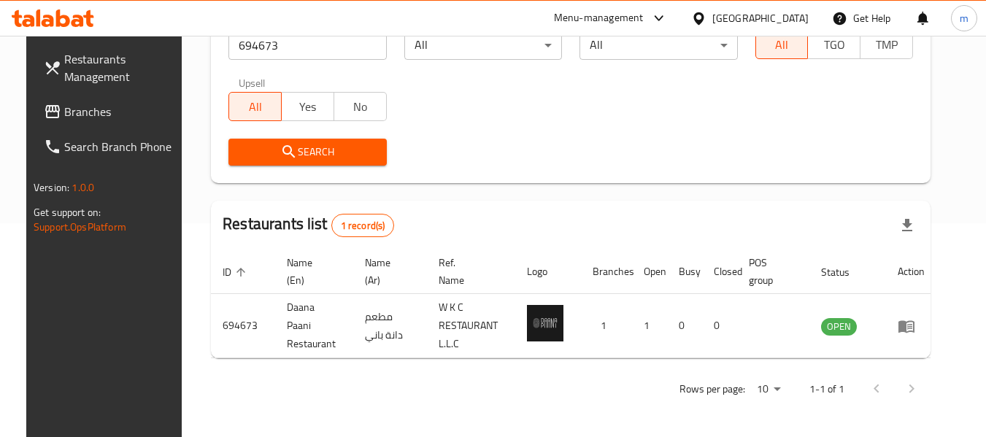
click at [702, 14] on icon at bounding box center [699, 18] width 10 height 12
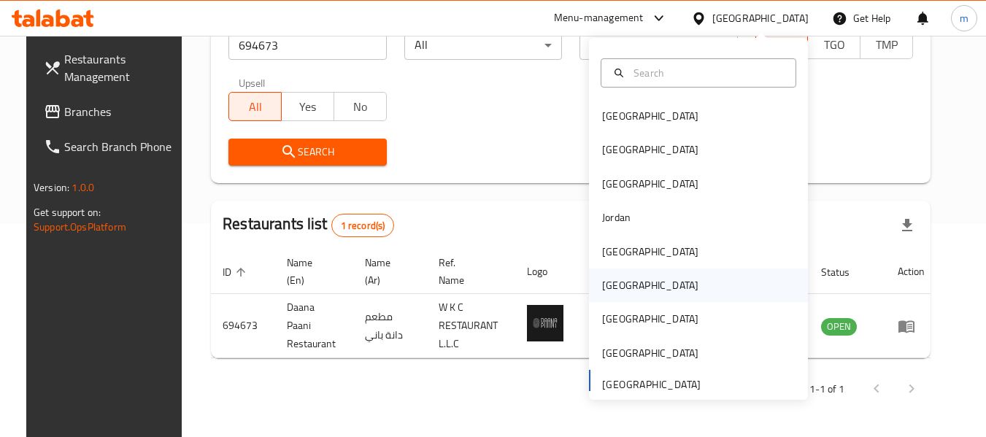
click at [606, 288] on div "Oman" at bounding box center [650, 285] width 96 height 16
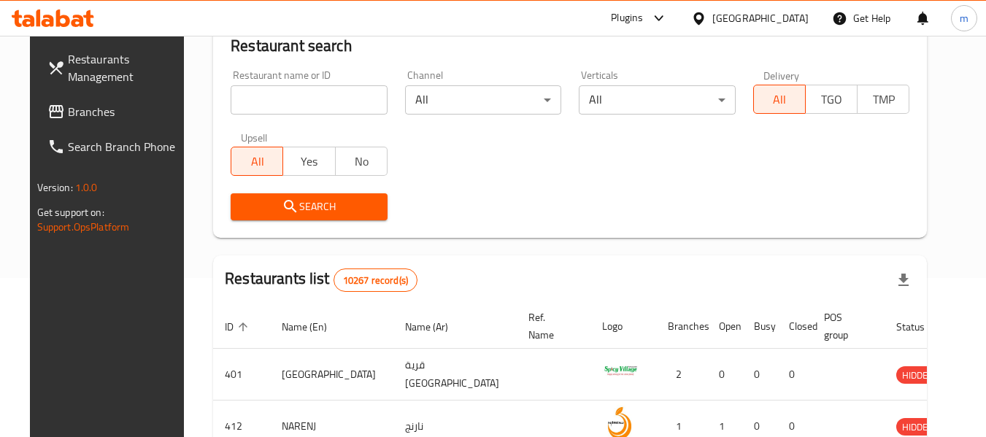
scroll to position [214, 0]
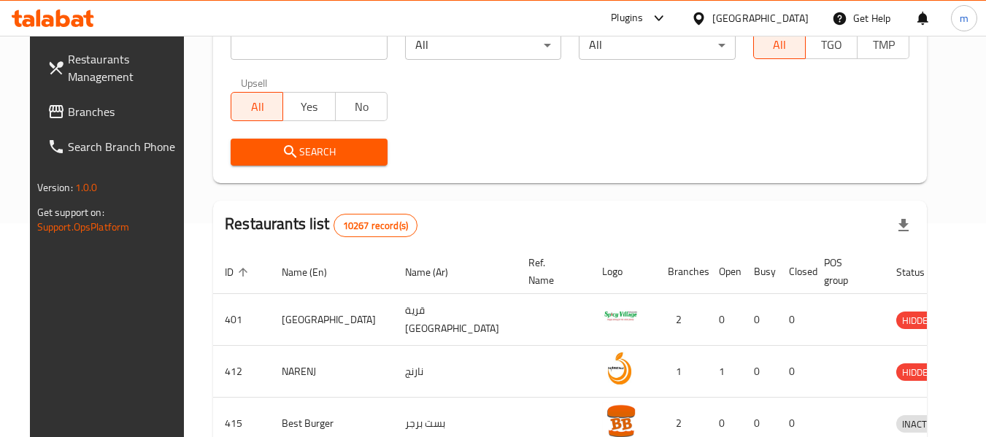
click at [69, 110] on span "Branches" at bounding box center [125, 112] width 115 height 18
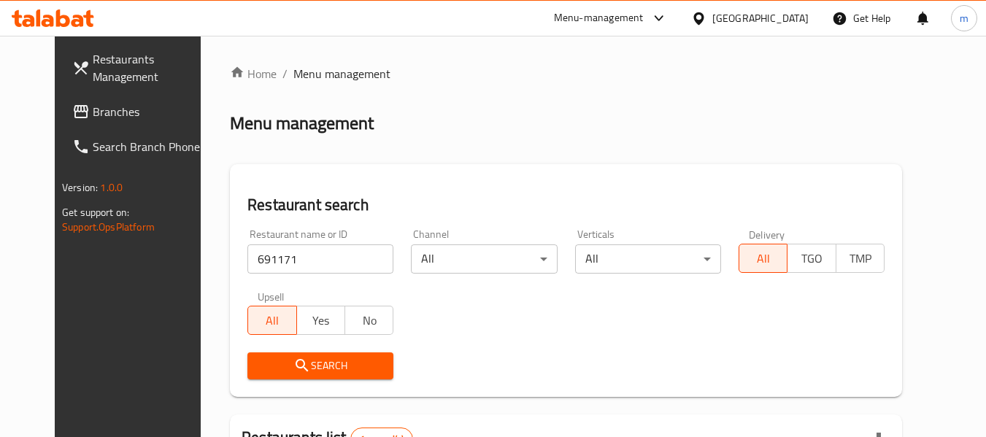
scroll to position [202, 0]
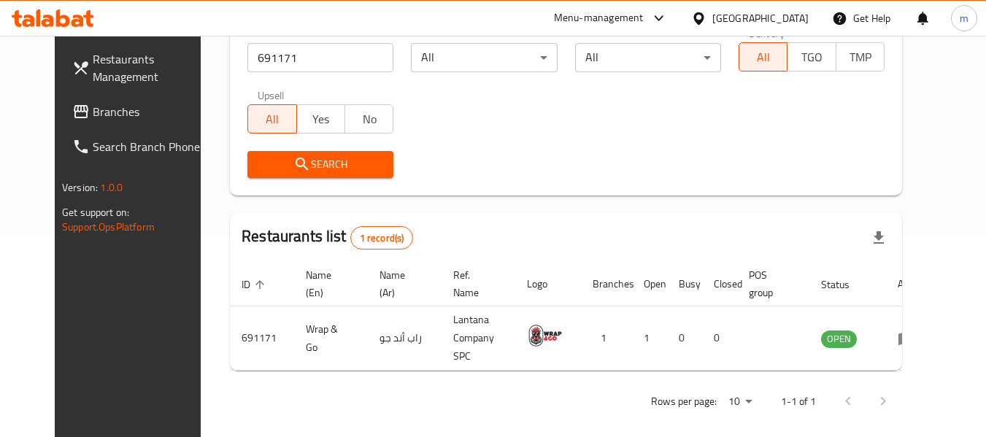
click at [713, 10] on div at bounding box center [701, 18] width 21 height 16
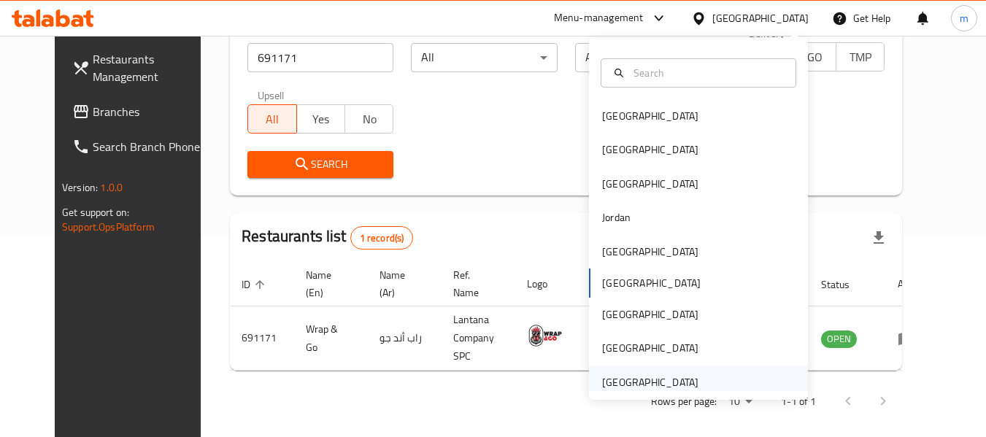
click at [623, 383] on div "[GEOGRAPHIC_DATA]" at bounding box center [650, 383] width 96 height 16
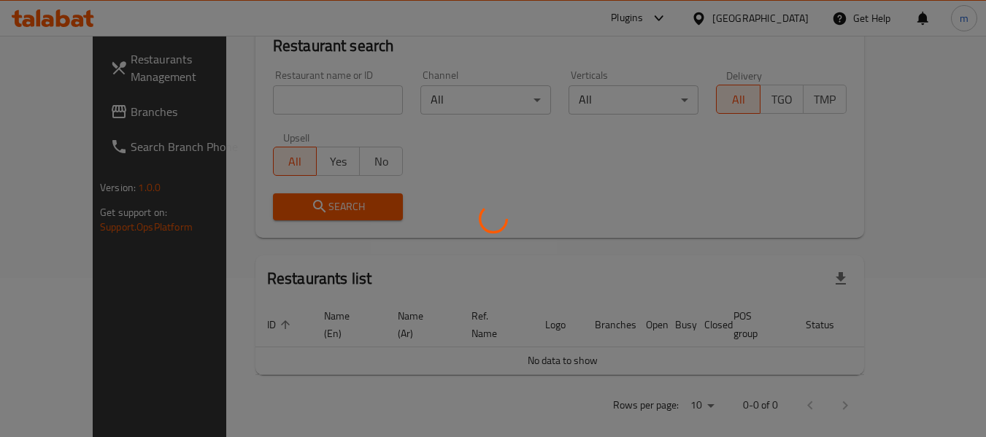
scroll to position [202, 0]
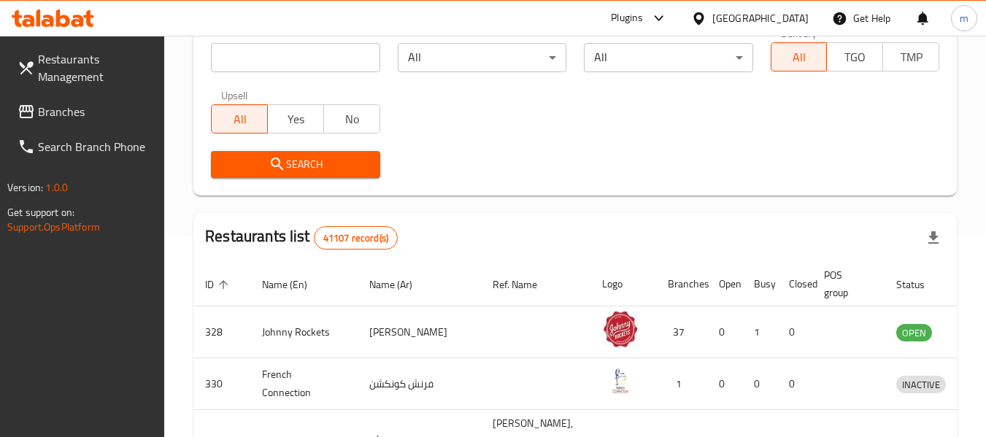
drag, startPoint x: 61, startPoint y: 115, endPoint x: 66, endPoint y: 108, distance: 8.9
click at [61, 115] on span "Branches" at bounding box center [95, 112] width 115 height 18
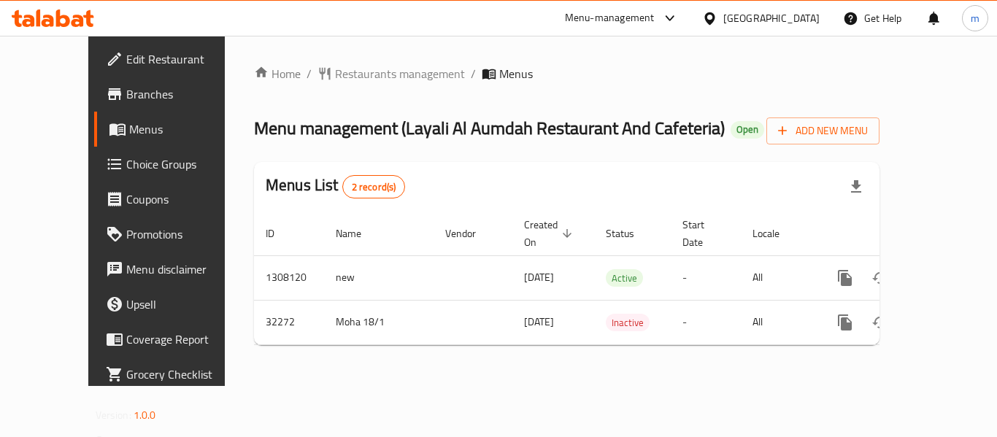
click at [69, 24] on icon at bounding box center [63, 18] width 14 height 18
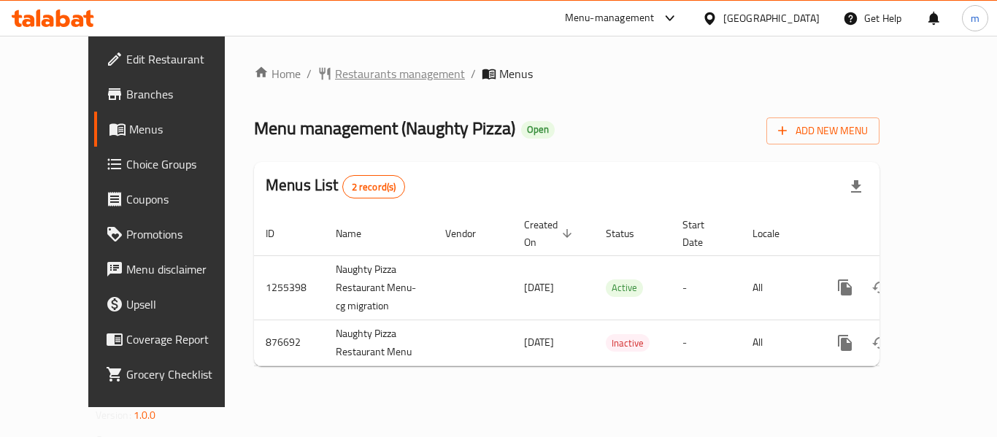
click at [343, 69] on span "Restaurants management" at bounding box center [400, 74] width 130 height 18
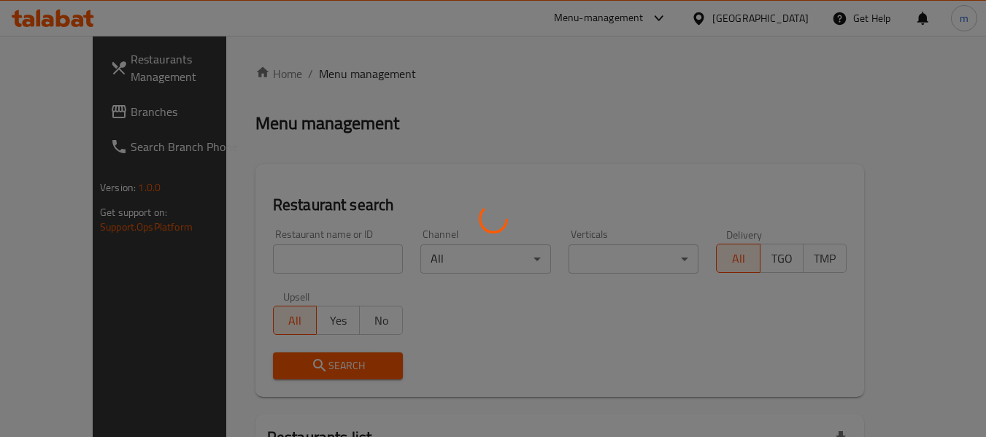
click at [251, 264] on div at bounding box center [493, 218] width 986 height 437
click at [246, 264] on div at bounding box center [493, 218] width 986 height 437
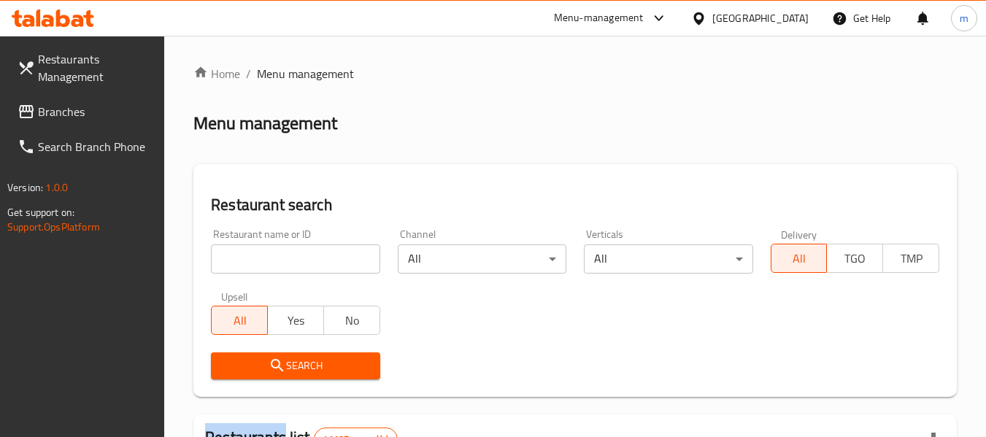
click at [246, 263] on div at bounding box center [493, 218] width 986 height 437
drag, startPoint x: 246, startPoint y: 260, endPoint x: 237, endPoint y: 258, distance: 9.0
click at [246, 260] on input "search" at bounding box center [295, 259] width 169 height 29
paste input "657502"
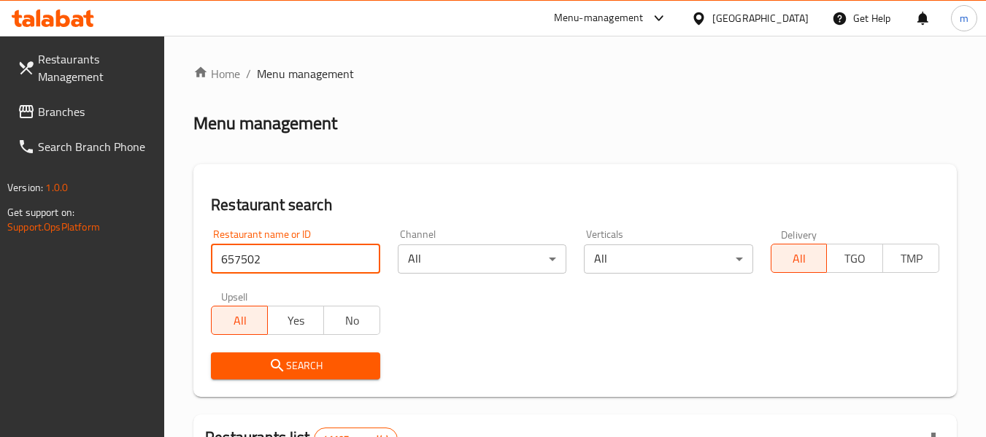
type input "657502"
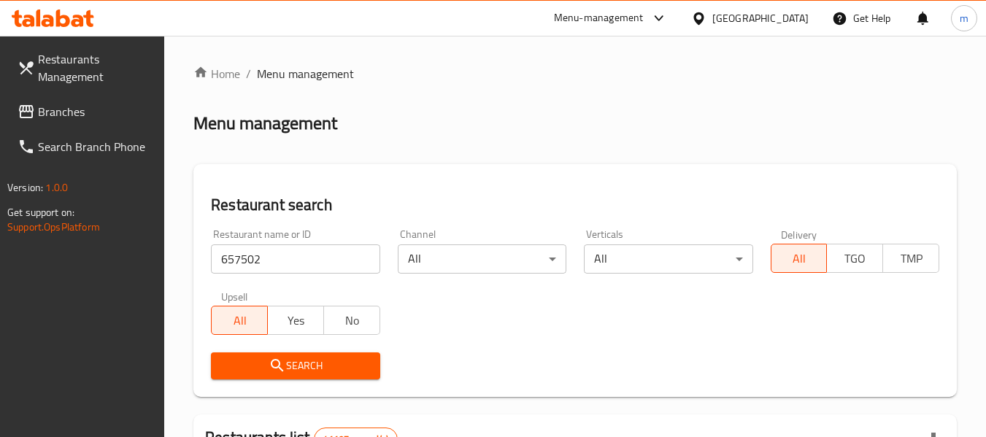
click at [287, 374] on span "Search" at bounding box center [295, 366] width 145 height 18
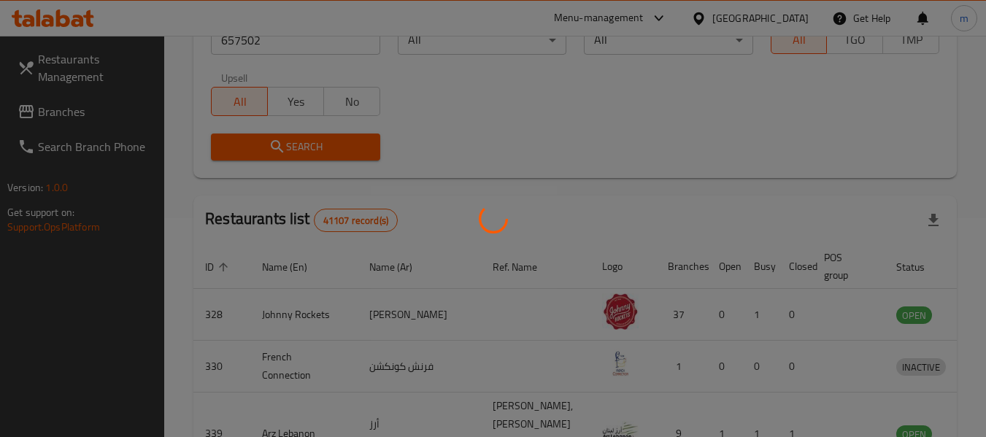
scroll to position [202, 0]
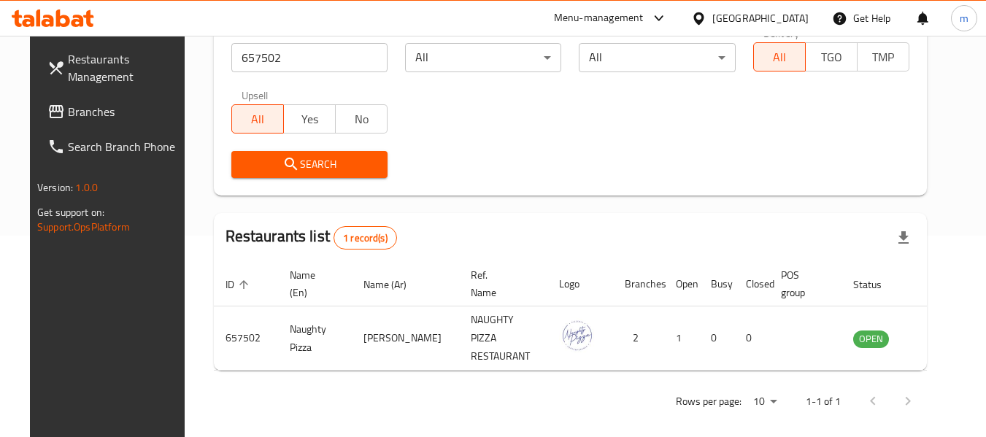
click at [699, 14] on icon at bounding box center [699, 18] width 10 height 12
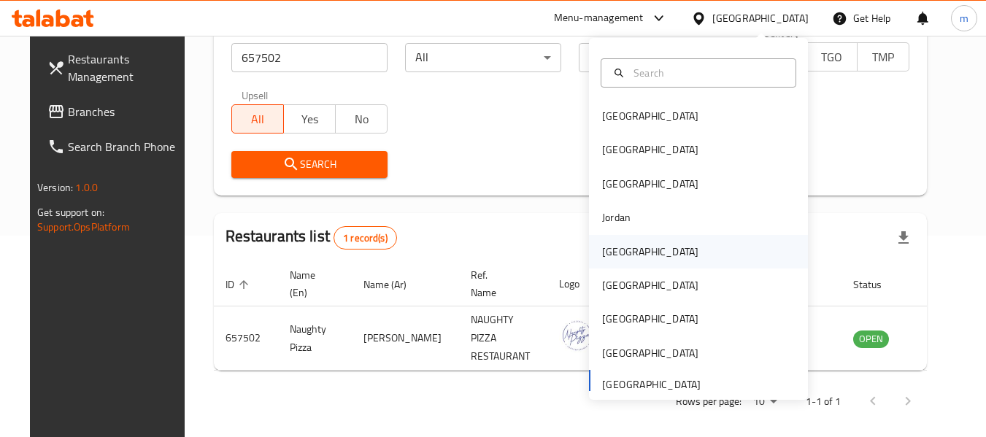
click at [607, 245] on div "Kuwait" at bounding box center [650, 252] width 96 height 16
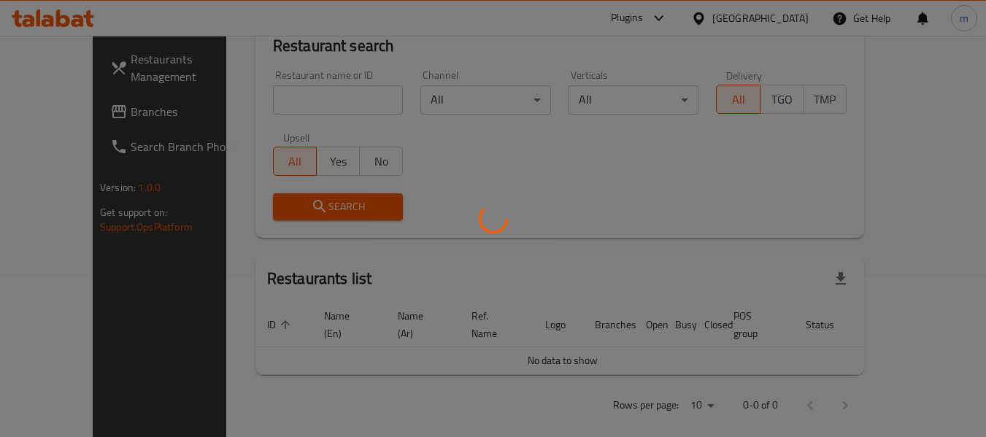
scroll to position [202, 0]
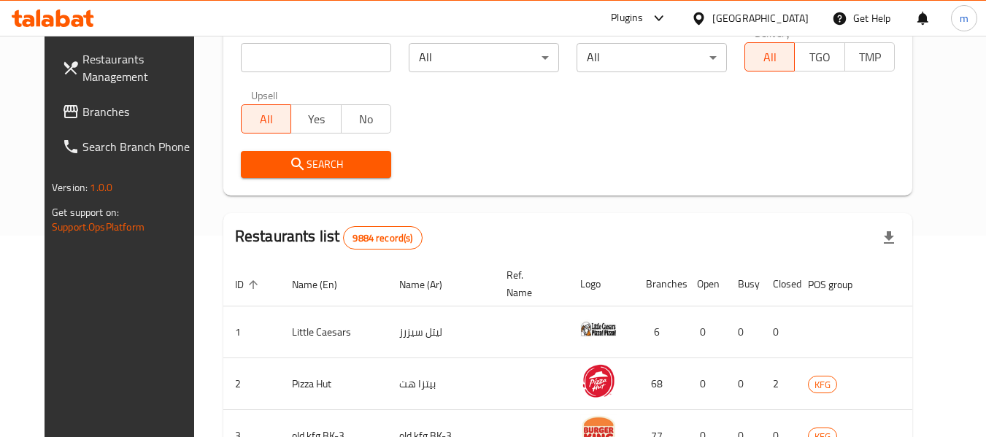
drag, startPoint x: 72, startPoint y: 111, endPoint x: 26, endPoint y: 131, distance: 50.0
click at [83, 111] on span "Branches" at bounding box center [140, 112] width 115 height 18
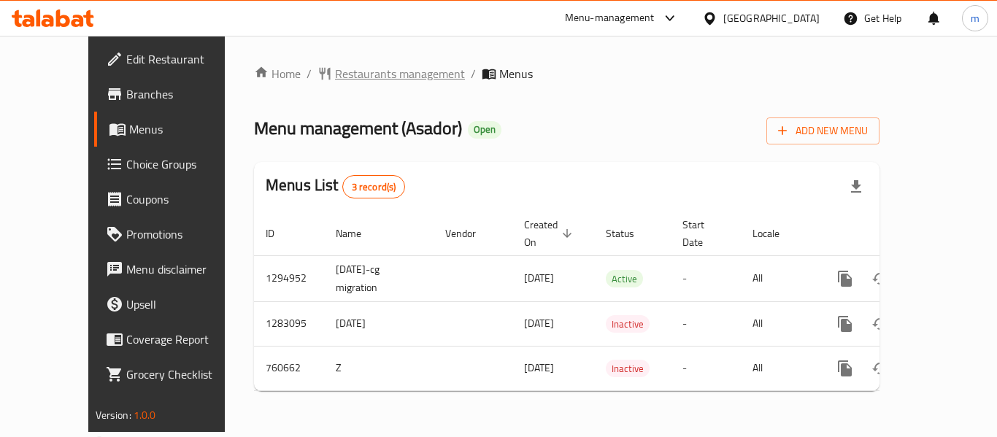
click at [359, 73] on span "Restaurants management" at bounding box center [400, 74] width 130 height 18
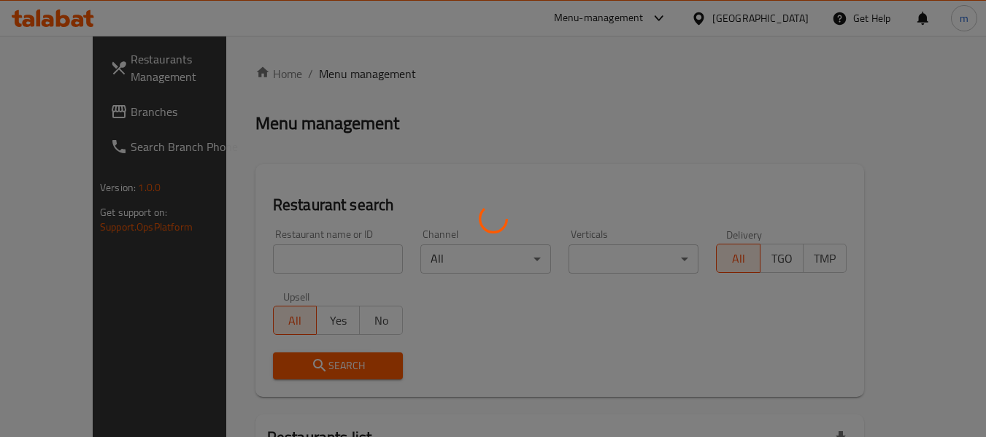
click at [279, 256] on div at bounding box center [493, 218] width 986 height 437
click at [264, 261] on div at bounding box center [493, 218] width 986 height 437
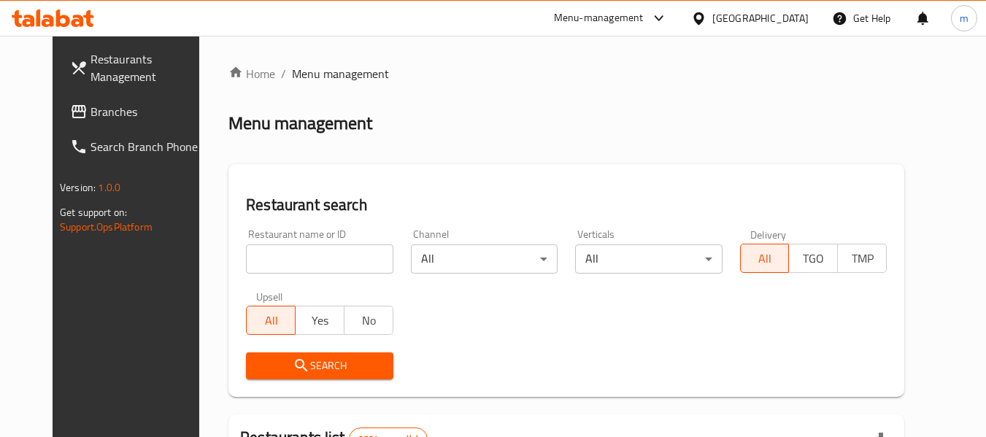
click at [264, 261] on input "search" at bounding box center [319, 259] width 147 height 29
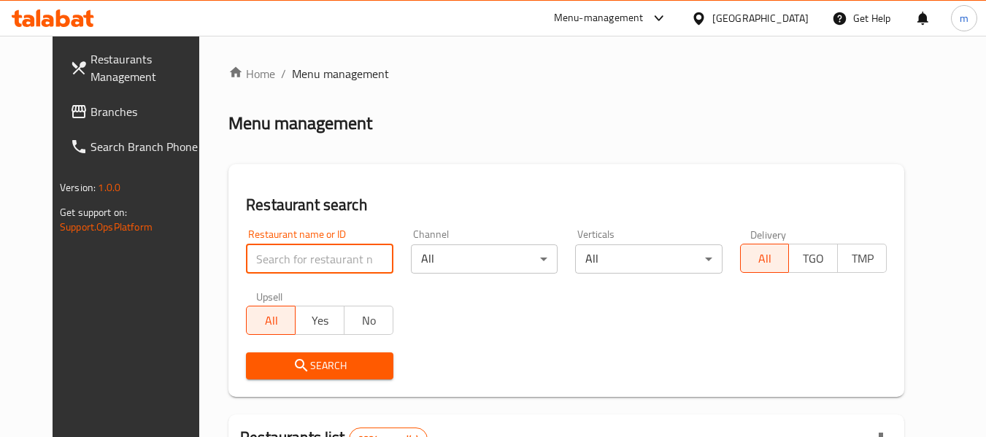
click at [264, 263] on input "search" at bounding box center [319, 259] width 147 height 29
paste input "648295"
type input "648295"
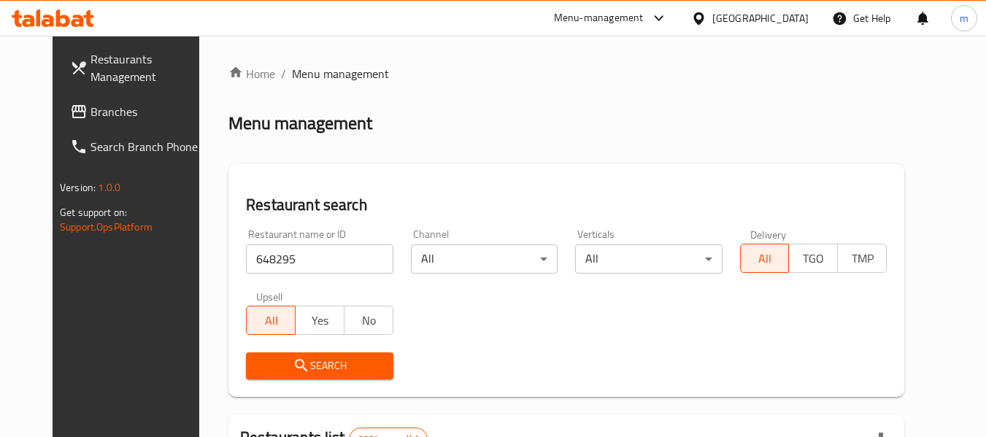
drag, startPoint x: 287, startPoint y: 353, endPoint x: 322, endPoint y: 336, distance: 39.2
click at [288, 353] on button "Search" at bounding box center [319, 366] width 147 height 27
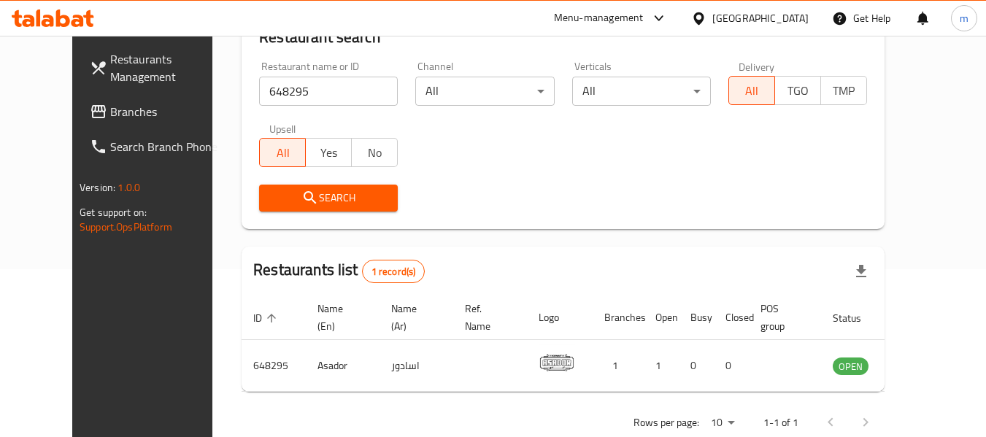
scroll to position [202, 0]
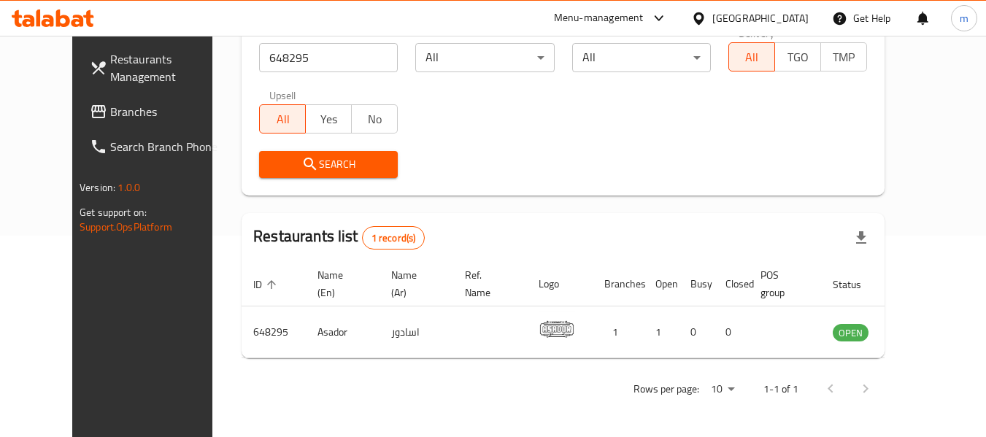
click at [707, 22] on icon at bounding box center [698, 18] width 15 height 15
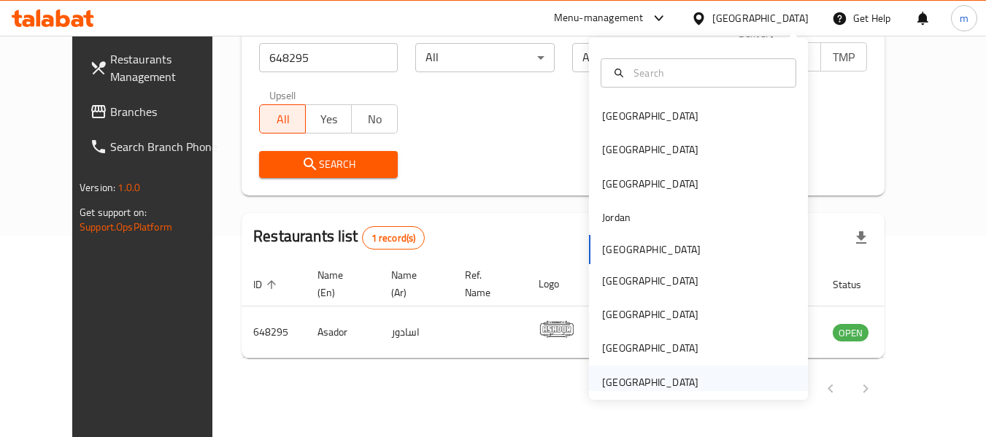
click at [634, 380] on div "[GEOGRAPHIC_DATA]" at bounding box center [650, 383] width 96 height 16
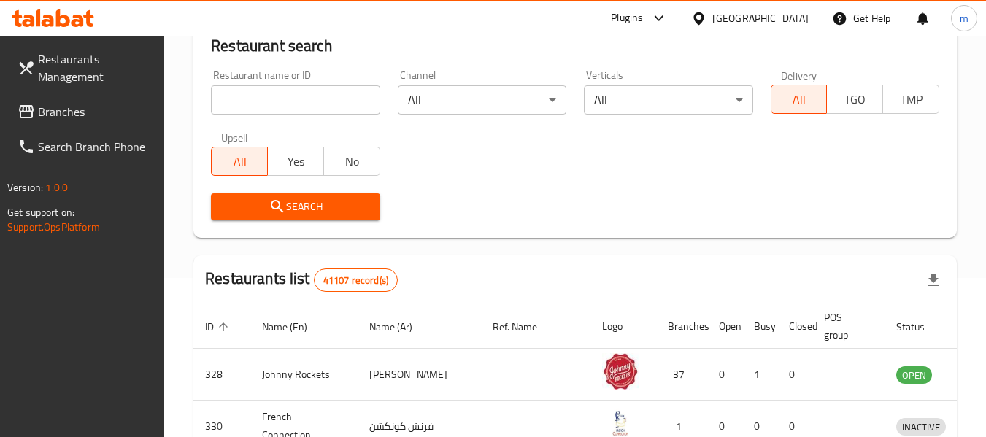
scroll to position [202, 0]
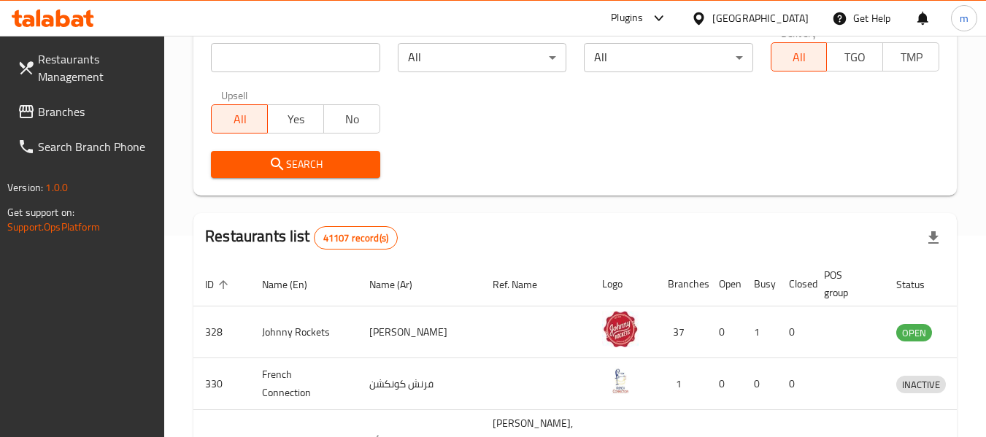
click at [91, 116] on span "Branches" at bounding box center [95, 112] width 115 height 18
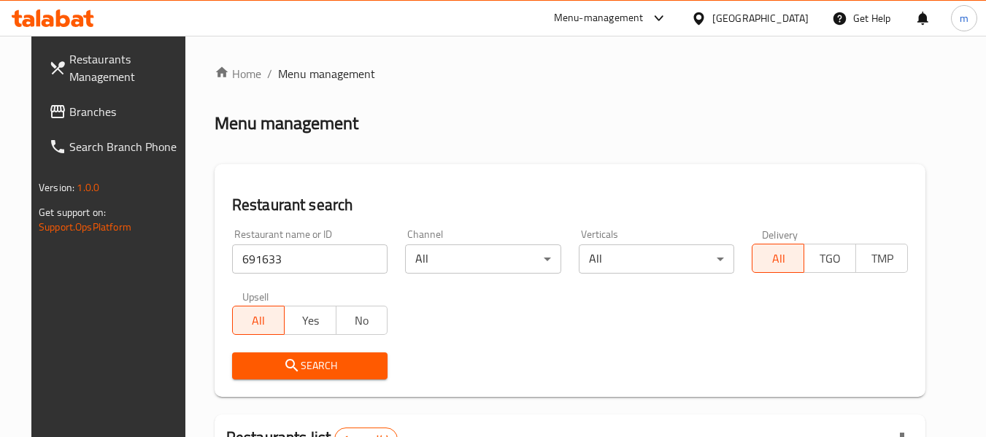
scroll to position [202, 0]
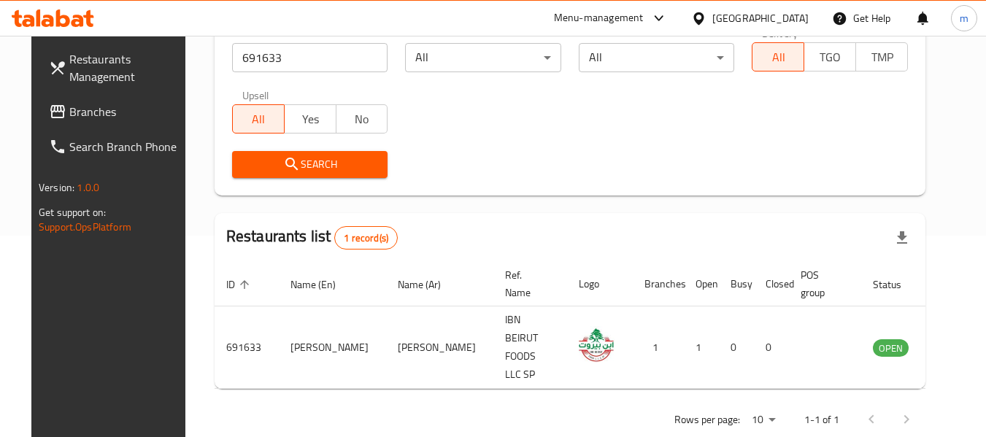
click at [729, 16] on div "[GEOGRAPHIC_DATA]" at bounding box center [761, 18] width 96 height 16
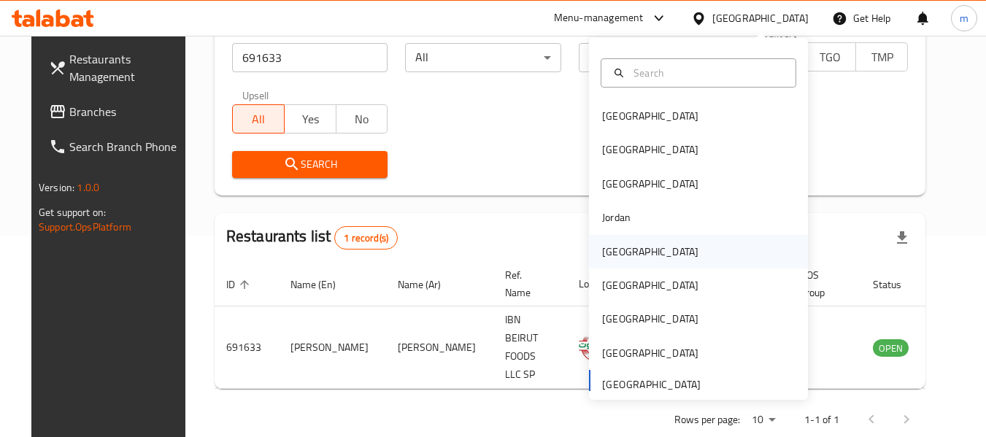
click at [607, 250] on div "[GEOGRAPHIC_DATA]" at bounding box center [650, 252] width 96 height 16
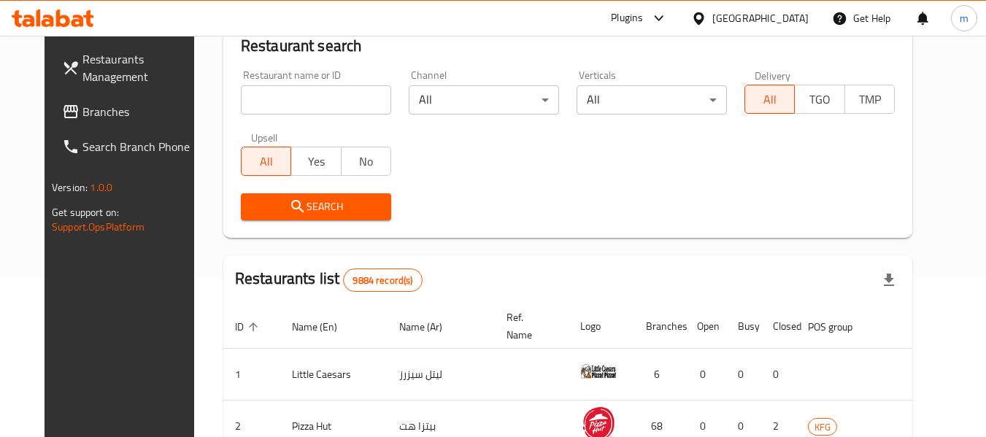
scroll to position [202, 0]
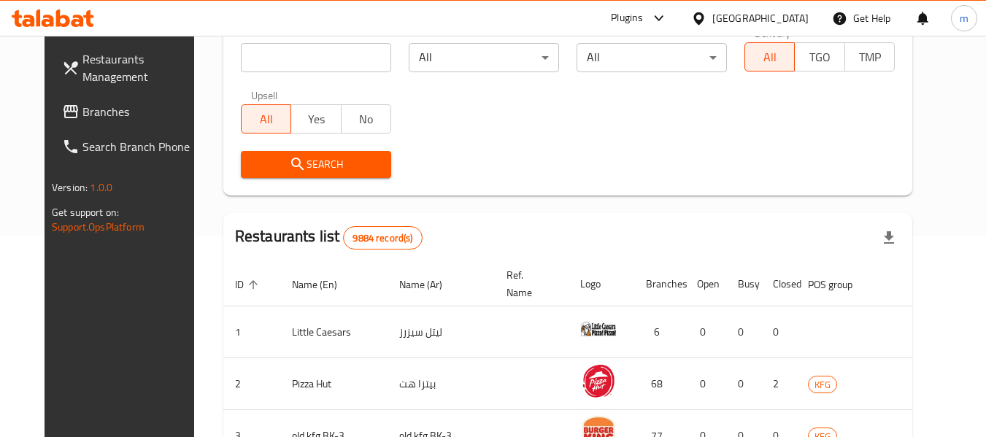
drag, startPoint x: 69, startPoint y: 117, endPoint x: 11, endPoint y: 120, distance: 58.5
click at [83, 117] on span "Branches" at bounding box center [140, 112] width 115 height 18
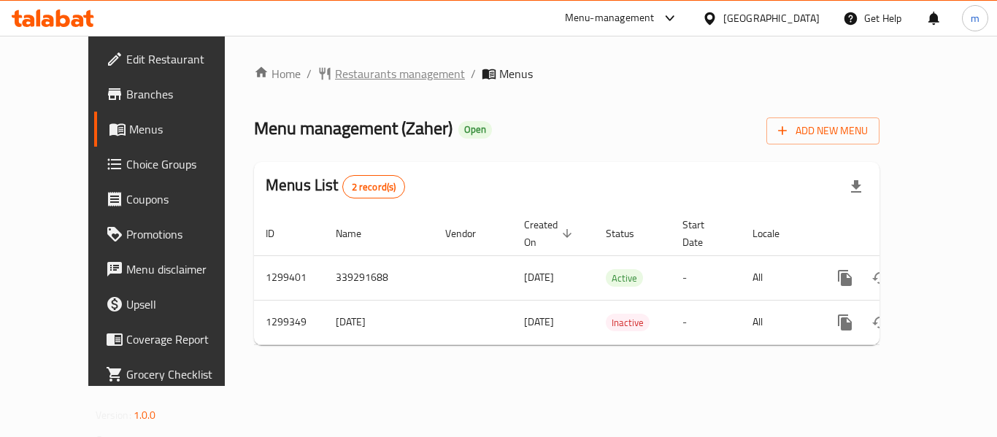
click at [350, 69] on span "Restaurants management" at bounding box center [400, 74] width 130 height 18
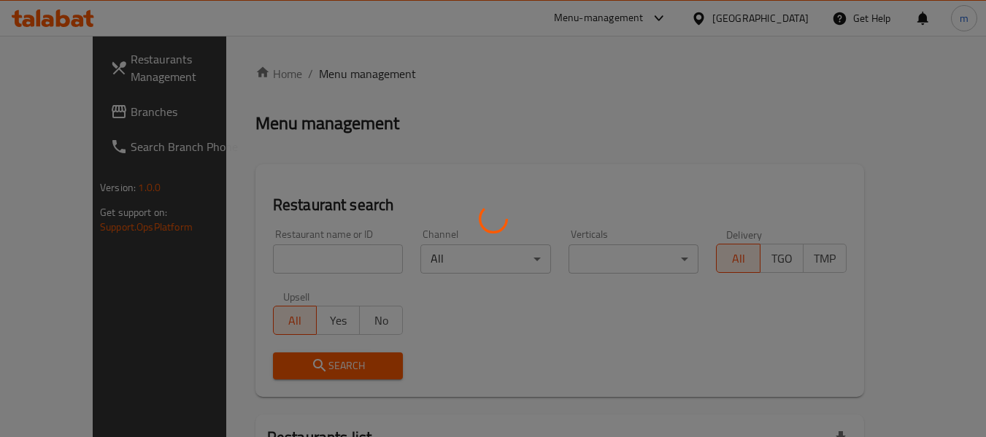
click at [311, 254] on div at bounding box center [493, 218] width 986 height 437
click at [294, 258] on div at bounding box center [493, 218] width 986 height 437
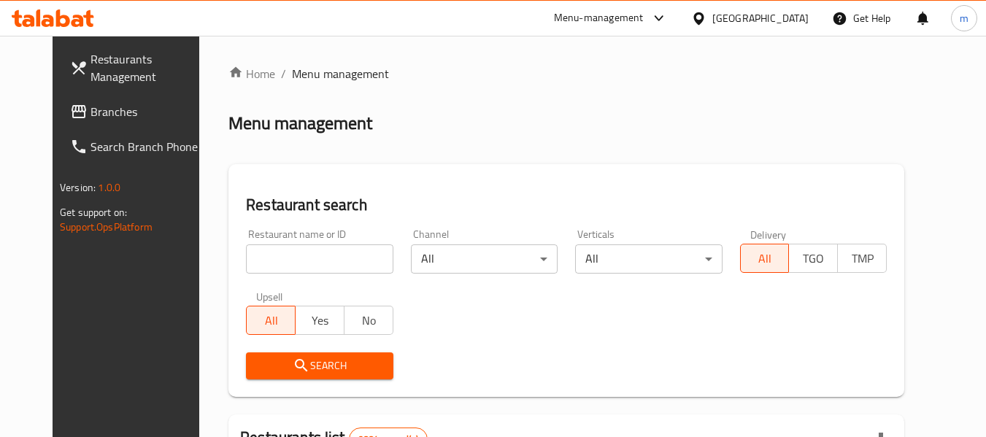
click at [288, 264] on div at bounding box center [493, 218] width 986 height 437
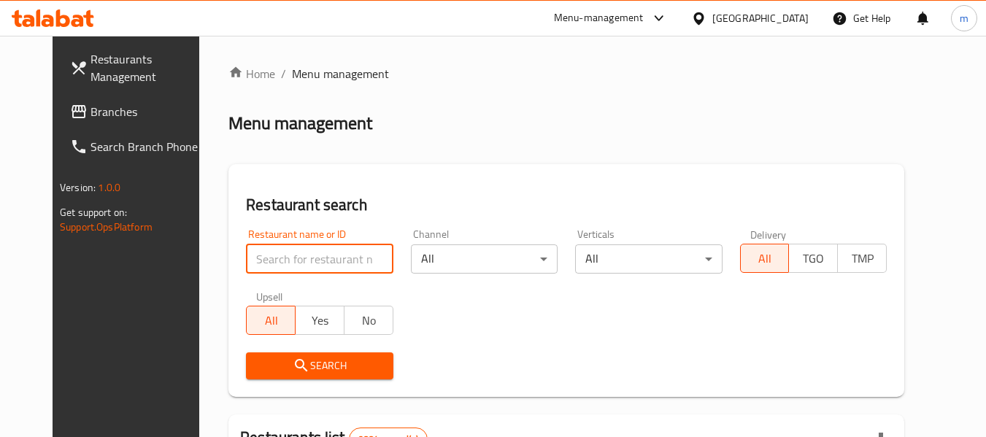
click at [285, 267] on input "search" at bounding box center [319, 259] width 147 height 29
paste input "701311"
type input "701311"
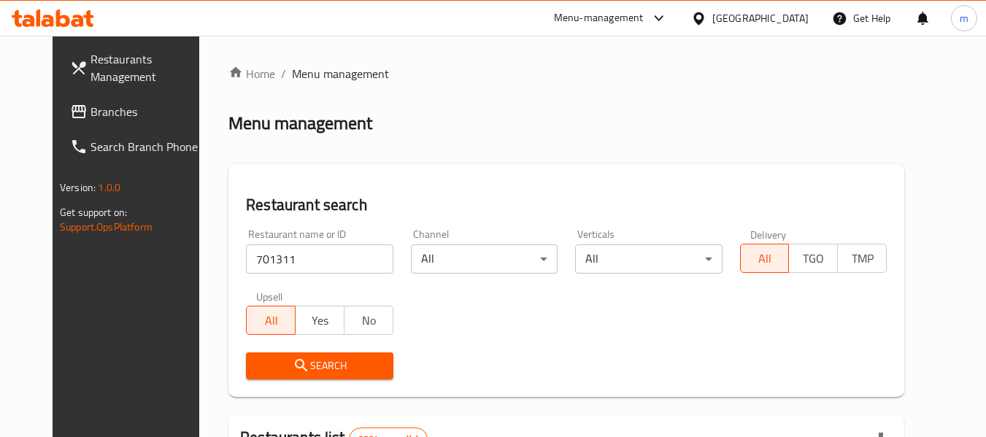
click at [280, 354] on button "Search" at bounding box center [319, 366] width 147 height 27
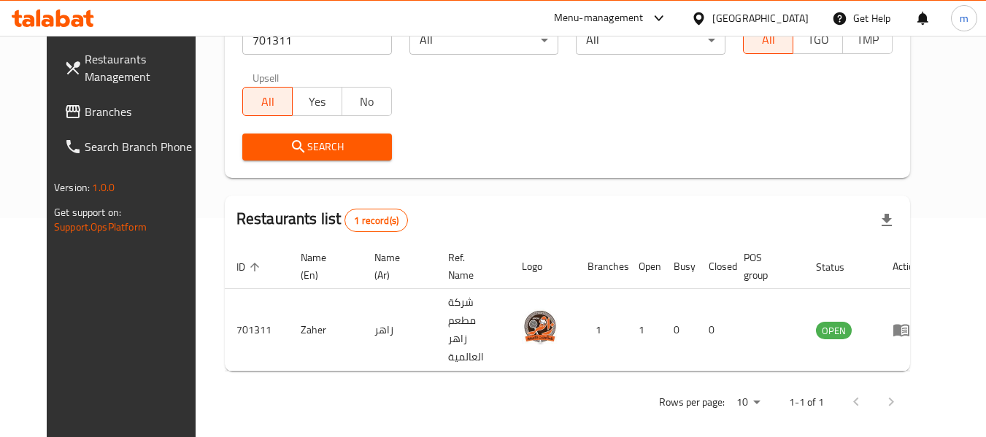
scroll to position [202, 0]
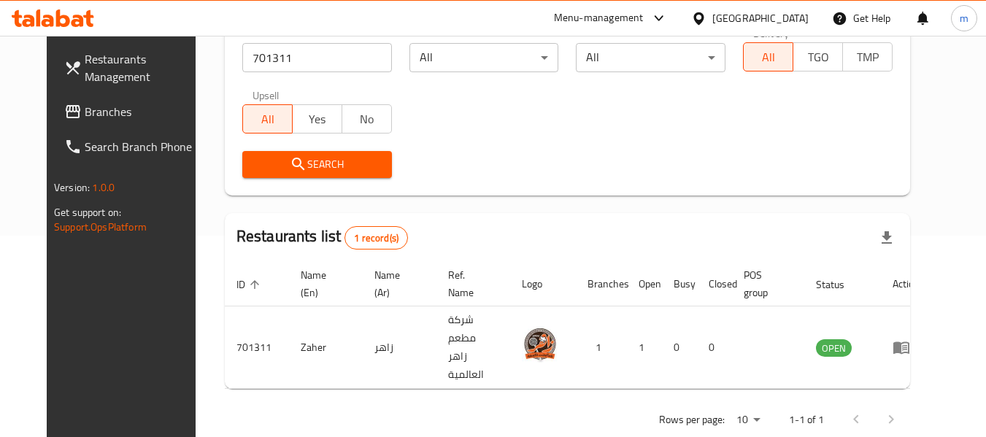
click at [704, 17] on icon at bounding box center [699, 18] width 10 height 12
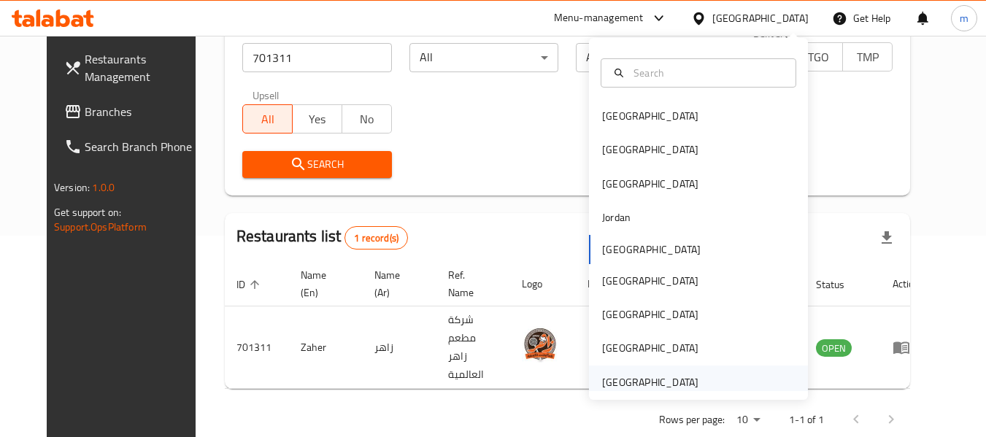
click at [623, 379] on div "[GEOGRAPHIC_DATA]" at bounding box center [650, 383] width 96 height 16
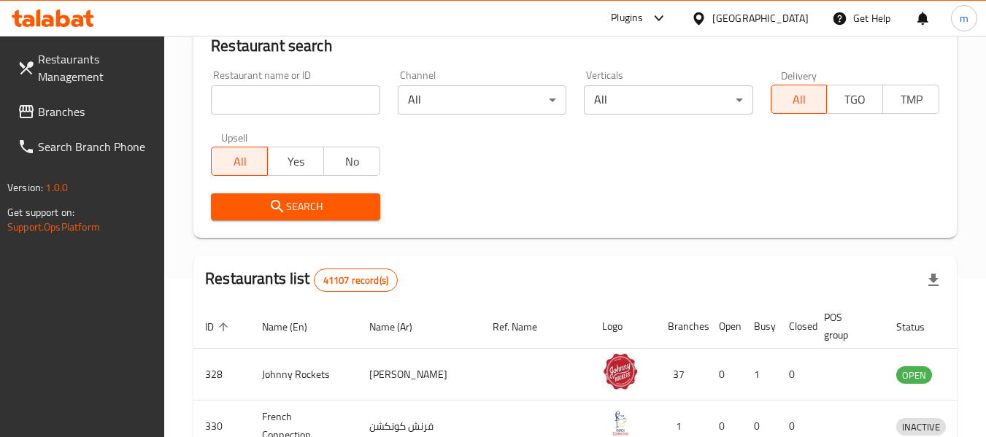
scroll to position [202, 0]
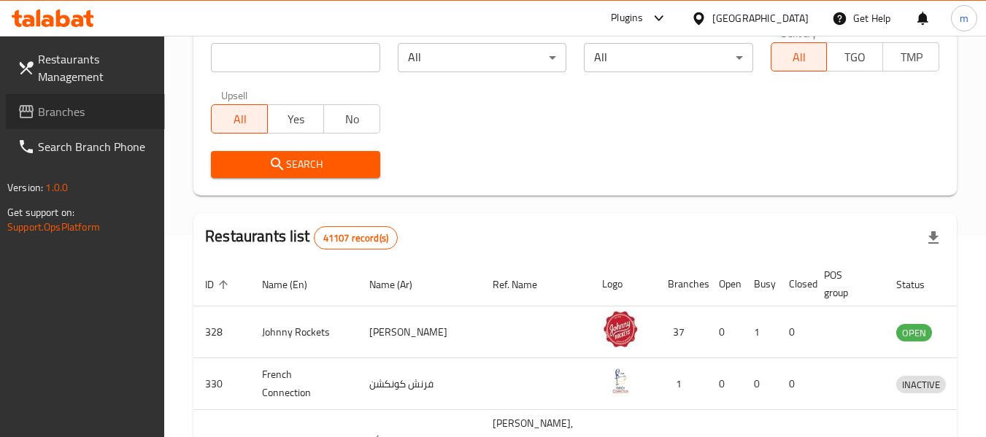
click at [87, 107] on span "Branches" at bounding box center [95, 112] width 115 height 18
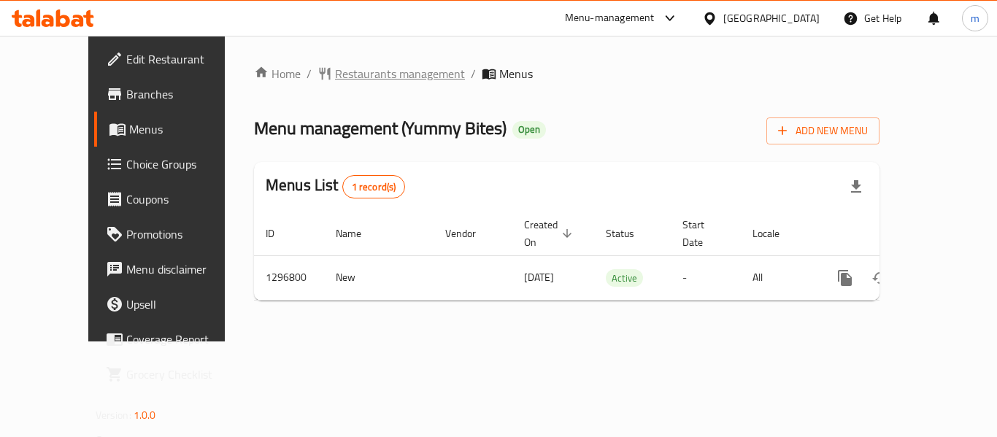
click at [335, 74] on span "Restaurants management" at bounding box center [400, 74] width 130 height 18
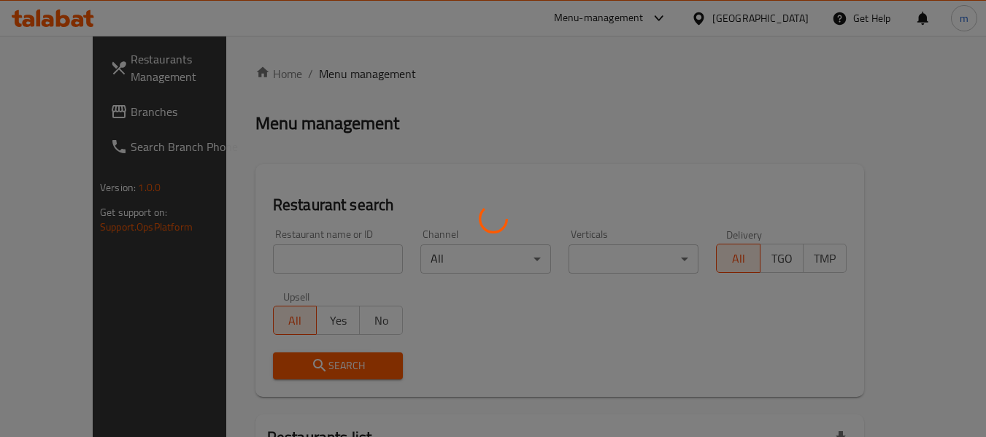
click at [253, 259] on div at bounding box center [493, 218] width 986 height 437
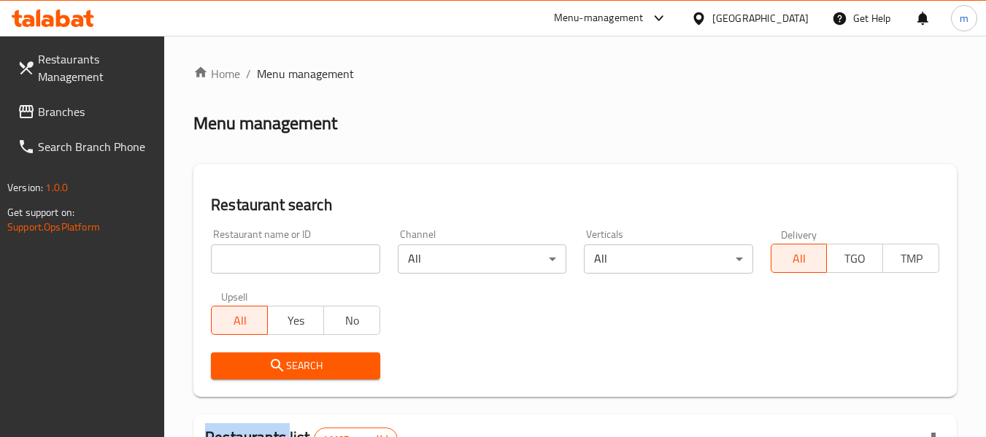
click at [253, 259] on div at bounding box center [493, 218] width 986 height 437
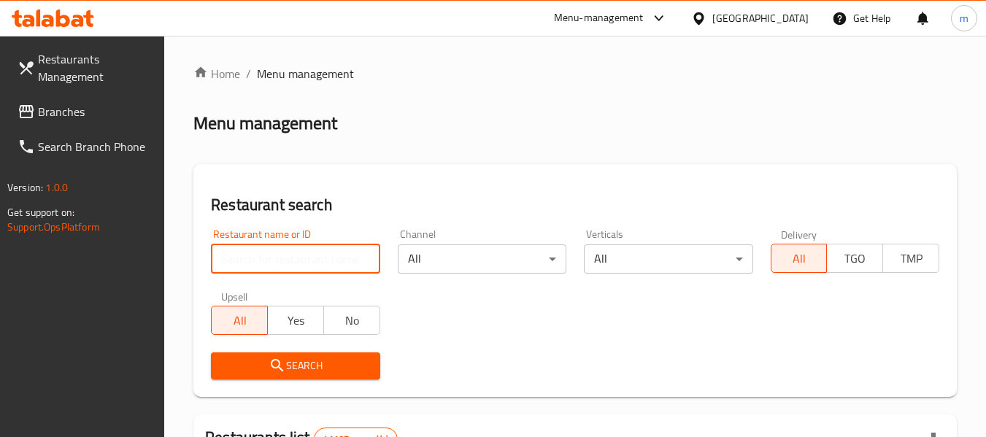
drag, startPoint x: 253, startPoint y: 259, endPoint x: 252, endPoint y: 250, distance: 8.8
click at [253, 259] on input "search" at bounding box center [295, 259] width 169 height 29
paste input "700225"
type input "700225"
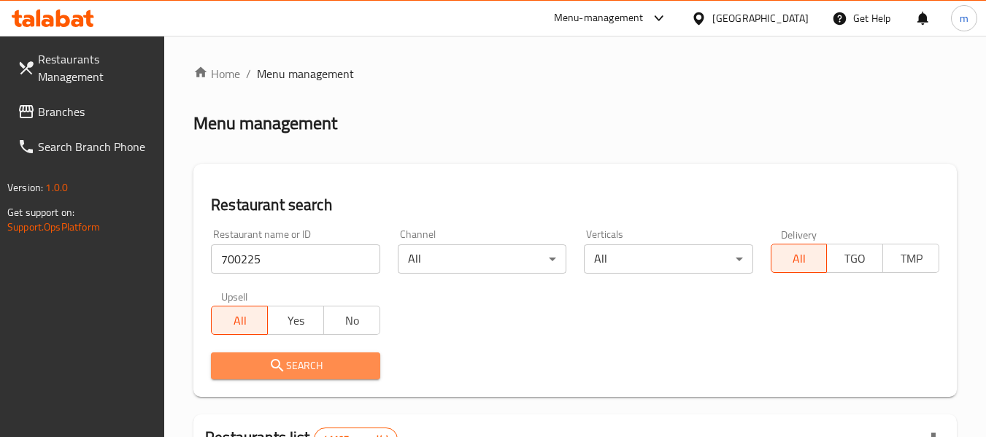
click at [267, 358] on span "Search" at bounding box center [295, 366] width 145 height 18
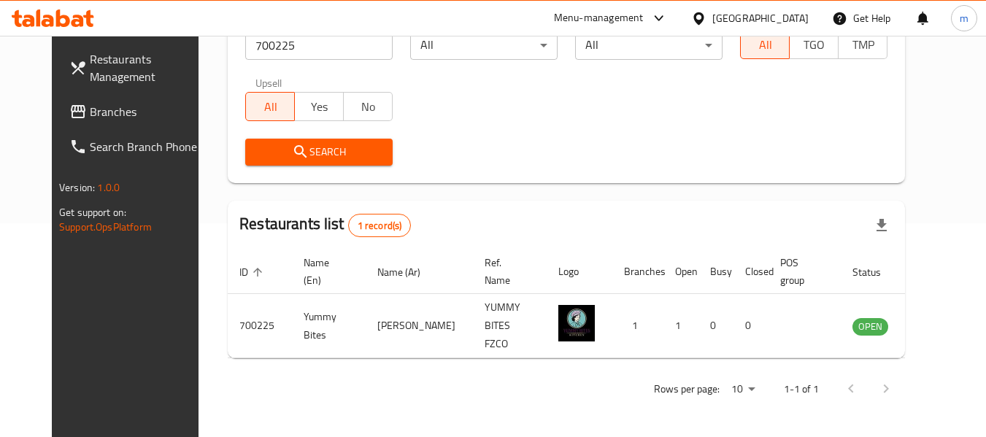
scroll to position [202, 0]
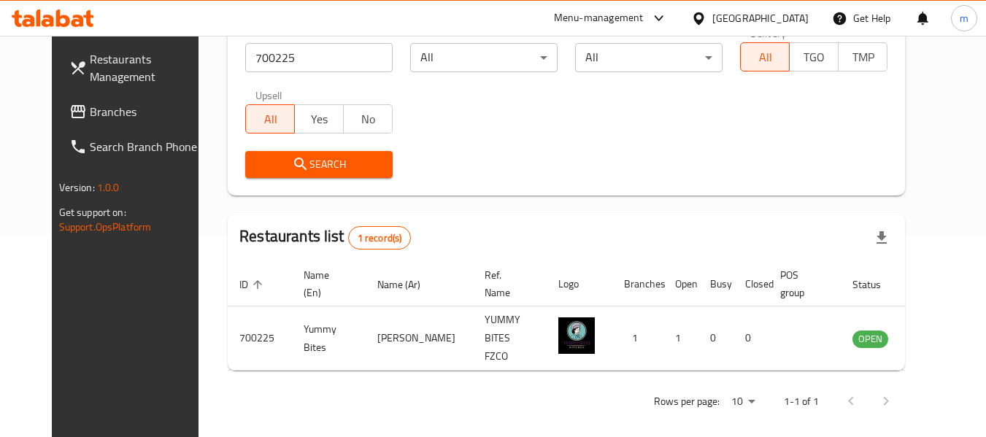
click at [90, 118] on span "Branches" at bounding box center [147, 112] width 115 height 18
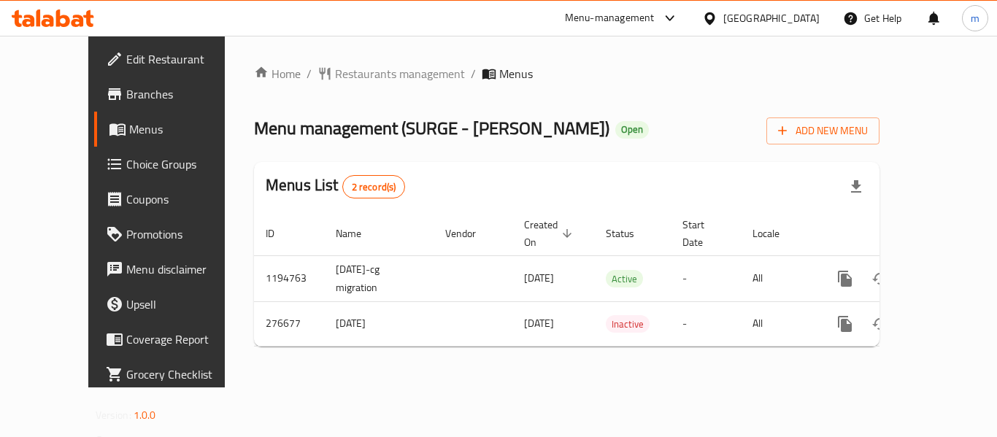
click at [331, 70] on div at bounding box center [498, 218] width 997 height 437
click at [335, 71] on span "Restaurants management" at bounding box center [400, 74] width 130 height 18
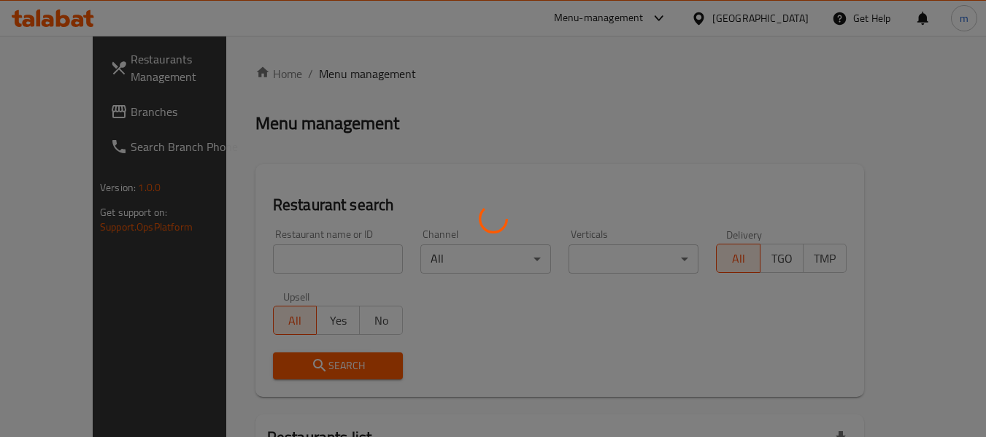
click at [279, 259] on div at bounding box center [493, 218] width 986 height 437
click at [267, 267] on div at bounding box center [493, 218] width 986 height 437
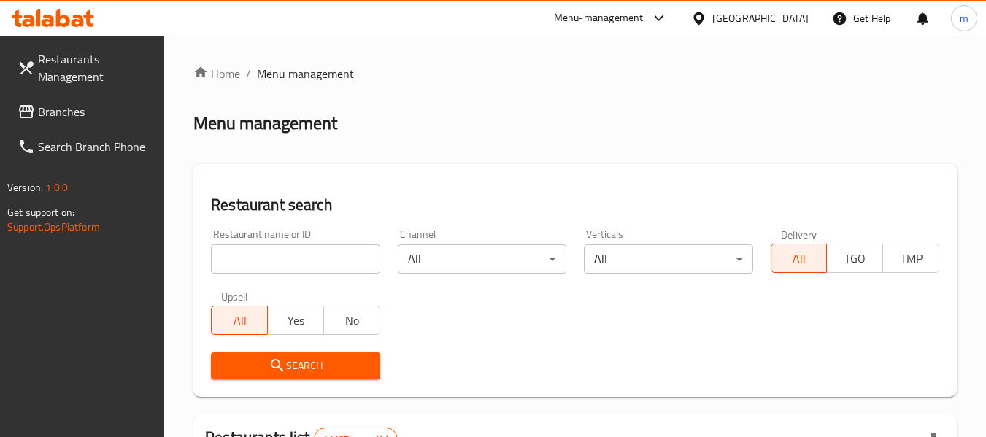
click at [265, 267] on input "search" at bounding box center [295, 259] width 169 height 29
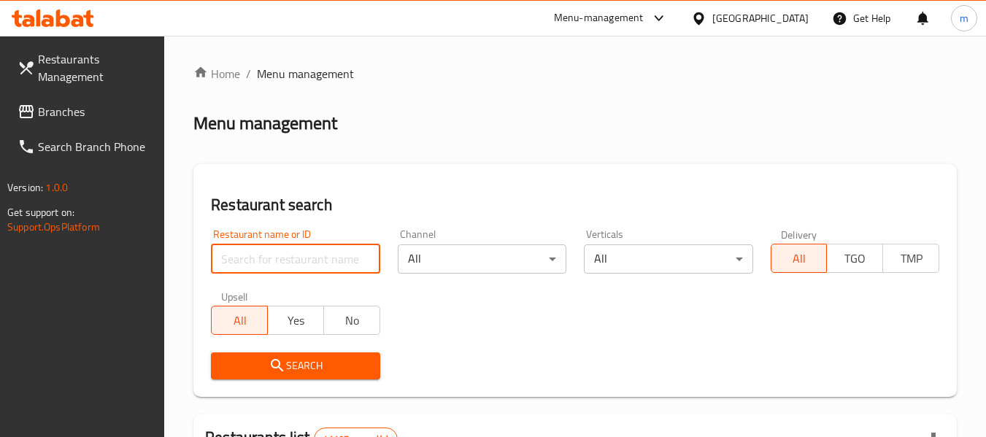
paste input "628021"
type input "628021"
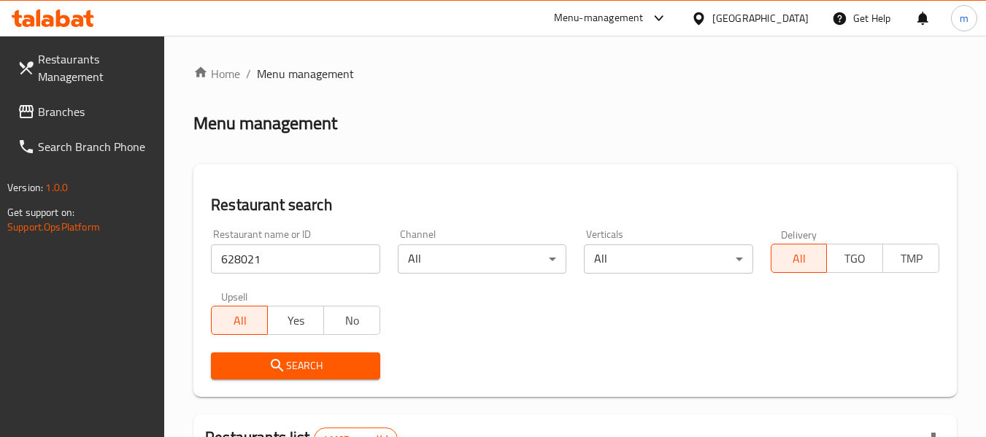
click at [294, 374] on span "Search" at bounding box center [295, 366] width 145 height 18
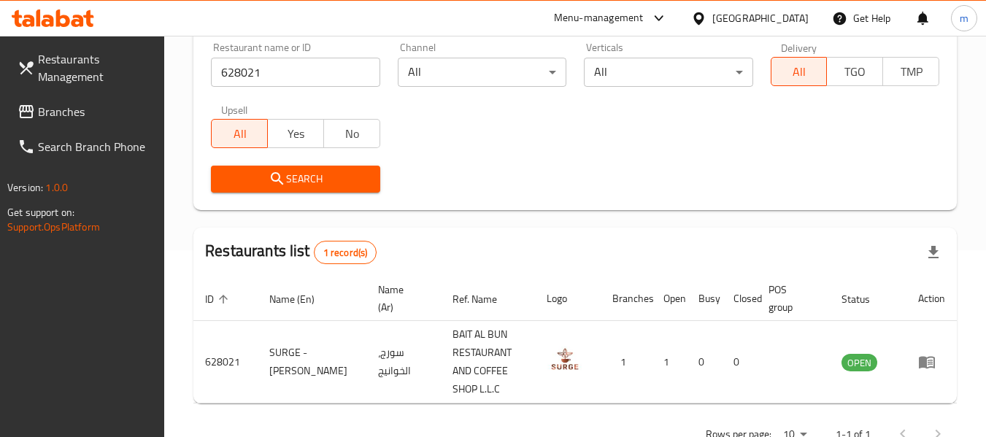
scroll to position [214, 0]
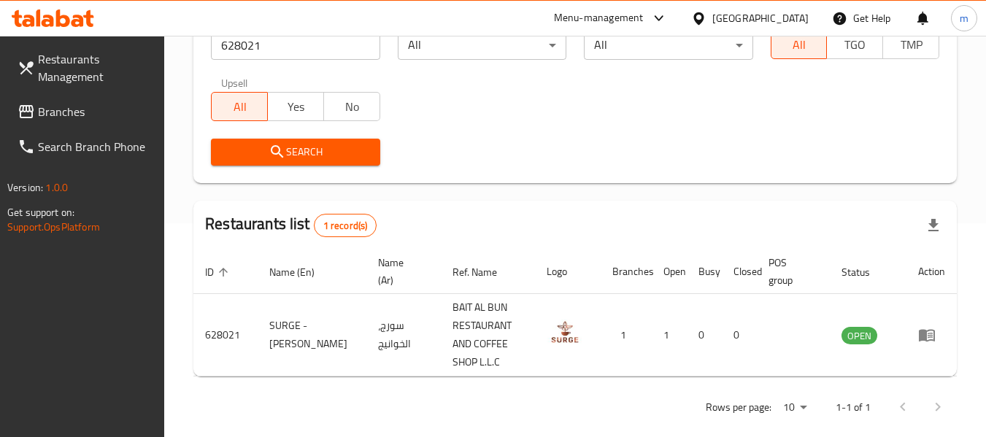
click at [34, 105] on icon at bounding box center [27, 112] width 18 height 18
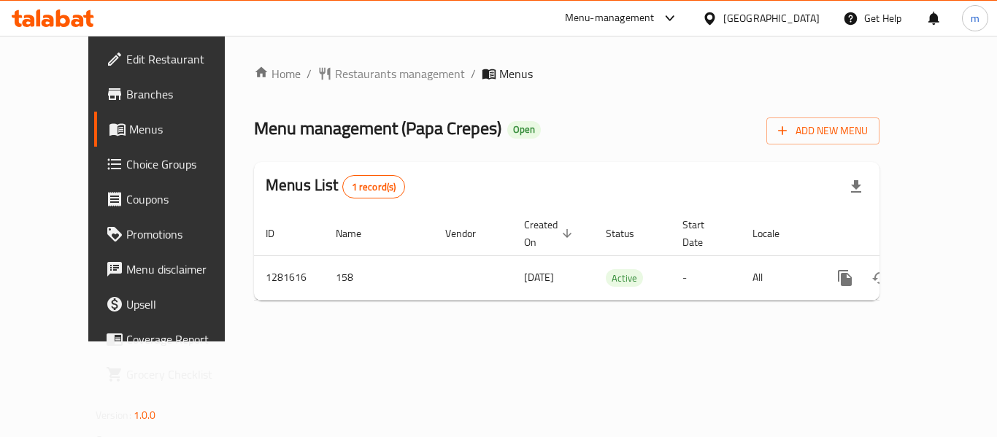
click at [326, 77] on div at bounding box center [498, 218] width 997 height 437
click at [335, 73] on span "Restaurants management" at bounding box center [400, 74] width 130 height 18
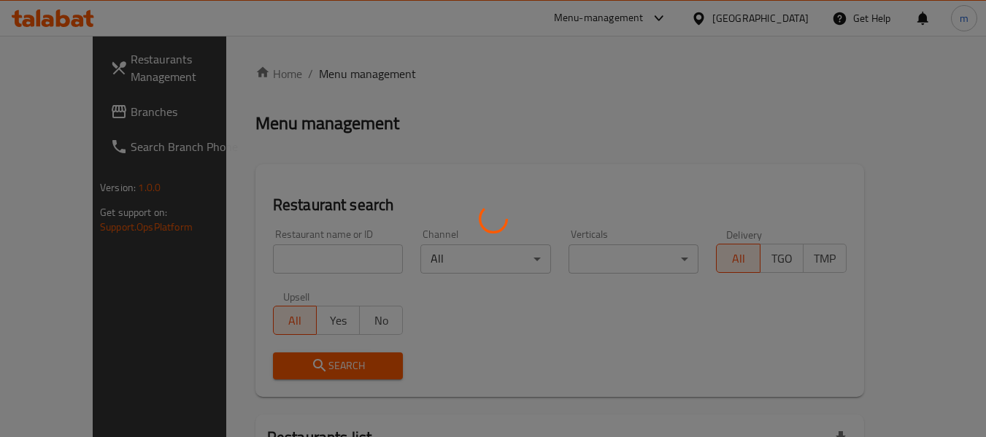
click at [280, 263] on div at bounding box center [493, 218] width 986 height 437
click at [280, 260] on div at bounding box center [493, 218] width 986 height 437
click at [267, 261] on div at bounding box center [493, 218] width 986 height 437
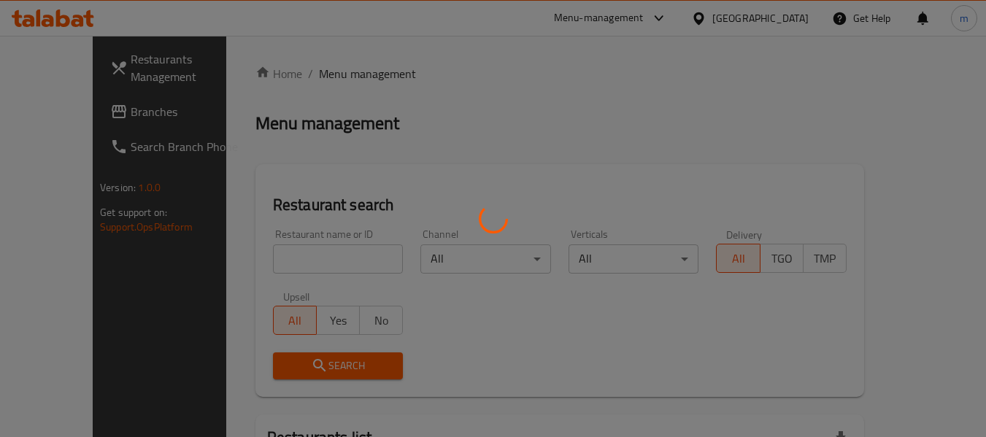
click at [267, 259] on div at bounding box center [493, 218] width 986 height 437
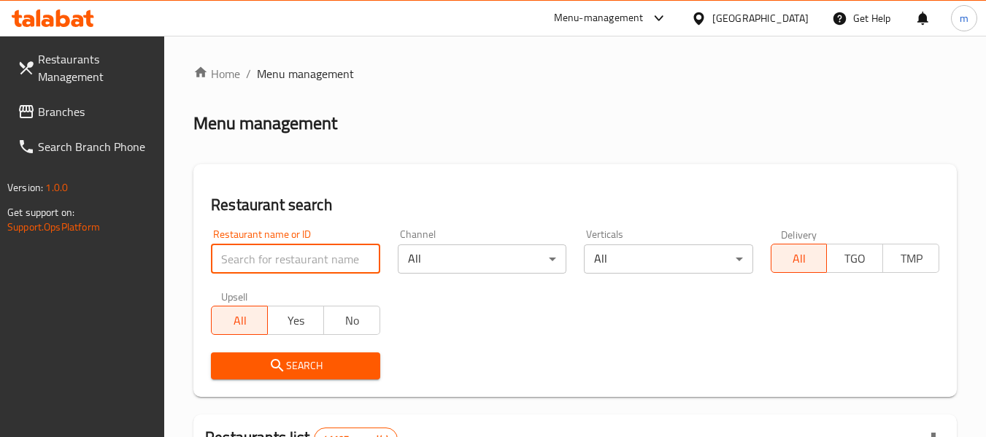
click at [267, 259] on input "search" at bounding box center [295, 259] width 169 height 29
click at [269, 259] on input "search" at bounding box center [295, 259] width 169 height 29
paste input "694328"
type input "694328"
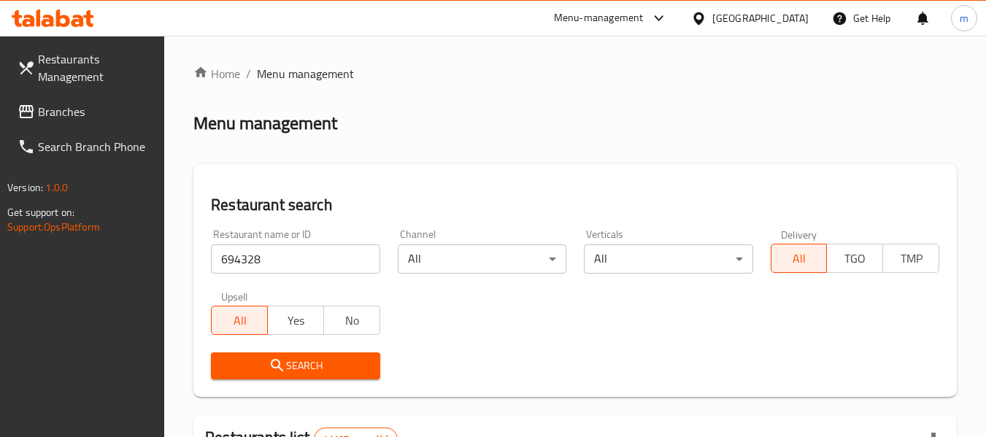
click at [269, 357] on icon "submit" at bounding box center [278, 366] width 18 height 18
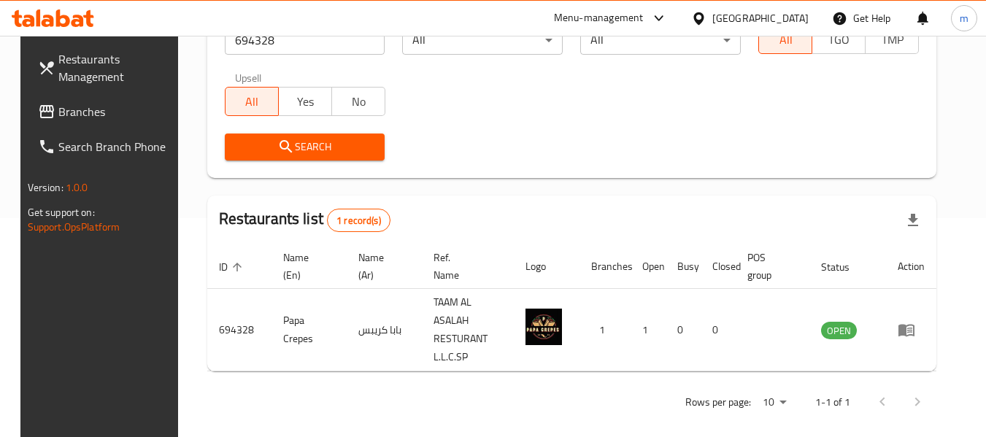
scroll to position [214, 0]
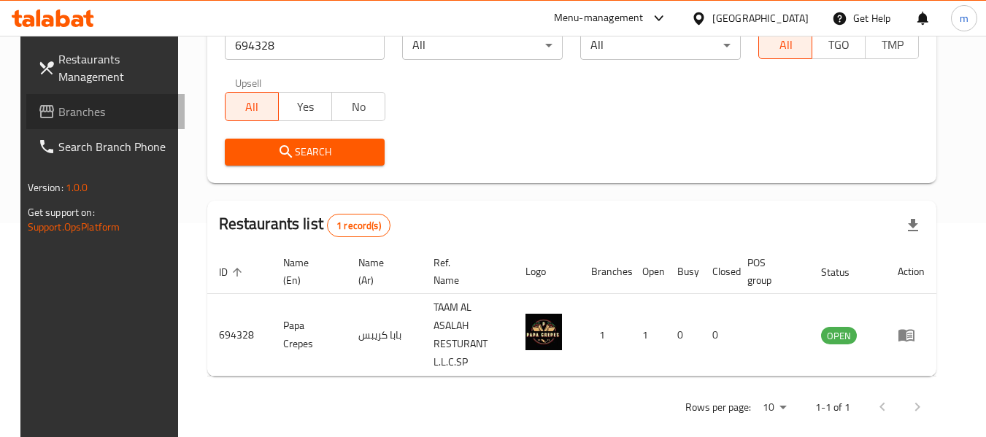
click at [58, 120] on span "Branches" at bounding box center [115, 112] width 115 height 18
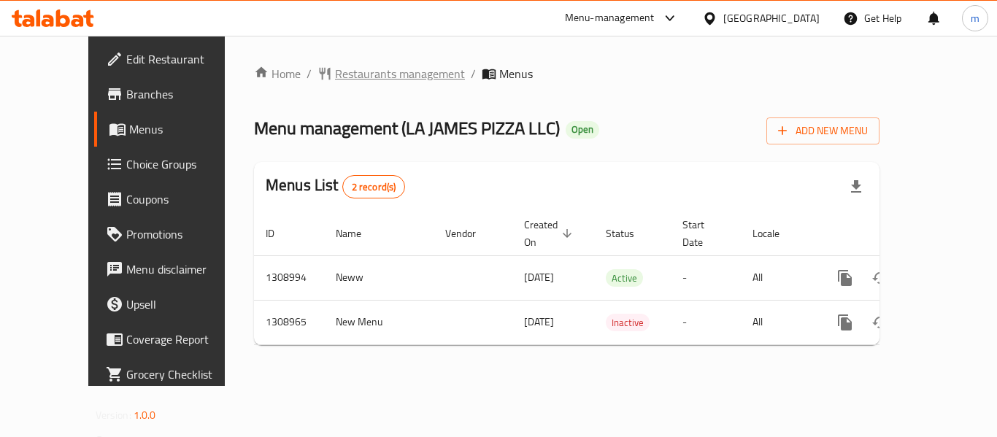
click at [361, 75] on span "Restaurants management" at bounding box center [400, 74] width 130 height 18
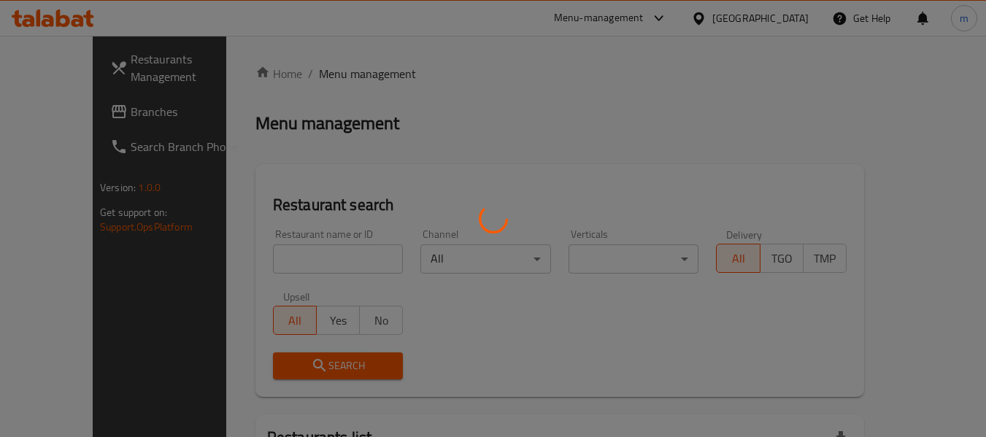
click at [267, 260] on div at bounding box center [493, 218] width 986 height 437
click at [262, 261] on div "Home / Menu management Menu management Restaurant search Restaurant name or ID …" at bounding box center [560, 324] width 609 height 519
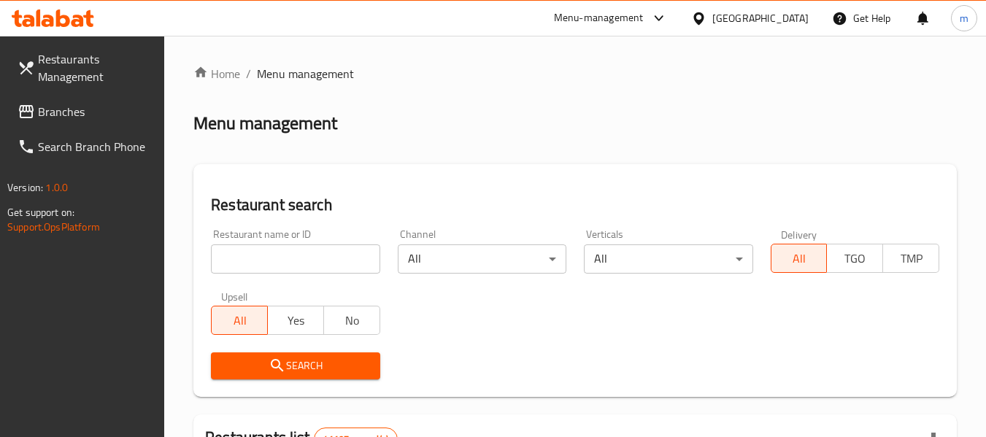
click at [262, 261] on input "search" at bounding box center [295, 259] width 169 height 29
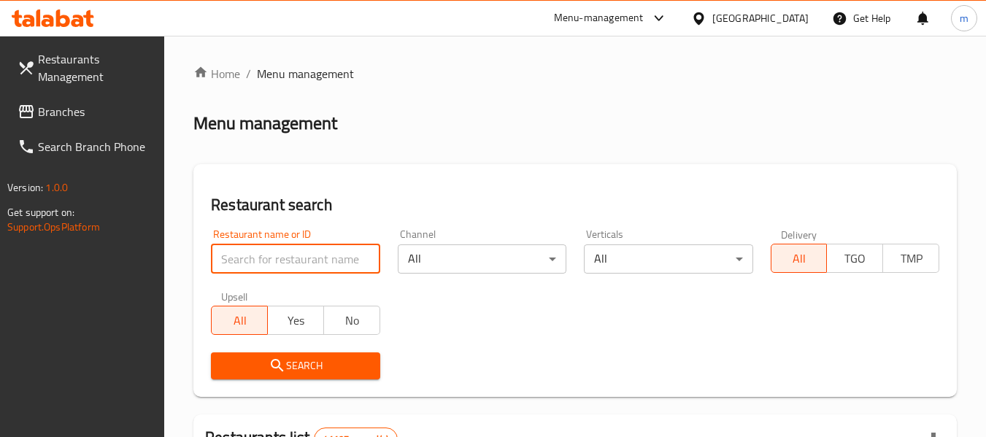
paste input "705108"
type input "705108"
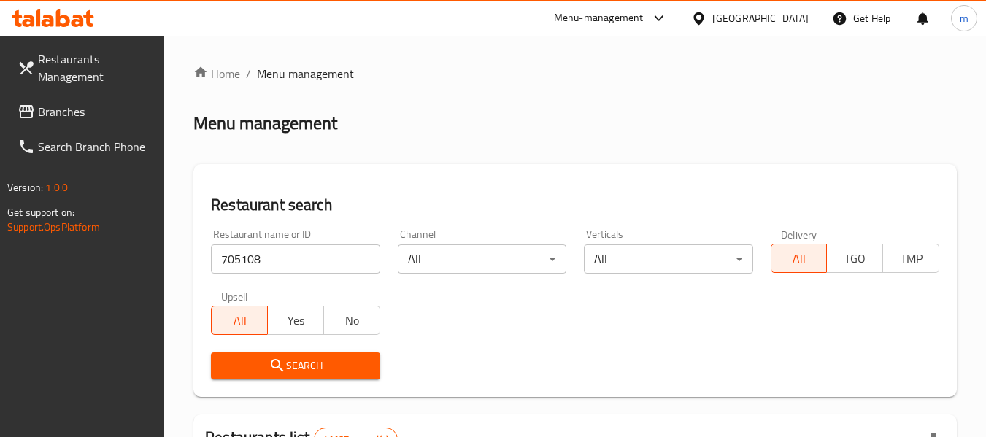
click at [280, 357] on icon "submit" at bounding box center [278, 366] width 18 height 18
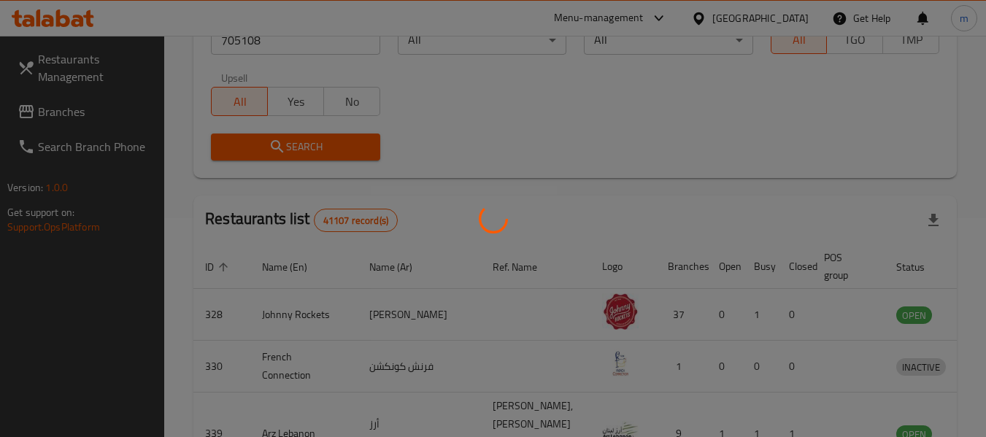
scroll to position [202, 0]
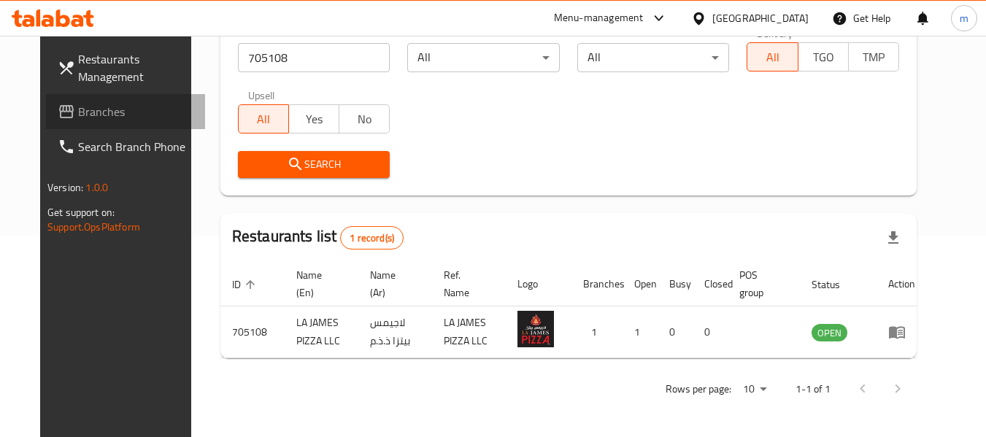
click at [78, 112] on span "Branches" at bounding box center [135, 112] width 115 height 18
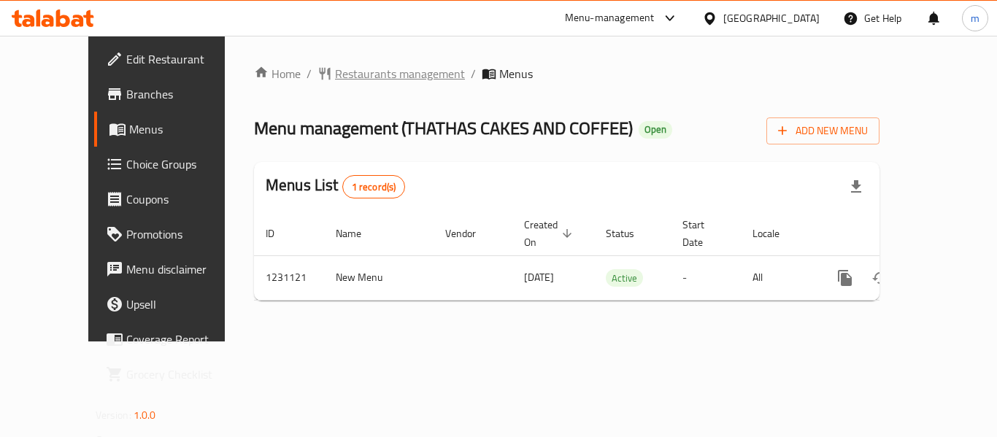
click at [335, 80] on span "Restaurants management" at bounding box center [400, 74] width 130 height 18
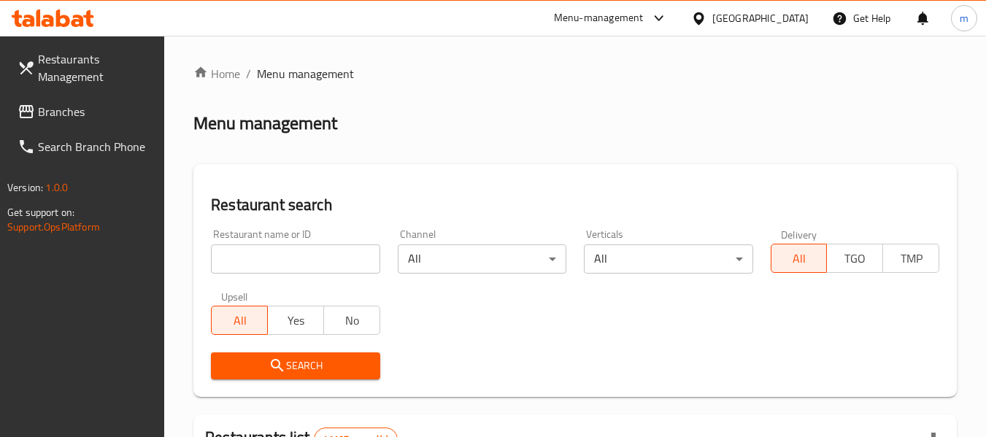
click at [279, 264] on div at bounding box center [493, 218] width 986 height 437
click at [276, 267] on input "search" at bounding box center [295, 259] width 169 height 29
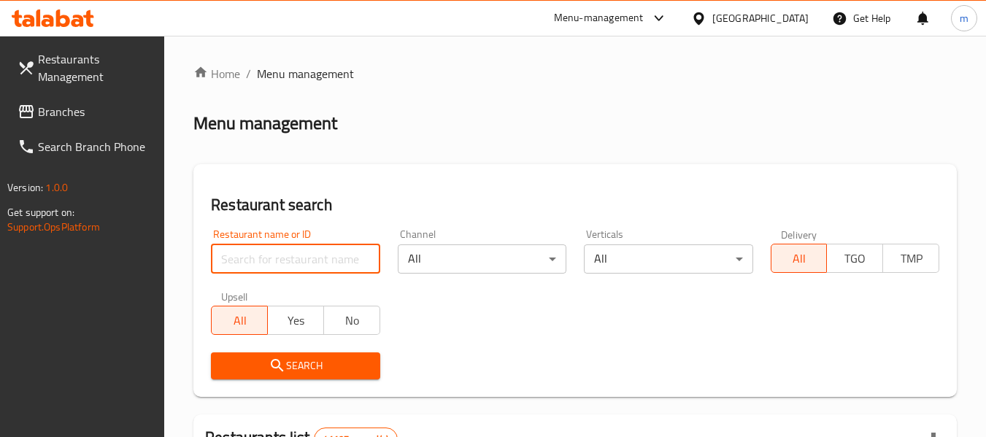
drag, startPoint x: 276, startPoint y: 267, endPoint x: 268, endPoint y: 263, distance: 9.1
click at [276, 267] on input "search" at bounding box center [295, 259] width 169 height 29
paste input "677339"
type input "677339"
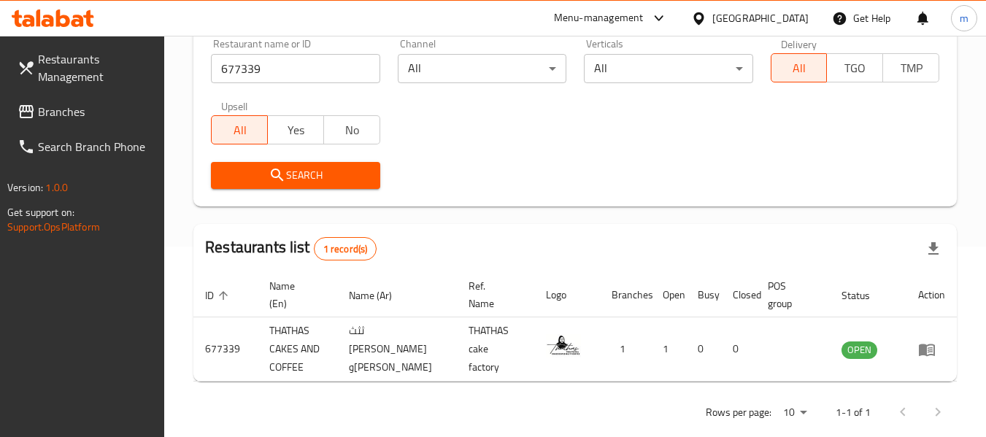
scroll to position [214, 0]
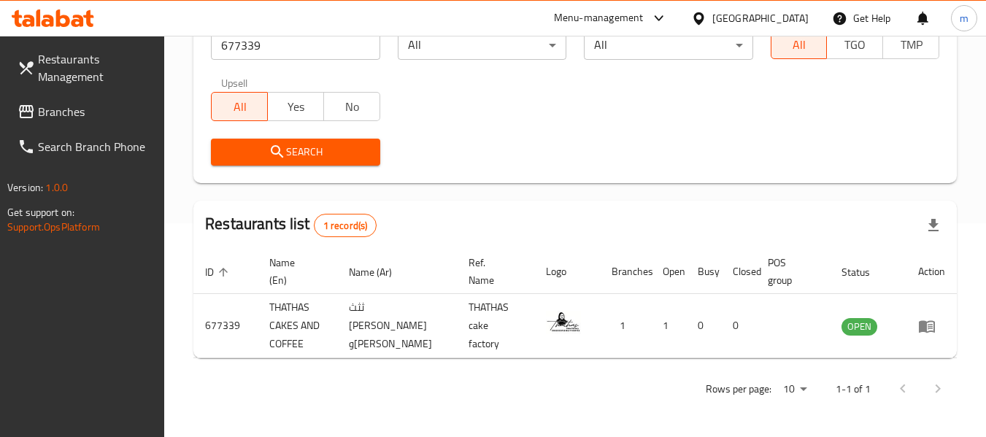
drag, startPoint x: 93, startPoint y: 112, endPoint x: 103, endPoint y: 108, distance: 10.2
click at [93, 112] on span "Branches" at bounding box center [95, 112] width 115 height 18
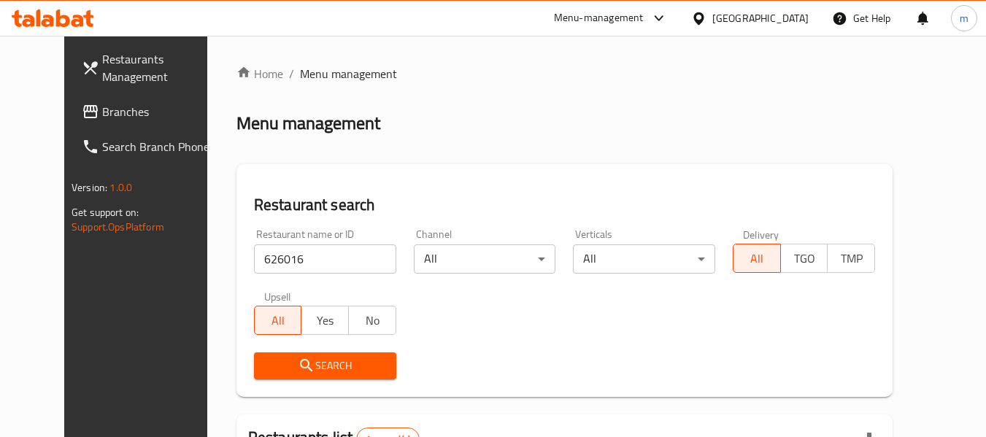
scroll to position [202, 0]
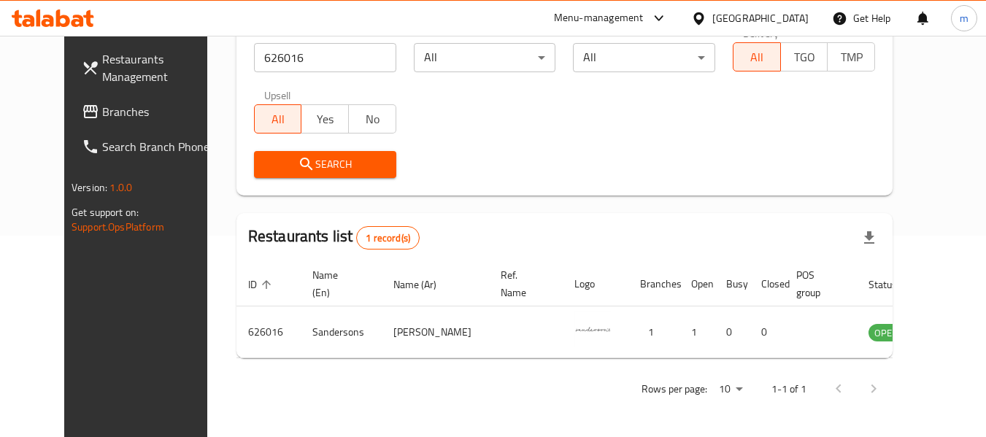
click at [102, 111] on span "Branches" at bounding box center [159, 112] width 115 height 18
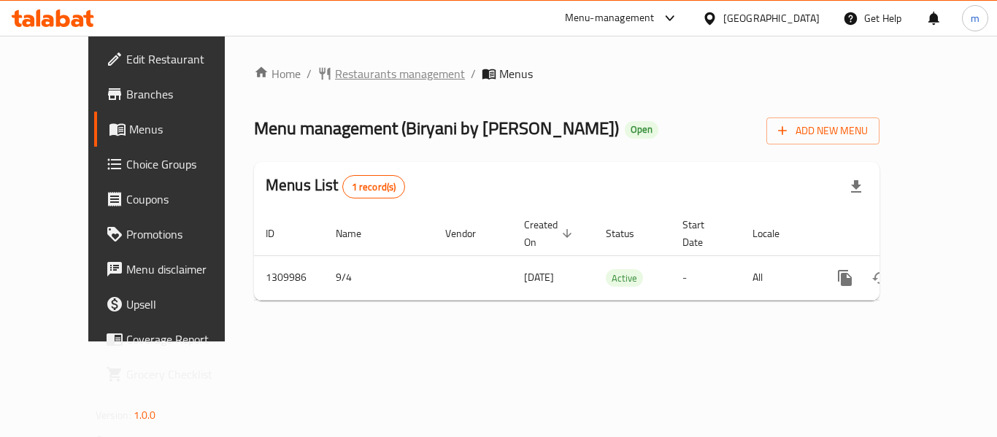
click at [335, 72] on span "Restaurants management" at bounding box center [400, 74] width 130 height 18
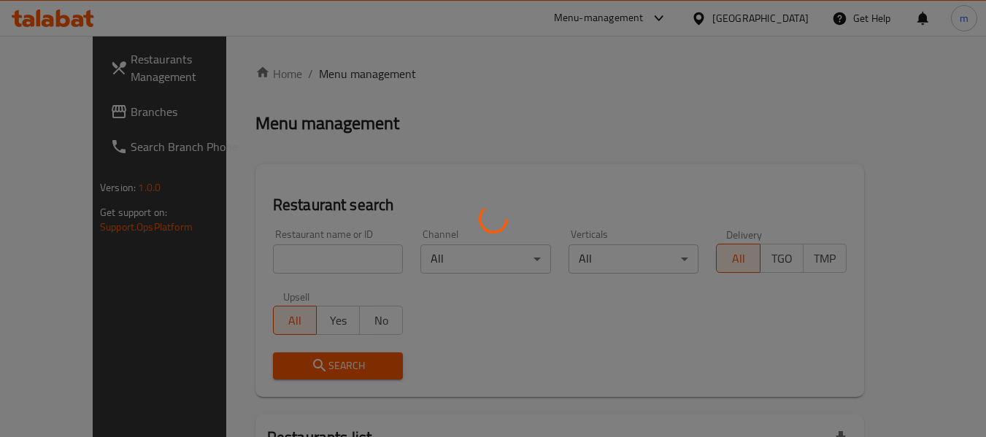
click at [285, 257] on div at bounding box center [493, 218] width 986 height 437
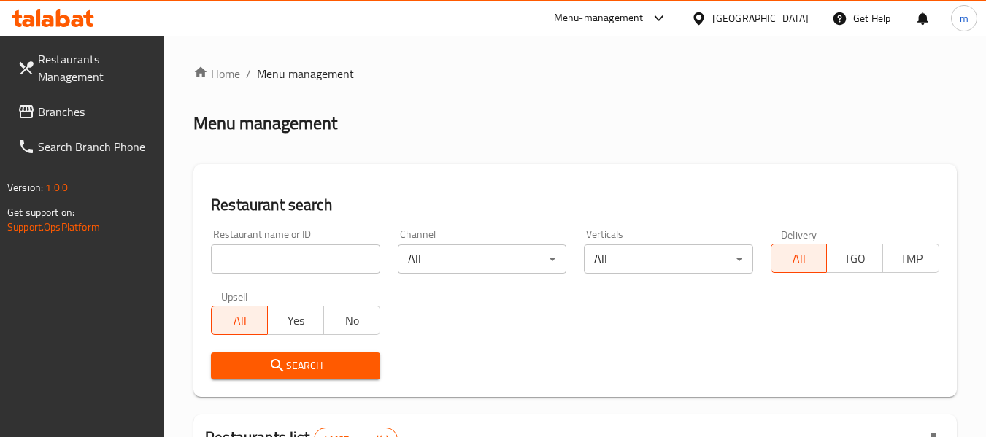
click at [285, 257] on div at bounding box center [493, 218] width 986 height 437
click at [285, 257] on input "search" at bounding box center [295, 259] width 169 height 29
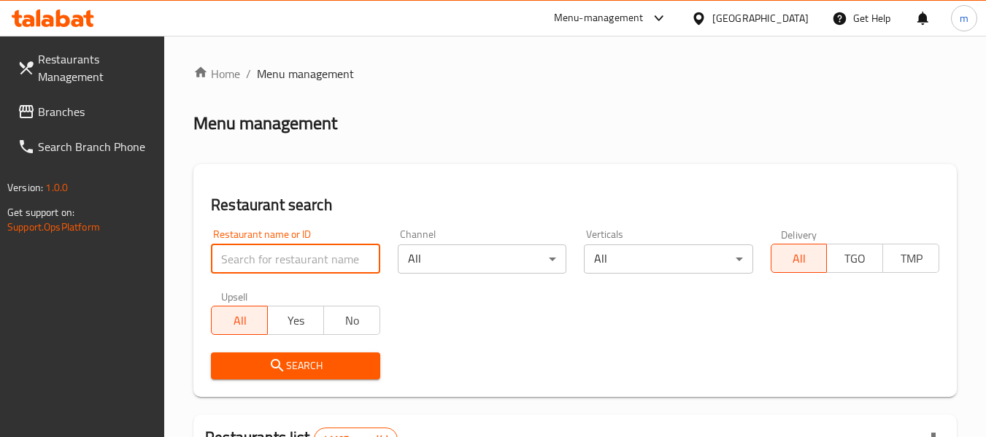
click at [285, 257] on input "search" at bounding box center [295, 259] width 169 height 29
paste input "705295"
type input "705295"
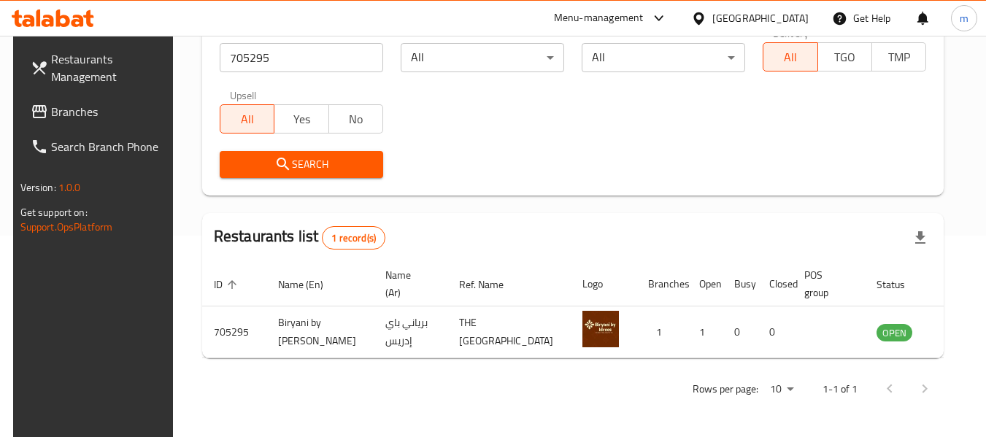
scroll to position [202, 0]
click at [72, 118] on span "Branches" at bounding box center [108, 112] width 115 height 18
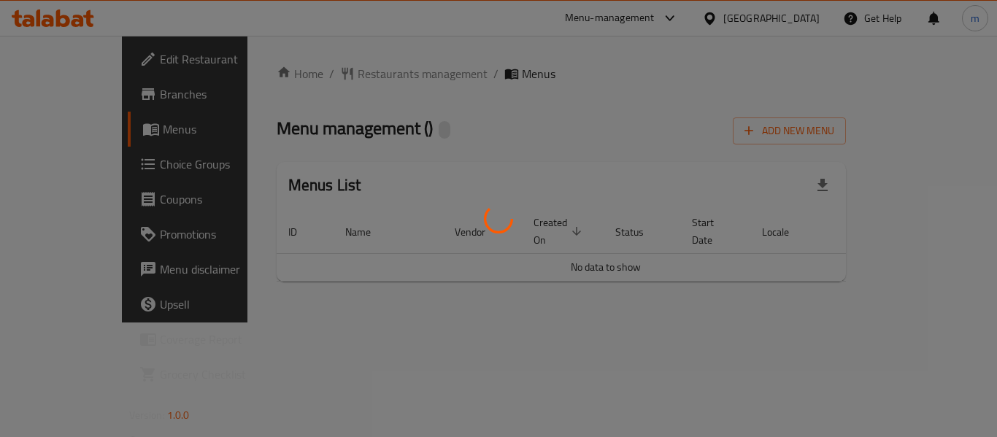
click at [349, 78] on div at bounding box center [498, 218] width 997 height 437
click at [336, 73] on div at bounding box center [498, 218] width 997 height 437
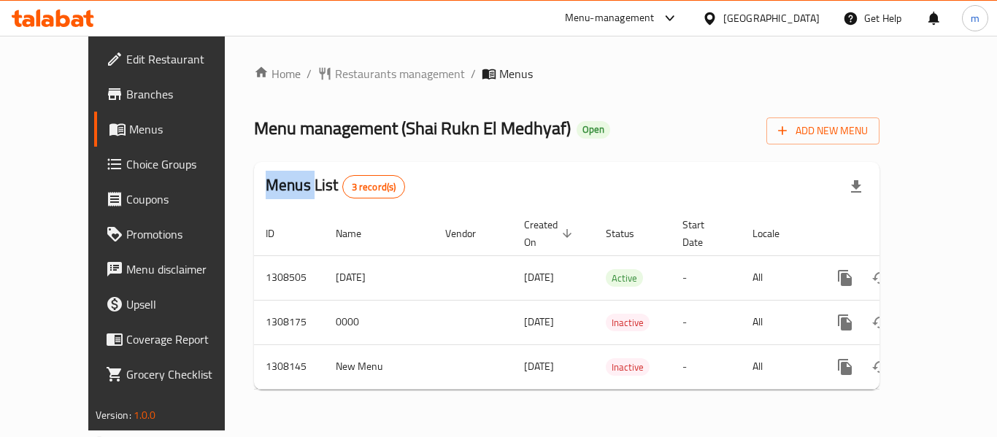
click at [336, 73] on div "Home / Restaurants management / Menus Menu management ( Shai Rukn El Medhyaf ) …" at bounding box center [567, 233] width 626 height 337
click at [336, 73] on span "Restaurants management" at bounding box center [400, 74] width 130 height 18
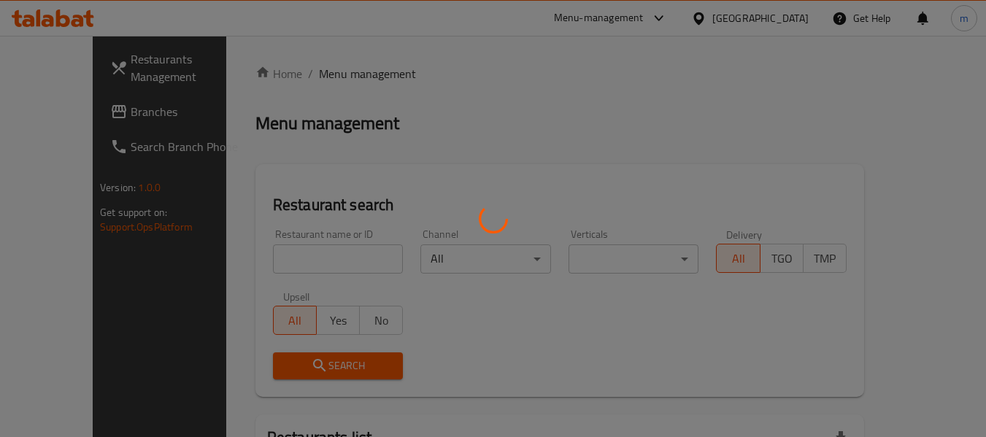
click at [269, 262] on div at bounding box center [493, 218] width 986 height 437
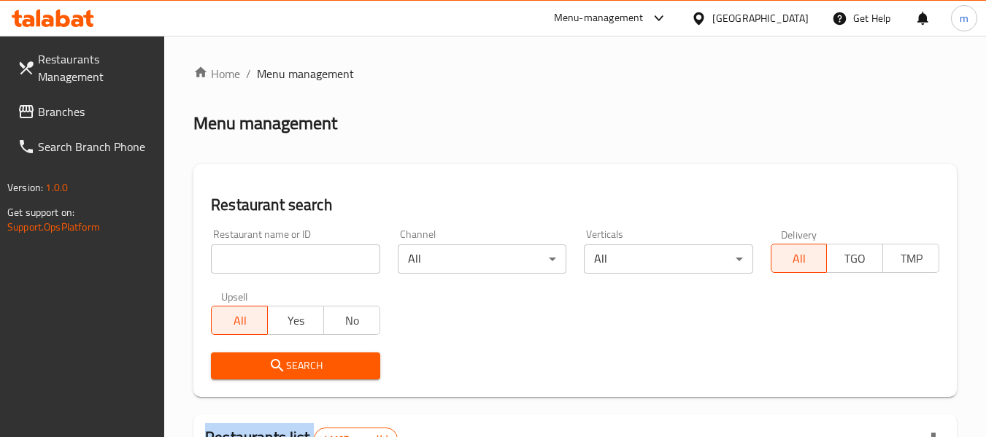
click at [269, 262] on div at bounding box center [493, 218] width 986 height 437
click at [269, 262] on input "search" at bounding box center [295, 259] width 169 height 29
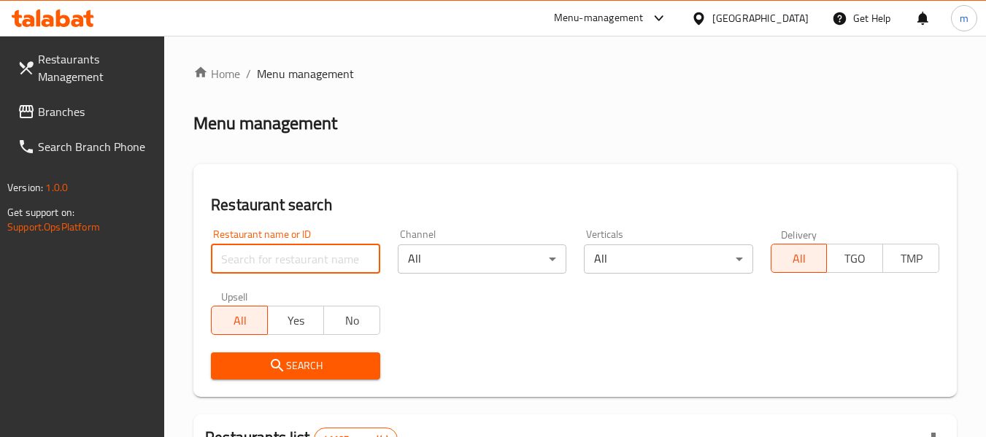
paste input "704796"
type input "704796"
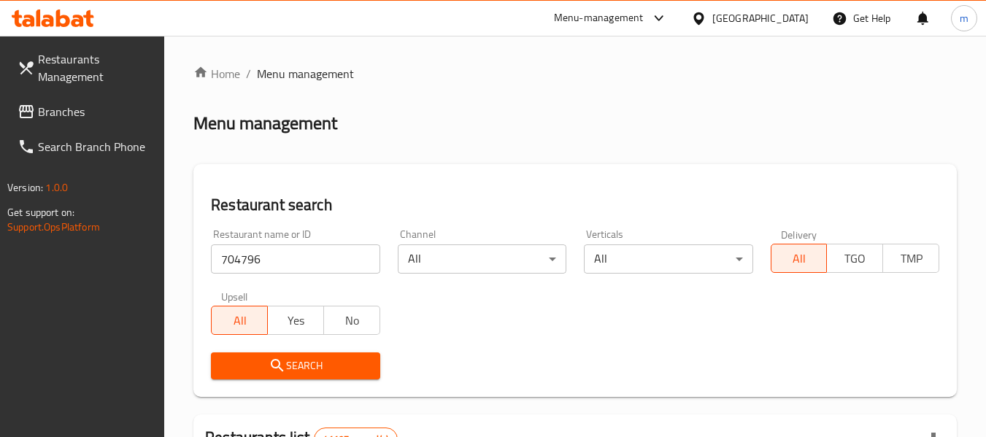
click at [282, 361] on icon "submit" at bounding box center [278, 366] width 18 height 18
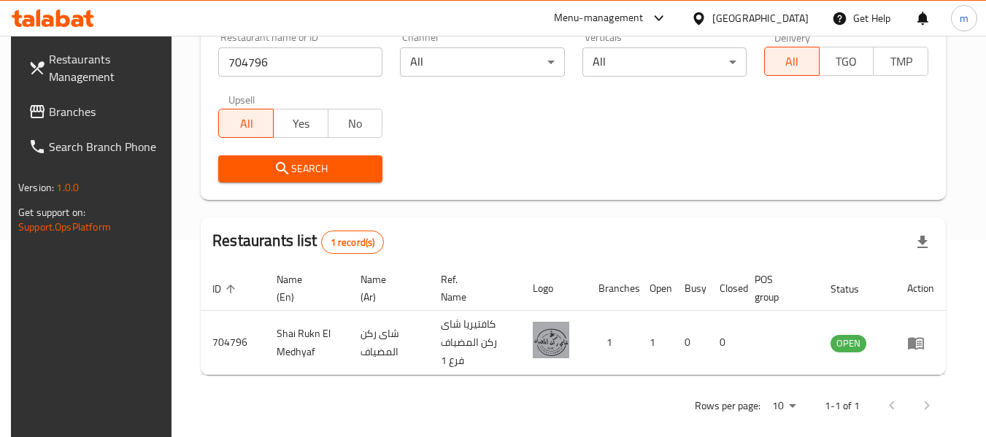
scroll to position [214, 0]
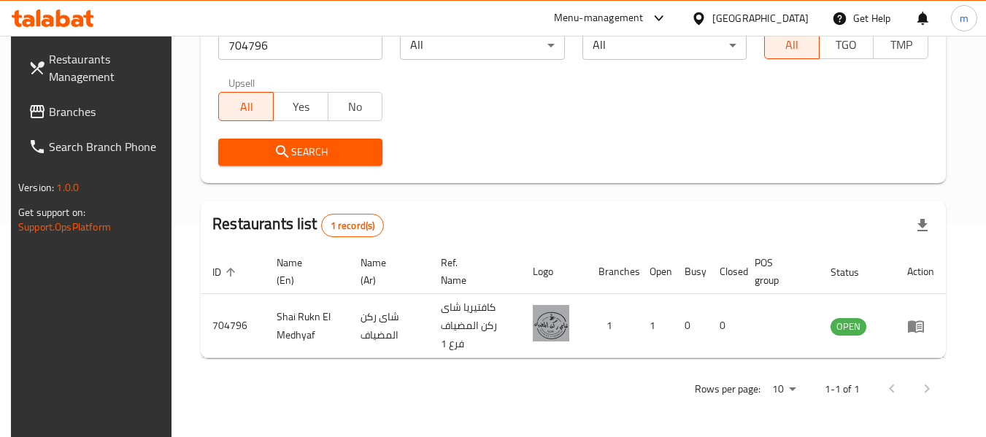
click at [697, 16] on icon at bounding box center [699, 18] width 10 height 12
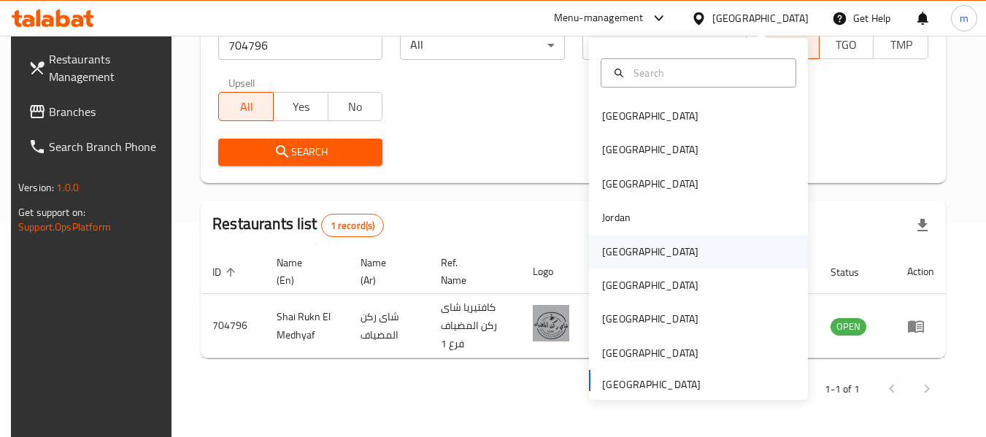
click at [609, 249] on div "[GEOGRAPHIC_DATA]" at bounding box center [650, 252] width 96 height 16
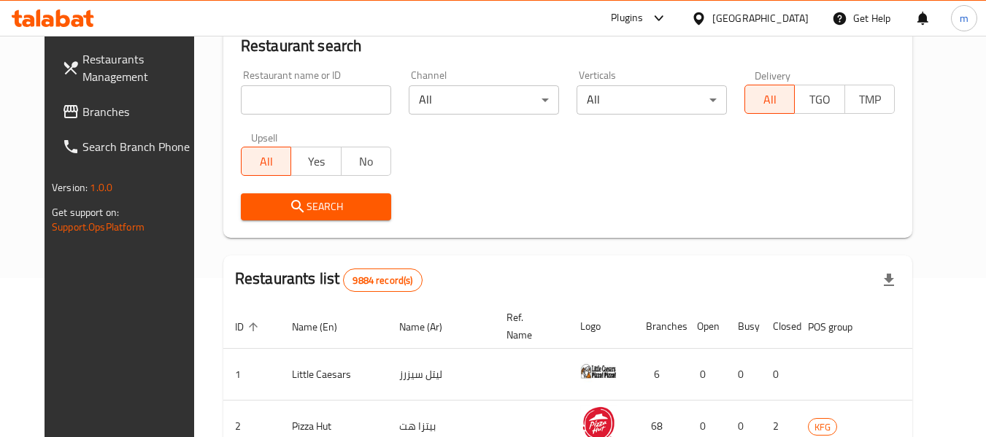
scroll to position [214, 0]
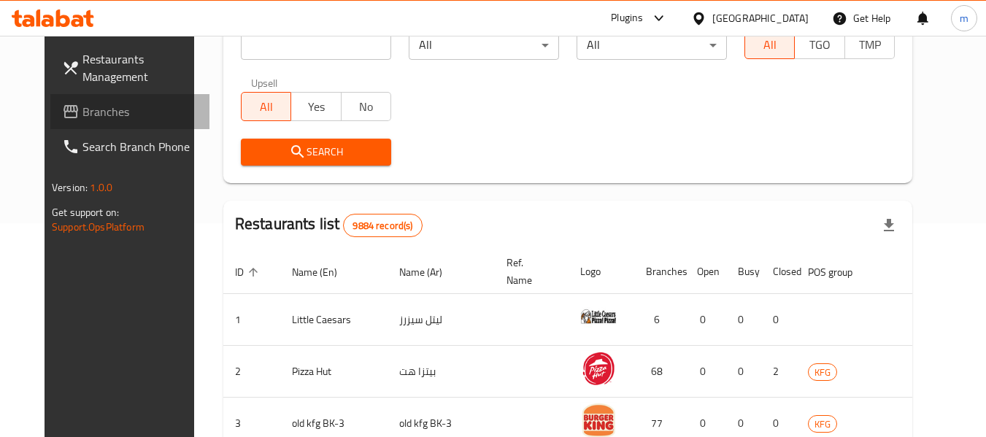
click at [96, 116] on span "Branches" at bounding box center [140, 112] width 115 height 18
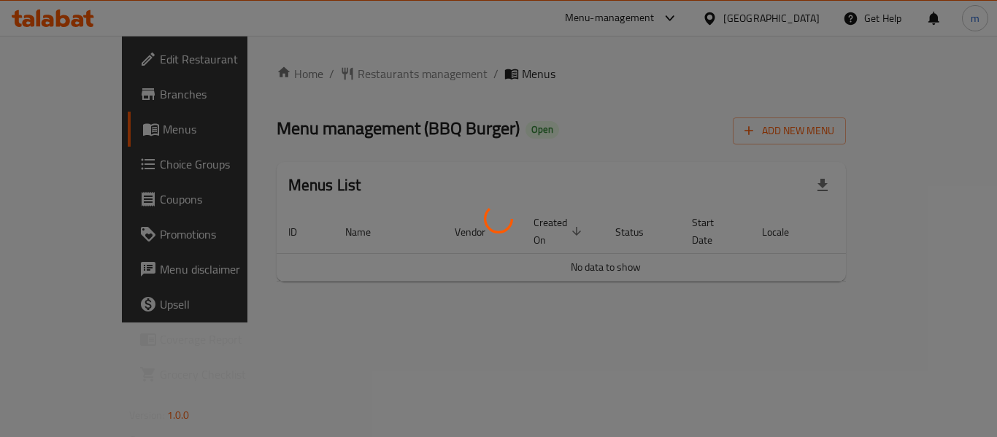
click at [345, 71] on div at bounding box center [498, 218] width 997 height 437
click at [345, 74] on div at bounding box center [498, 218] width 997 height 437
click at [334, 77] on div at bounding box center [498, 218] width 997 height 437
click at [328, 69] on div at bounding box center [498, 218] width 997 height 437
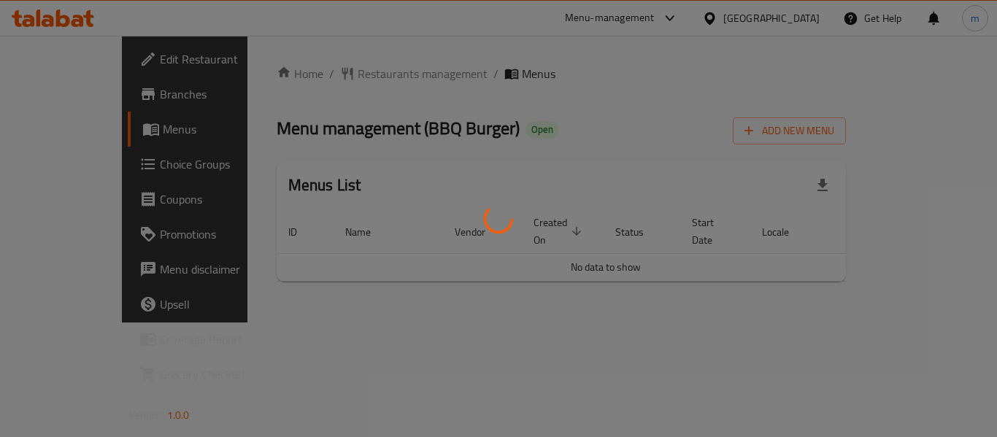
click at [340, 72] on div at bounding box center [498, 218] width 997 height 437
click at [342, 72] on div at bounding box center [498, 218] width 997 height 437
click at [353, 66] on div at bounding box center [498, 218] width 997 height 437
click at [367, 74] on div at bounding box center [498, 218] width 997 height 437
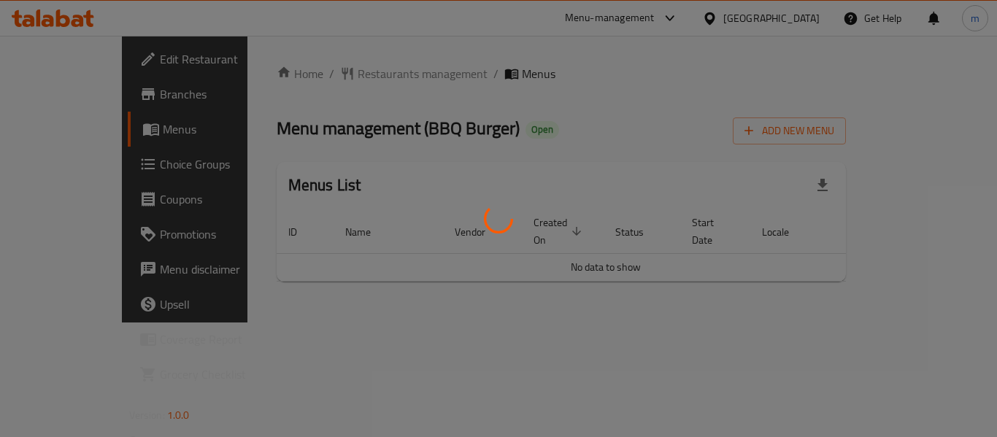
click at [361, 72] on div at bounding box center [498, 218] width 997 height 437
click at [367, 74] on div at bounding box center [498, 218] width 997 height 437
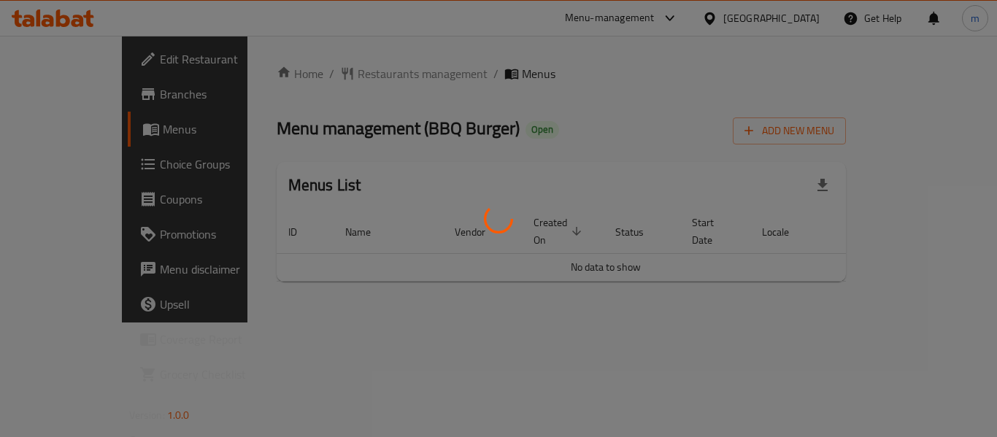
click at [364, 77] on div at bounding box center [498, 218] width 997 height 437
click at [388, 311] on div at bounding box center [498, 218] width 997 height 437
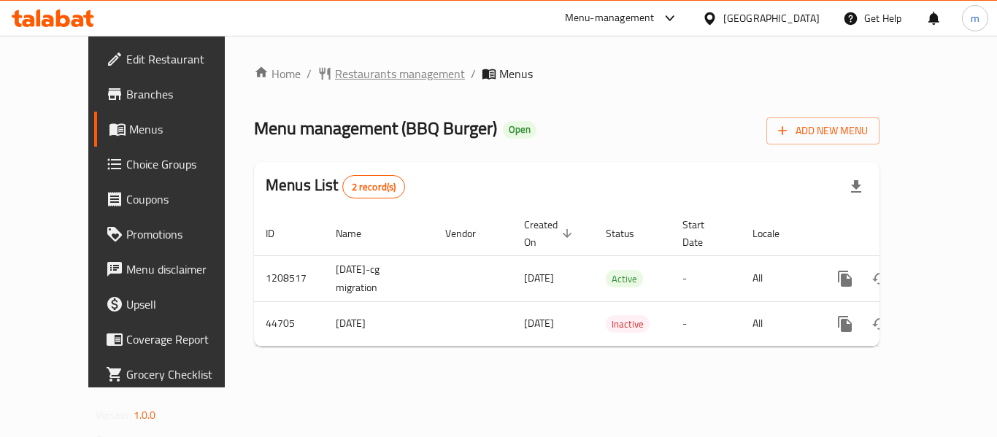
click at [345, 76] on span "Restaurants management" at bounding box center [400, 74] width 130 height 18
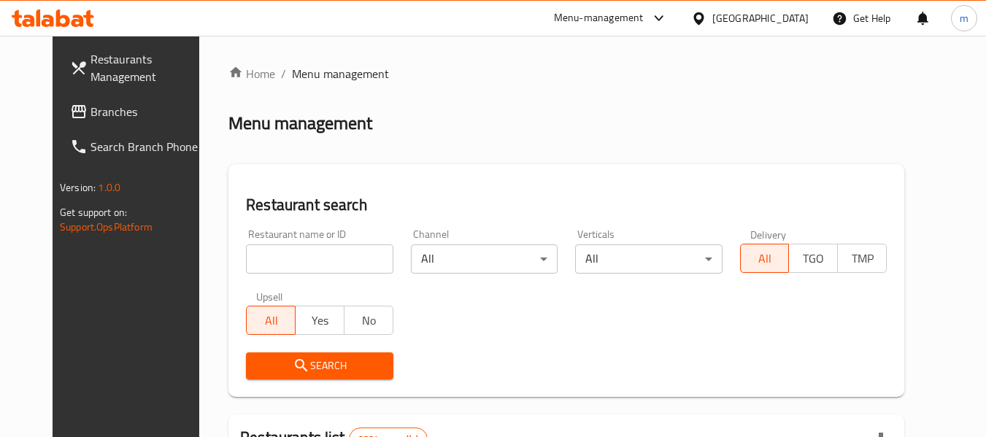
click at [341, 270] on input "search" at bounding box center [319, 259] width 147 height 29
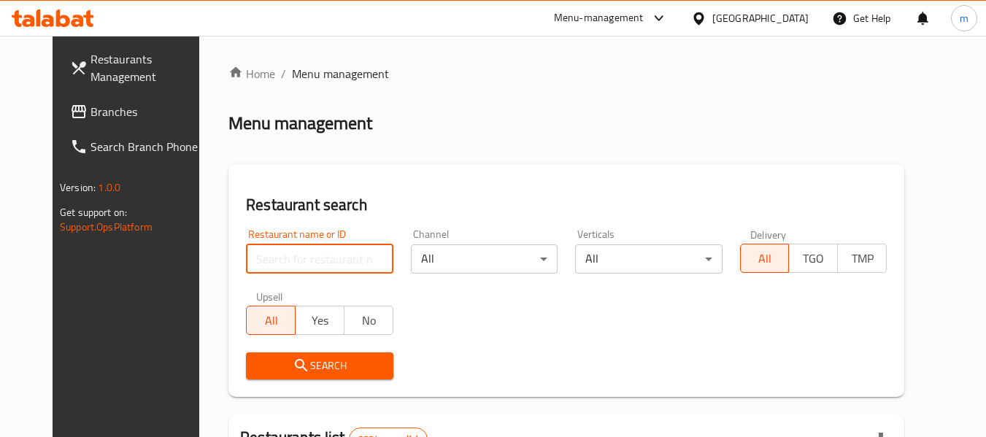
paste input "22952"
type input "22952"
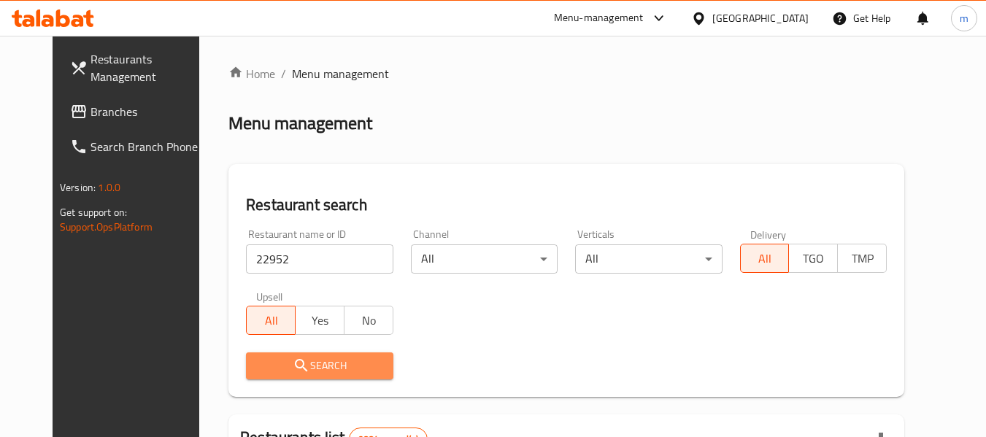
click at [313, 361] on span "Search" at bounding box center [319, 366] width 123 height 18
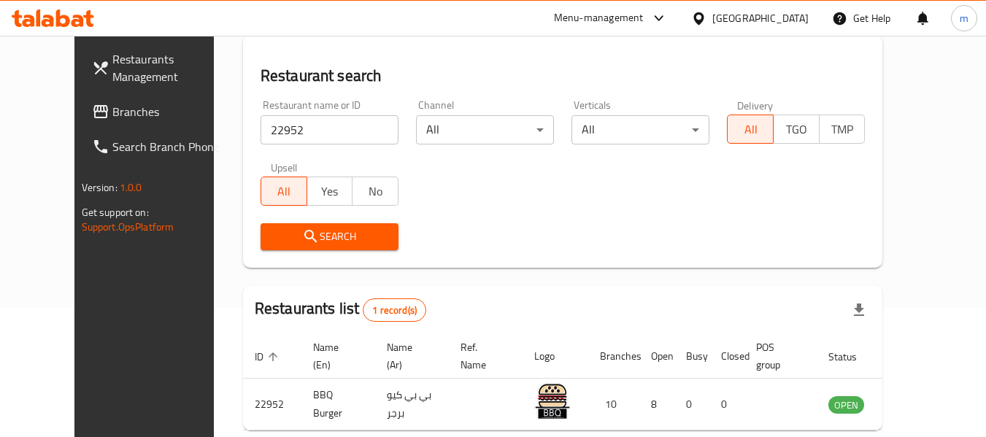
scroll to position [202, 0]
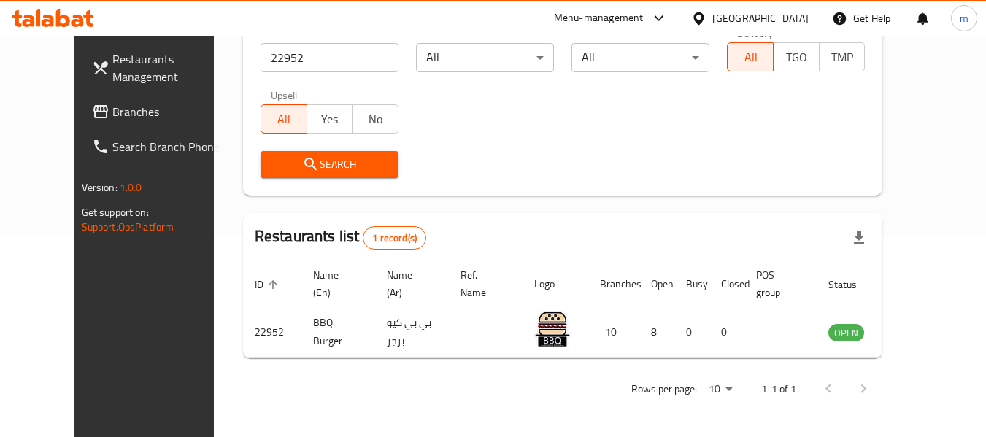
click at [704, 20] on icon at bounding box center [699, 18] width 10 height 12
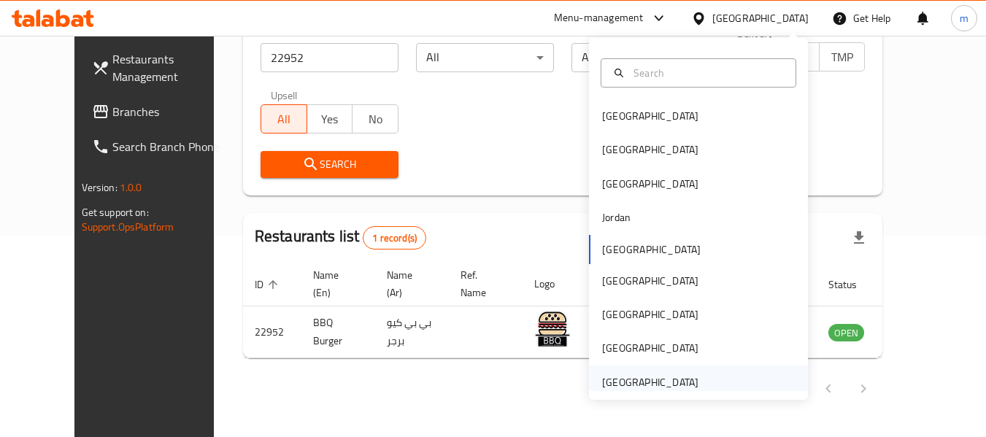
click at [630, 381] on div "[GEOGRAPHIC_DATA]" at bounding box center [650, 383] width 96 height 16
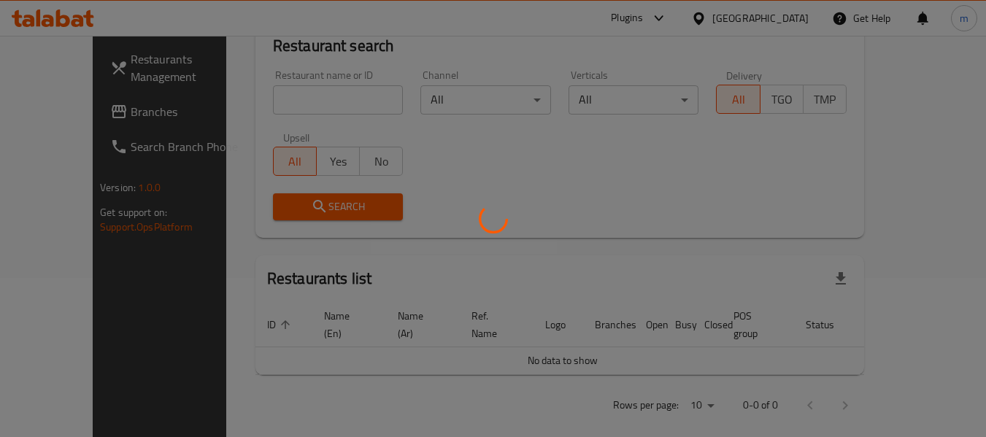
scroll to position [202, 0]
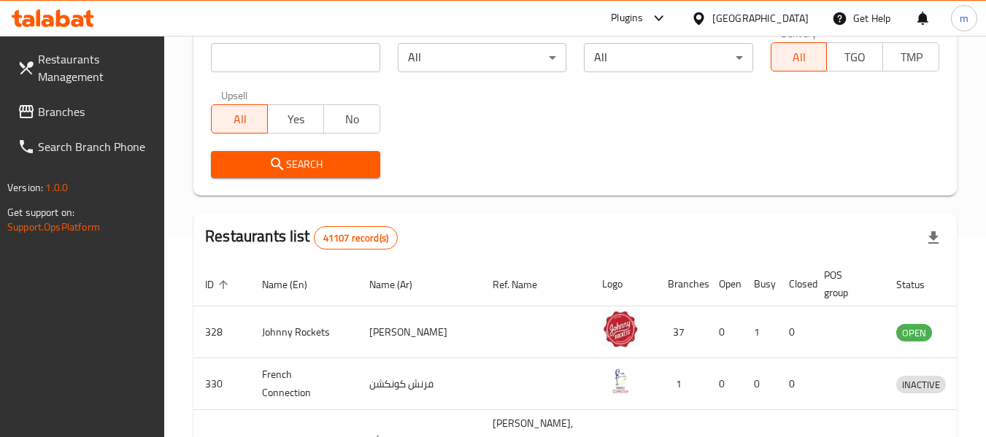
click at [76, 110] on span "Branches" at bounding box center [95, 112] width 115 height 18
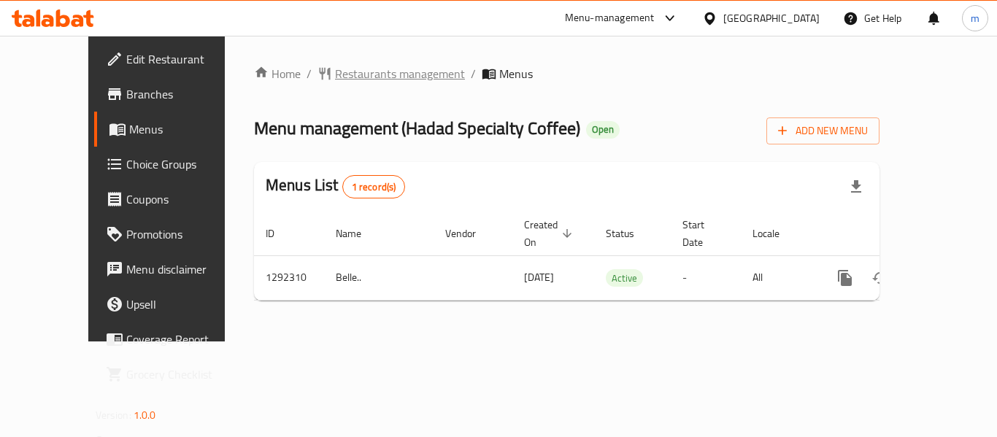
click at [335, 76] on span "Restaurants management" at bounding box center [400, 74] width 130 height 18
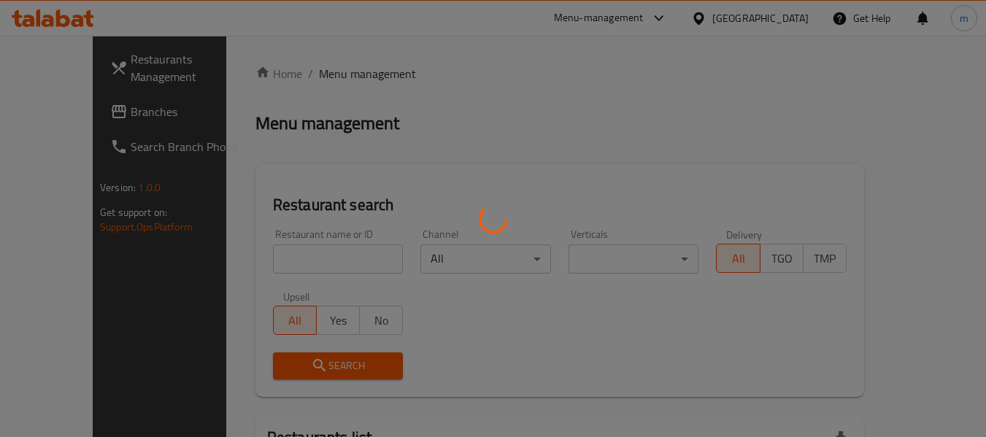
click at [266, 270] on div at bounding box center [493, 218] width 986 height 437
click at [260, 267] on div at bounding box center [493, 218] width 986 height 437
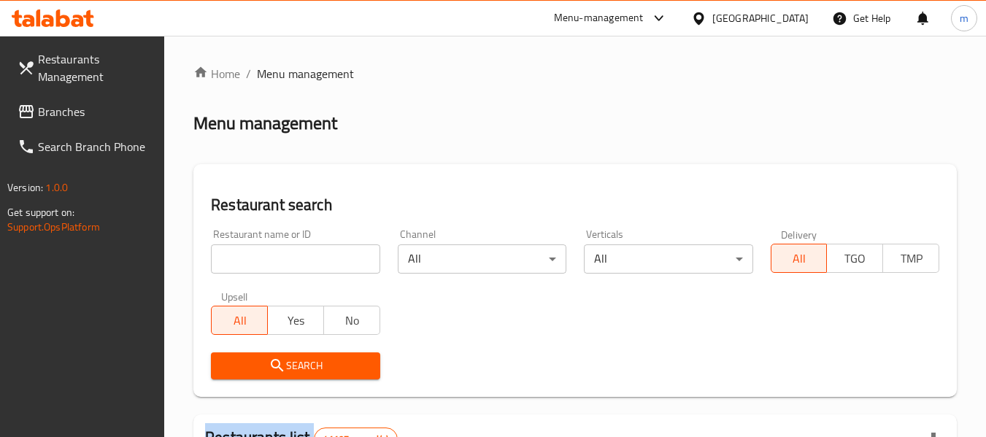
click at [261, 266] on input "search" at bounding box center [295, 259] width 169 height 29
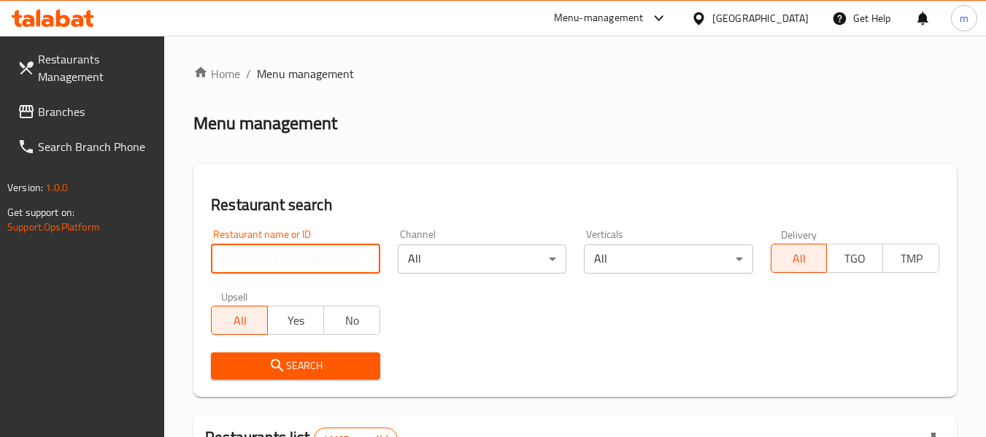
paste input "699093"
type input "699093"
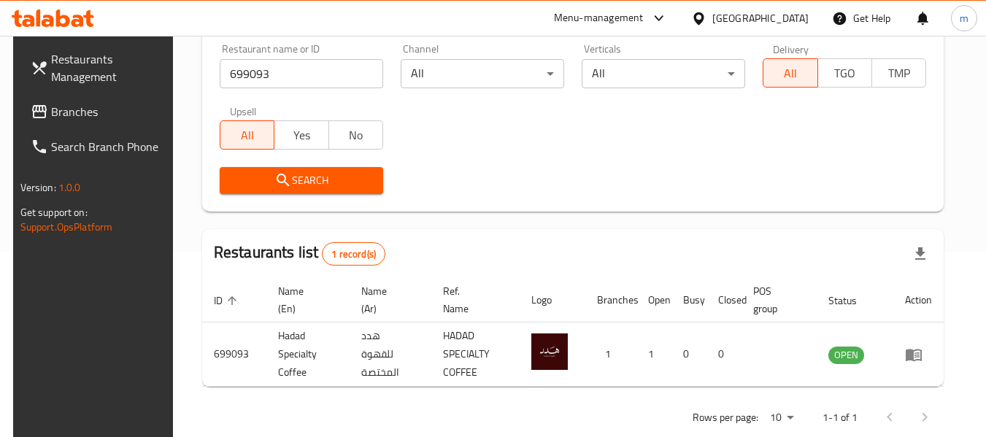
scroll to position [214, 0]
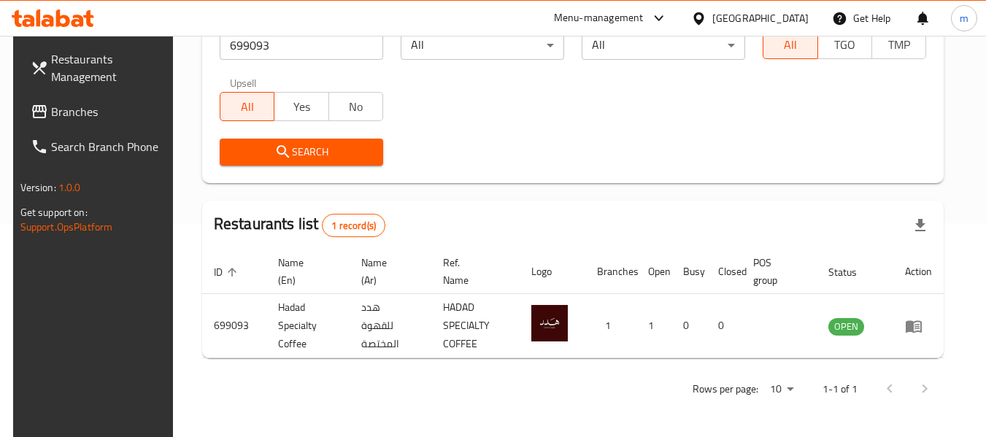
click at [699, 18] on icon at bounding box center [698, 18] width 15 height 15
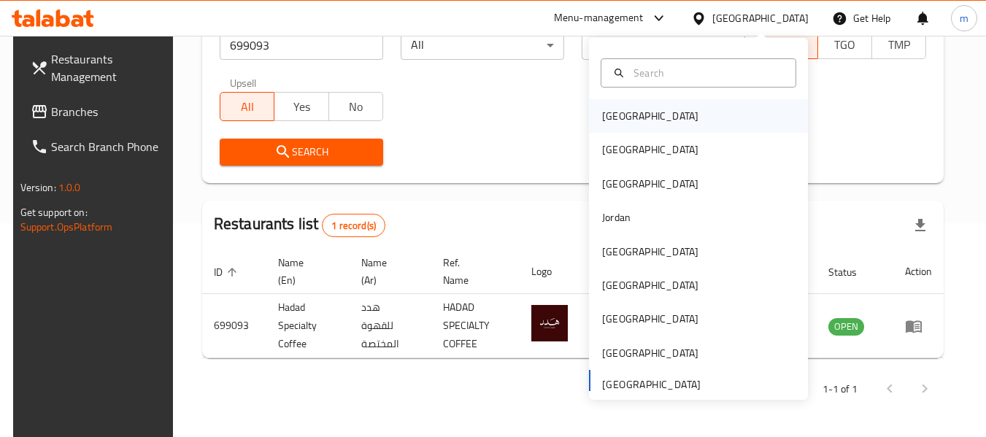
click at [615, 110] on div "[GEOGRAPHIC_DATA]" at bounding box center [650, 116] width 96 height 16
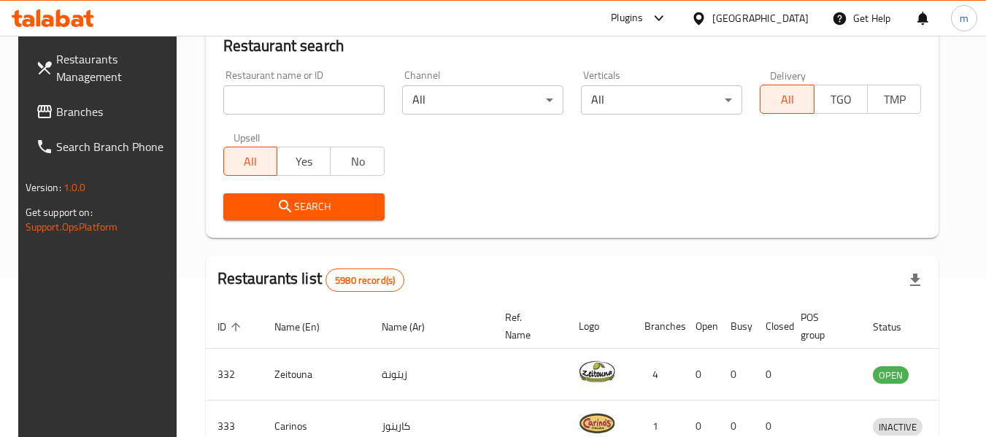
scroll to position [214, 0]
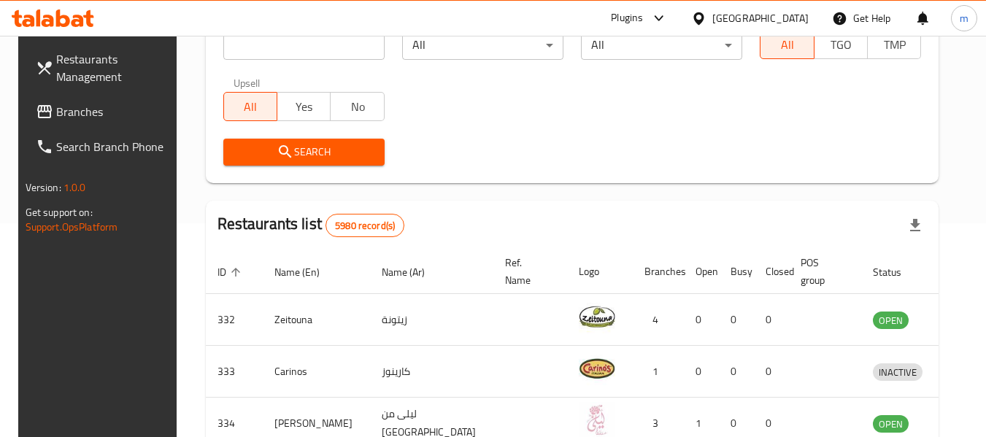
click at [77, 115] on span "Branches" at bounding box center [113, 112] width 115 height 18
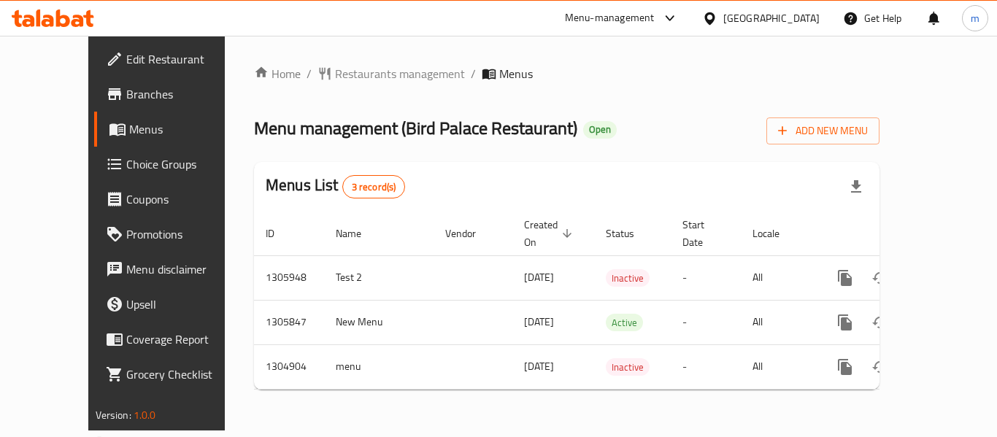
click at [335, 72] on span "Restaurants management" at bounding box center [400, 74] width 130 height 18
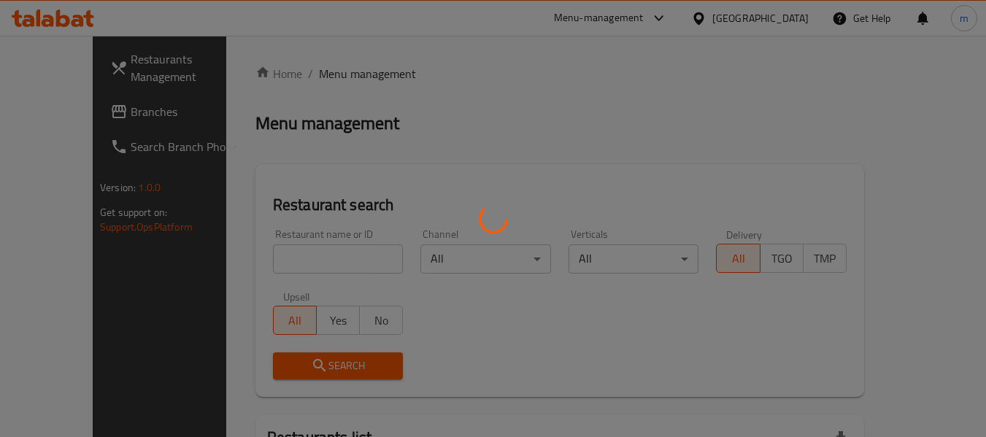
click at [279, 259] on div at bounding box center [493, 218] width 986 height 437
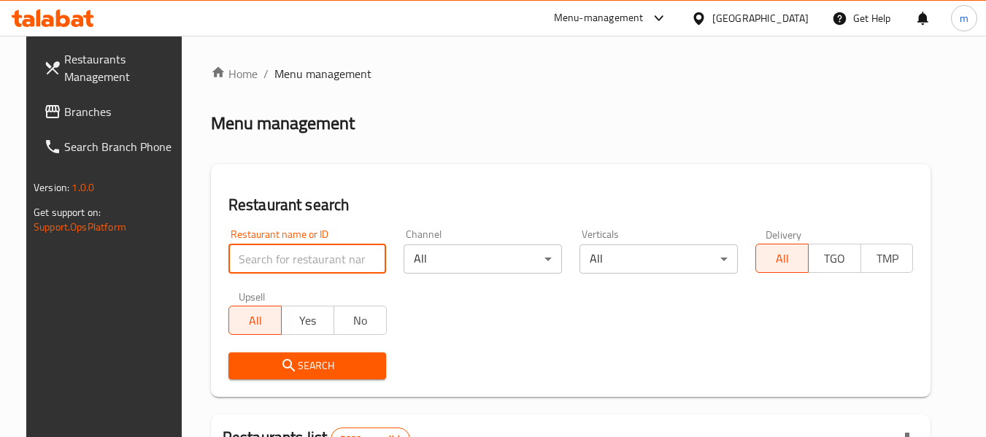
click at [279, 259] on input "search" at bounding box center [308, 259] width 158 height 29
paste input "703427"
type input "703427"
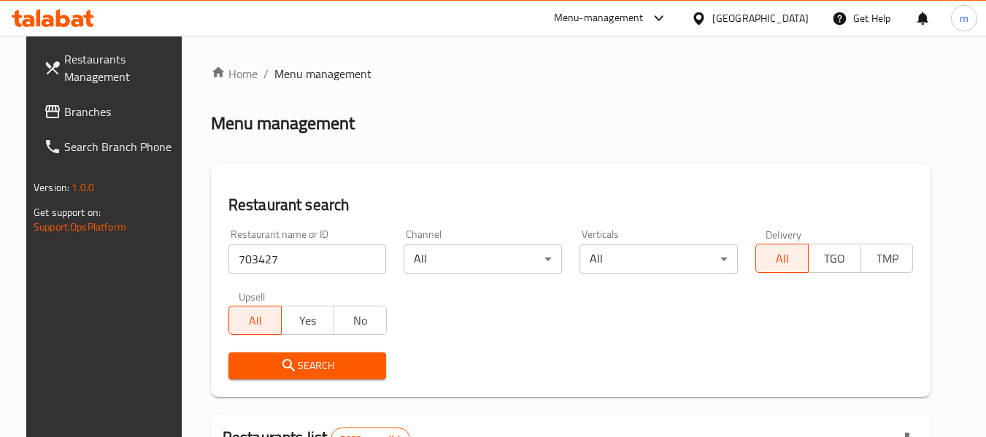
click at [307, 357] on span "Search" at bounding box center [307, 366] width 135 height 18
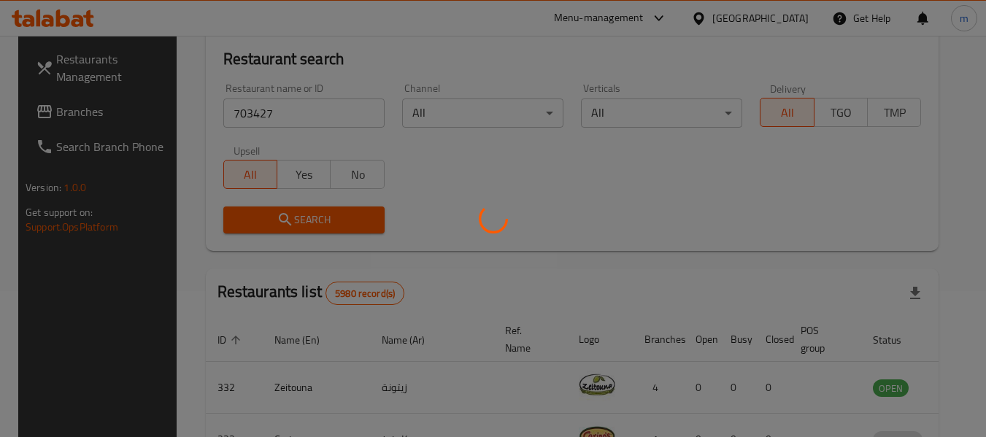
scroll to position [202, 0]
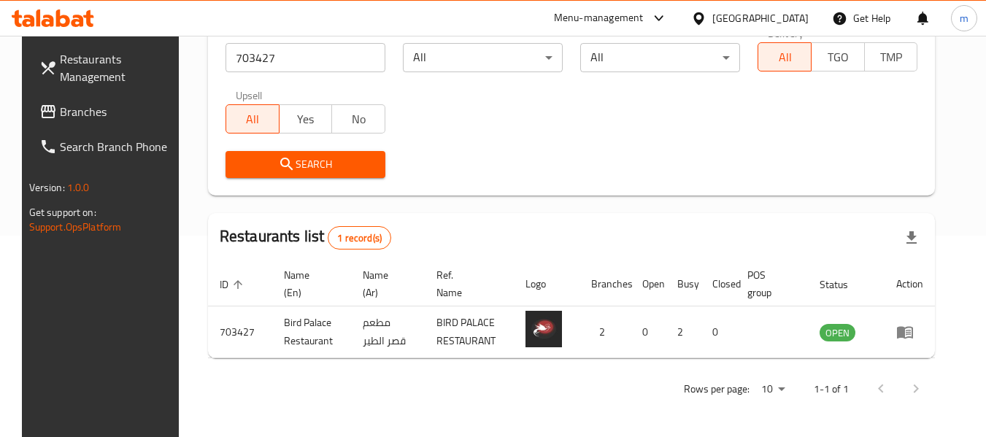
click at [707, 21] on icon at bounding box center [698, 18] width 15 height 15
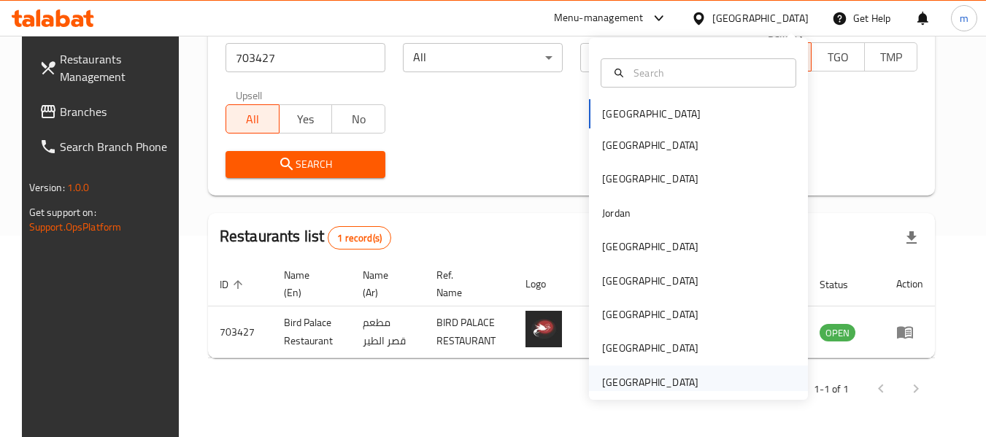
click at [613, 387] on div "[GEOGRAPHIC_DATA]" at bounding box center [650, 383] width 96 height 16
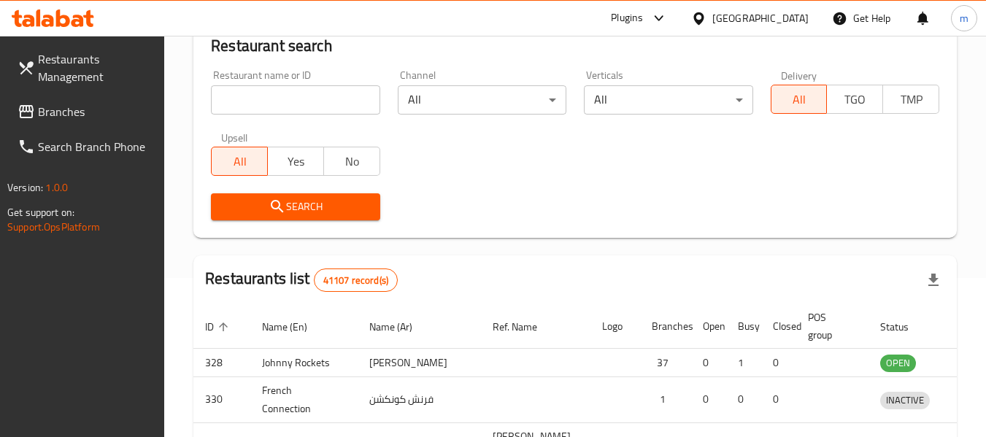
scroll to position [202, 0]
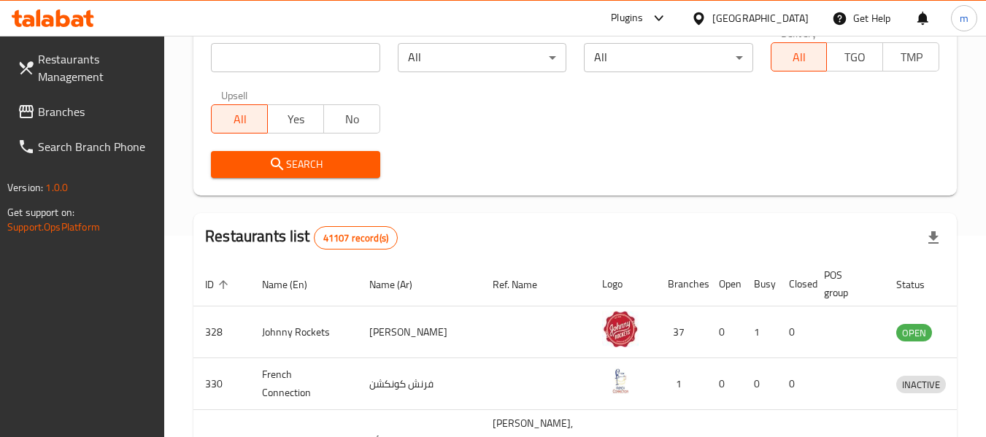
click at [69, 110] on span "Branches" at bounding box center [95, 112] width 115 height 18
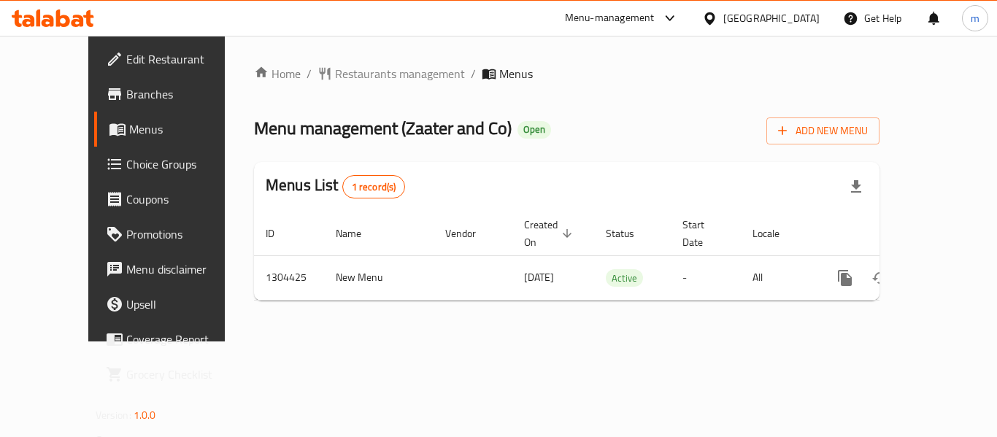
click at [707, 16] on icon at bounding box center [710, 18] width 10 height 12
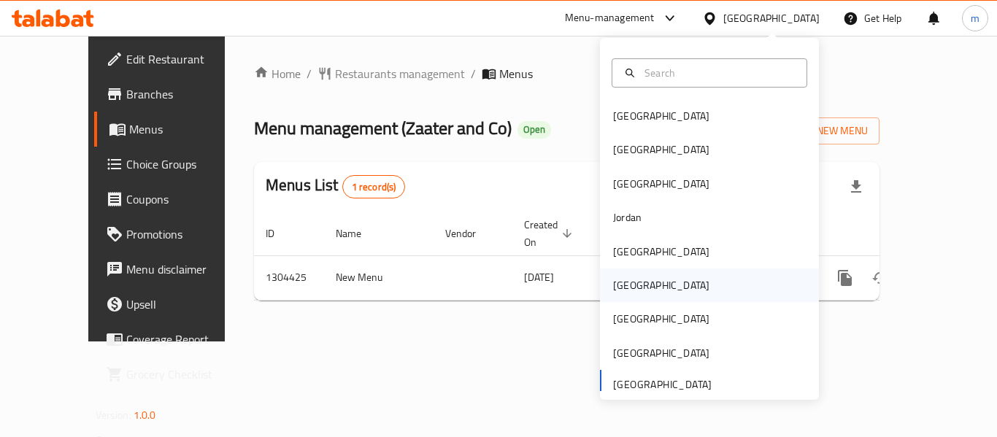
click at [624, 289] on div "[GEOGRAPHIC_DATA]" at bounding box center [661, 285] width 96 height 16
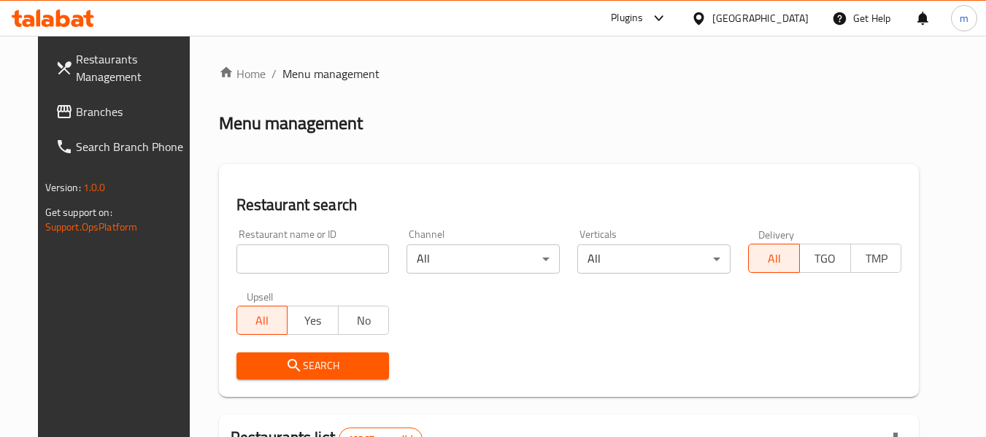
click at [76, 108] on span "Branches" at bounding box center [133, 112] width 115 height 18
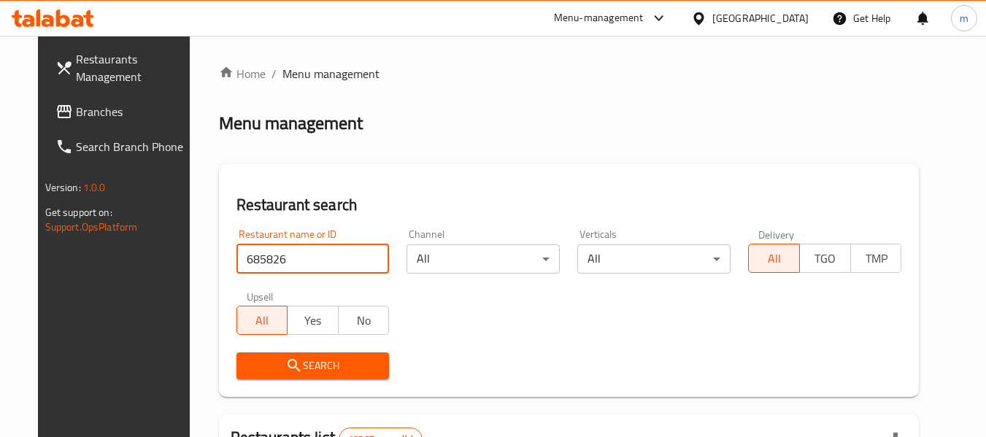
type input "685826"
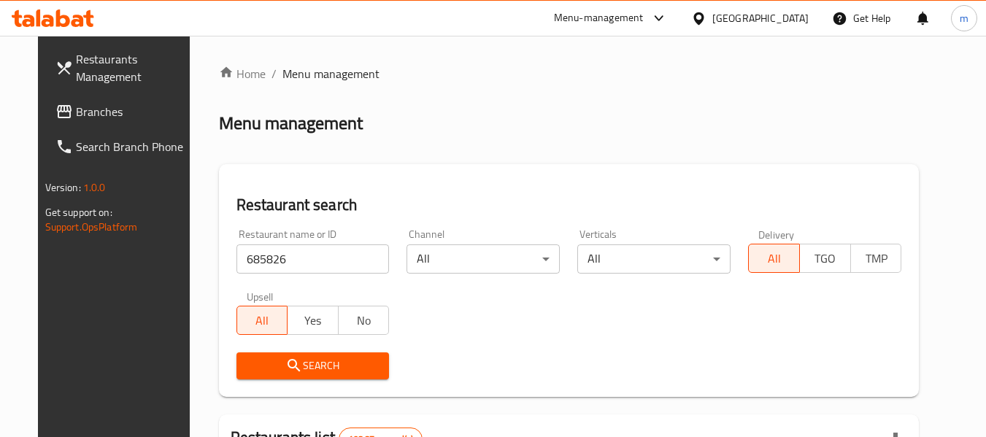
click at [296, 357] on span "Search" at bounding box center [313, 366] width 130 height 18
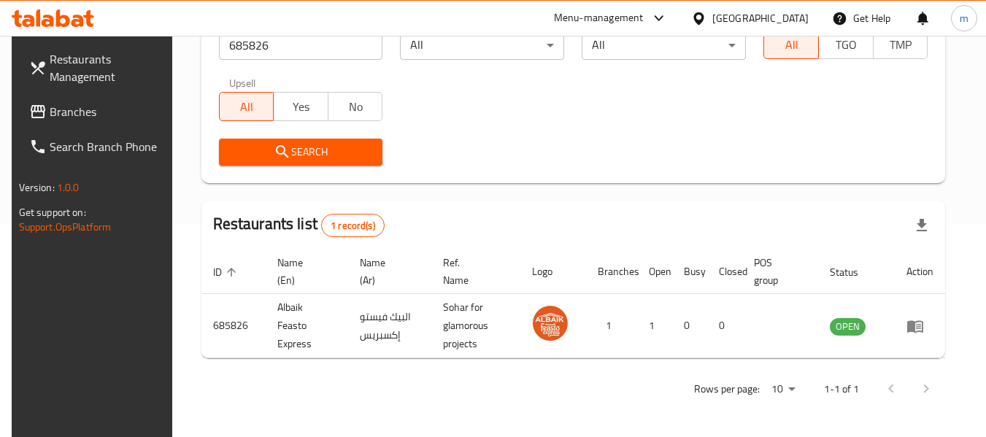
scroll to position [214, 0]
click at [707, 15] on icon at bounding box center [698, 18] width 15 height 15
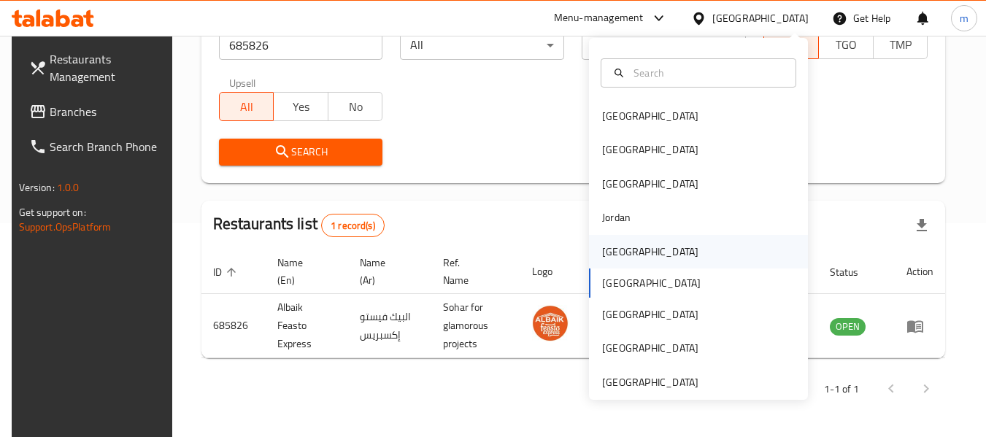
click at [605, 254] on div "[GEOGRAPHIC_DATA]" at bounding box center [650, 252] width 96 height 16
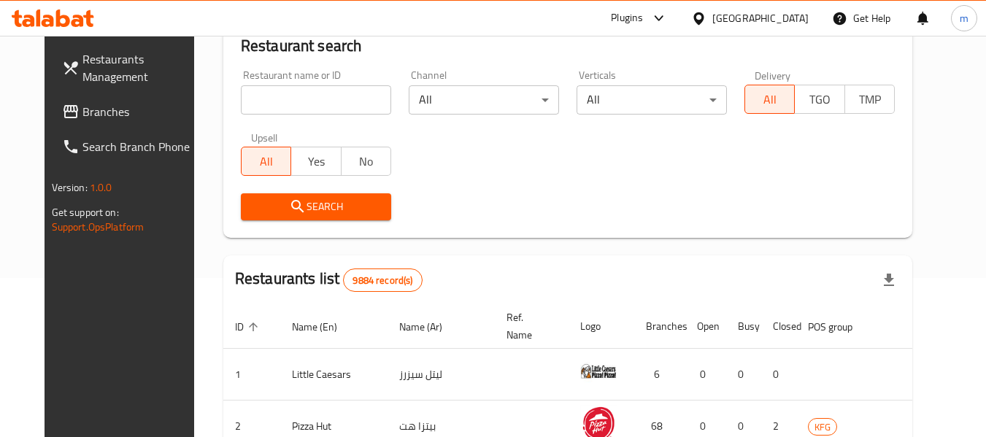
scroll to position [214, 0]
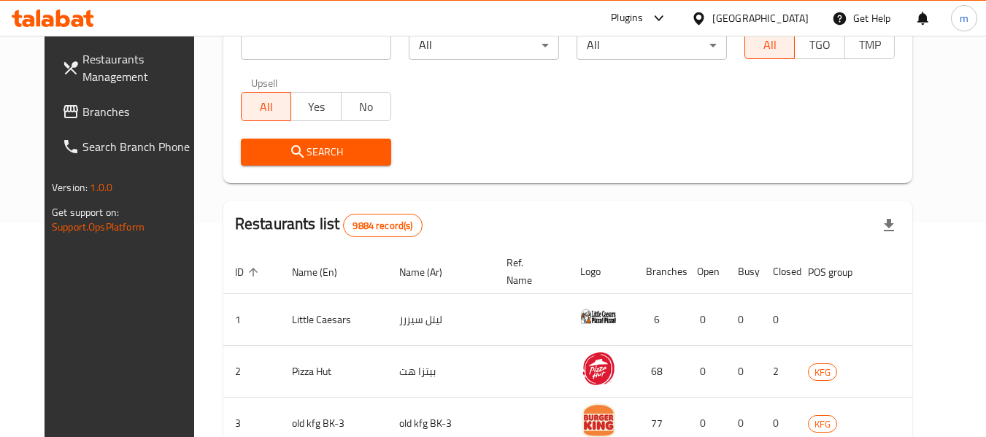
click at [84, 112] on span "Branches" at bounding box center [140, 112] width 115 height 18
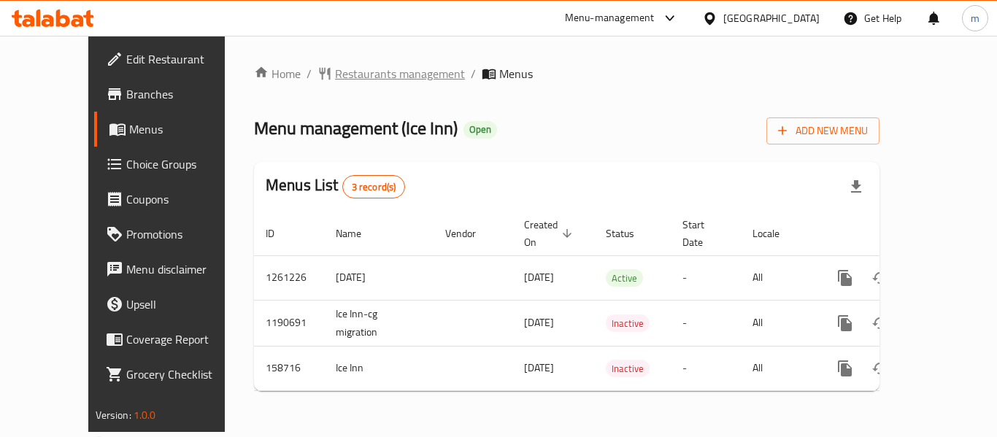
click at [335, 76] on span "Restaurants management" at bounding box center [400, 74] width 130 height 18
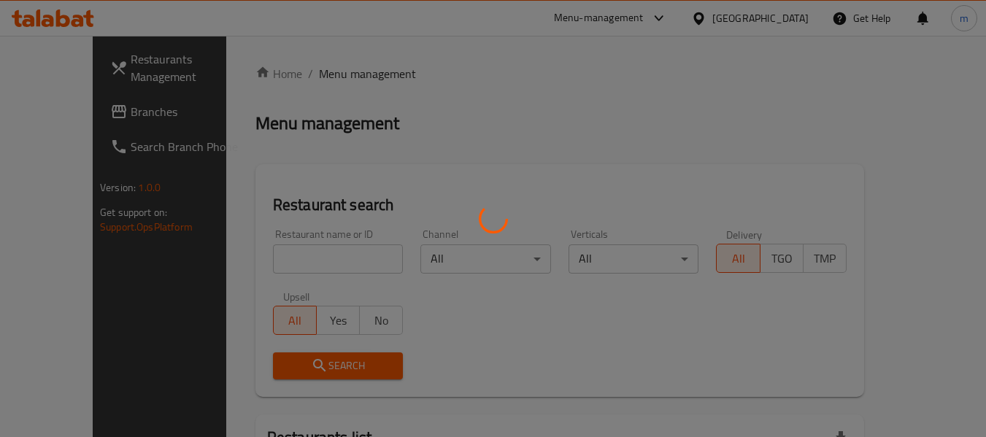
click at [272, 264] on div at bounding box center [493, 218] width 986 height 437
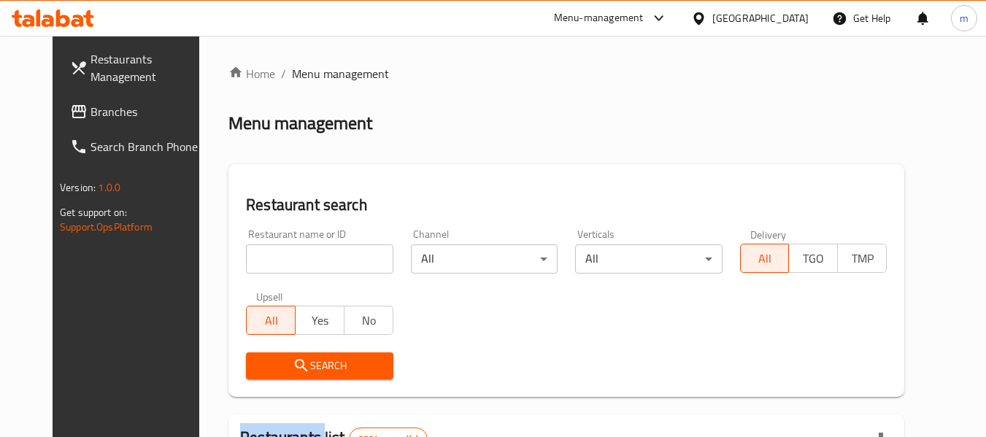
click at [272, 264] on div at bounding box center [493, 218] width 986 height 437
click at [274, 265] on input "search" at bounding box center [319, 259] width 147 height 29
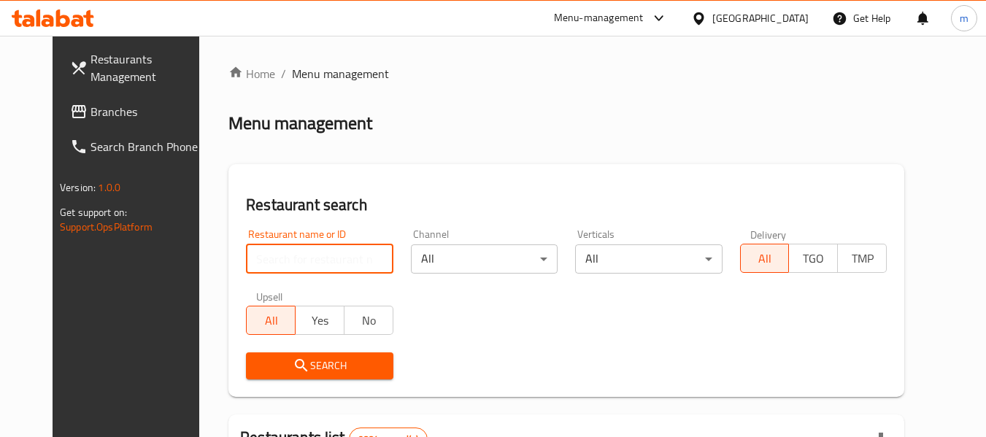
paste input "615577"
type input "615577"
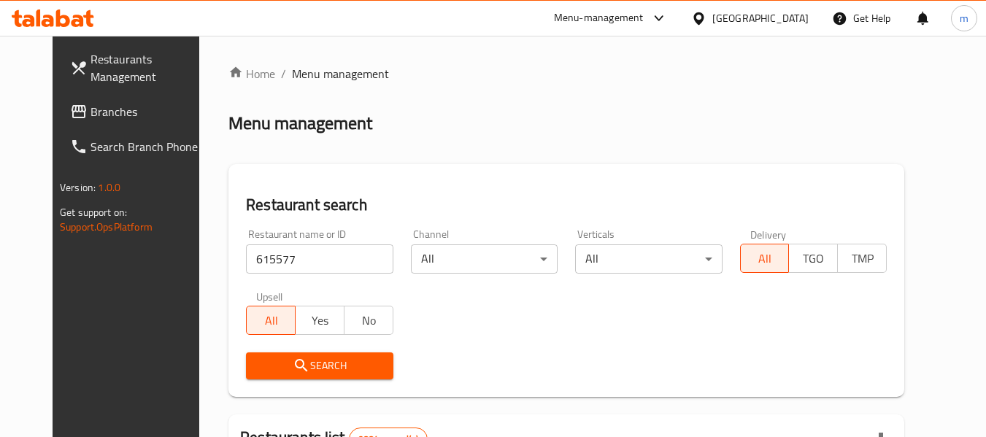
drag, startPoint x: 269, startPoint y: 365, endPoint x: 370, endPoint y: 333, distance: 106.5
click at [293, 367] on icon "submit" at bounding box center [302, 366] width 18 height 18
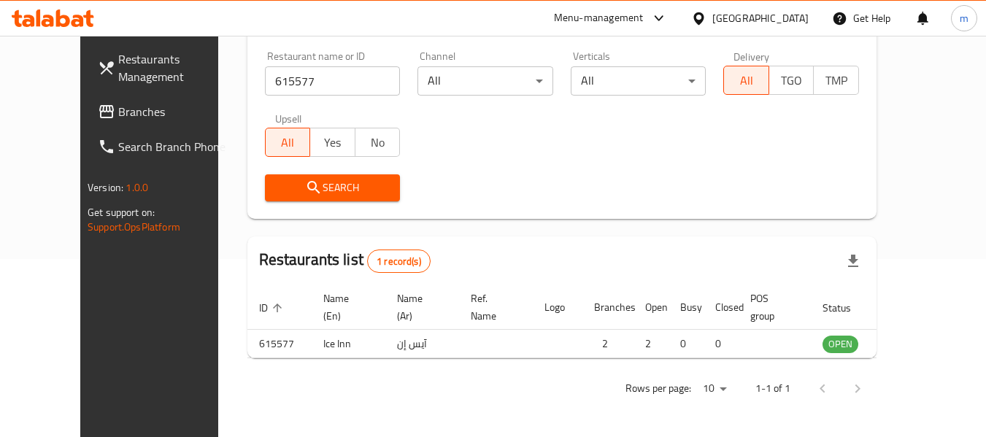
scroll to position [202, 0]
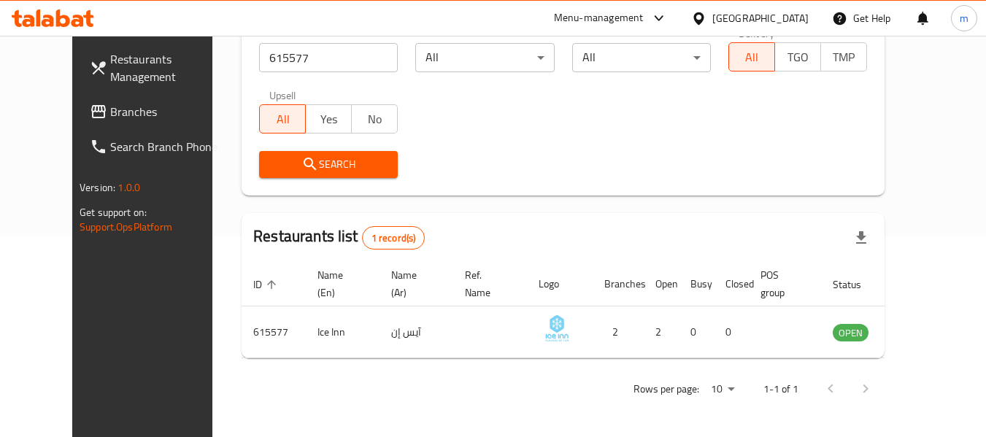
drag, startPoint x: 765, startPoint y: 19, endPoint x: 772, endPoint y: 30, distance: 12.8
click at [707, 19] on icon at bounding box center [698, 18] width 15 height 15
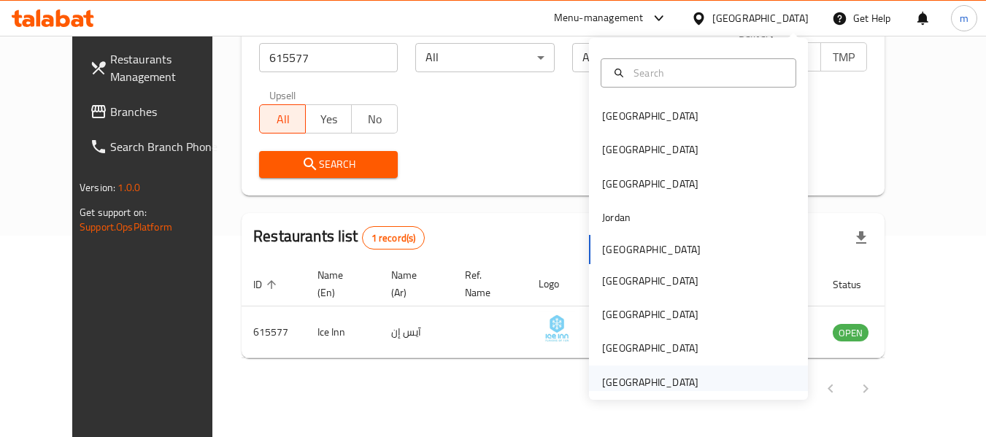
click at [618, 380] on div "[GEOGRAPHIC_DATA]" at bounding box center [650, 383] width 96 height 16
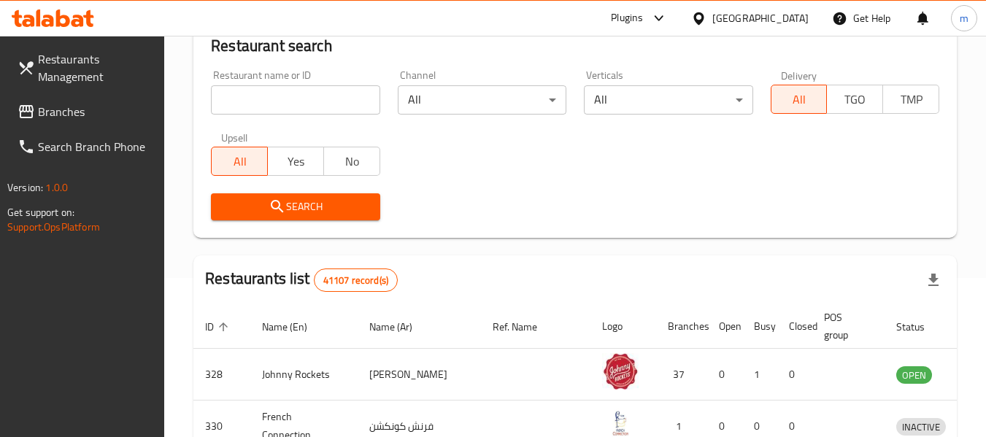
scroll to position [202, 0]
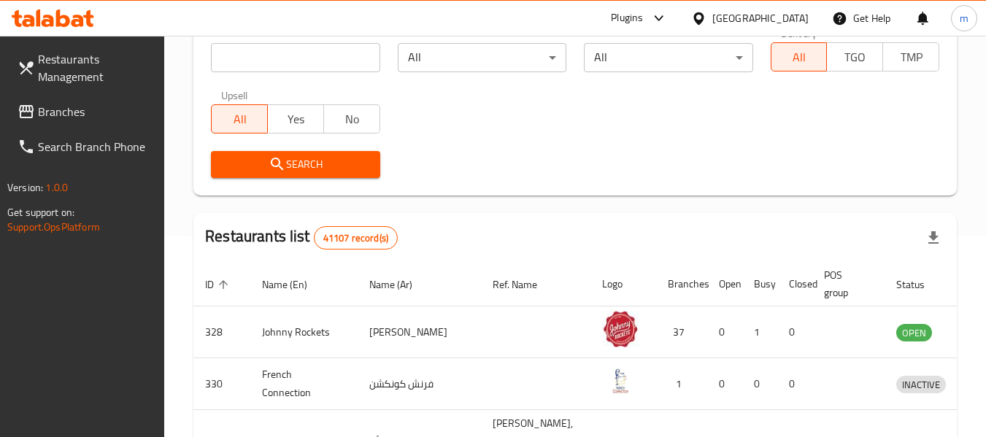
click at [79, 110] on span "Branches" at bounding box center [95, 112] width 115 height 18
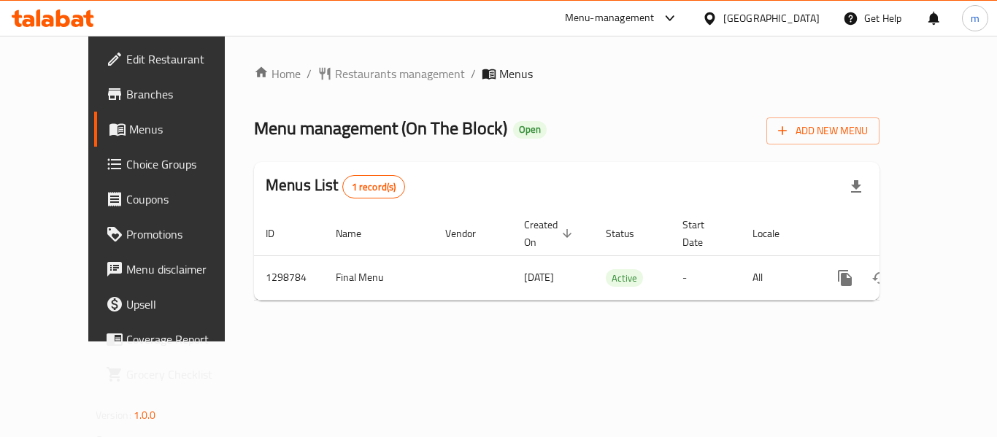
click at [317, 72] on div "Home / Restaurants management / Menus Menu management ( On The Block ) Open Add…" at bounding box center [567, 189] width 626 height 248
click at [335, 73] on span "Restaurants management" at bounding box center [400, 74] width 130 height 18
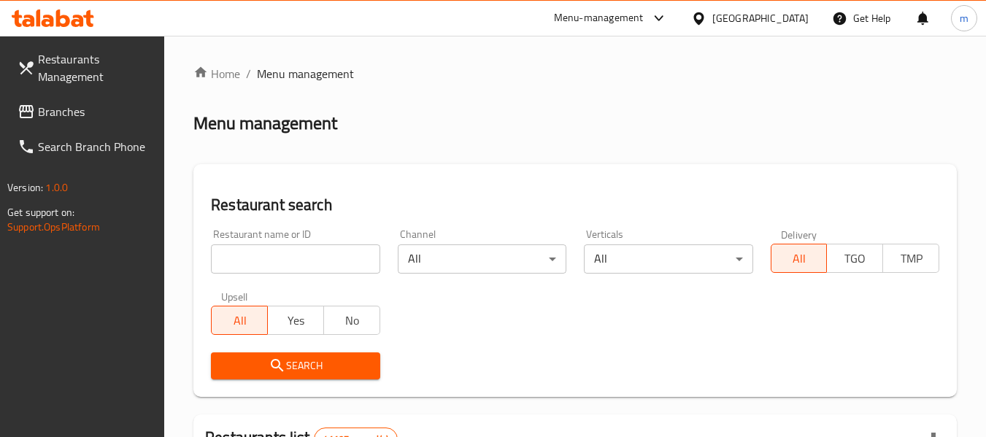
drag, startPoint x: 274, startPoint y: 258, endPoint x: 259, endPoint y: 264, distance: 16.0
click at [270, 261] on div at bounding box center [493, 218] width 986 height 437
click at [259, 264] on input "search" at bounding box center [295, 259] width 169 height 29
paste input "701075"
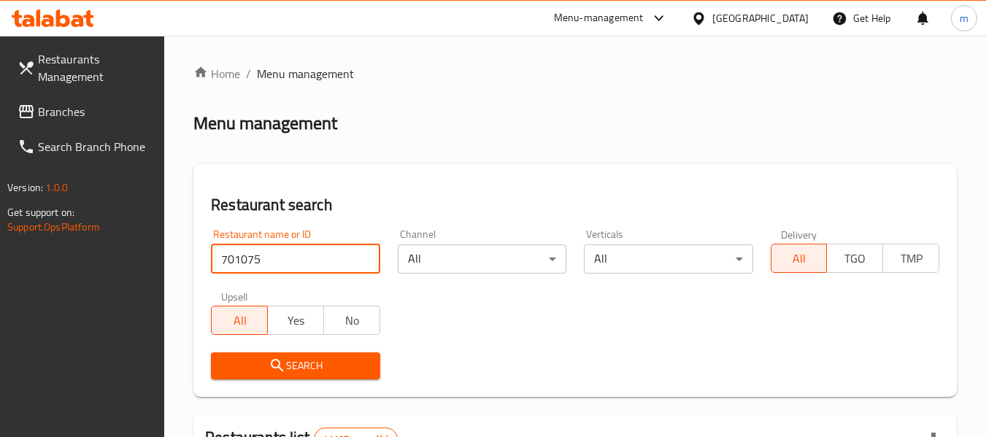
type input "701075"
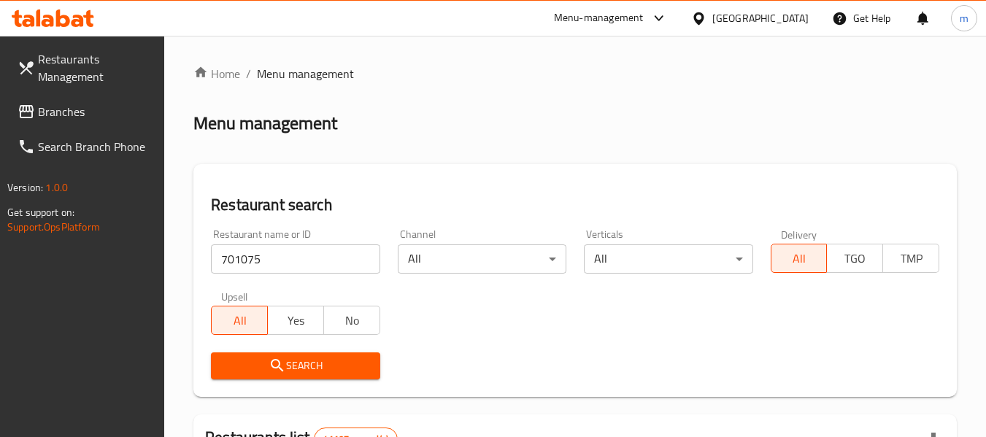
click at [275, 362] on icon "submit" at bounding box center [278, 366] width 18 height 18
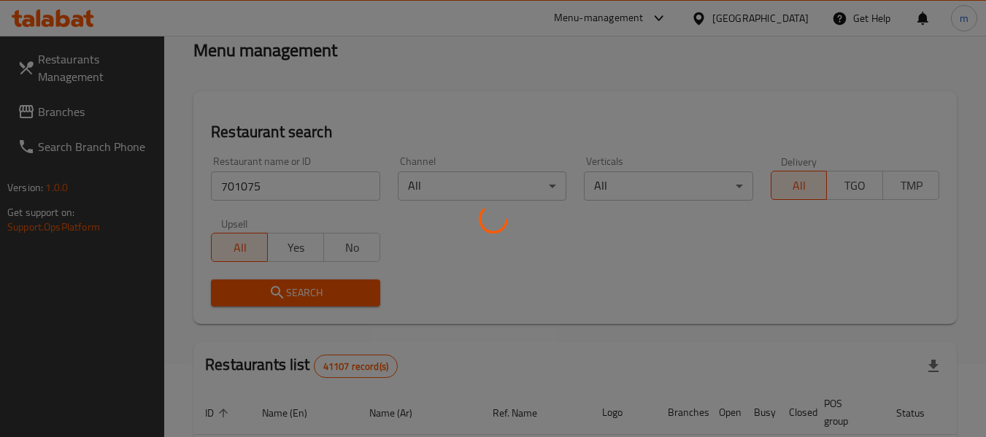
scroll to position [202, 0]
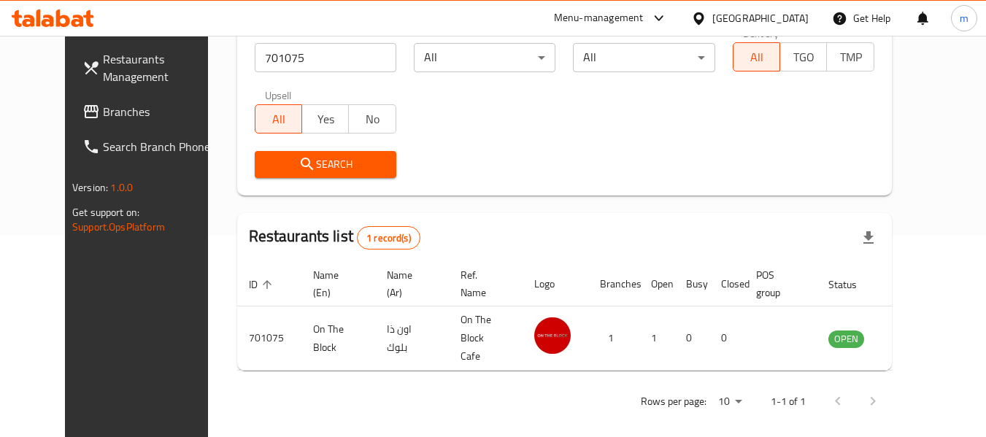
click at [103, 110] on span "Branches" at bounding box center [160, 112] width 115 height 18
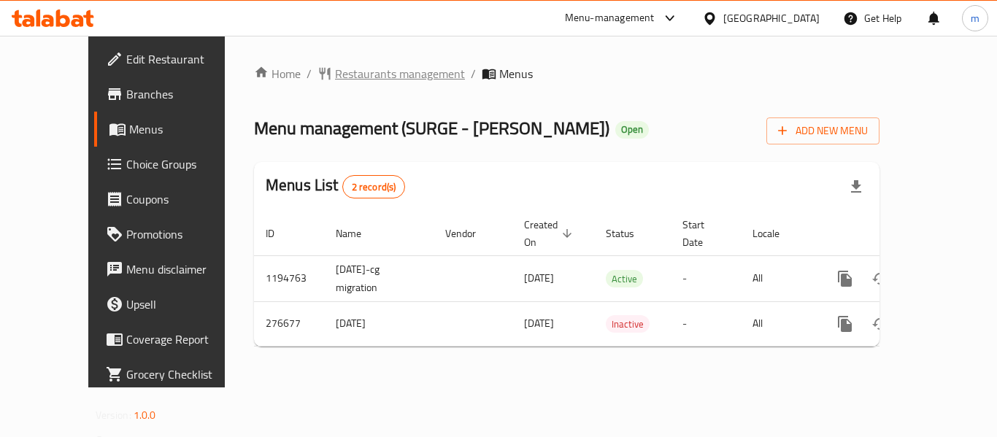
click at [340, 75] on span "Restaurants management" at bounding box center [400, 74] width 130 height 18
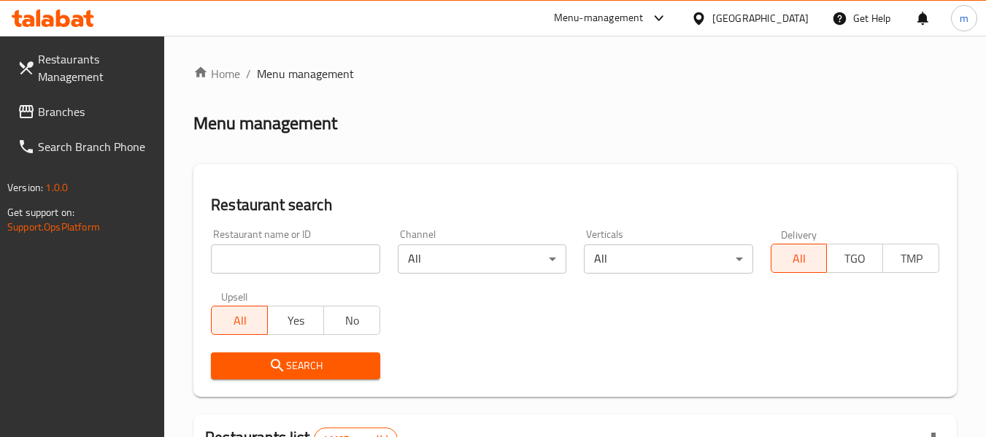
click at [277, 261] on div at bounding box center [493, 218] width 986 height 437
click at [278, 261] on input "search" at bounding box center [295, 259] width 169 height 29
paste input "628021"
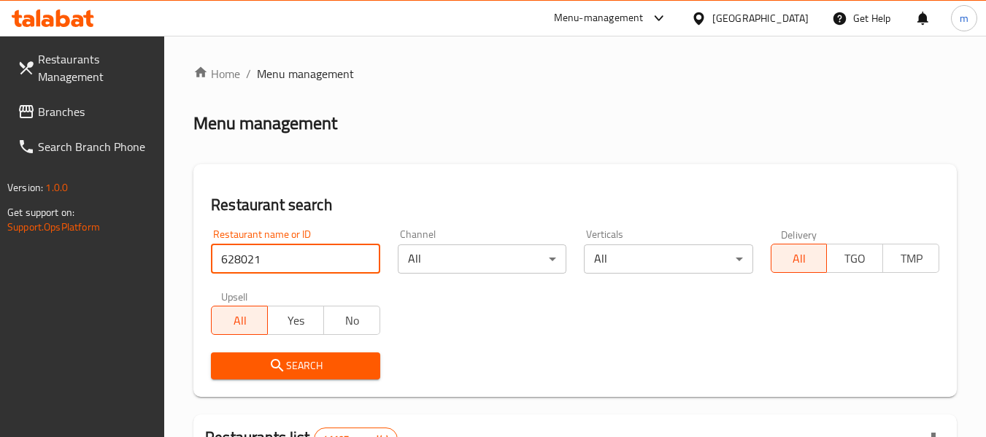
type input "628021"
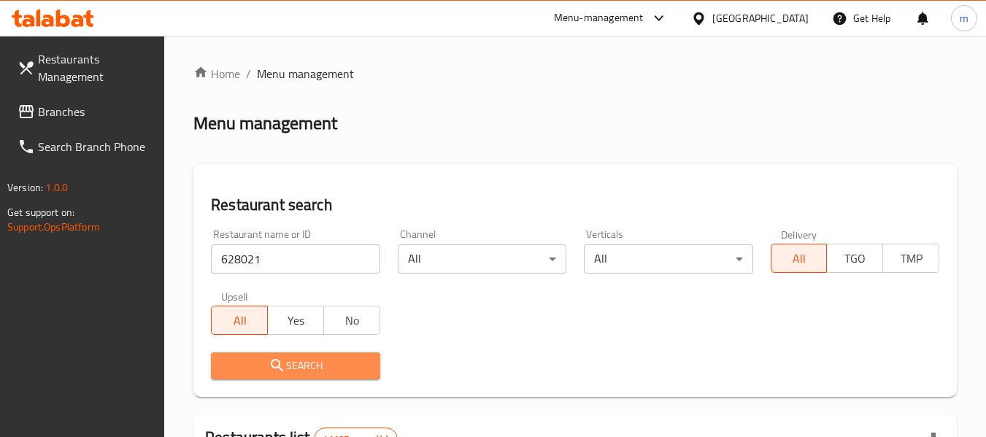
click at [310, 365] on span "Search" at bounding box center [295, 366] width 145 height 18
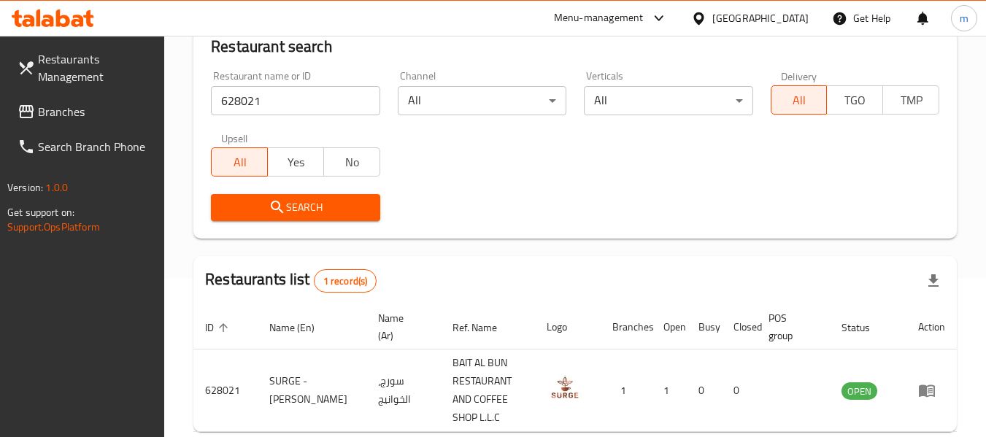
scroll to position [214, 0]
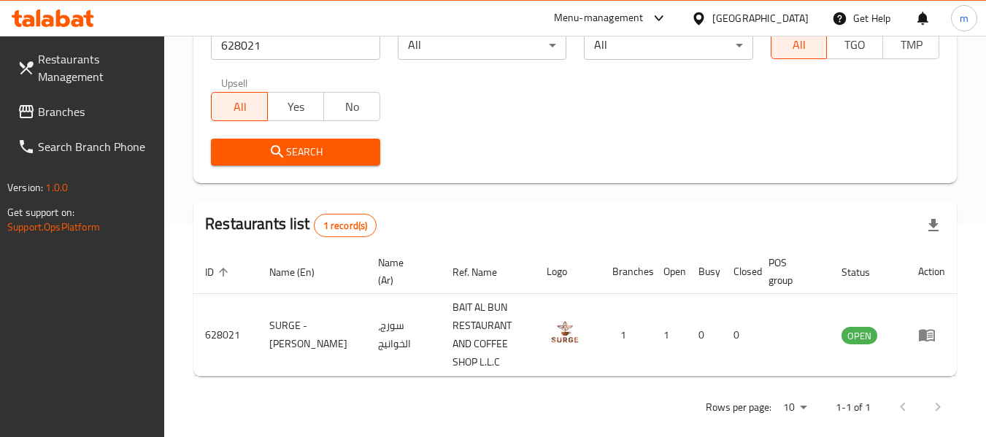
click at [699, 17] on icon at bounding box center [698, 18] width 15 height 15
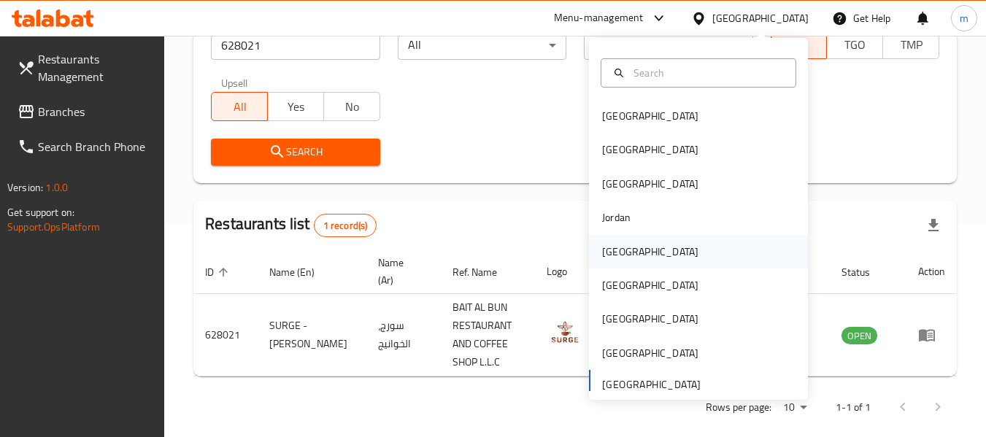
click at [620, 256] on div "[GEOGRAPHIC_DATA]" at bounding box center [650, 252] width 96 height 16
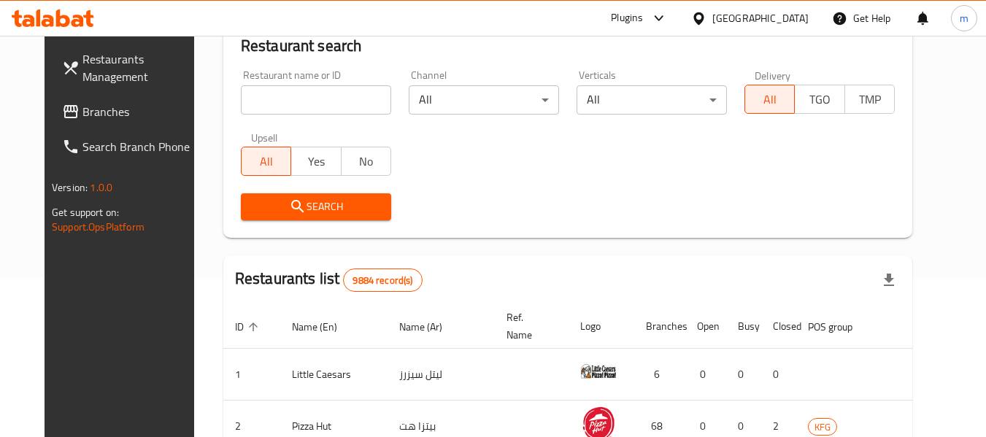
scroll to position [214, 0]
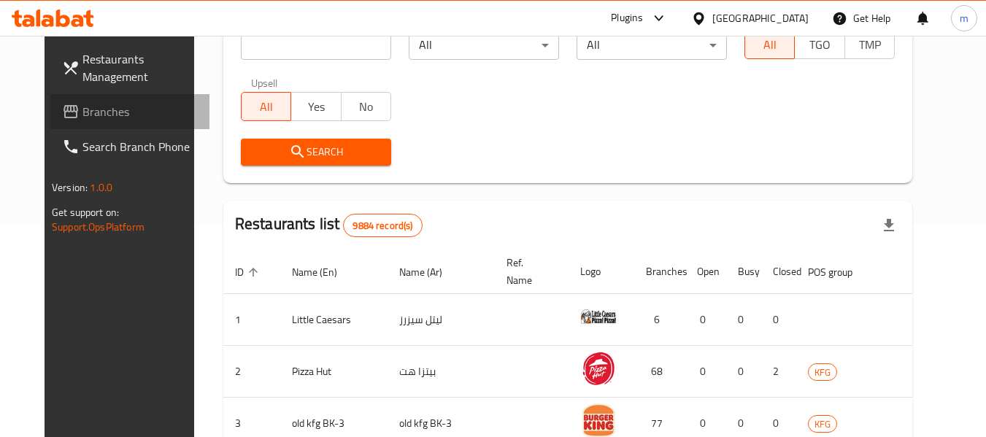
drag, startPoint x: 72, startPoint y: 112, endPoint x: 28, endPoint y: 133, distance: 48.7
click at [83, 112] on span "Branches" at bounding box center [140, 112] width 115 height 18
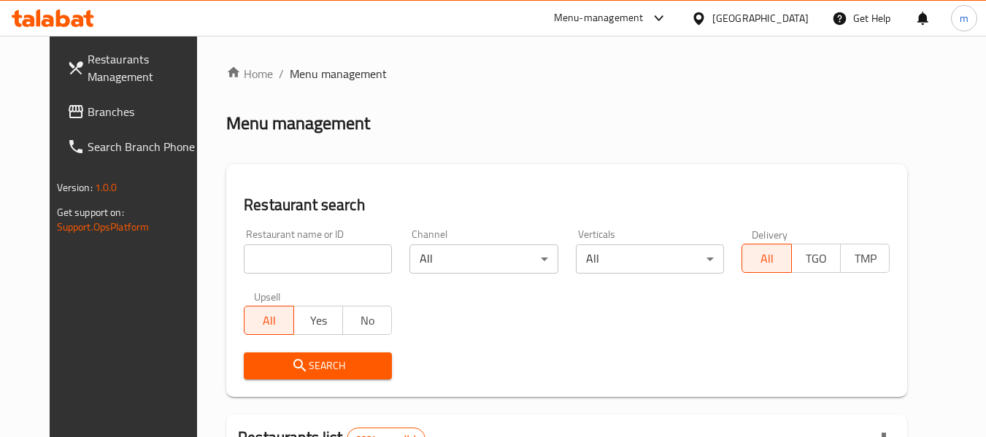
click at [288, 261] on div at bounding box center [493, 218] width 986 height 437
click at [288, 261] on input "search" at bounding box center [318, 259] width 148 height 29
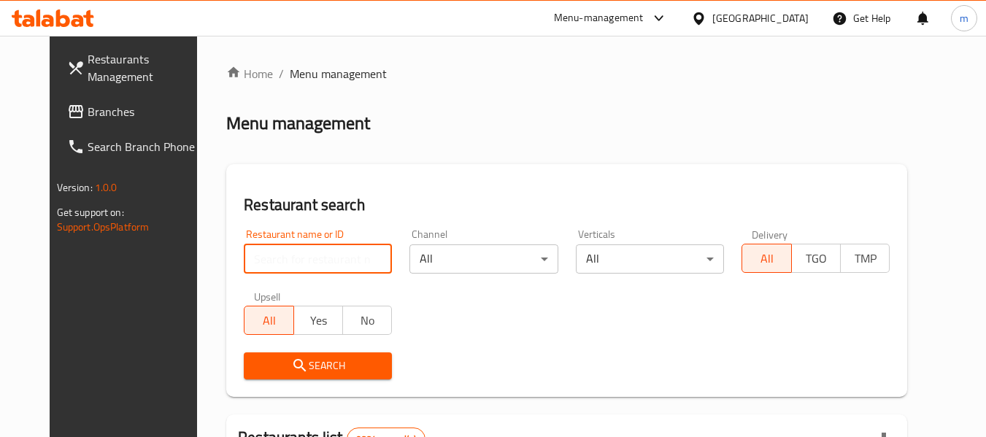
paste input "681966"
type input "681966"
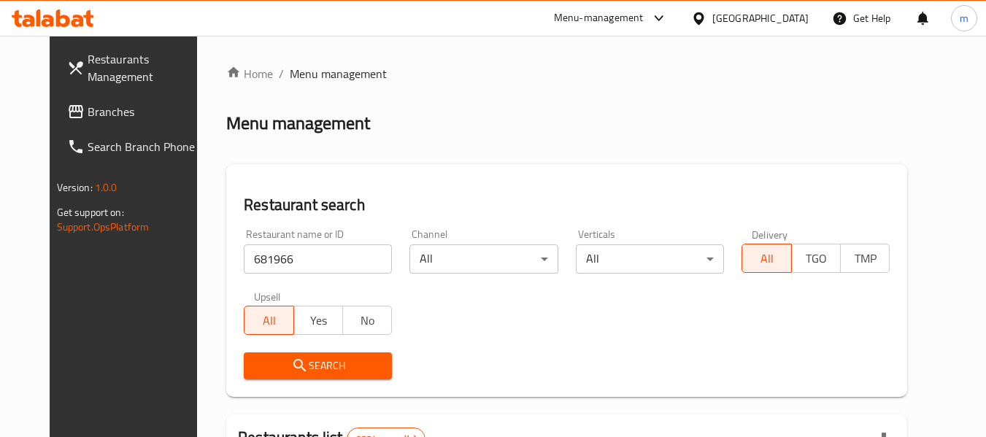
click at [294, 365] on span "Search" at bounding box center [318, 366] width 125 height 18
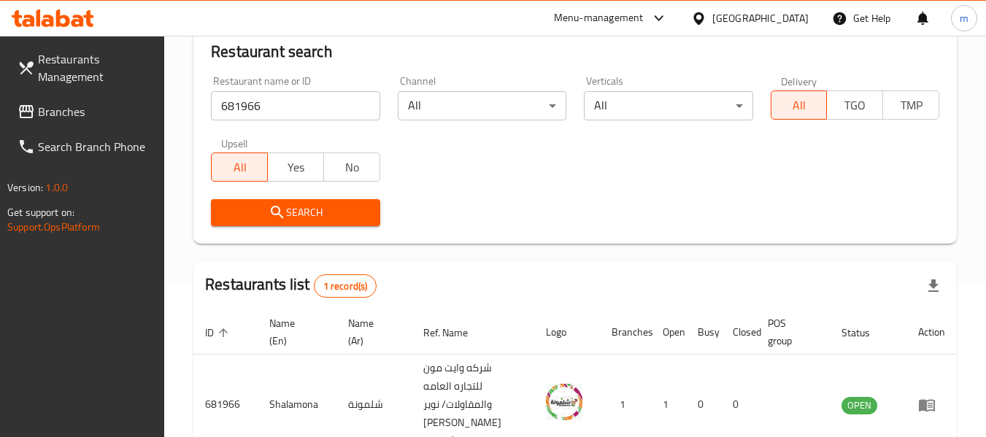
scroll to position [232, 0]
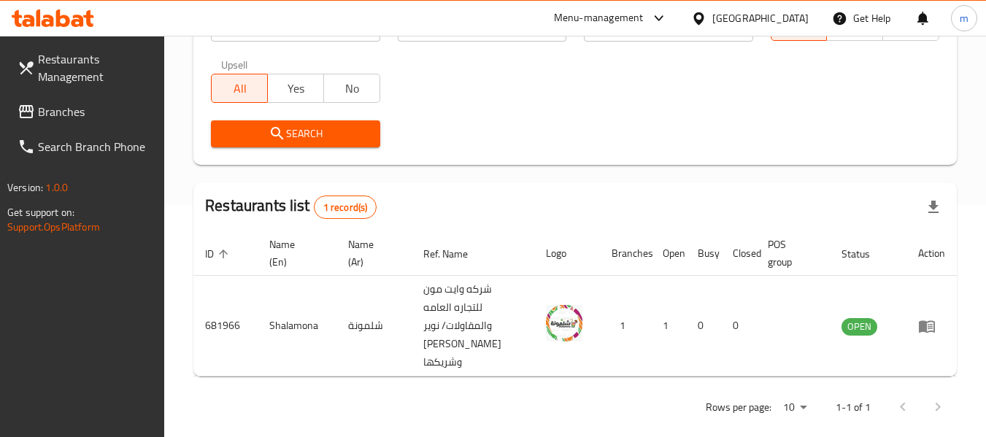
drag, startPoint x: 990, startPoint y: 166, endPoint x: 90, endPoint y: 321, distance: 913.5
click at [90, 321] on div "Restaurants Management Branches Search Branch Phone Version: 1.0.0 Get support …" at bounding box center [82, 254] width 165 height 437
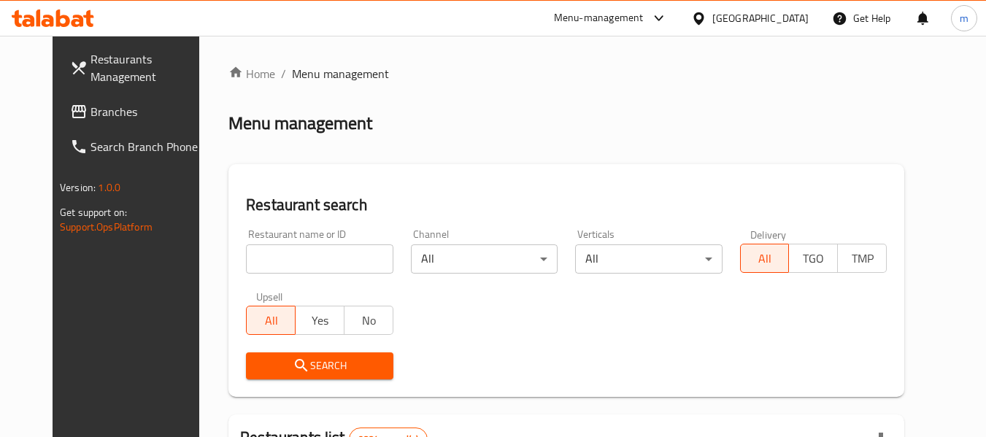
click at [704, 18] on icon at bounding box center [699, 18] width 10 height 12
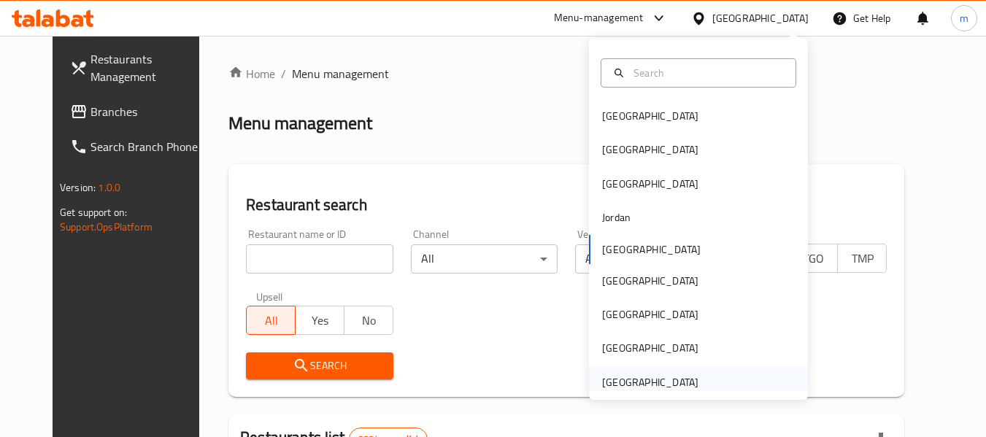
click at [618, 380] on div "[GEOGRAPHIC_DATA]" at bounding box center [650, 383] width 96 height 16
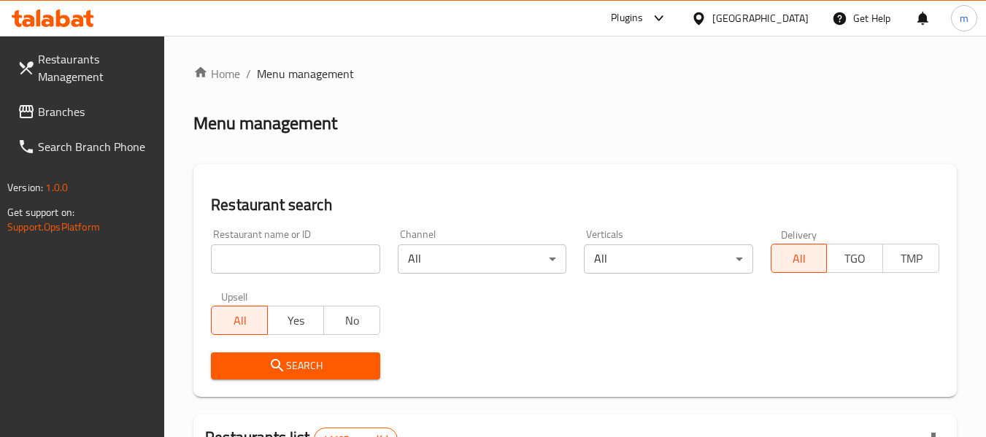
click at [50, 106] on span "Branches" at bounding box center [95, 112] width 115 height 18
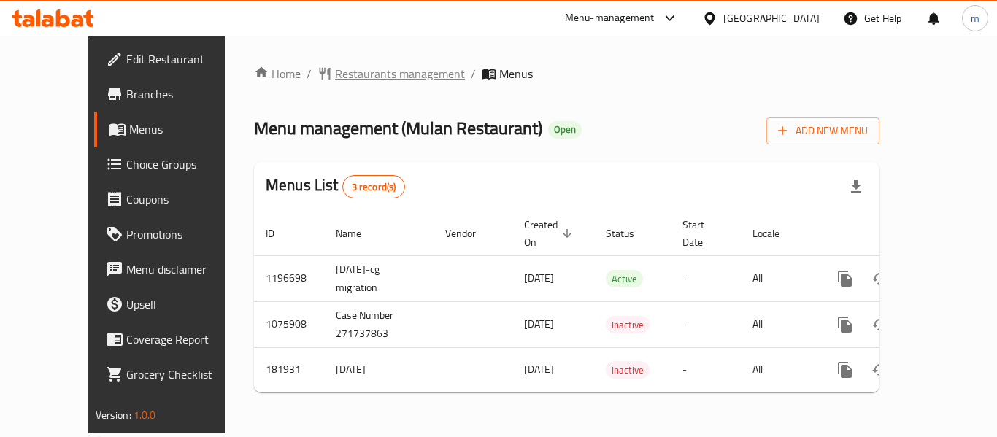
click at [361, 77] on span "Restaurants management" at bounding box center [400, 74] width 130 height 18
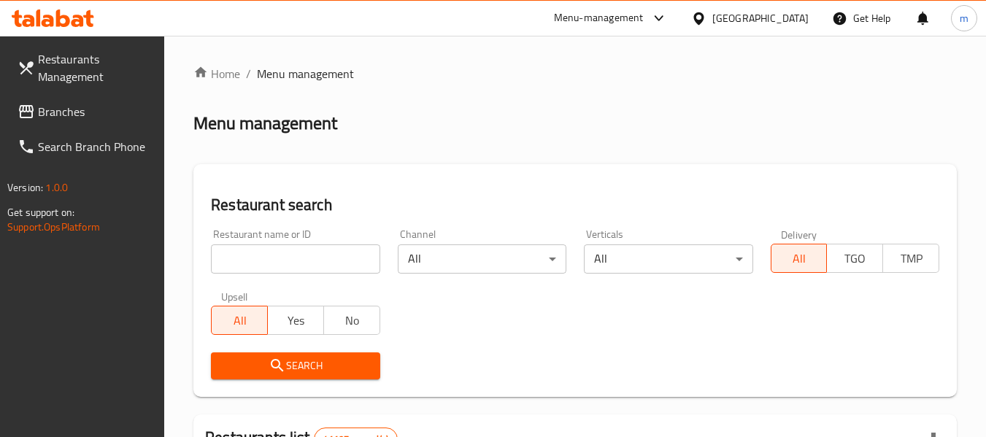
click at [258, 267] on div at bounding box center [493, 218] width 986 height 437
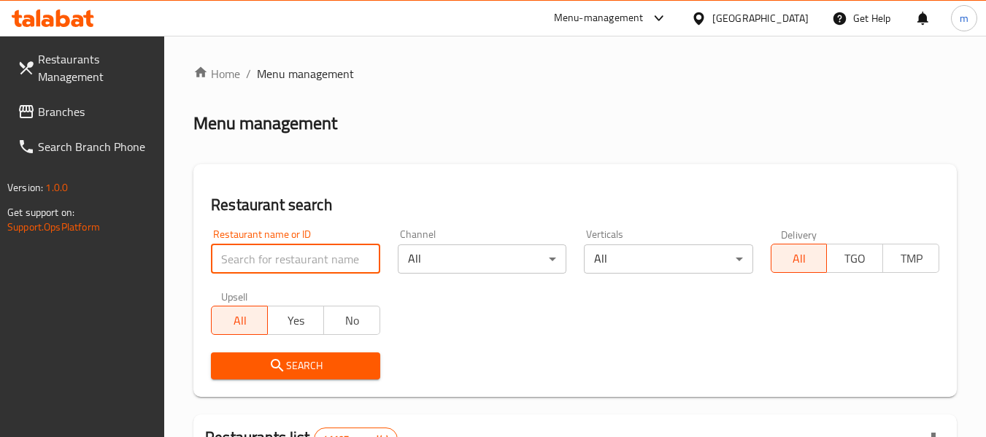
click at [254, 266] on input "search" at bounding box center [295, 259] width 169 height 29
drag, startPoint x: 254, startPoint y: 266, endPoint x: 256, endPoint y: 257, distance: 9.0
click at [254, 265] on input "search" at bounding box center [295, 259] width 169 height 29
paste input "619313"
type input "619313"
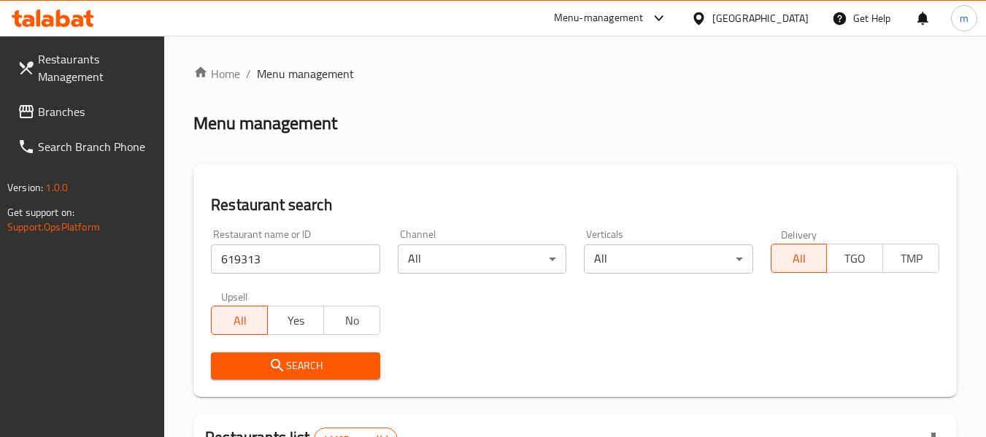
click at [267, 362] on span "Search" at bounding box center [295, 366] width 145 height 18
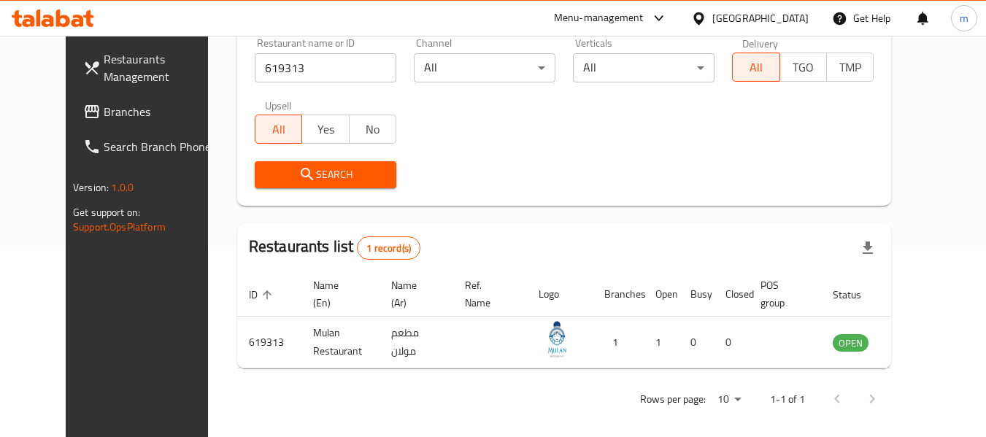
scroll to position [202, 0]
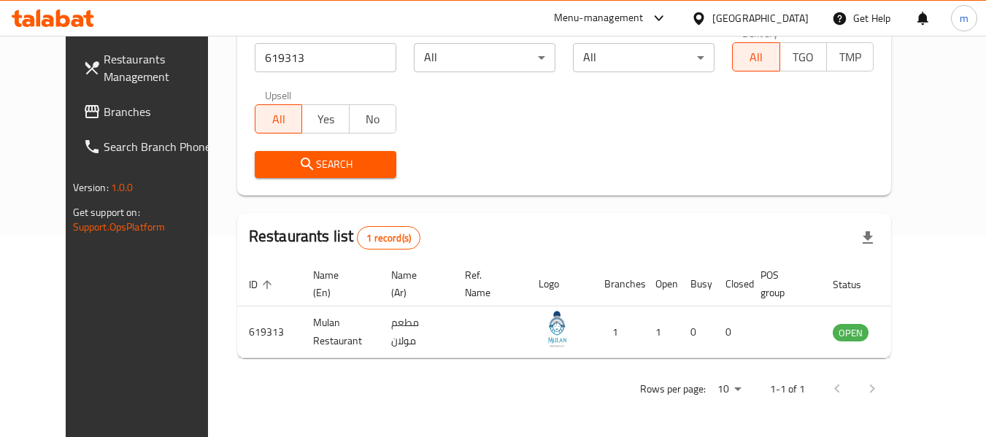
click at [104, 112] on span "Branches" at bounding box center [161, 112] width 115 height 18
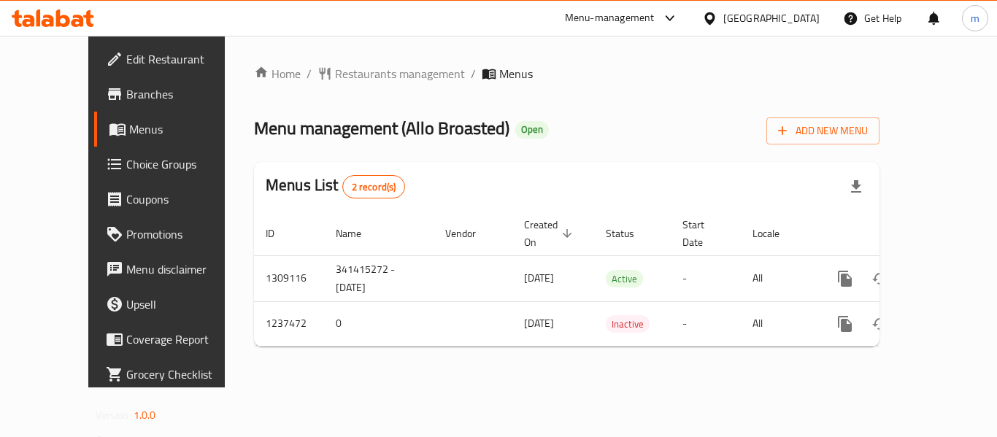
click at [335, 74] on span "Restaurants management" at bounding box center [400, 74] width 130 height 18
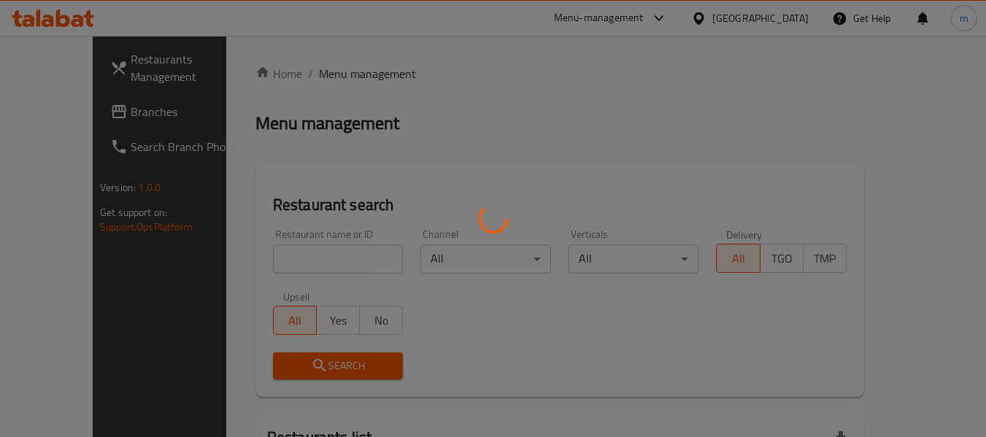
click at [272, 258] on div at bounding box center [493, 218] width 986 height 437
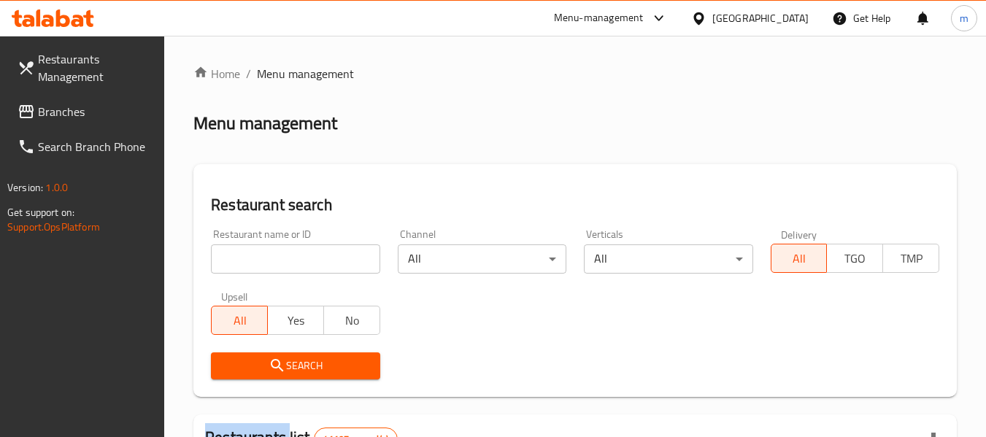
click at [272, 258] on input "search" at bounding box center [295, 259] width 169 height 29
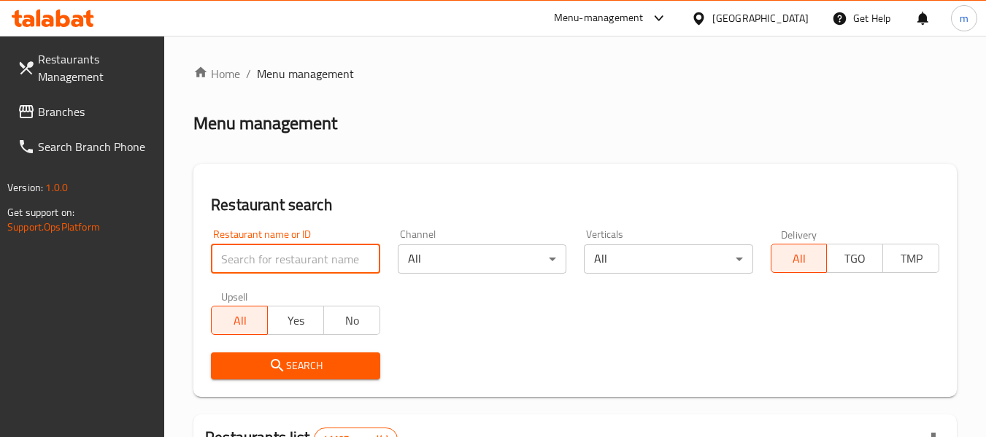
paste input "679389"
type input "679389"
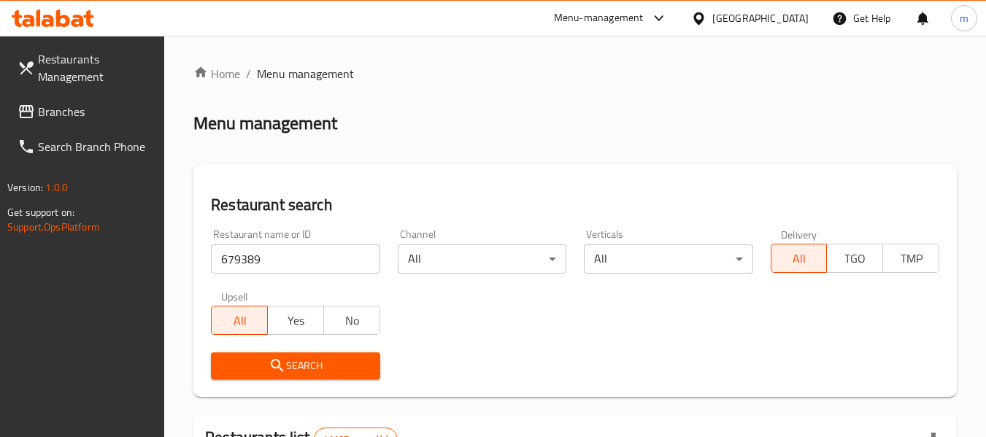
click at [308, 368] on span "Search" at bounding box center [295, 366] width 145 height 18
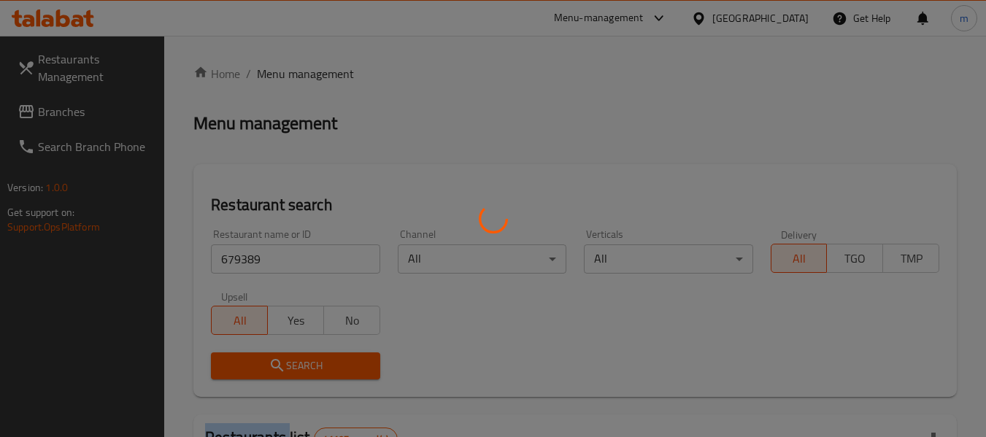
click at [308, 368] on div at bounding box center [493, 218] width 986 height 437
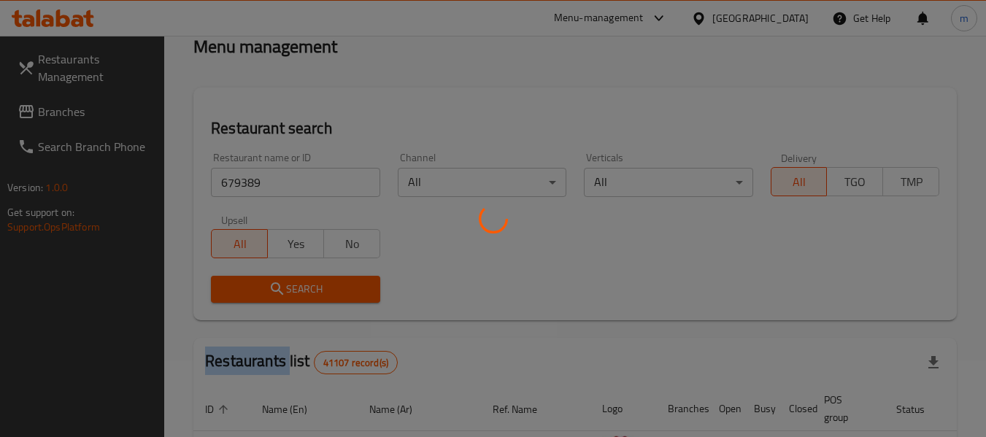
scroll to position [146, 0]
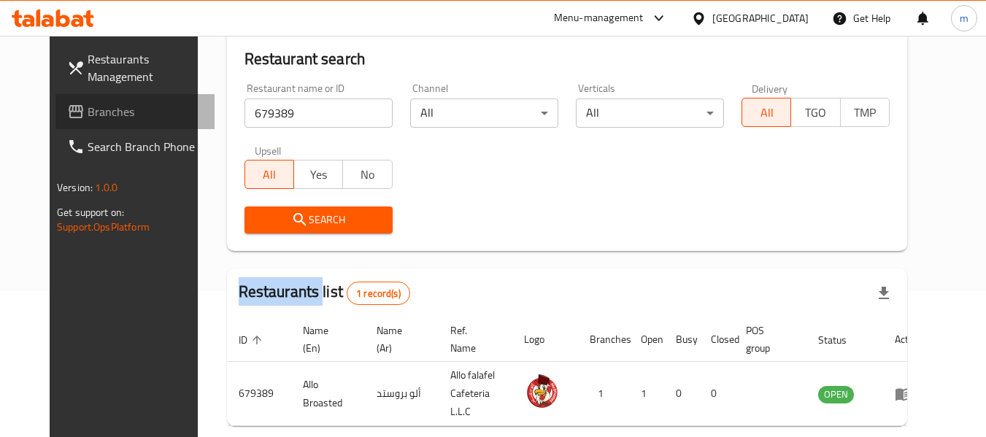
click at [88, 113] on span "Branches" at bounding box center [145, 112] width 115 height 18
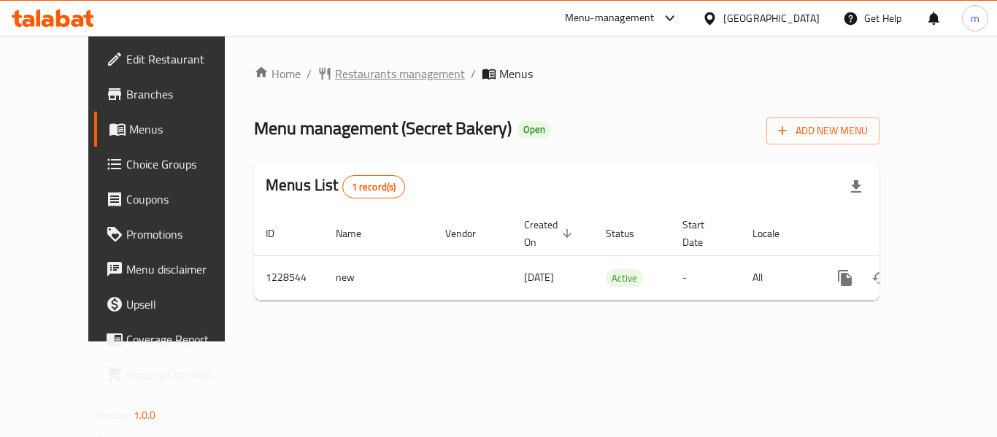
click at [345, 77] on span "Restaurants management" at bounding box center [400, 74] width 130 height 18
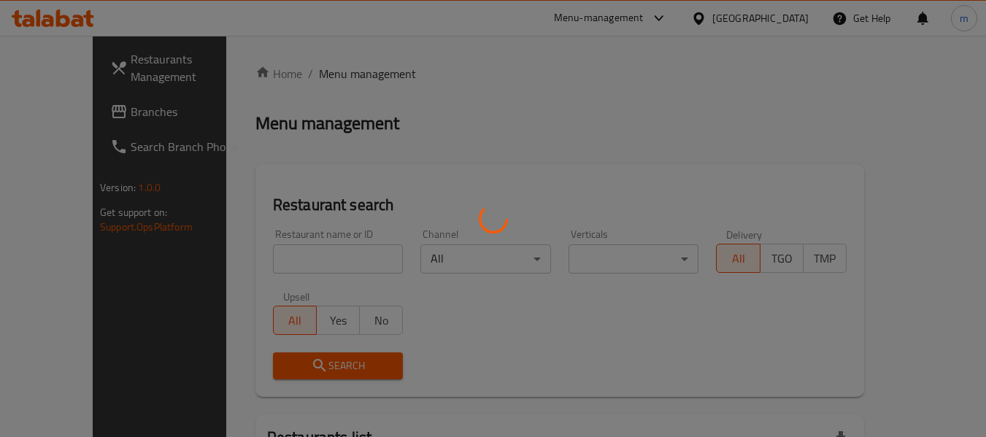
drag, startPoint x: 302, startPoint y: 253, endPoint x: 277, endPoint y: 258, distance: 26.1
click at [302, 253] on div at bounding box center [493, 218] width 986 height 437
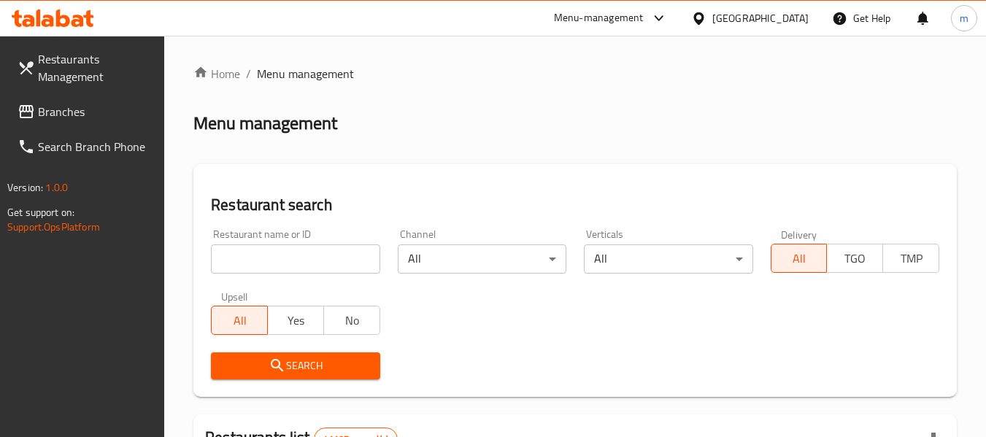
click at [270, 262] on div at bounding box center [493, 218] width 986 height 437
click at [273, 259] on div at bounding box center [493, 218] width 986 height 437
click at [273, 259] on input "search" at bounding box center [295, 259] width 169 height 29
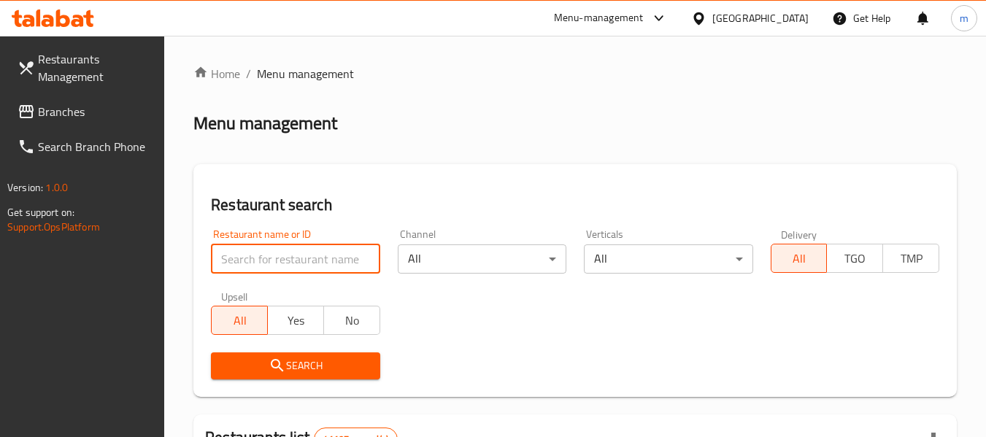
paste input "676459"
type input "676459"
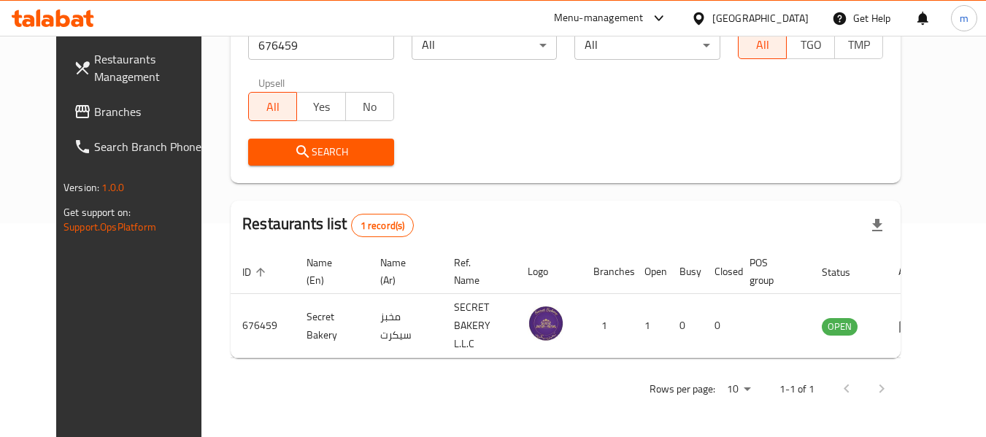
scroll to position [202, 0]
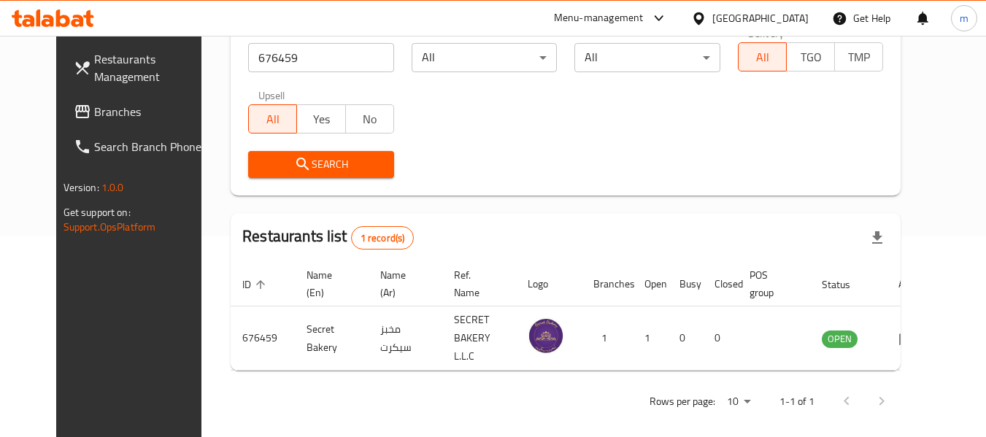
click at [698, 18] on icon at bounding box center [699, 18] width 10 height 12
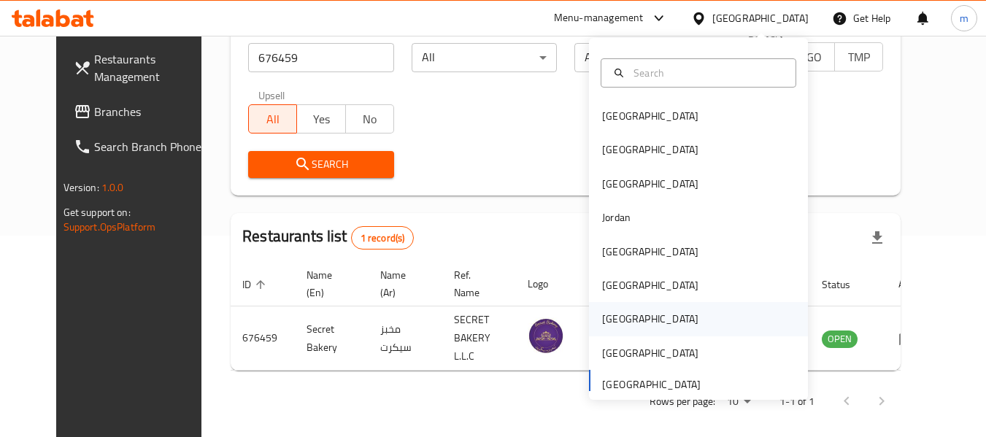
click at [605, 318] on div "Qatar" at bounding box center [650, 319] width 96 height 16
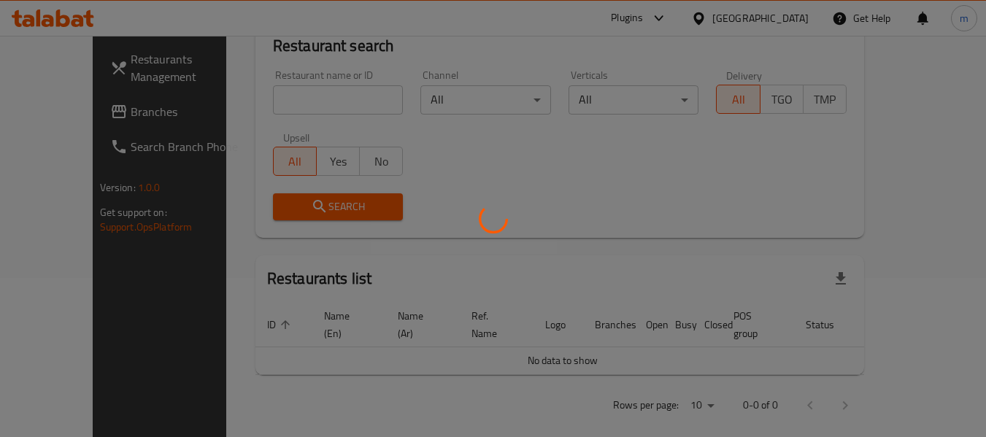
scroll to position [202, 0]
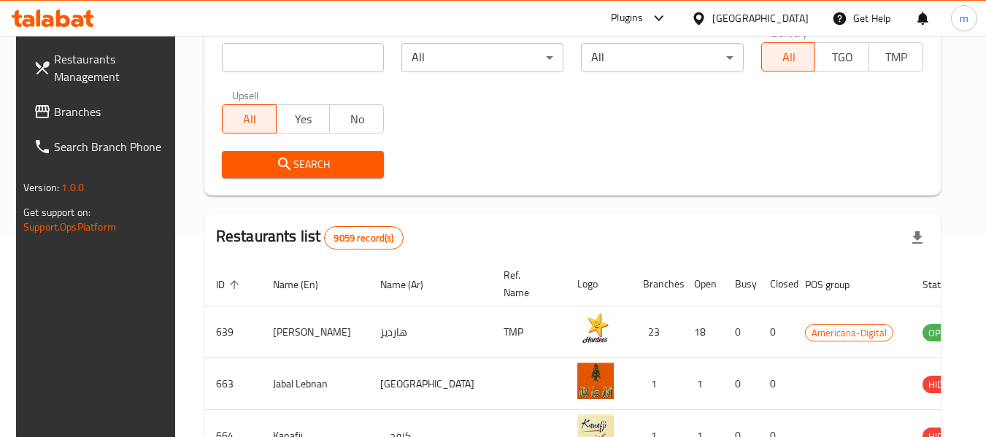
click at [72, 112] on span "Branches" at bounding box center [111, 112] width 115 height 18
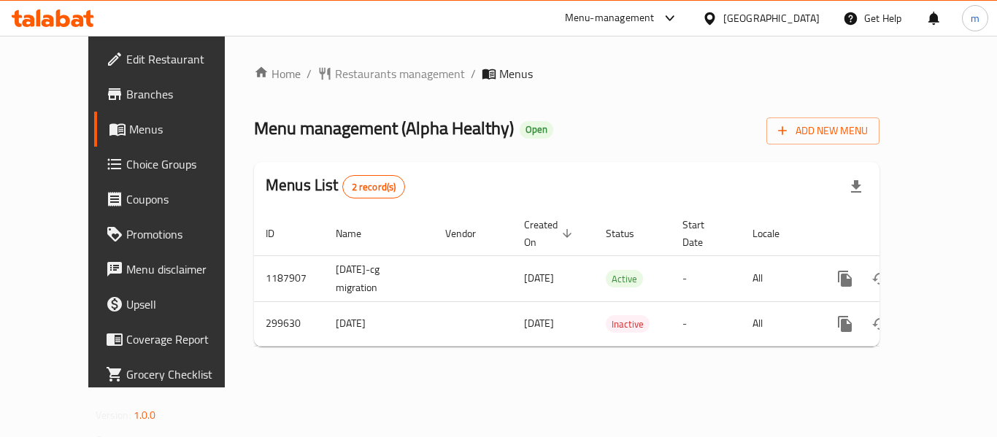
click at [337, 72] on span "Restaurants management" at bounding box center [400, 74] width 130 height 18
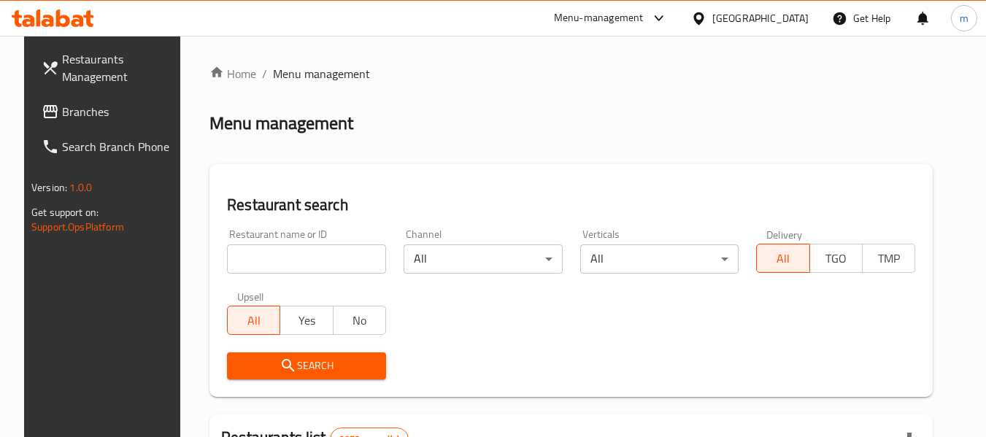
click at [245, 273] on div at bounding box center [493, 218] width 986 height 437
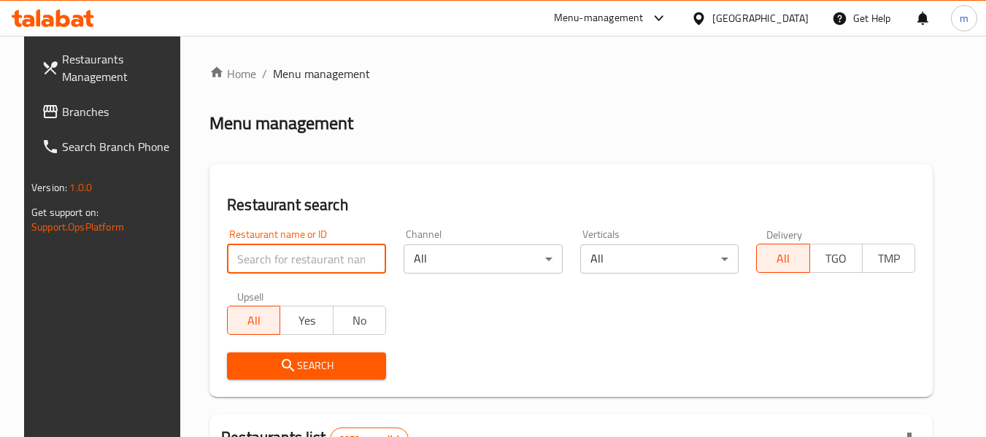
click at [240, 260] on input "search" at bounding box center [306, 259] width 159 height 29
paste input "628574"
type input "628574"
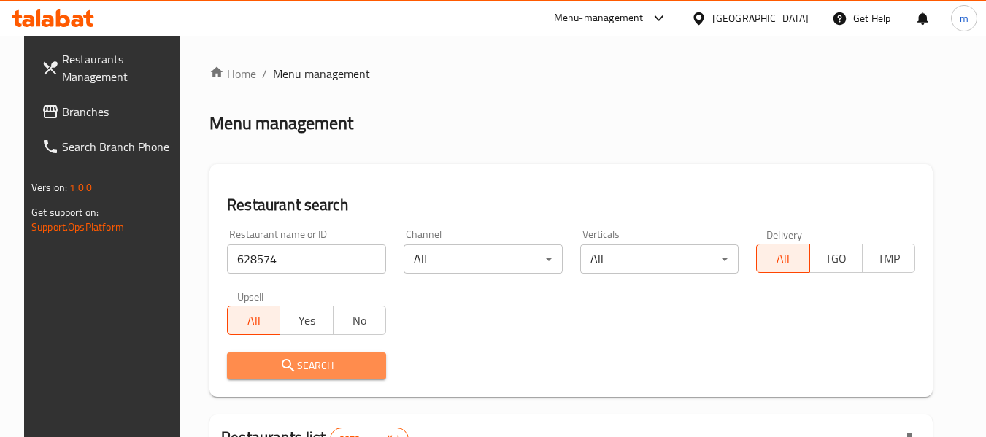
click at [280, 375] on icon "submit" at bounding box center [289, 366] width 18 height 18
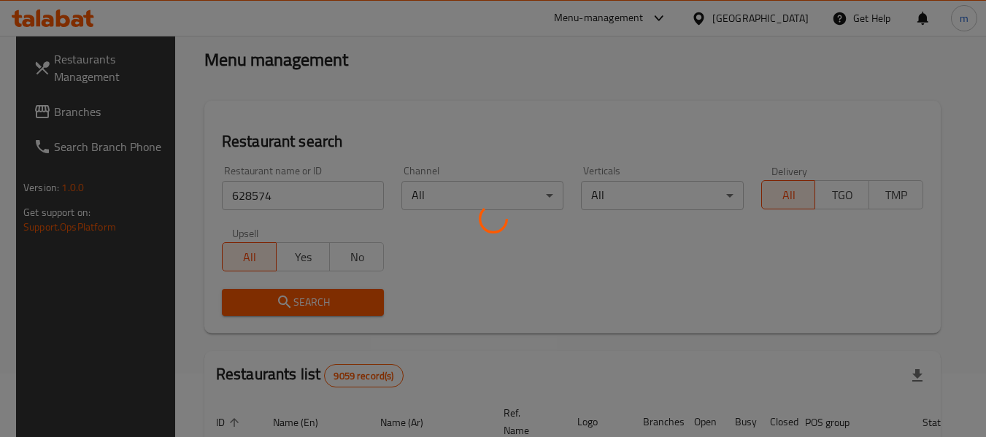
scroll to position [202, 0]
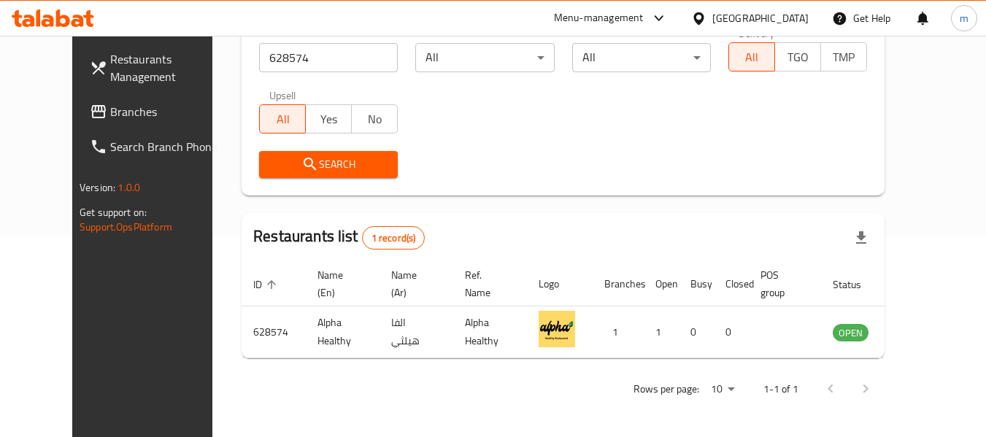
click at [707, 21] on icon at bounding box center [698, 18] width 15 height 15
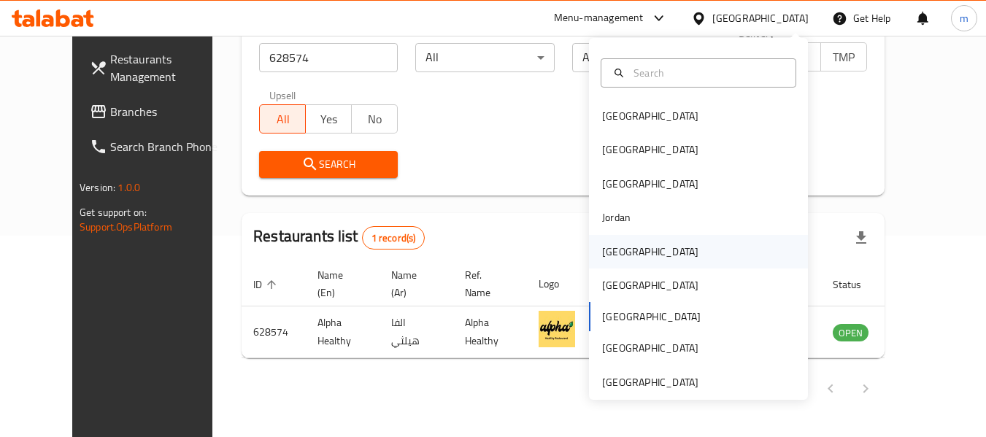
click at [615, 248] on div "[GEOGRAPHIC_DATA]" at bounding box center [650, 252] width 96 height 16
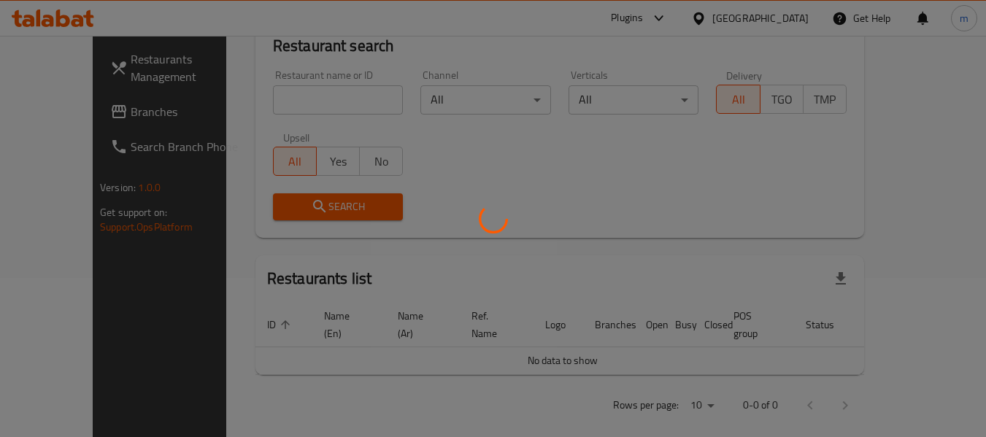
scroll to position [202, 0]
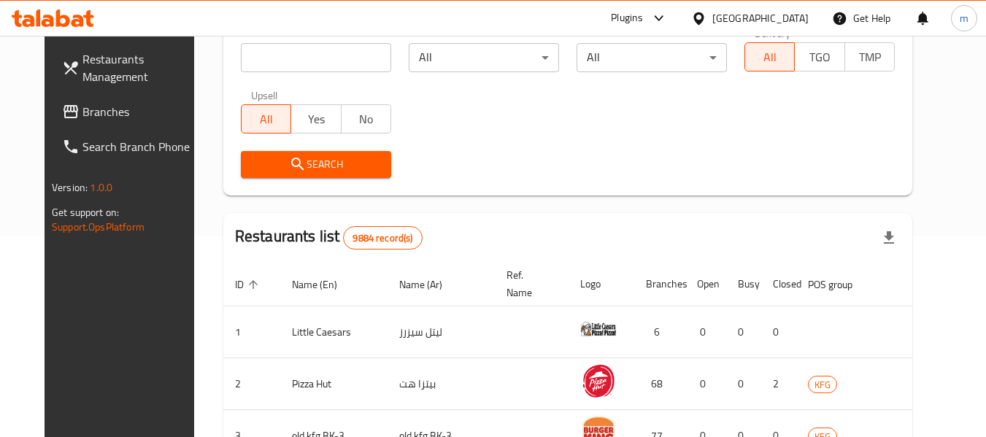
click at [83, 120] on span "Branches" at bounding box center [140, 112] width 115 height 18
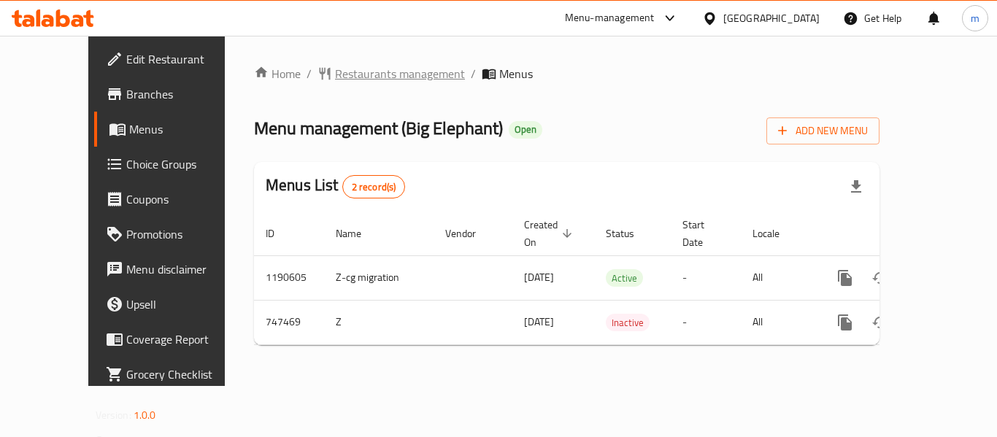
click at [346, 77] on span "Restaurants management" at bounding box center [400, 74] width 130 height 18
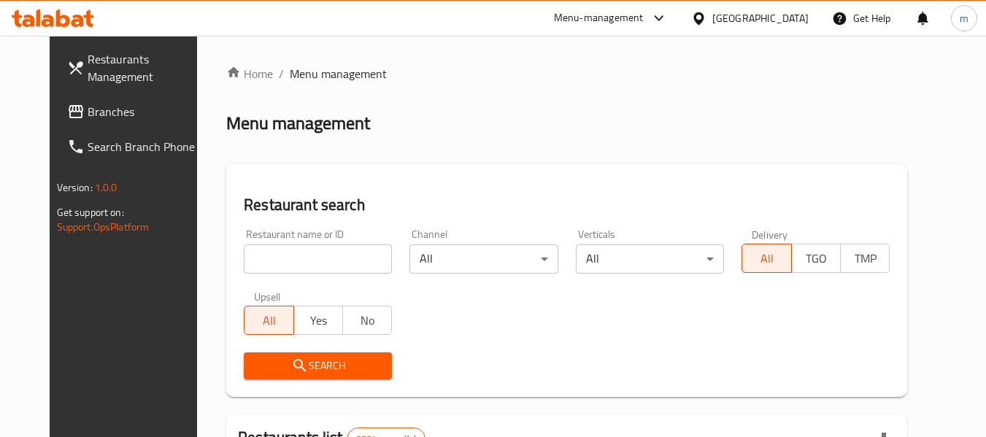
drag, startPoint x: 267, startPoint y: 267, endPoint x: 276, endPoint y: 260, distance: 11.4
click at [267, 267] on input "search" at bounding box center [318, 259] width 148 height 29
paste input "648669"
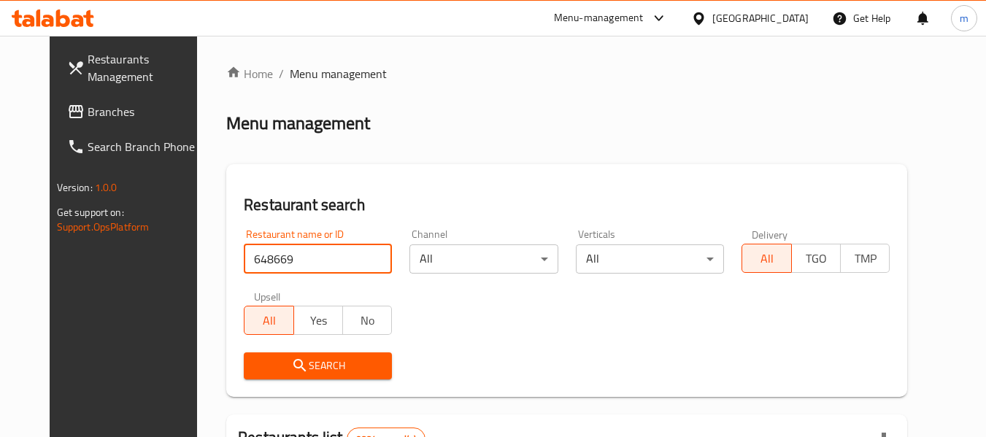
type input "648669"
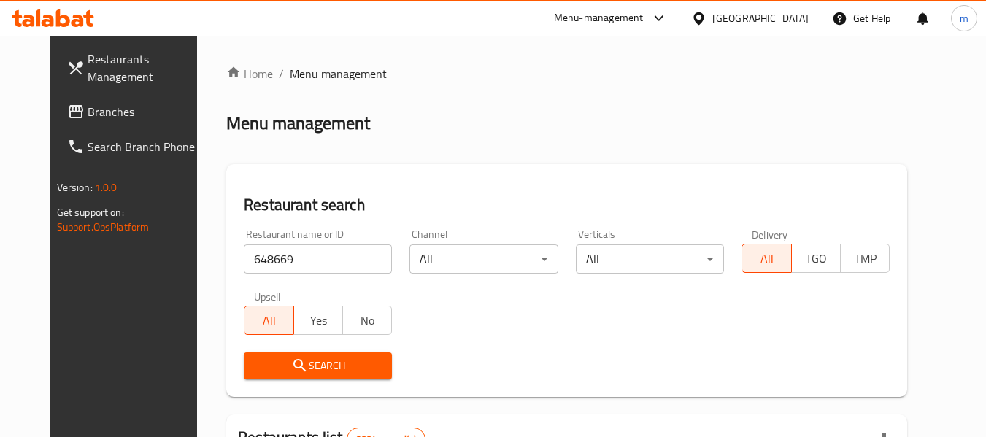
click at [294, 368] on icon "submit" at bounding box center [300, 365] width 12 height 12
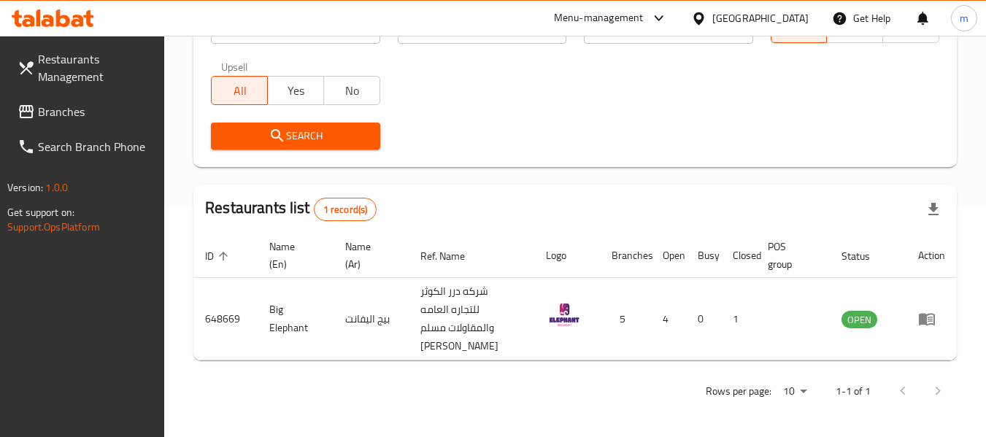
scroll to position [232, 0]
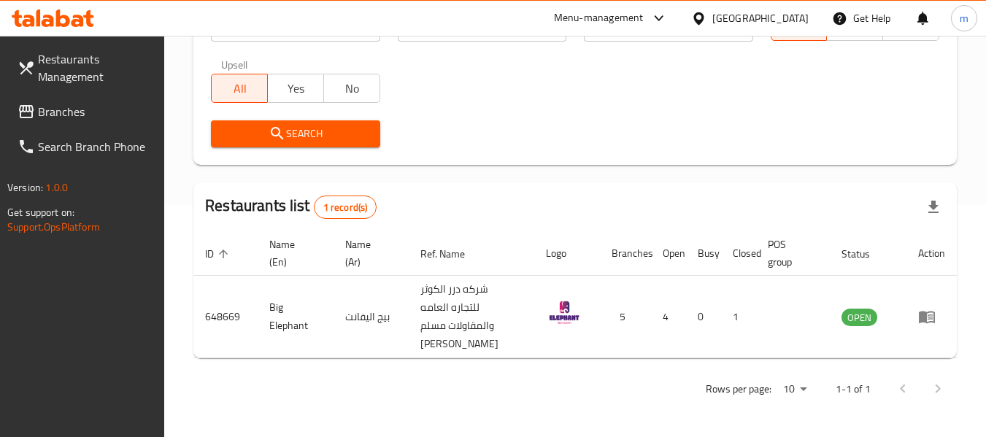
click at [82, 23] on icon at bounding box center [78, 21] width 12 height 12
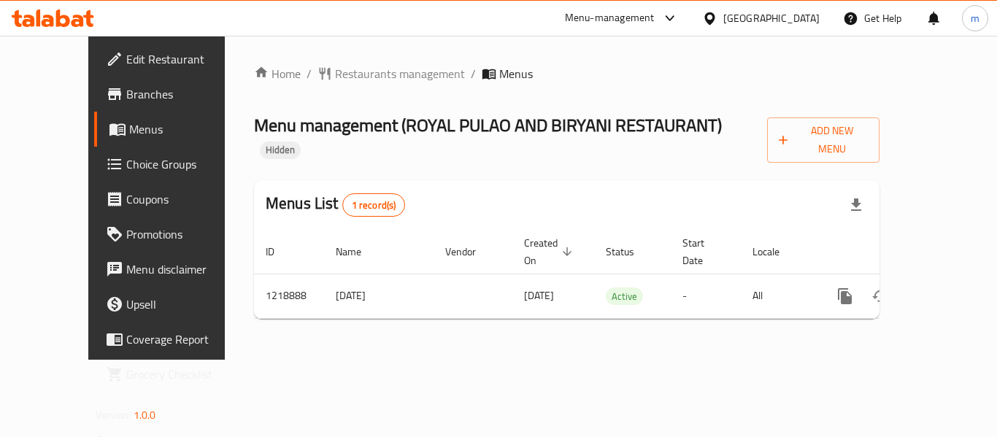
click at [364, 72] on div at bounding box center [498, 218] width 997 height 437
click at [356, 72] on span "Restaurants management" at bounding box center [400, 74] width 130 height 18
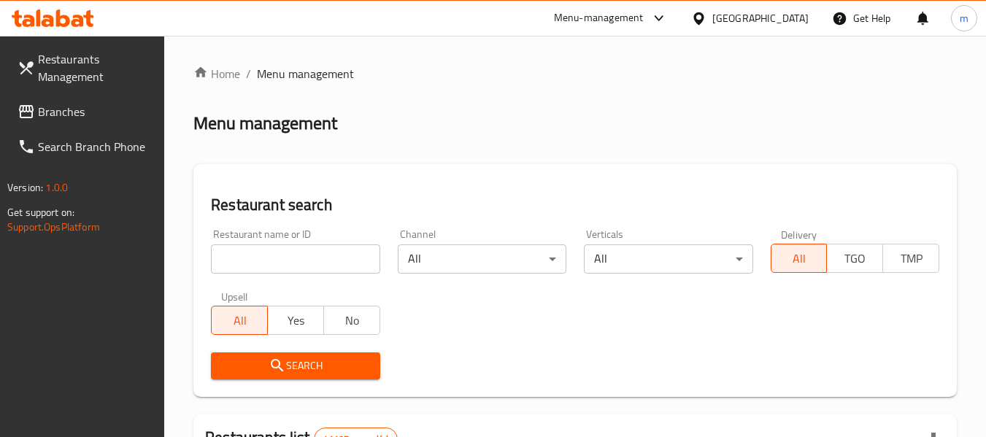
click at [294, 267] on div at bounding box center [493, 218] width 986 height 437
click at [276, 267] on input "search" at bounding box center [295, 259] width 169 height 29
paste input "672842"
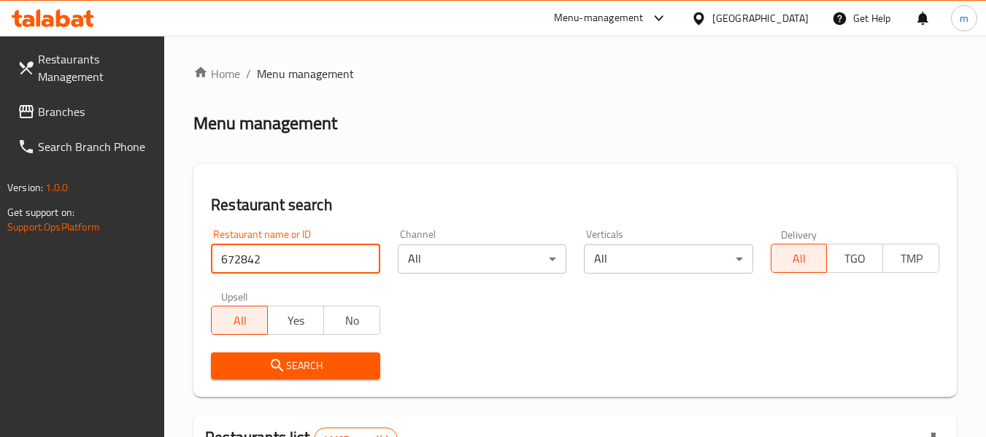
type input "672842"
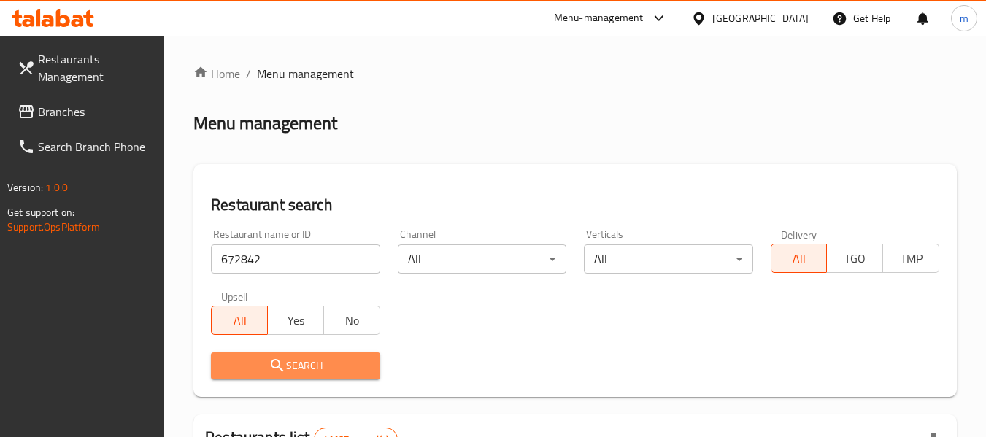
drag, startPoint x: 285, startPoint y: 377, endPoint x: 288, endPoint y: 369, distance: 8.5
click at [287, 369] on span "Search" at bounding box center [295, 366] width 145 height 18
click at [288, 369] on div at bounding box center [493, 218] width 986 height 437
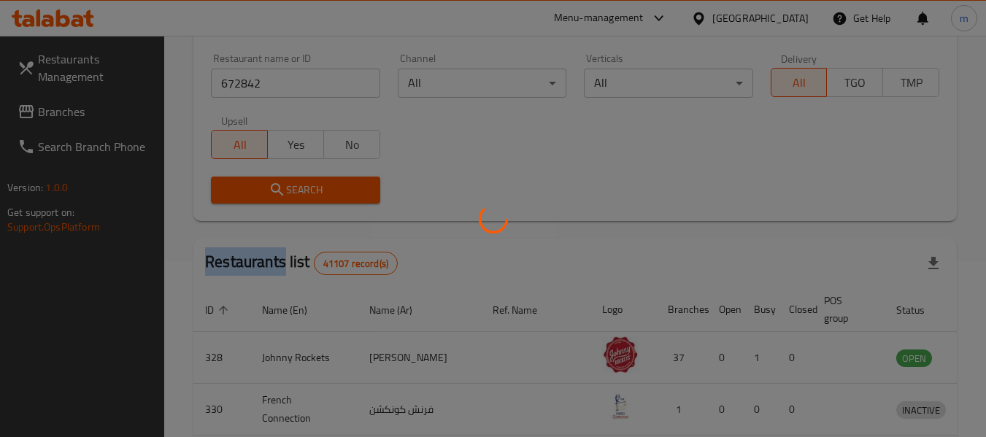
scroll to position [219, 0]
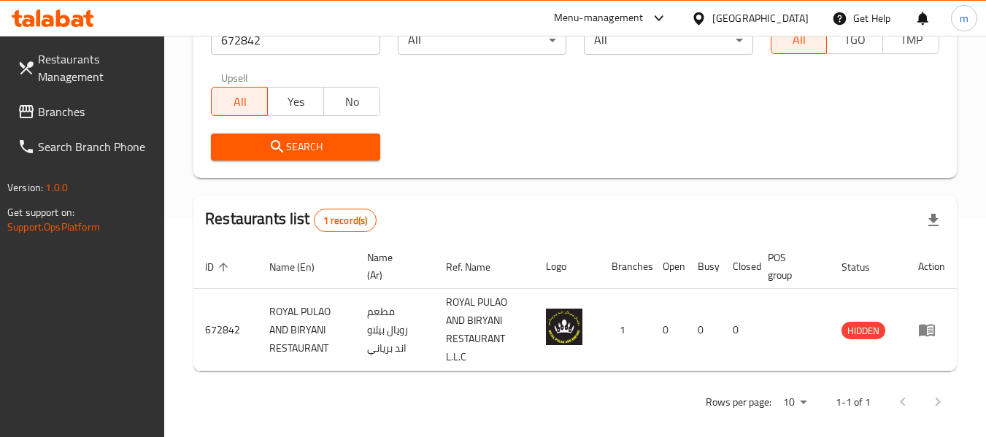
click at [610, 147] on div "Search" at bounding box center [575, 147] width 746 height 45
click at [77, 107] on span "Branches" at bounding box center [95, 112] width 115 height 18
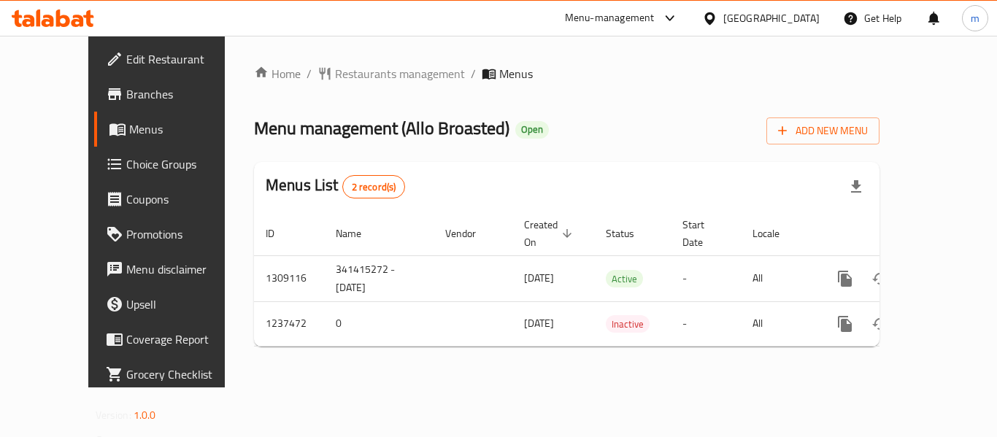
click at [345, 83] on span "Restaurants management" at bounding box center [400, 74] width 130 height 18
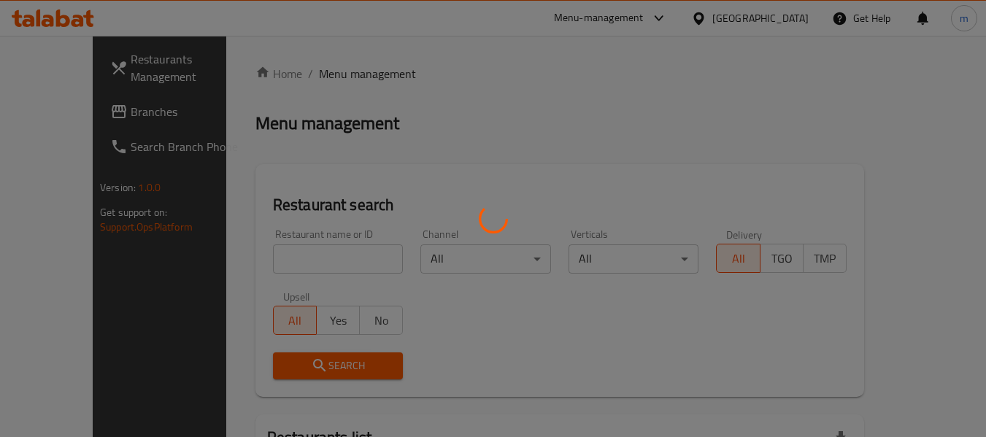
click at [308, 261] on div at bounding box center [493, 218] width 986 height 437
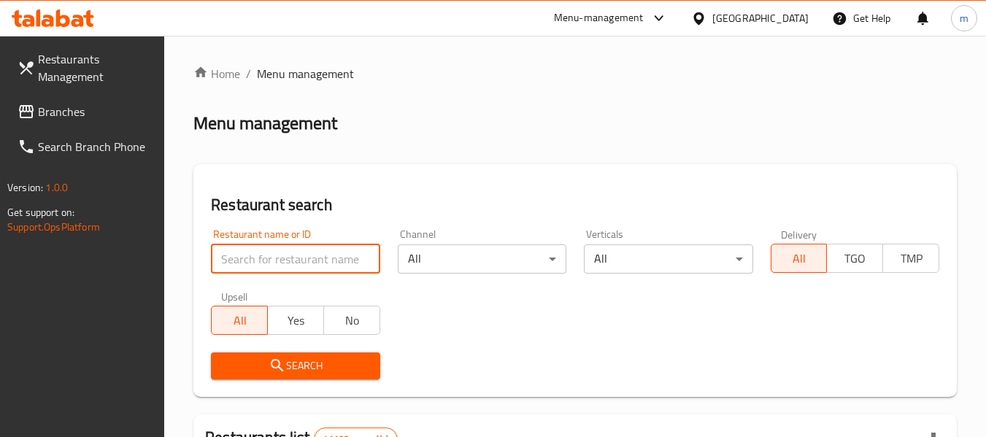
drag, startPoint x: 263, startPoint y: 260, endPoint x: 269, endPoint y: 252, distance: 10.4
click at [263, 260] on input "search" at bounding box center [295, 259] width 169 height 29
paste input "679389"
type input "679389"
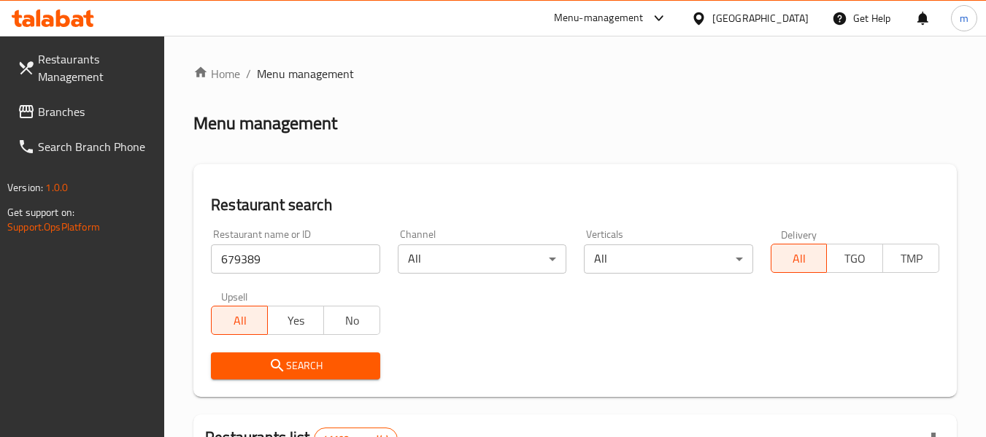
click at [299, 360] on span "Search" at bounding box center [295, 366] width 145 height 18
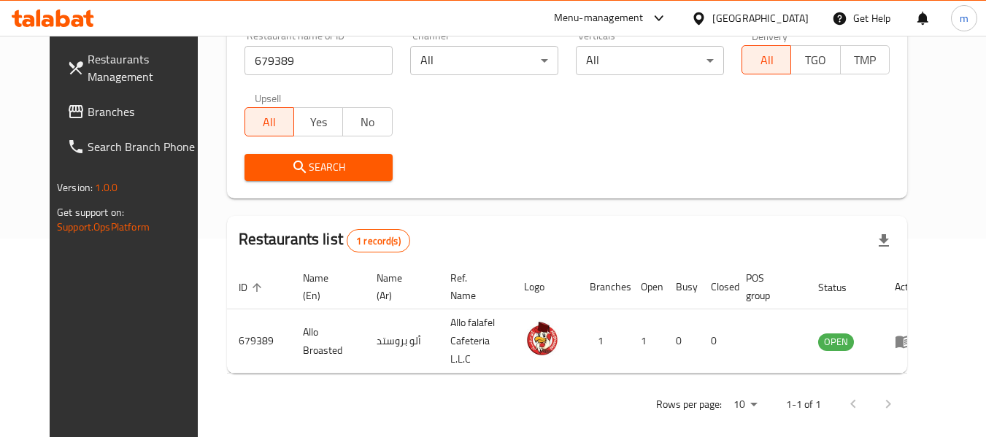
scroll to position [202, 0]
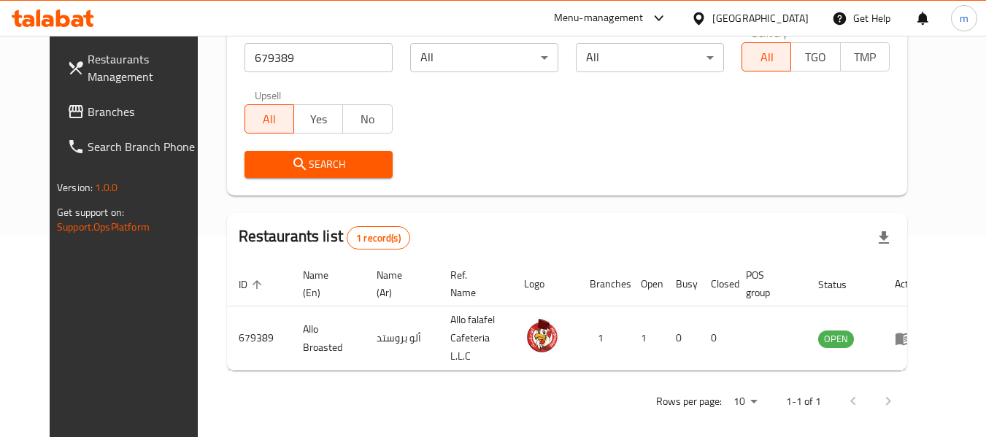
click at [63, 15] on icon at bounding box center [63, 18] width 14 height 18
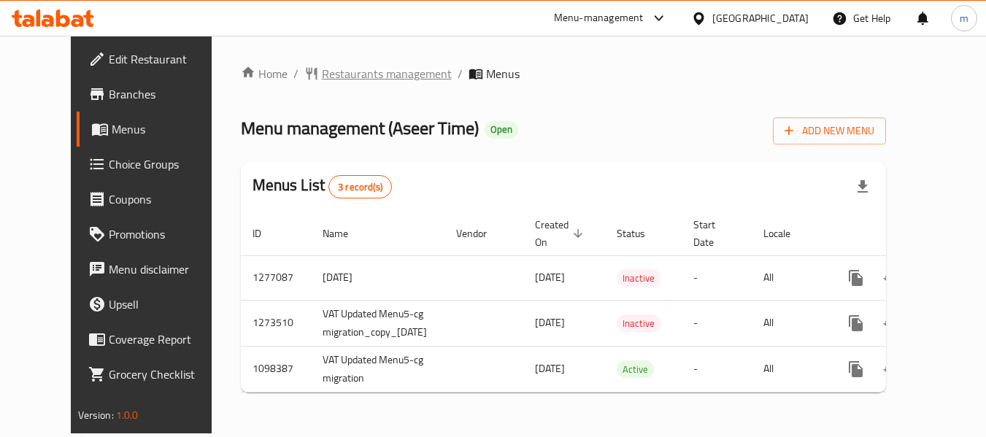
click at [340, 77] on span "Restaurants management" at bounding box center [387, 74] width 130 height 18
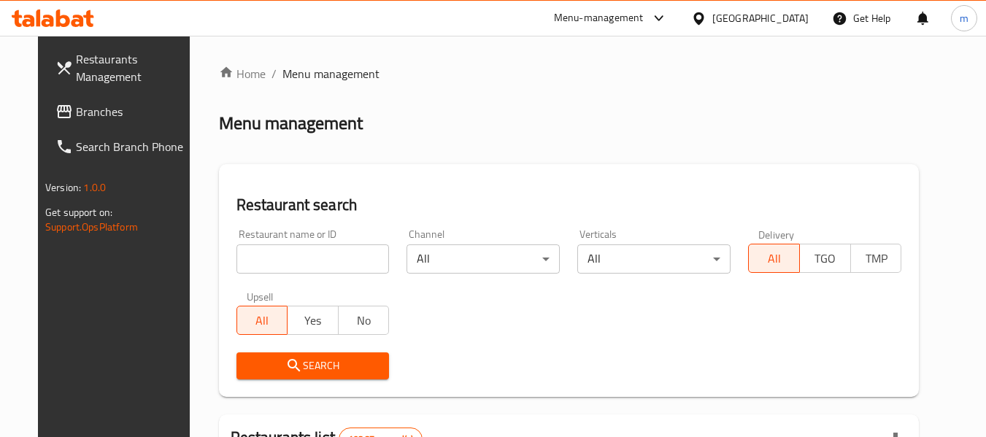
click at [263, 261] on div at bounding box center [493, 218] width 986 height 437
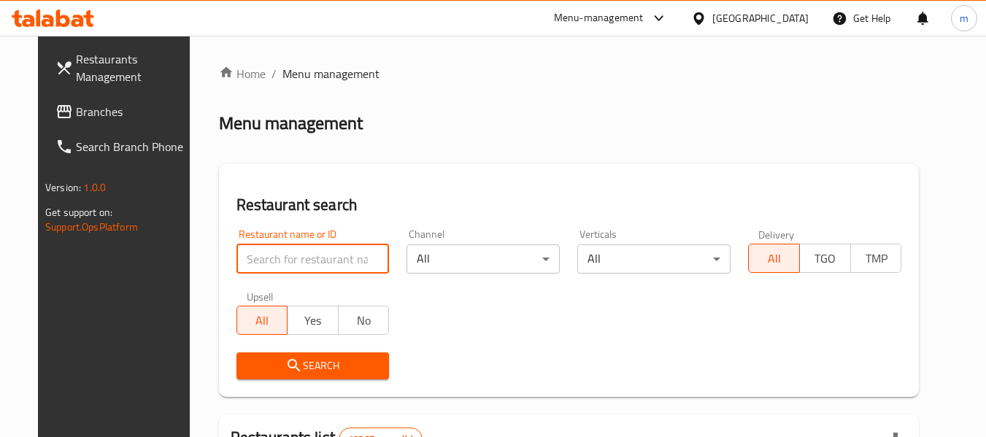
click at [256, 265] on input "search" at bounding box center [313, 259] width 153 height 29
paste input "631206"
type input "631206"
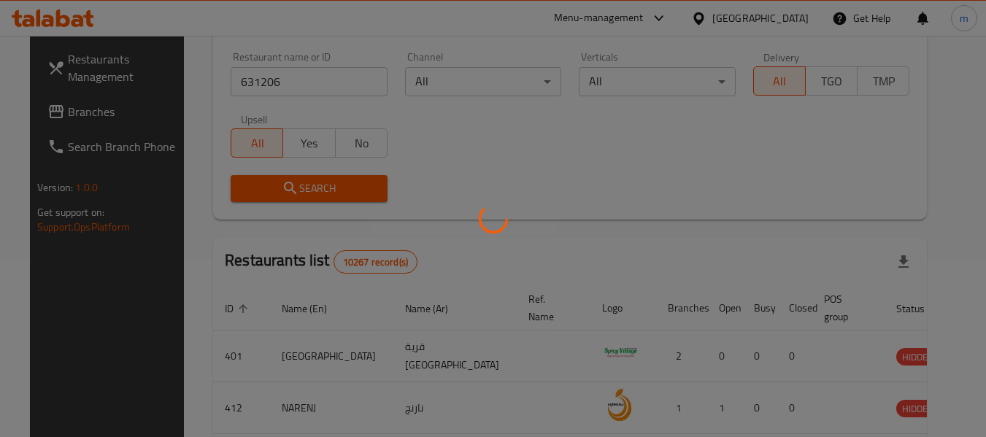
scroll to position [214, 0]
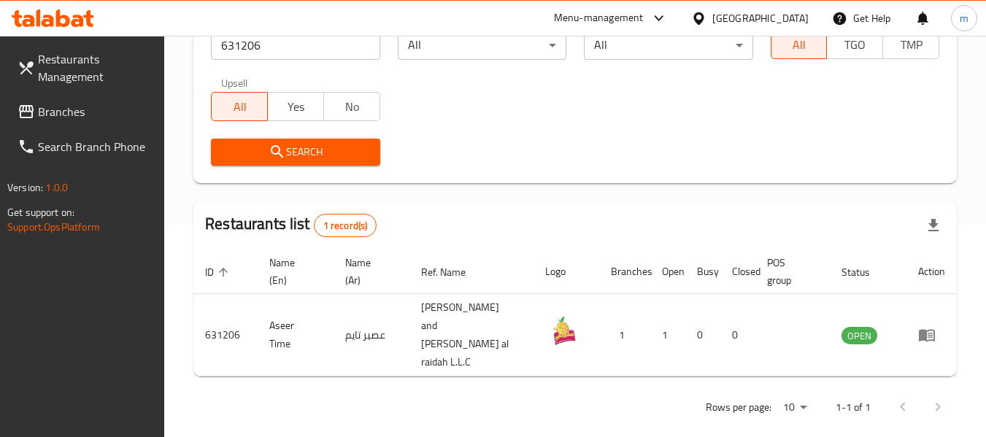
click at [707, 17] on icon at bounding box center [698, 18] width 15 height 15
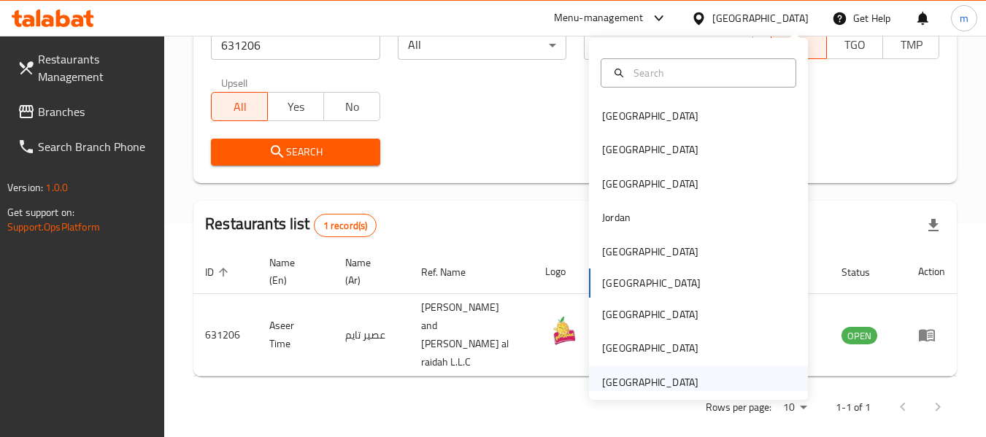
click at [613, 382] on div "[GEOGRAPHIC_DATA]" at bounding box center [650, 383] width 96 height 16
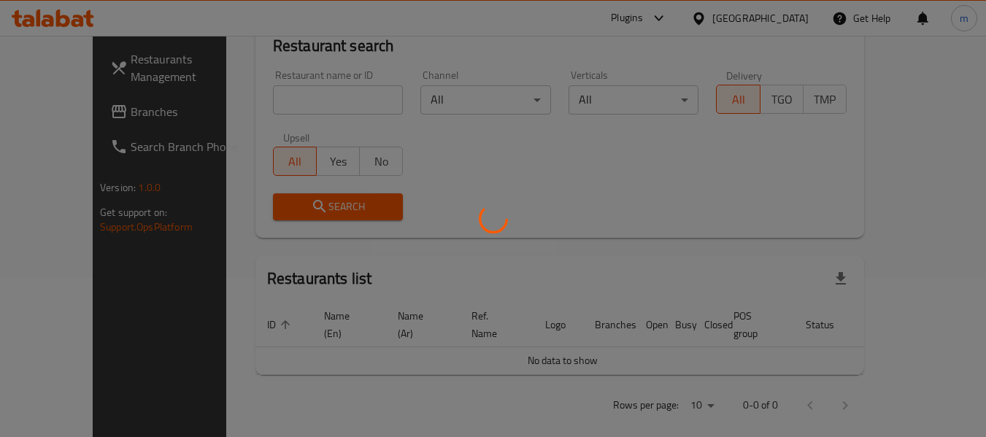
scroll to position [214, 0]
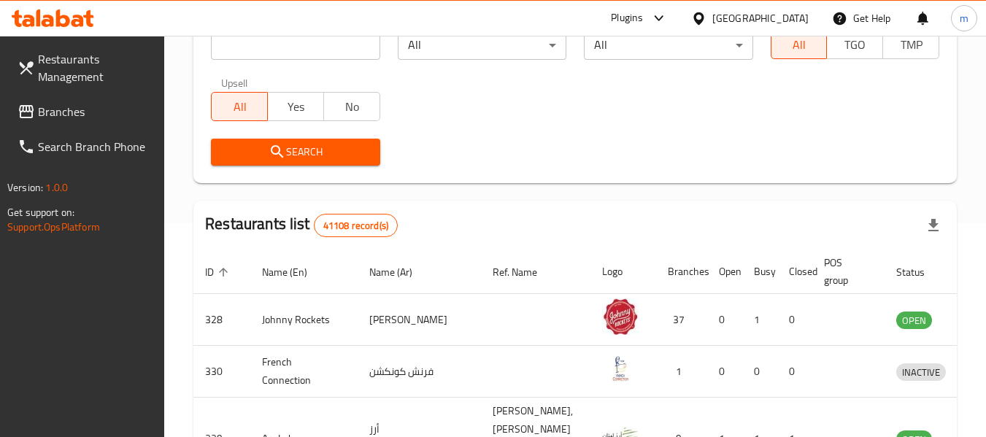
click at [76, 111] on span "Branches" at bounding box center [95, 112] width 115 height 18
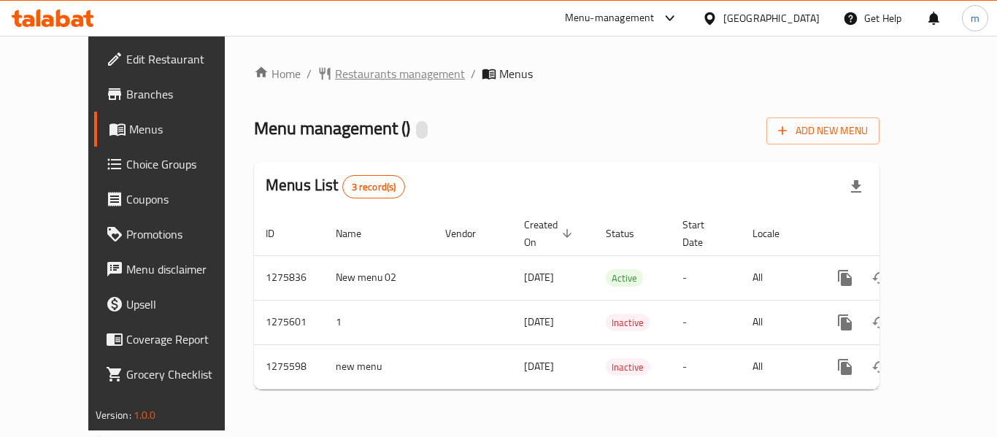
click at [337, 72] on span "Restaurants management" at bounding box center [400, 74] width 130 height 18
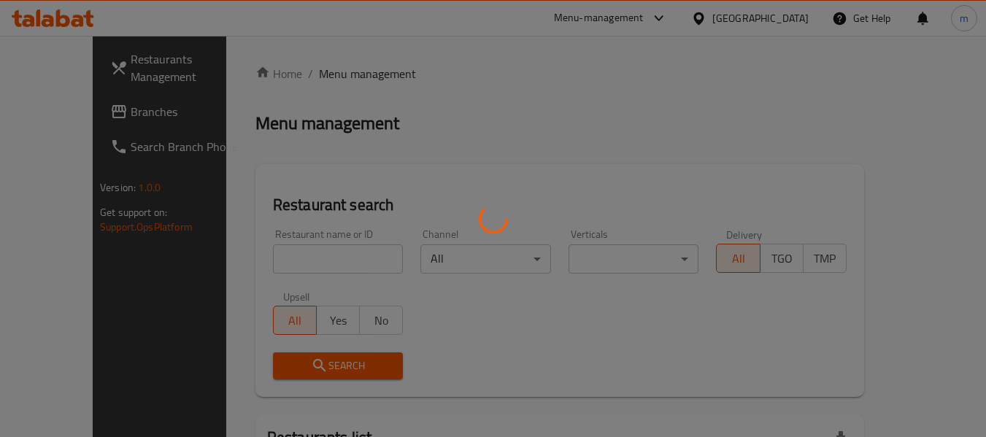
click at [245, 258] on div at bounding box center [493, 218] width 986 height 437
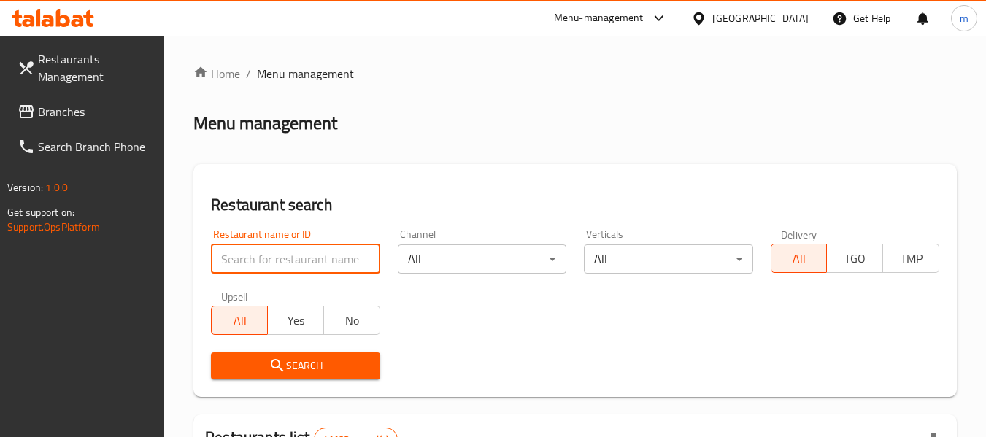
click at [249, 264] on input "search" at bounding box center [295, 259] width 169 height 29
paste input "691633"
type input "691633"
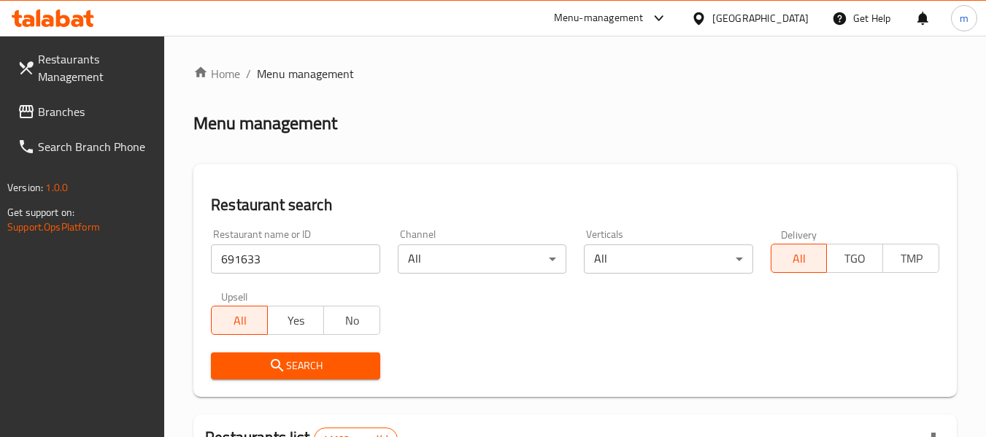
click at [271, 359] on icon "submit" at bounding box center [278, 366] width 18 height 18
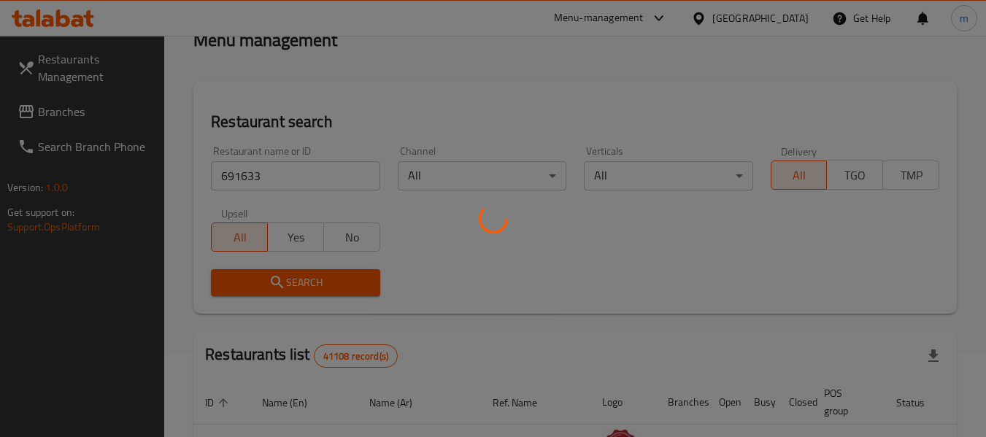
scroll to position [202, 0]
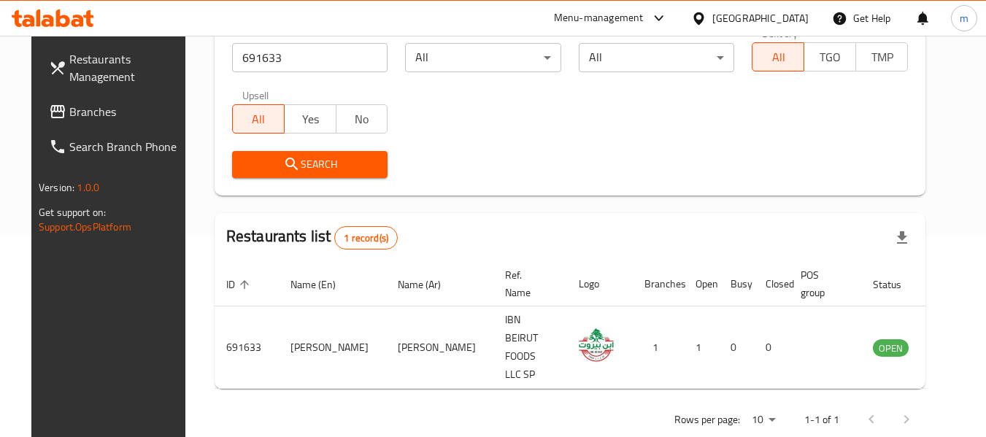
click at [700, 19] on icon at bounding box center [698, 18] width 15 height 15
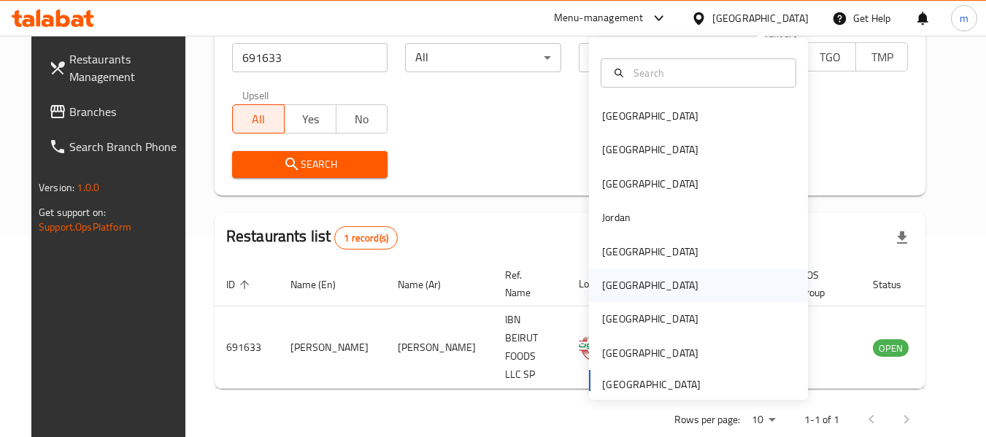
click at [605, 282] on div "[GEOGRAPHIC_DATA]" at bounding box center [650, 285] width 96 height 16
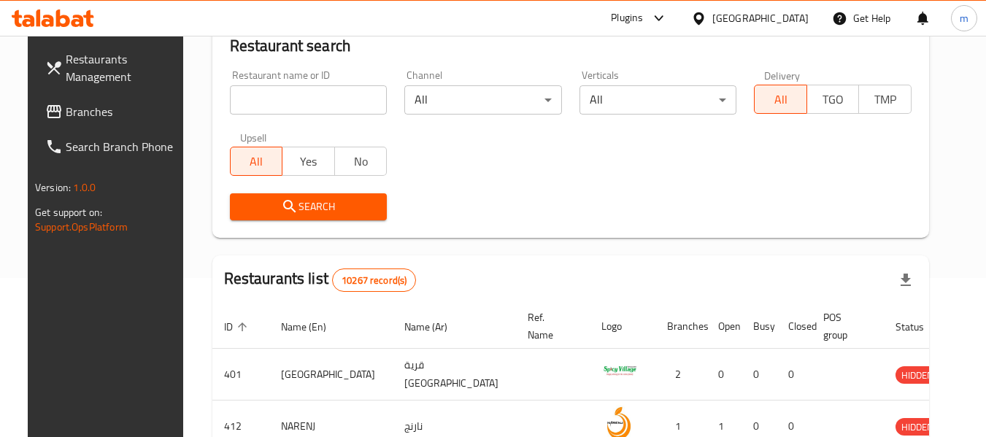
scroll to position [202, 0]
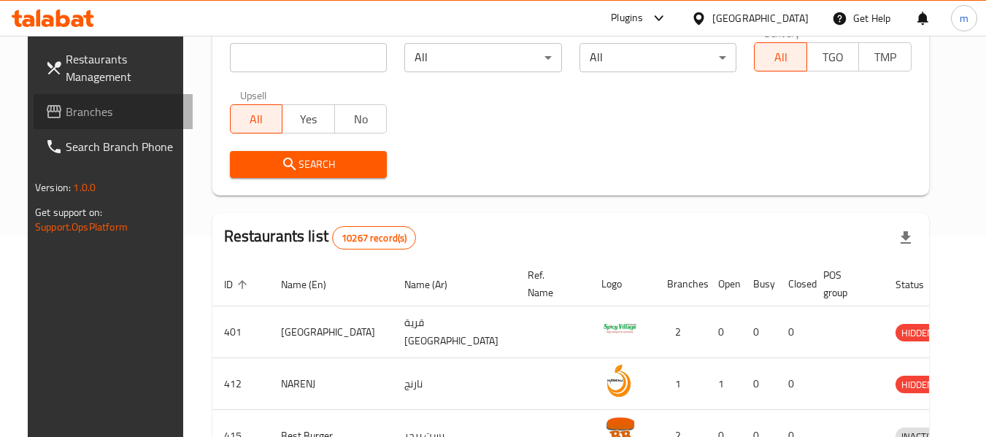
drag, startPoint x: 86, startPoint y: 112, endPoint x: 18, endPoint y: 129, distance: 69.8
click at [86, 112] on span "Branches" at bounding box center [123, 112] width 115 height 18
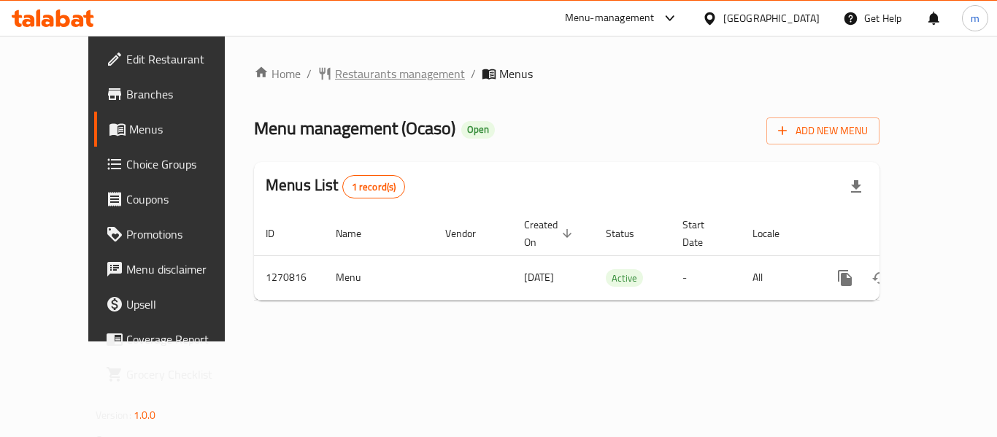
click at [361, 74] on span "Restaurants management" at bounding box center [400, 74] width 130 height 18
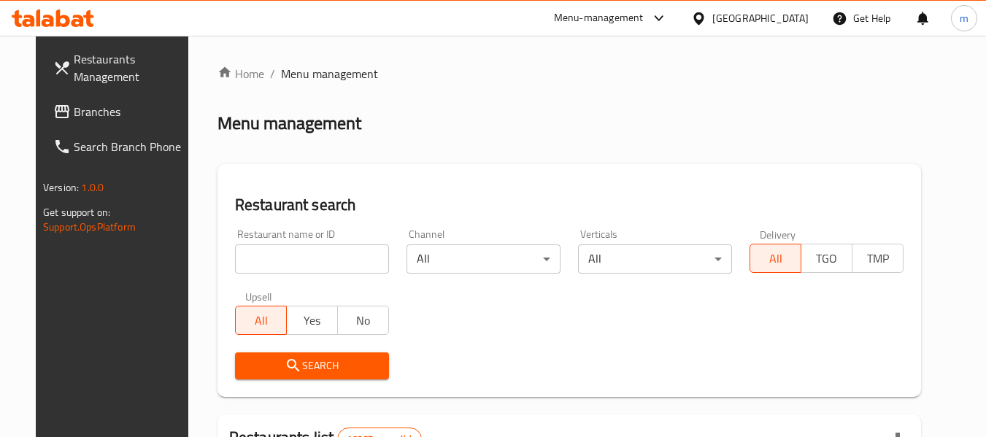
click at [280, 267] on div at bounding box center [493, 218] width 986 height 437
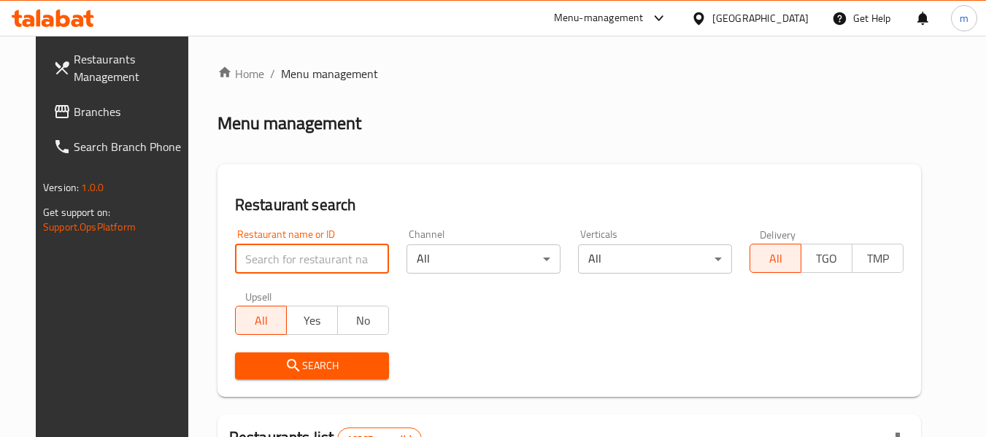
click at [275, 265] on input "search" at bounding box center [312, 259] width 154 height 29
paste input "689387"
type input "689387"
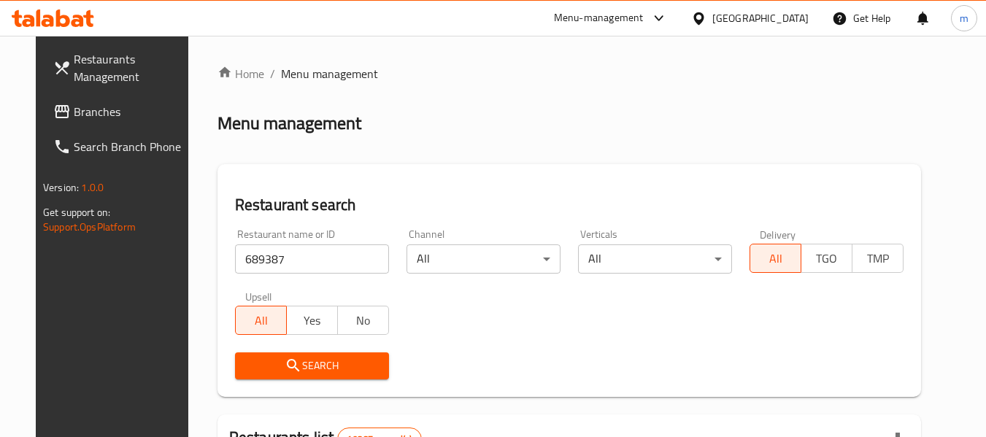
click at [293, 362] on span "Search" at bounding box center [312, 366] width 131 height 18
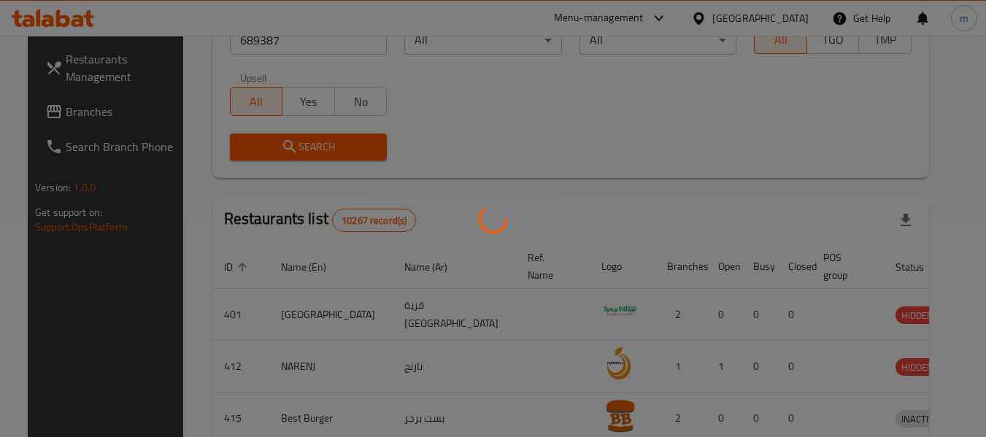
scroll to position [214, 0]
